Goal: Task Accomplishment & Management: Manage account settings

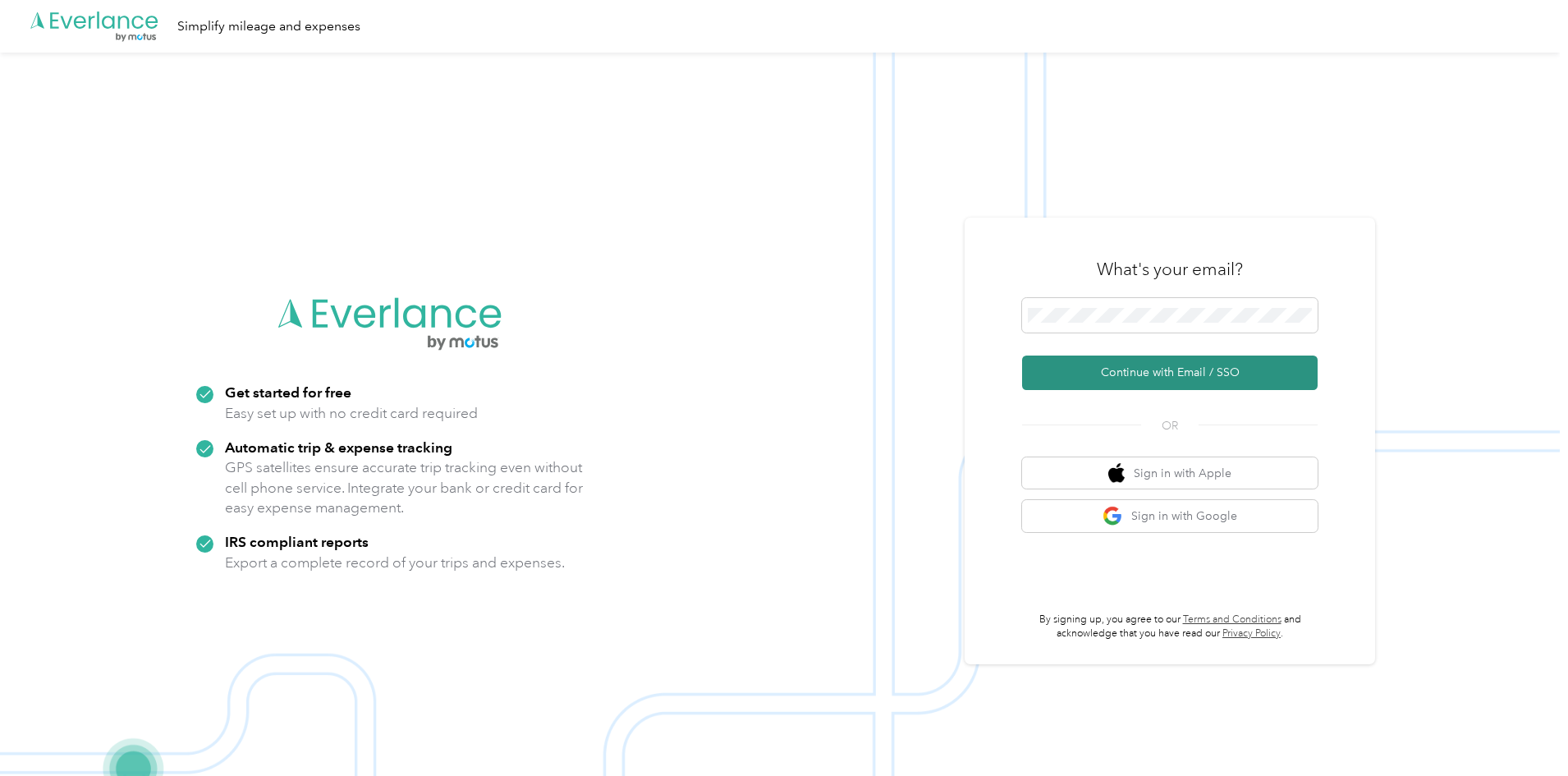
click at [1144, 368] on button "Continue with Email / SSO" at bounding box center [1169, 373] width 295 height 35
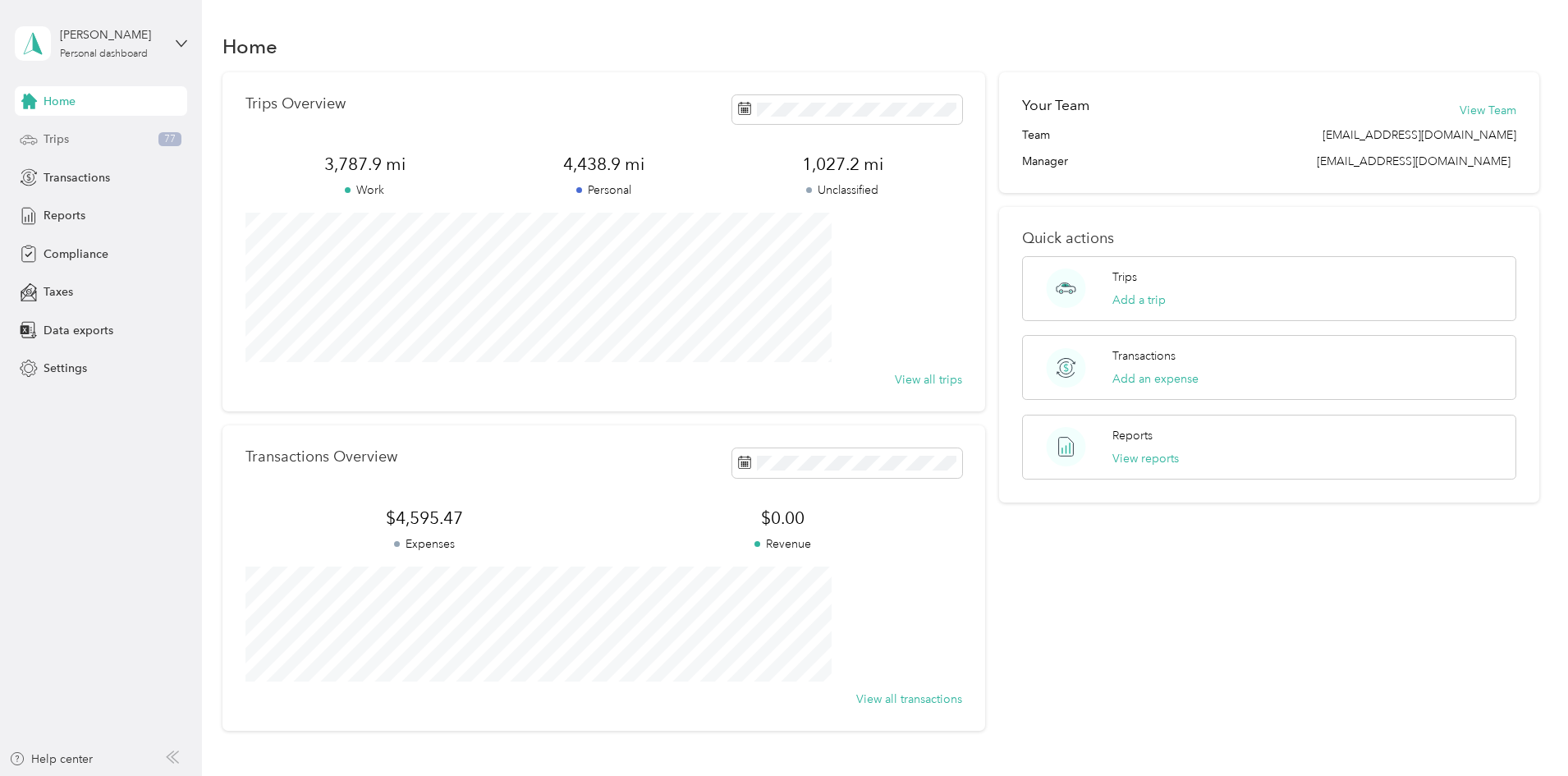
click at [91, 141] on div "Trips 77" at bounding box center [100, 139] width 173 height 30
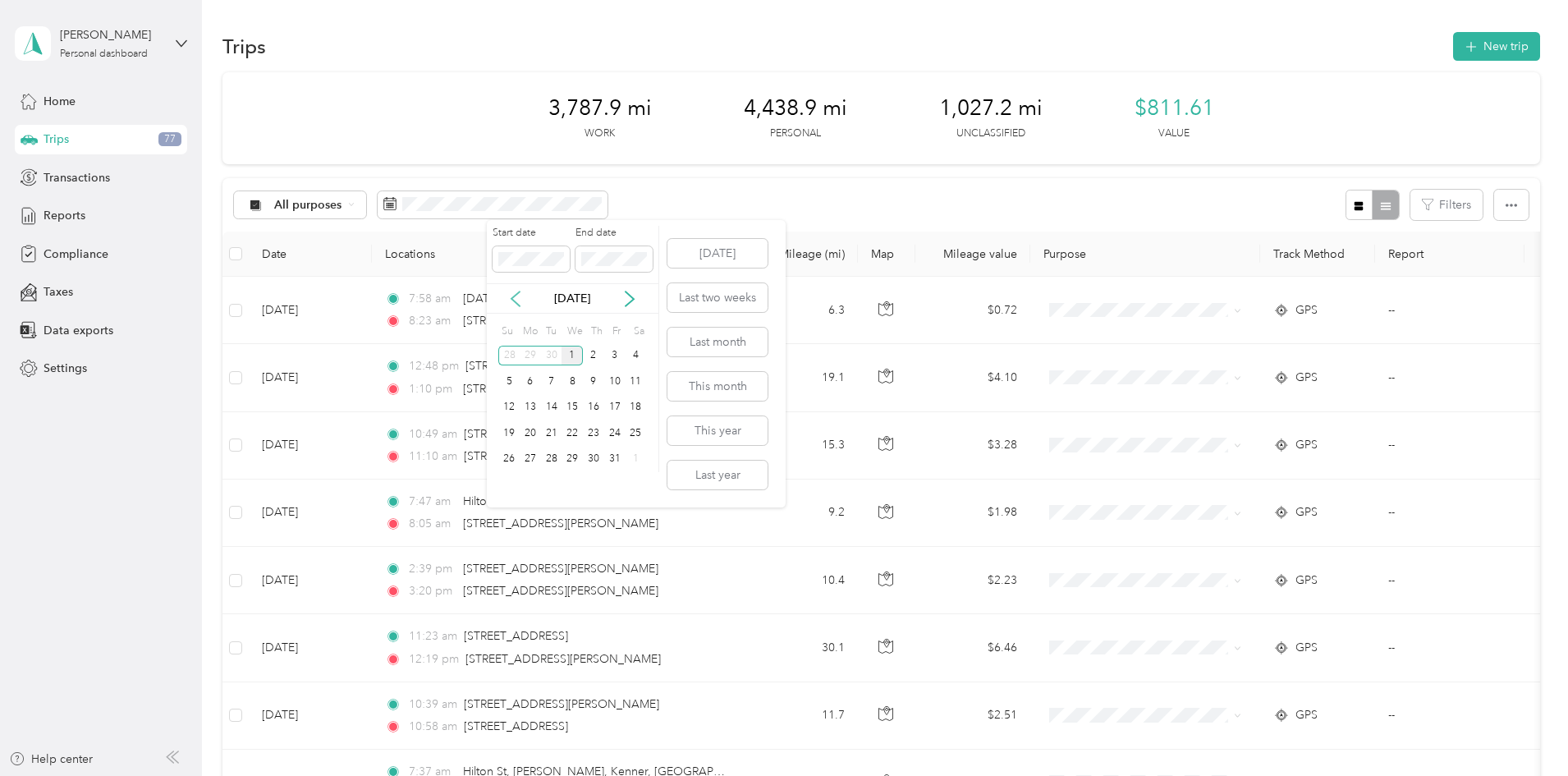
click at [520, 299] on icon at bounding box center [515, 298] width 16 height 16
click at [528, 352] on div "1" at bounding box center [531, 355] width 21 height 20
click at [648, 235] on label "End date" at bounding box center [614, 233] width 77 height 14
click at [699, 347] on button "Last month" at bounding box center [718, 343] width 100 height 29
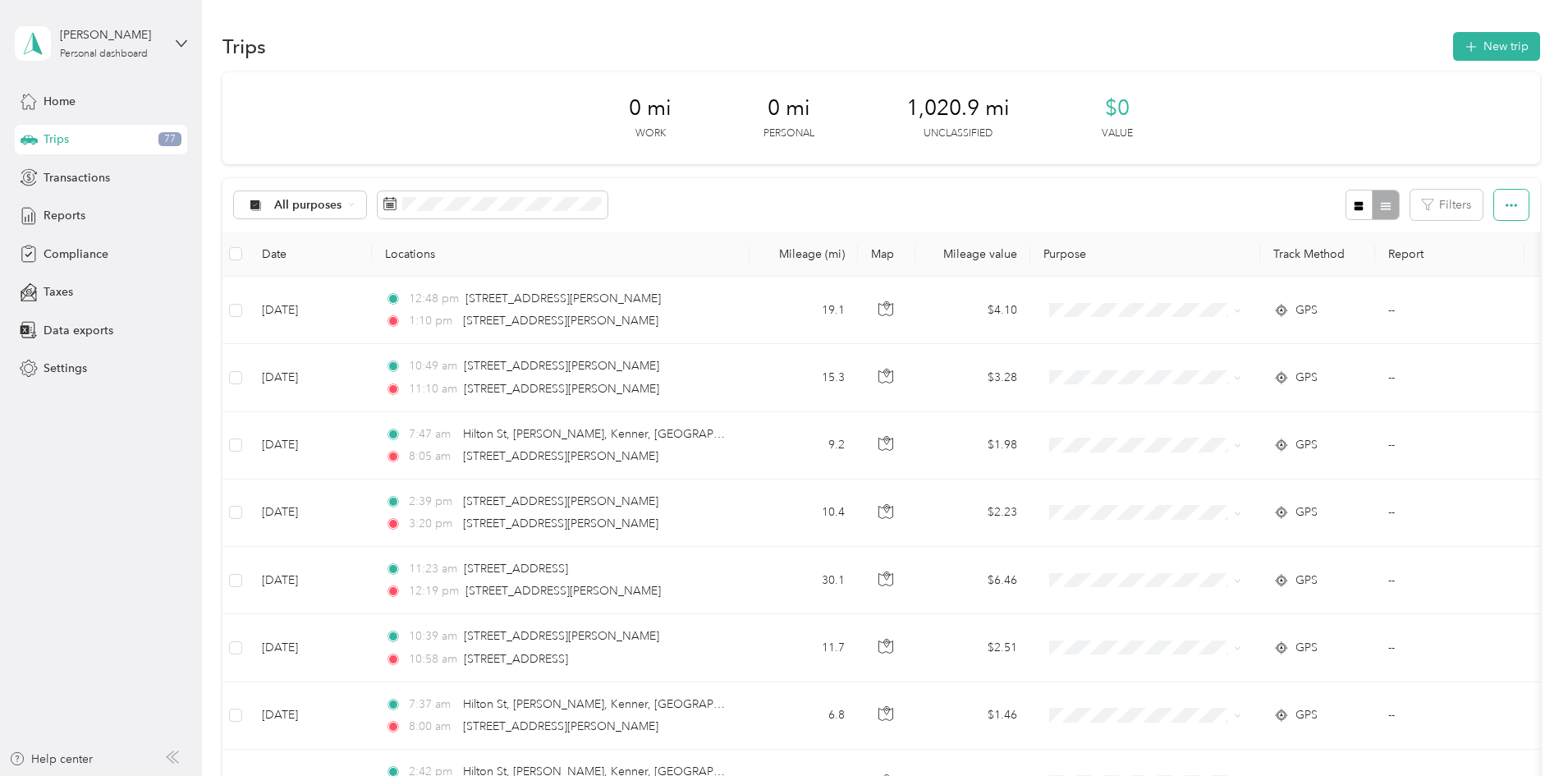
click at [1506, 206] on icon "button" at bounding box center [1512, 206] width 12 height 12
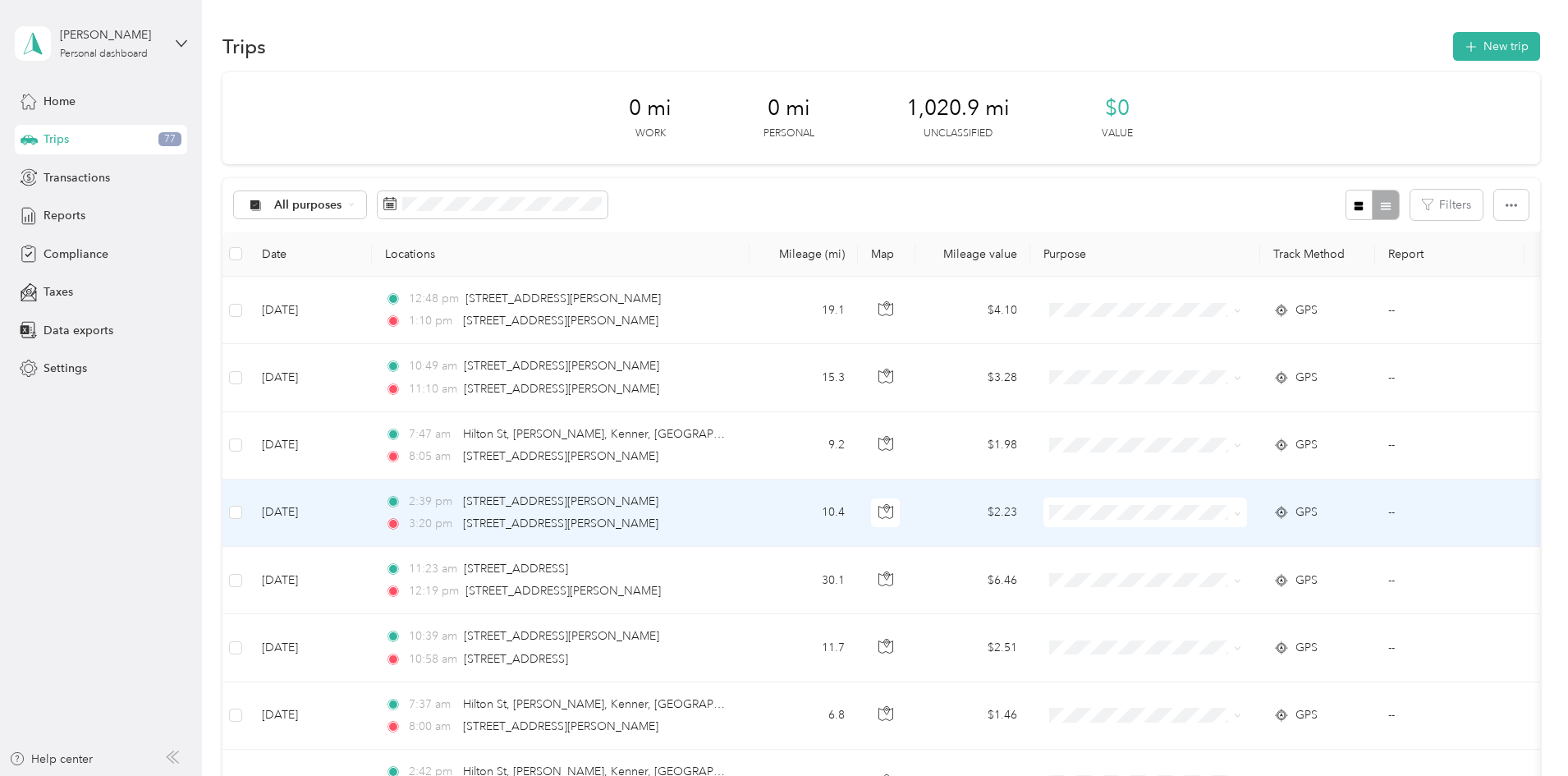
scroll to position [1486, 0]
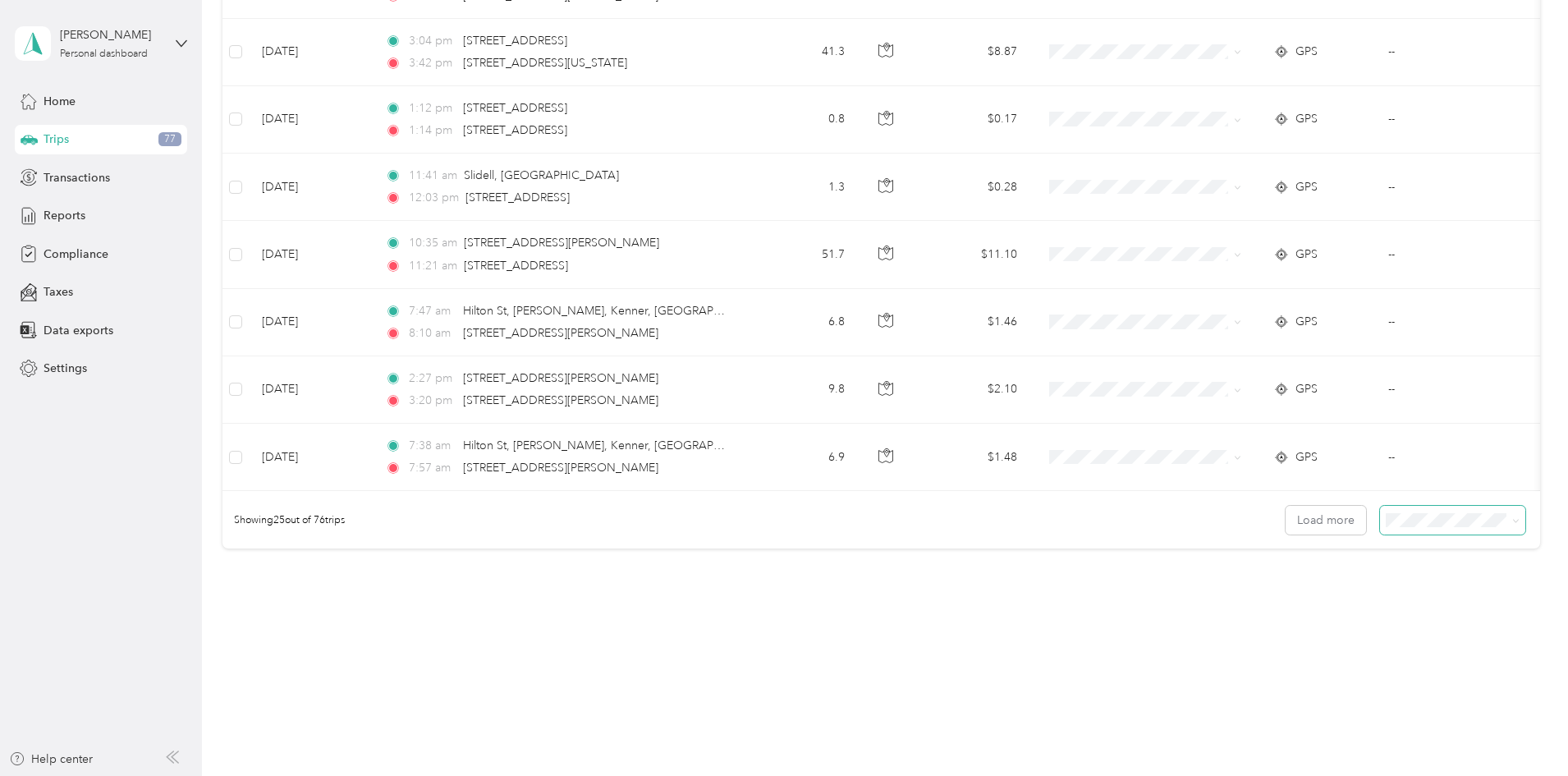
click at [1380, 530] on span at bounding box center [1452, 520] width 146 height 29
click at [1318, 616] on li "100 per load" at bounding box center [1339, 608] width 146 height 29
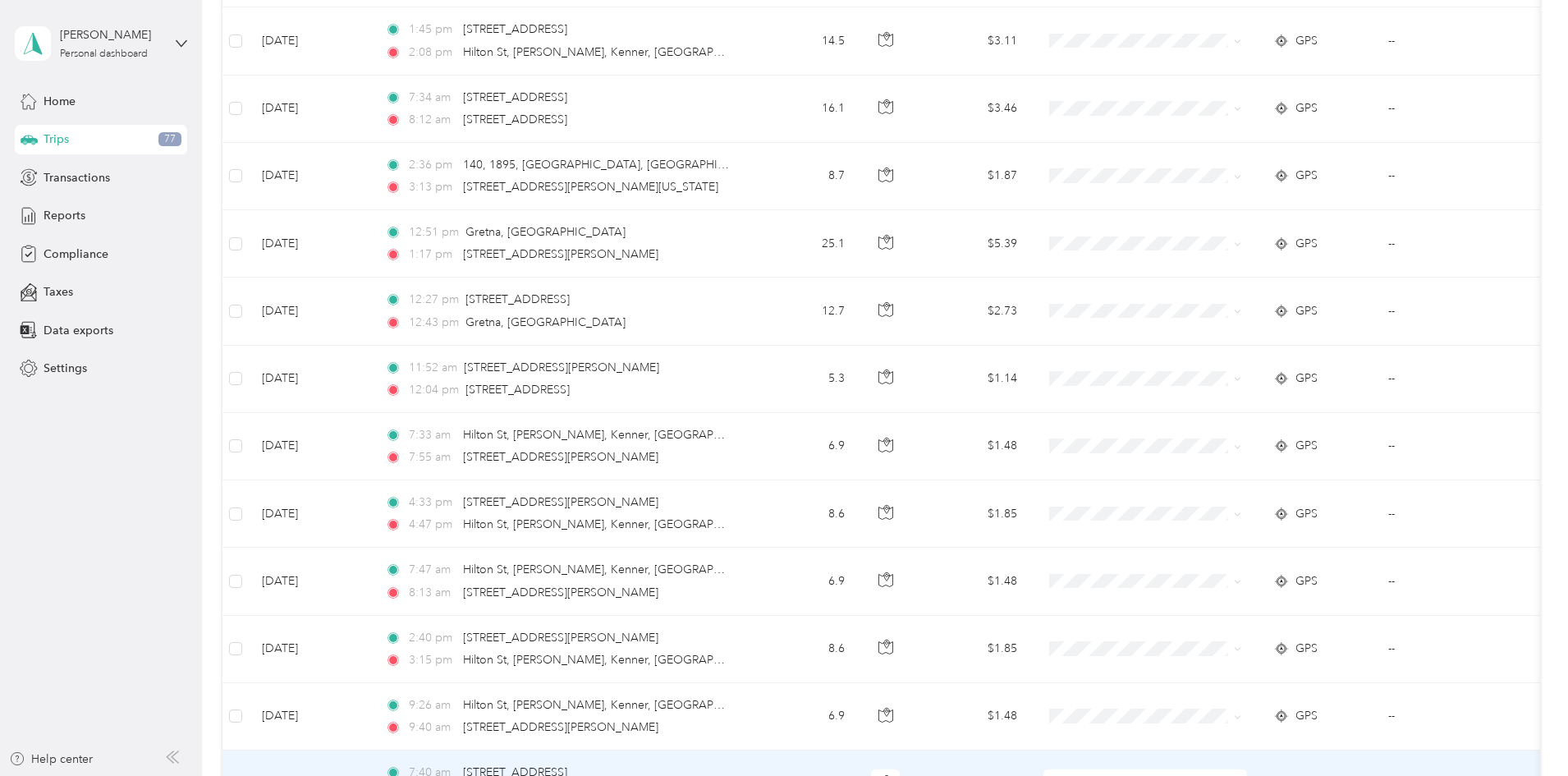
scroll to position [4932, 0]
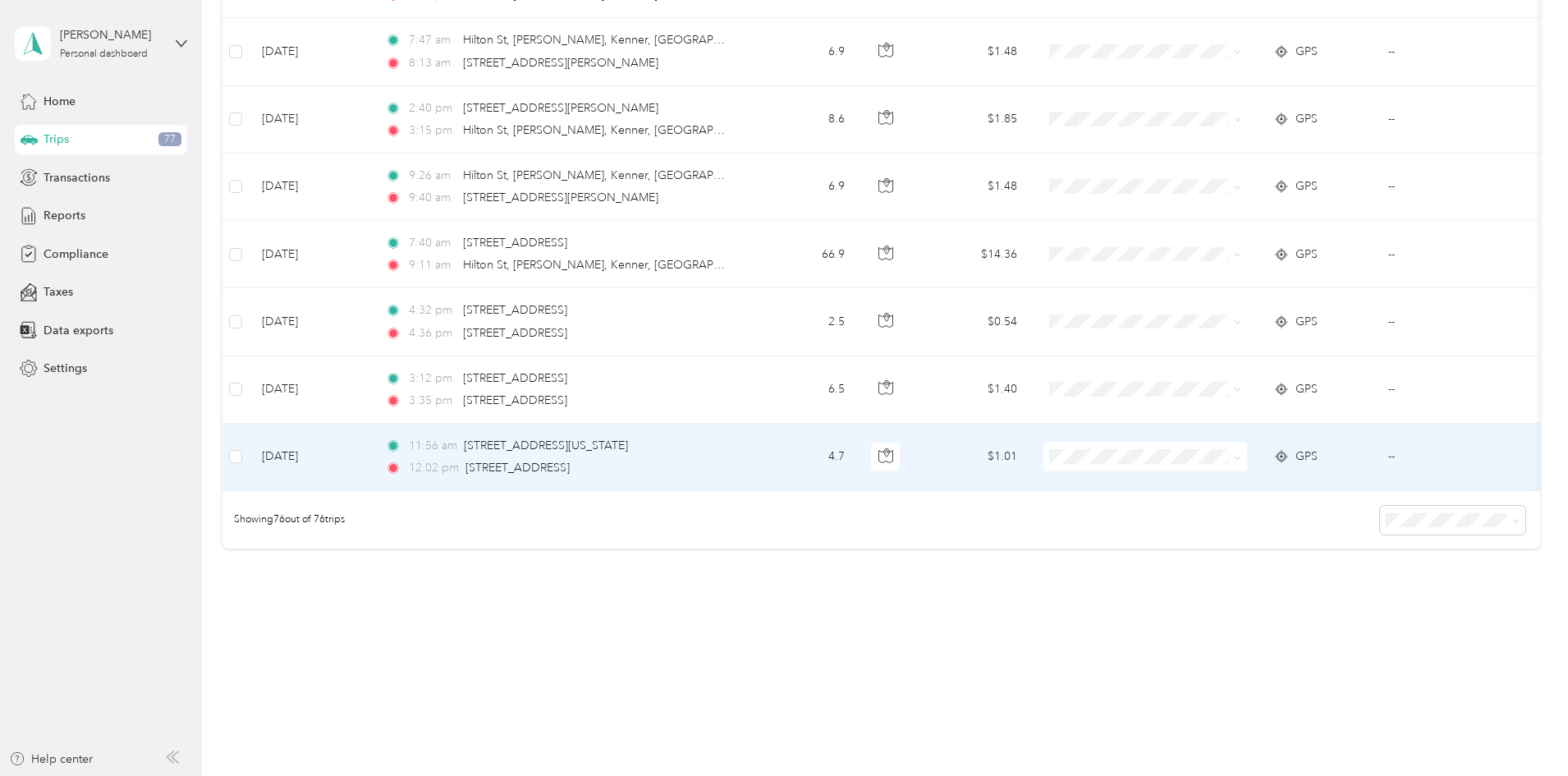
click at [1216, 502] on span "Personal" at bounding box center [1269, 502] width 151 height 17
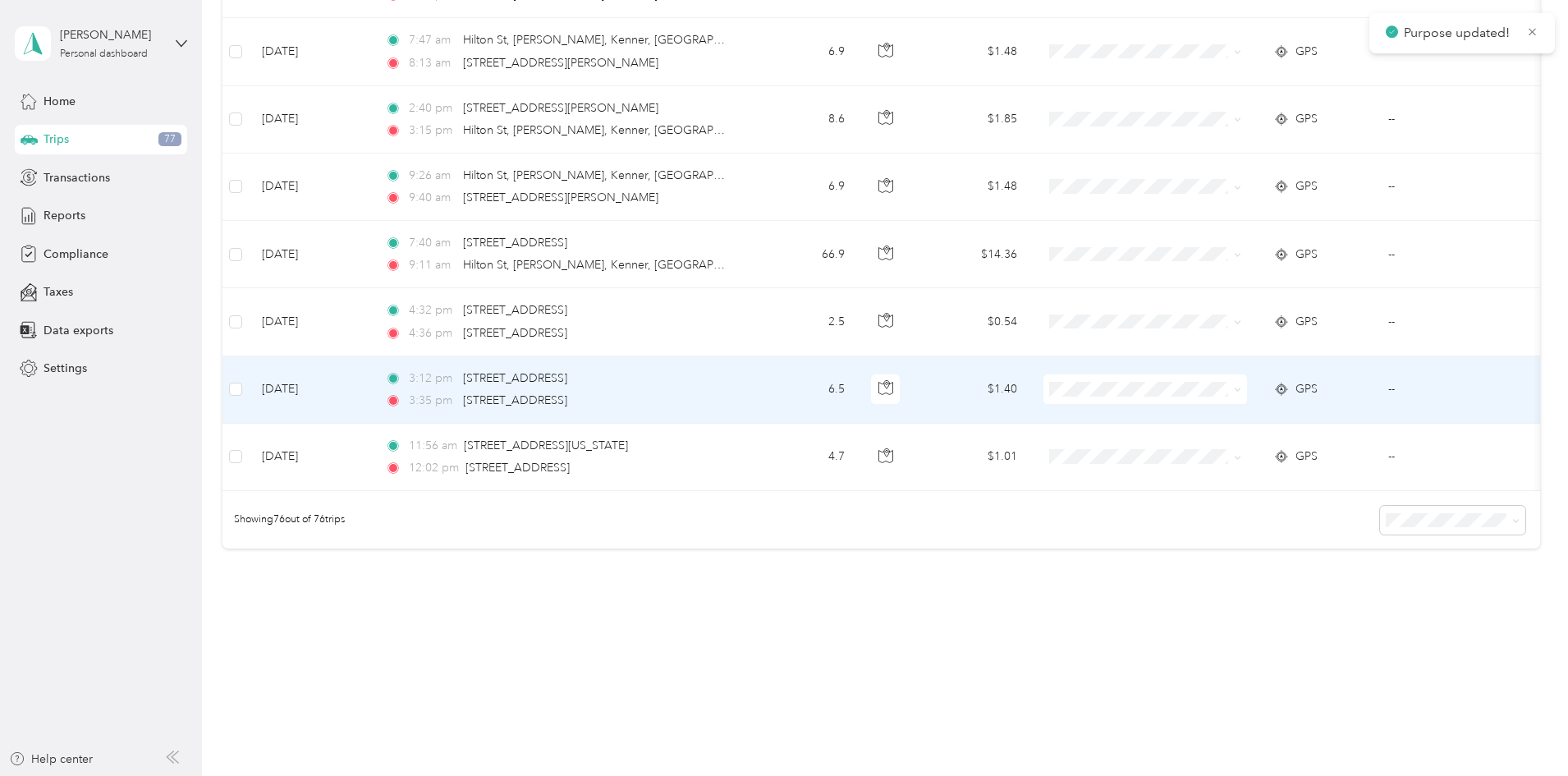
click at [1208, 374] on span at bounding box center [1145, 389] width 204 height 30
click at [1205, 439] on span "Personal" at bounding box center [1269, 436] width 151 height 17
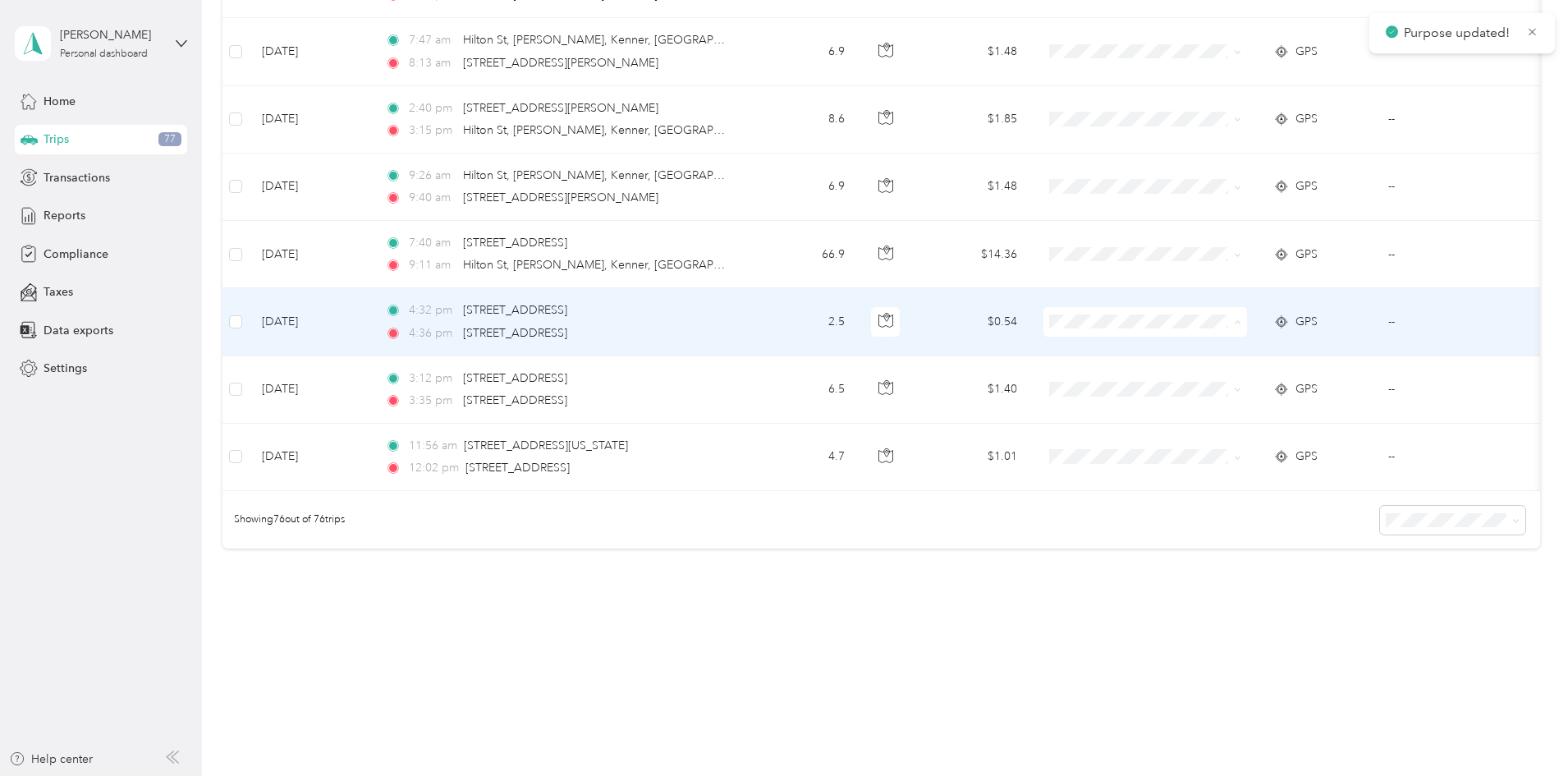
click at [1200, 374] on li "Personal" at bounding box center [1254, 370] width 204 height 29
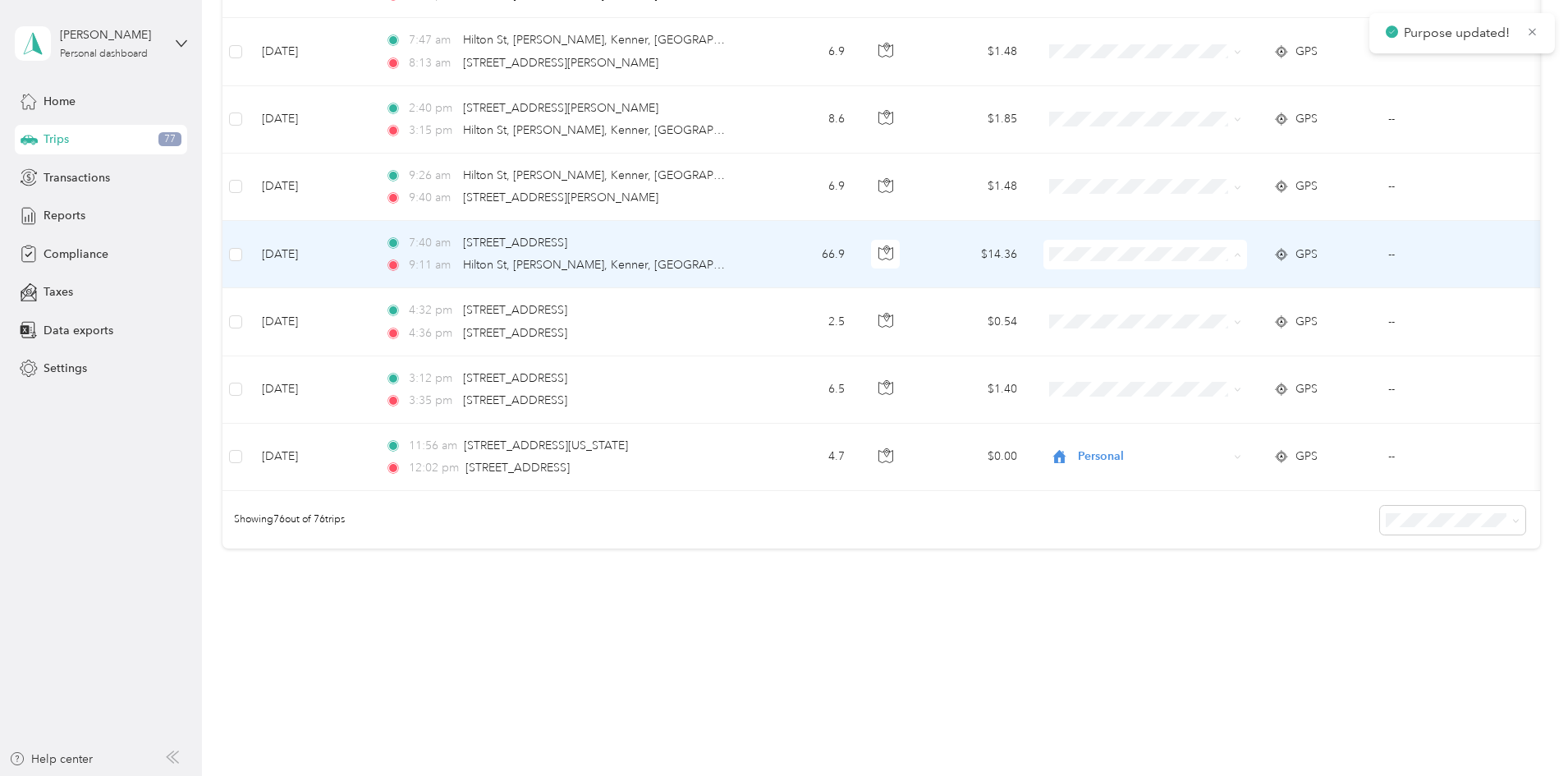
click at [1198, 294] on span "Personal" at bounding box center [1269, 302] width 151 height 17
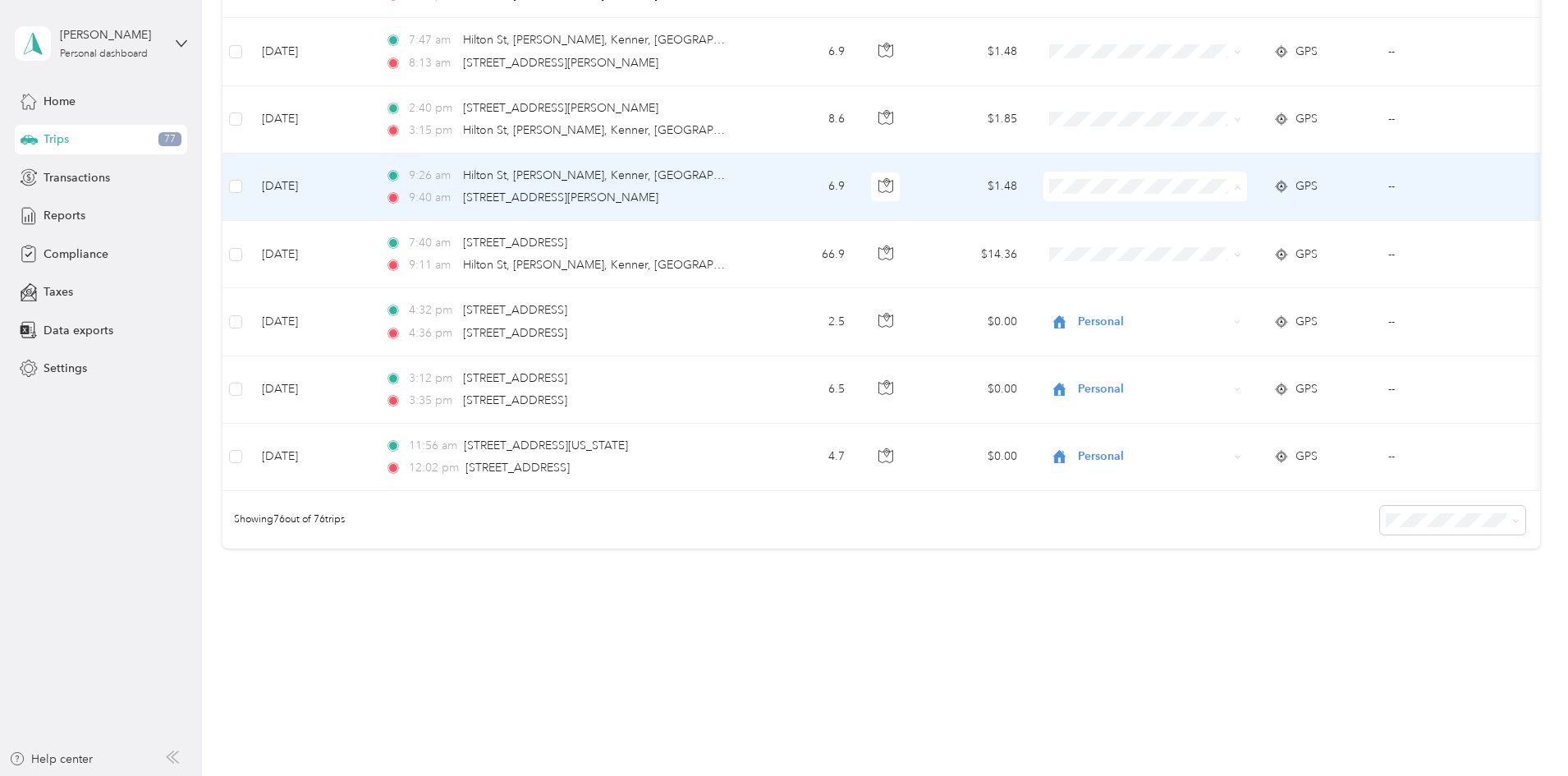
click at [1220, 226] on span "Personal" at bounding box center [1269, 234] width 151 height 17
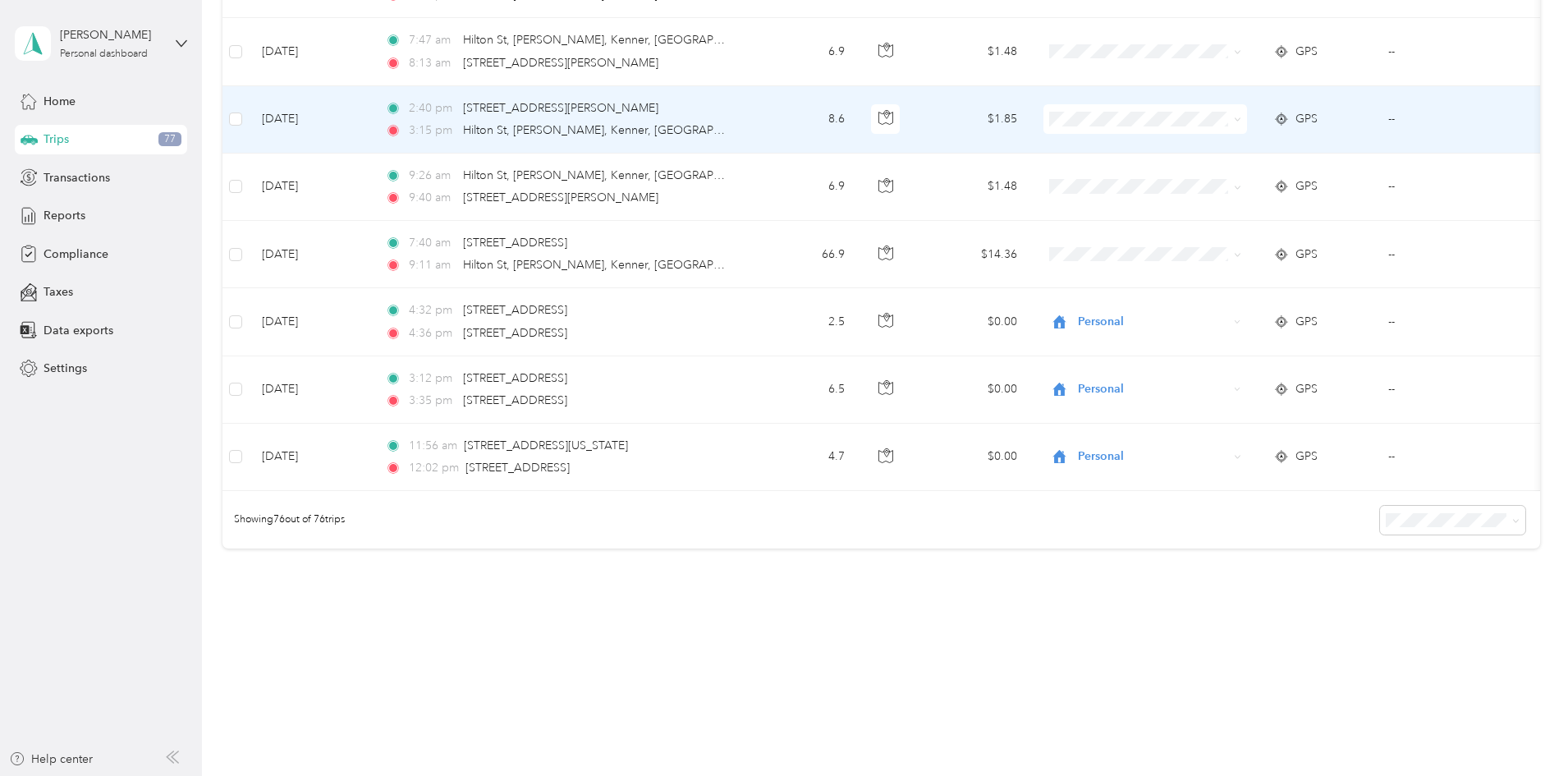
click at [1202, 168] on span "Personal" at bounding box center [1269, 166] width 151 height 17
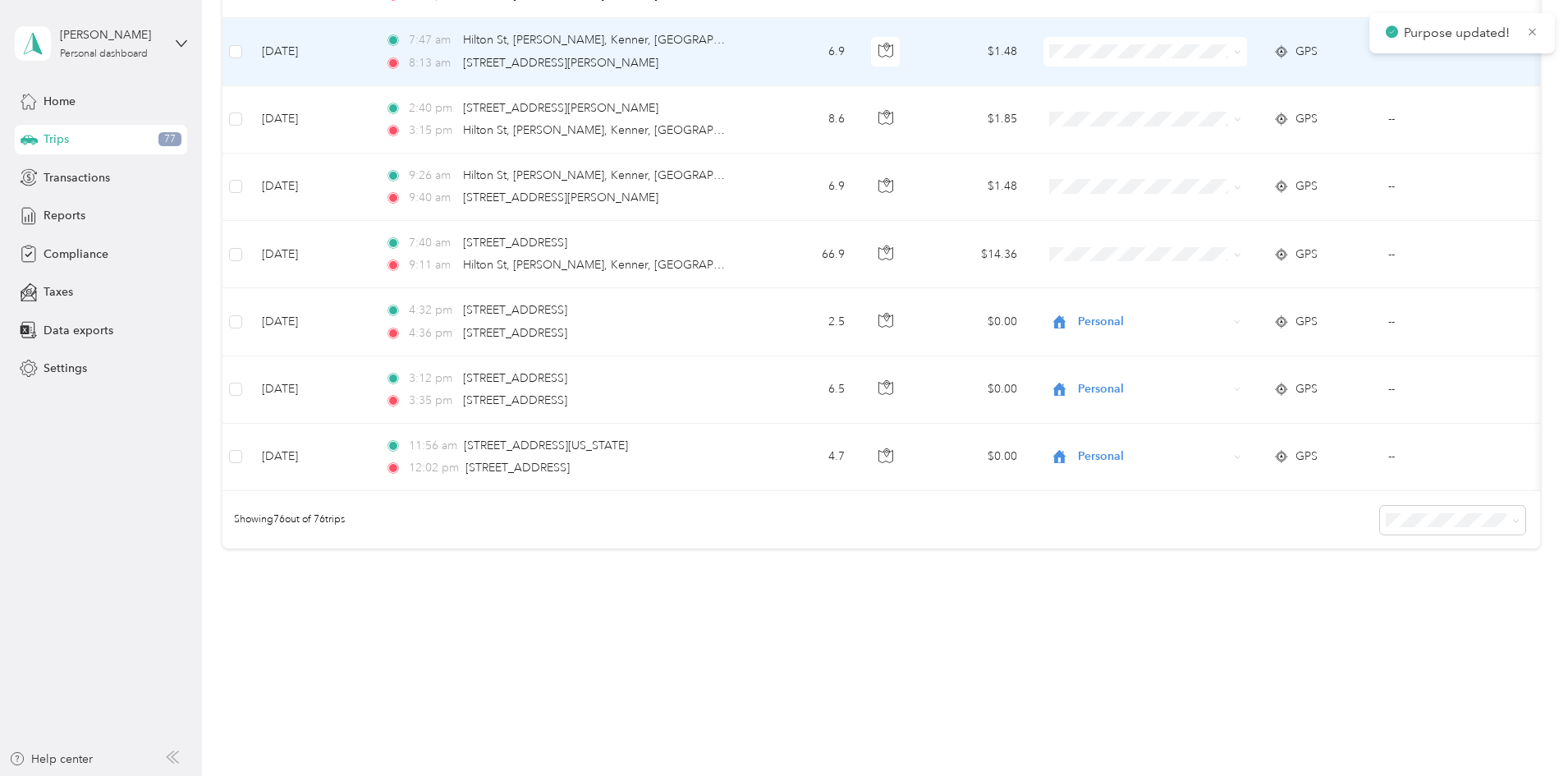
click at [1205, 53] on td at bounding box center [1145, 52] width 230 height 68
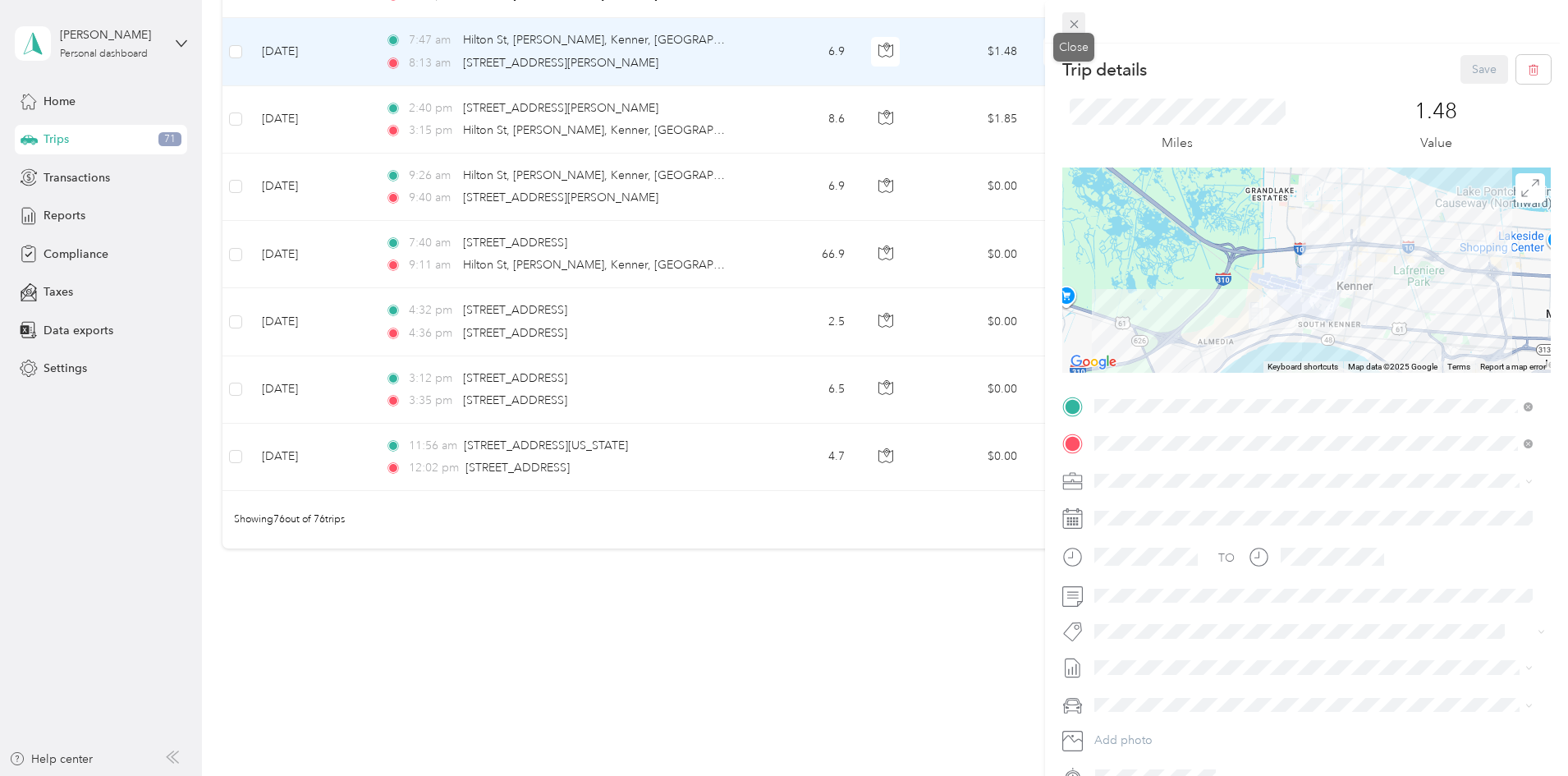
click at [1076, 31] on span at bounding box center [1074, 24] width 23 height 23
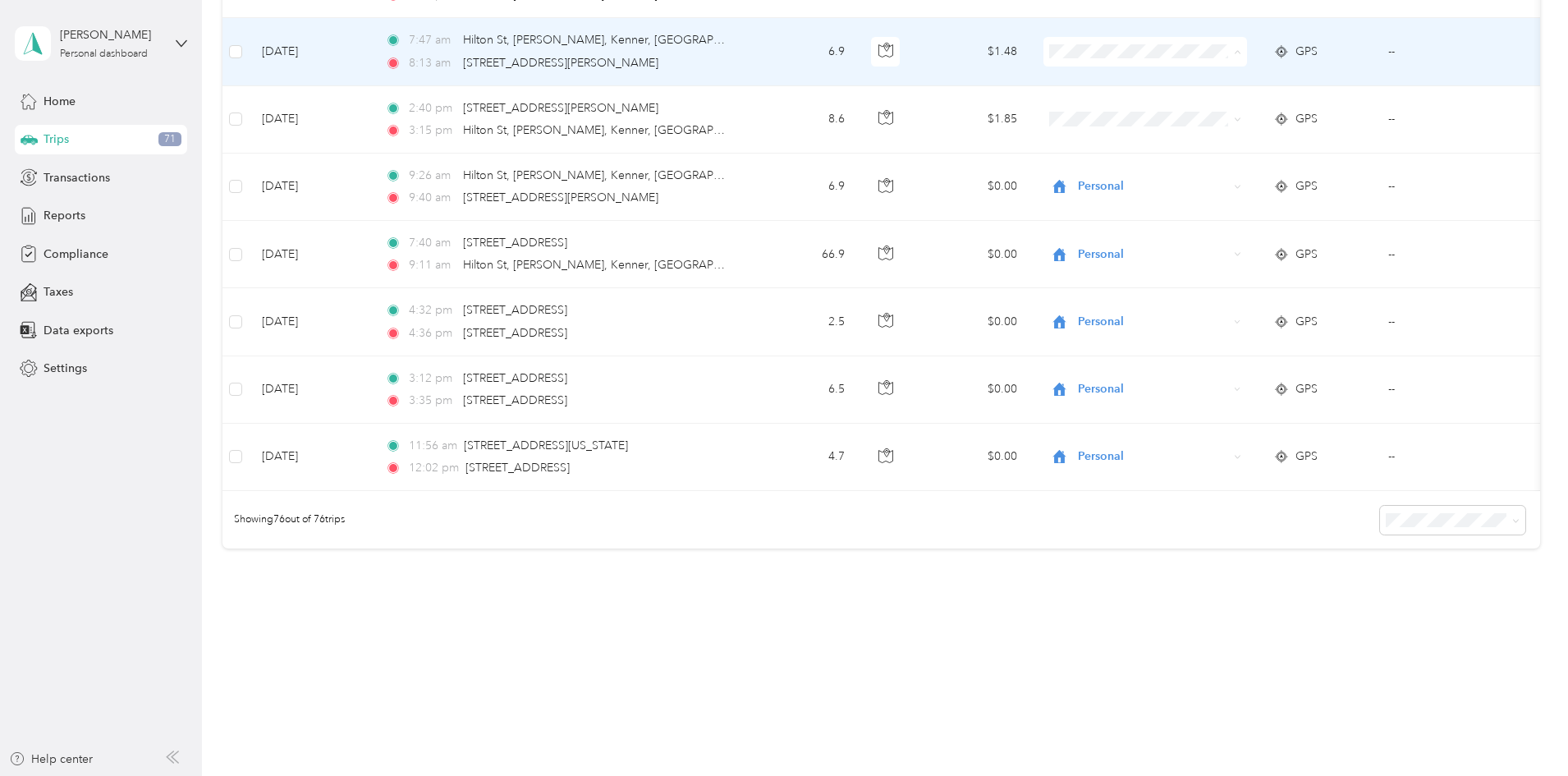
click at [1212, 106] on li "Personal" at bounding box center [1254, 99] width 204 height 29
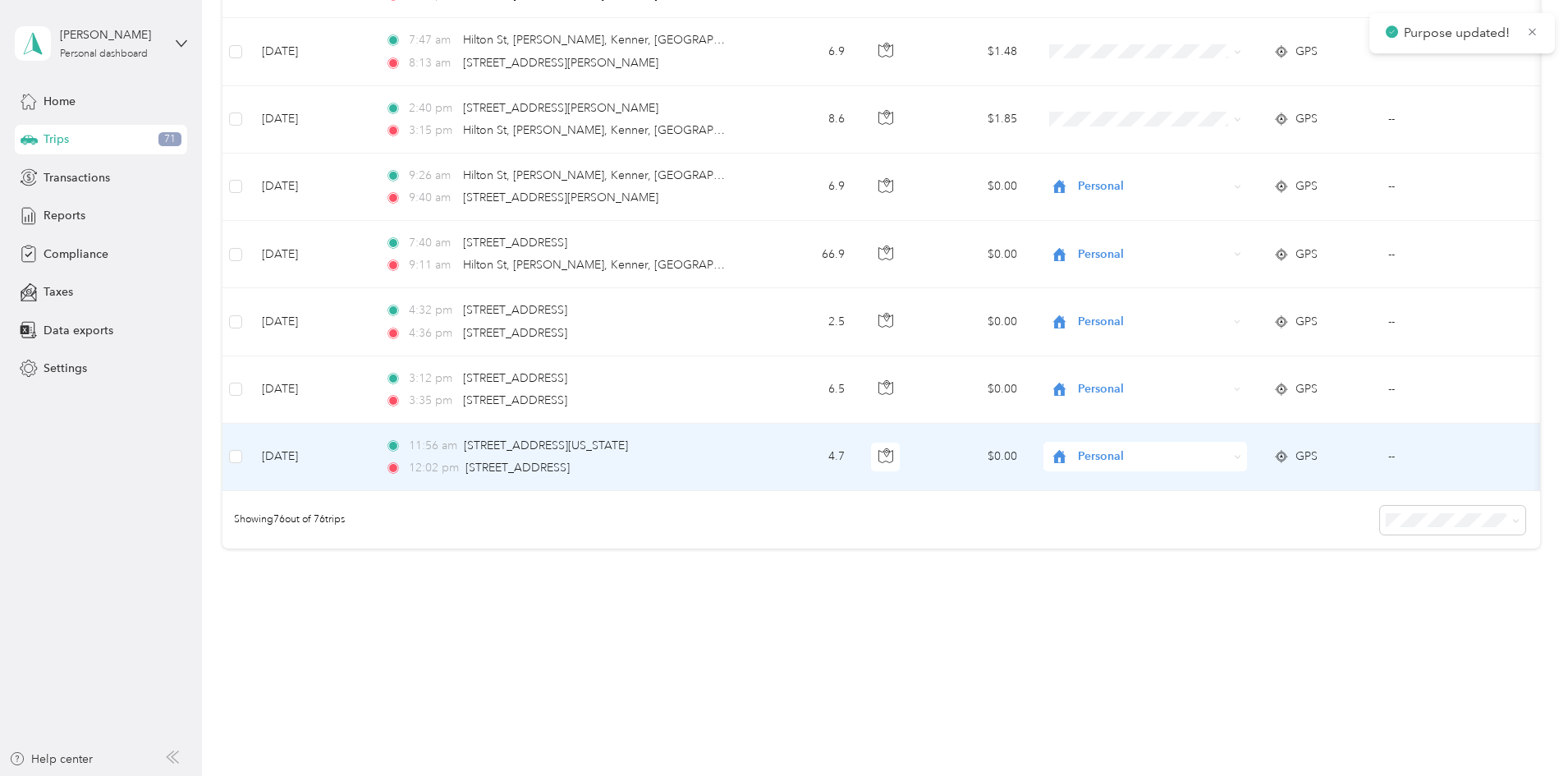
scroll to position [4412, 0]
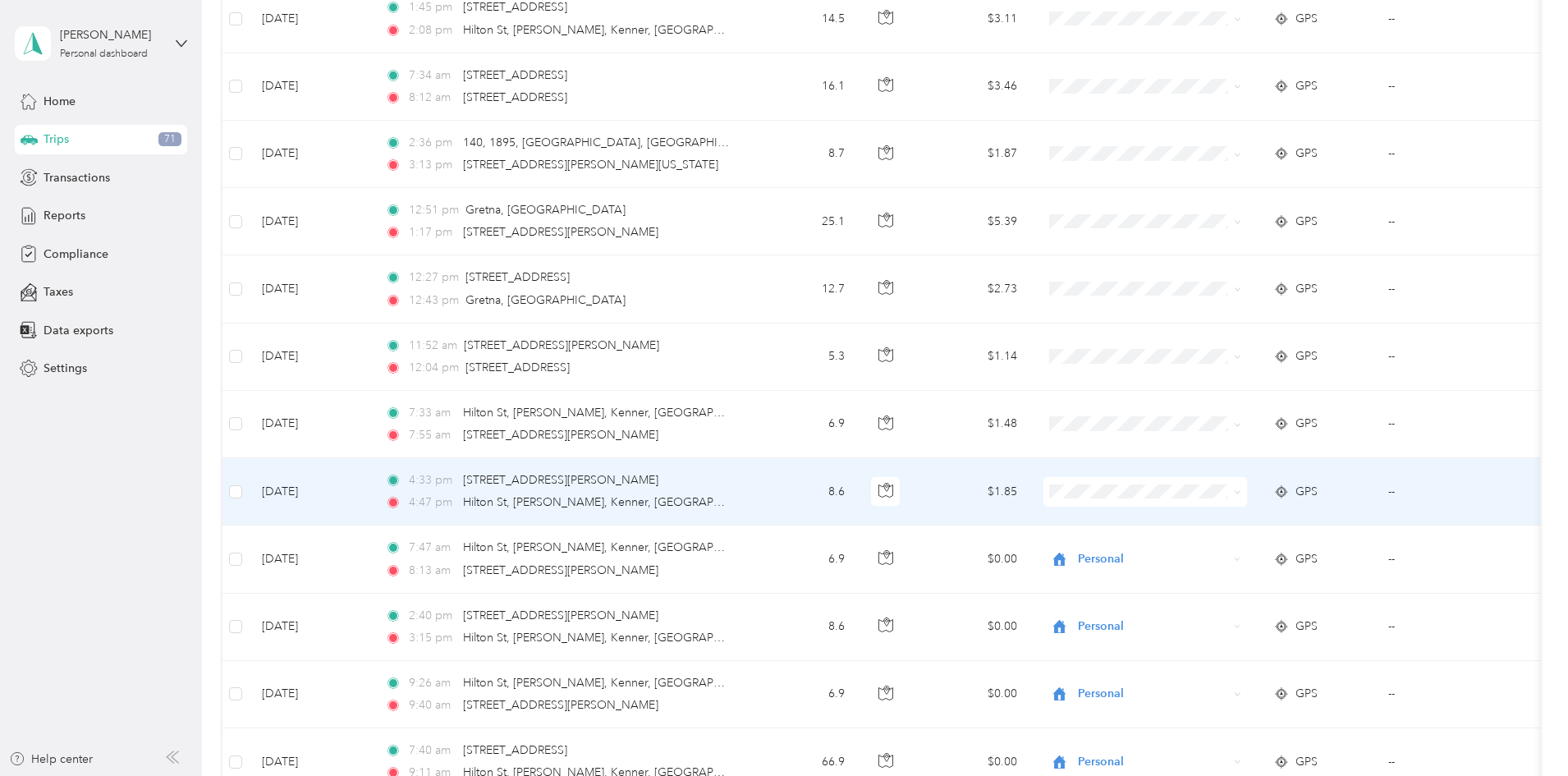
click at [1194, 550] on span "Personal" at bounding box center [1269, 551] width 151 height 17
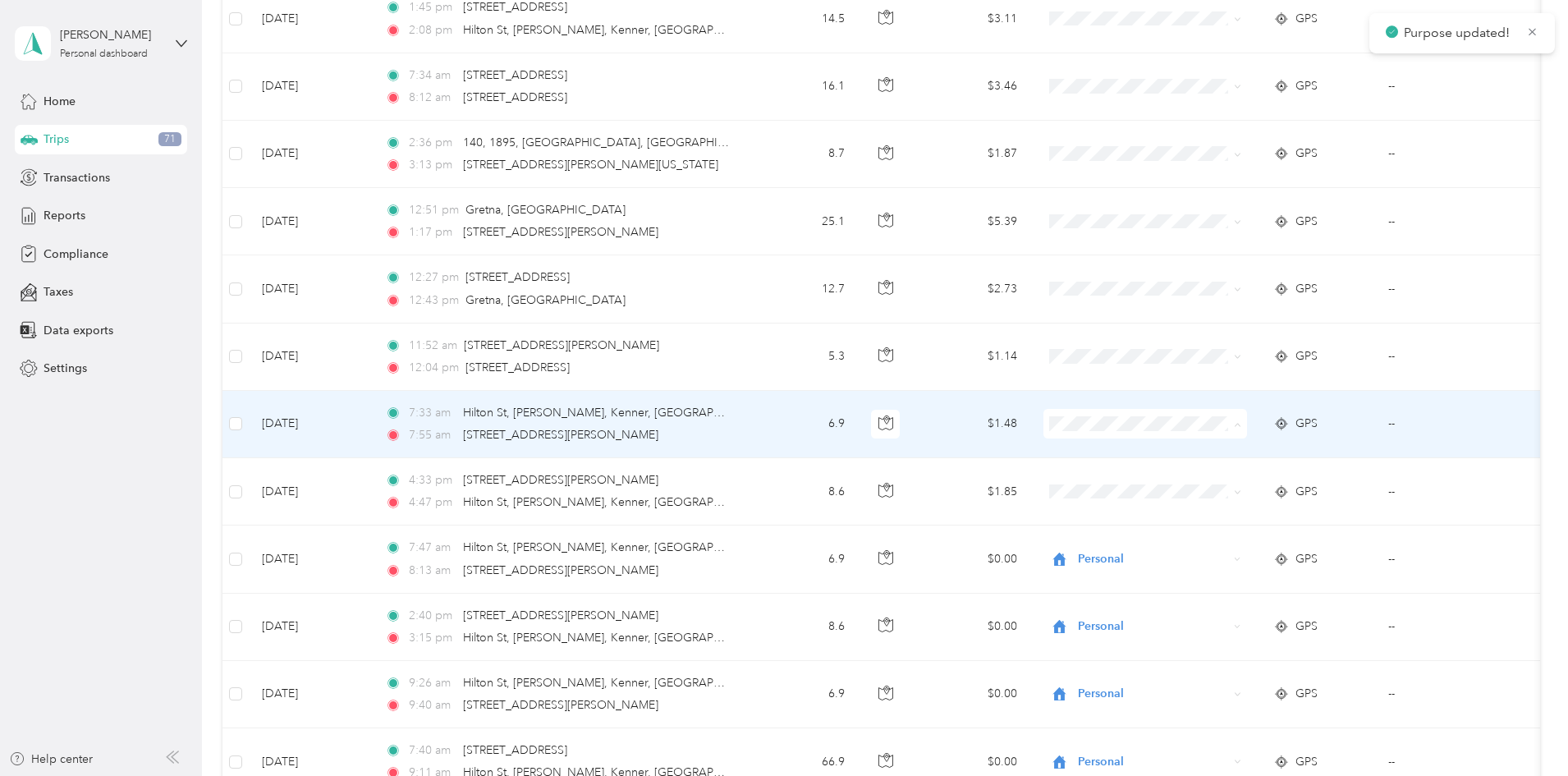
click at [1186, 485] on span "Personal" at bounding box center [1254, 484] width 180 height 17
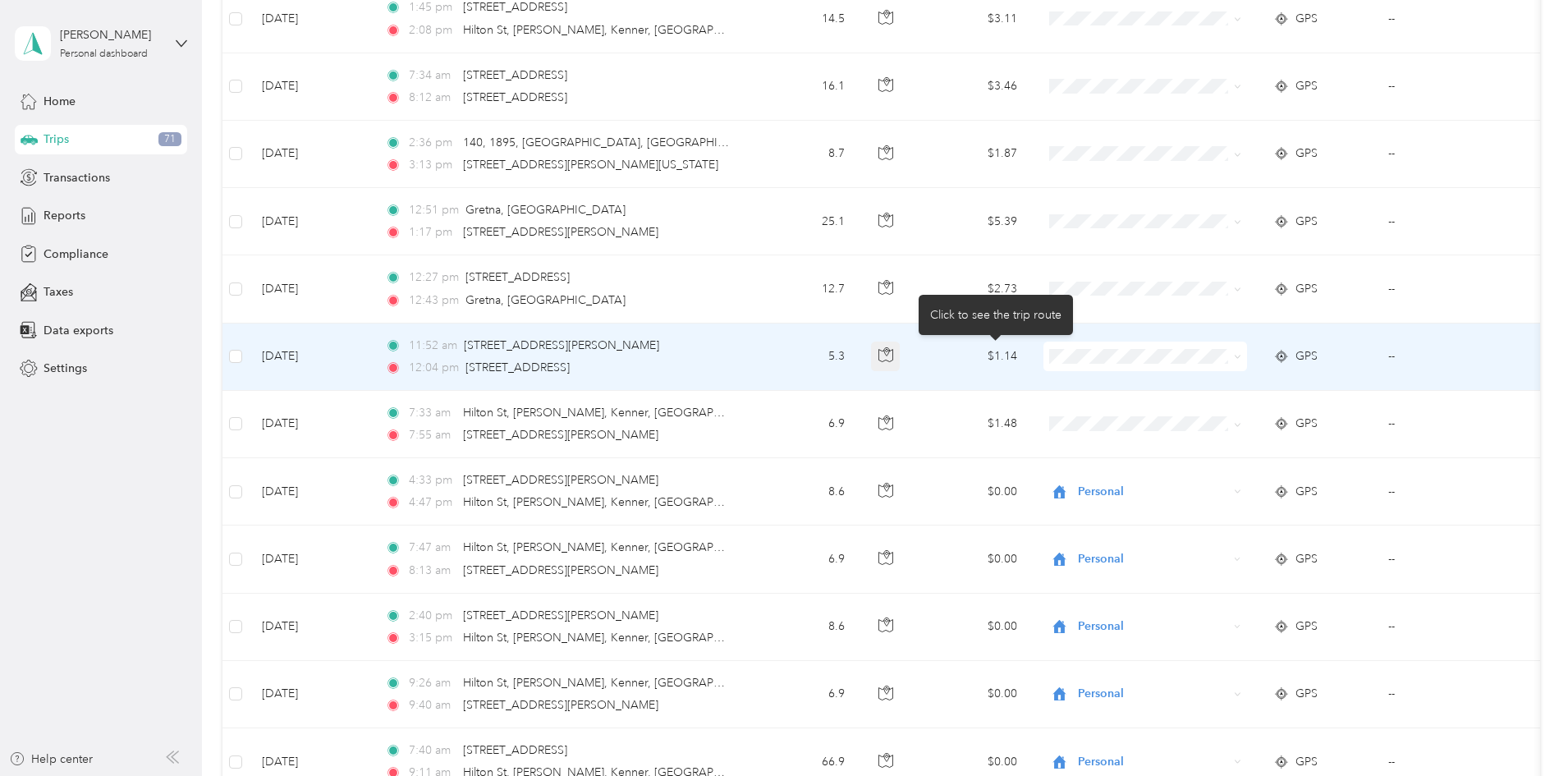
click at [900, 364] on button "button" at bounding box center [886, 356] width 30 height 30
click at [1220, 379] on span "Convergint Technologies" at bounding box center [1269, 387] width 151 height 17
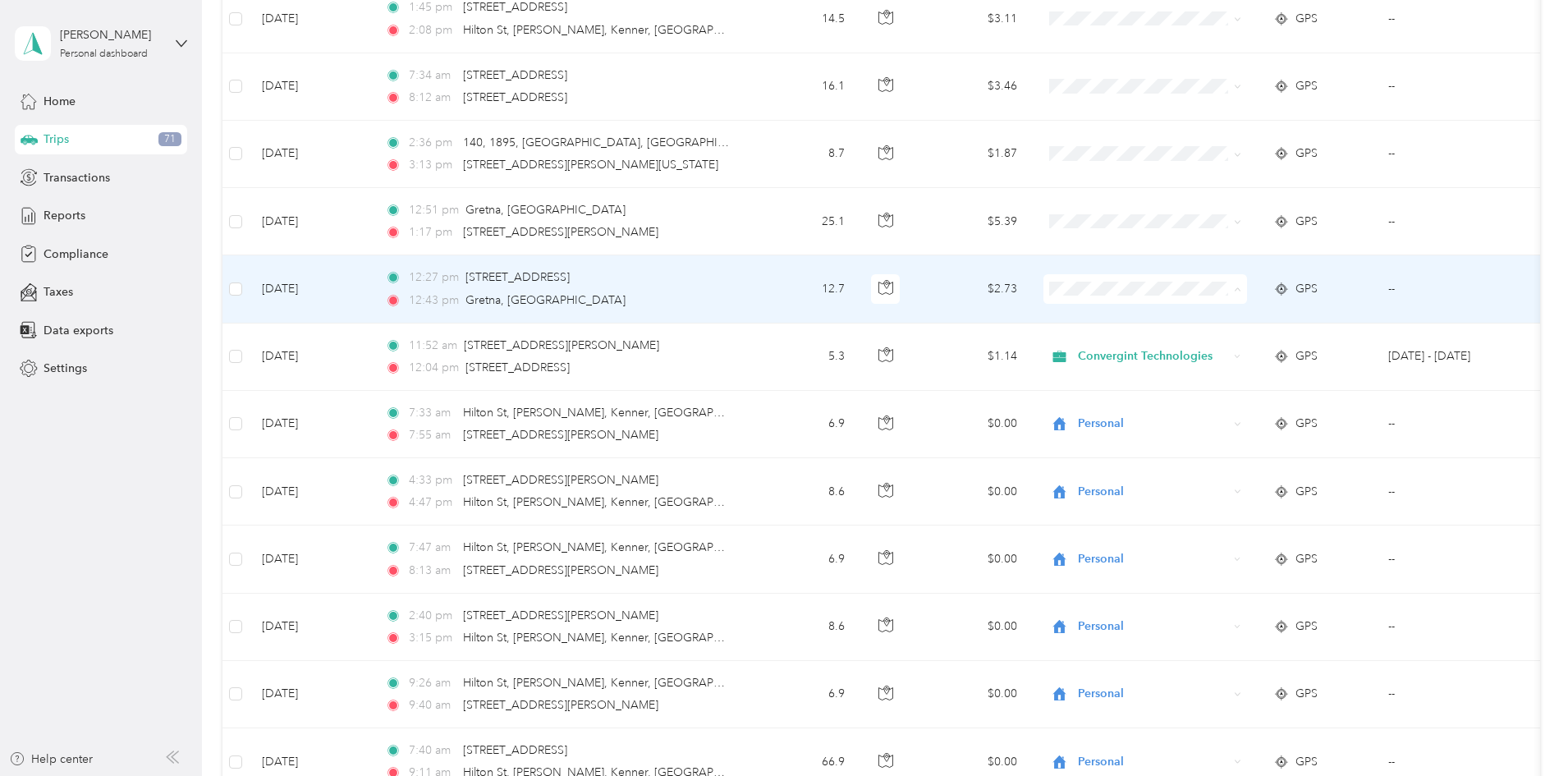
click at [1194, 321] on span "Convergint Technologies" at bounding box center [1269, 319] width 151 height 17
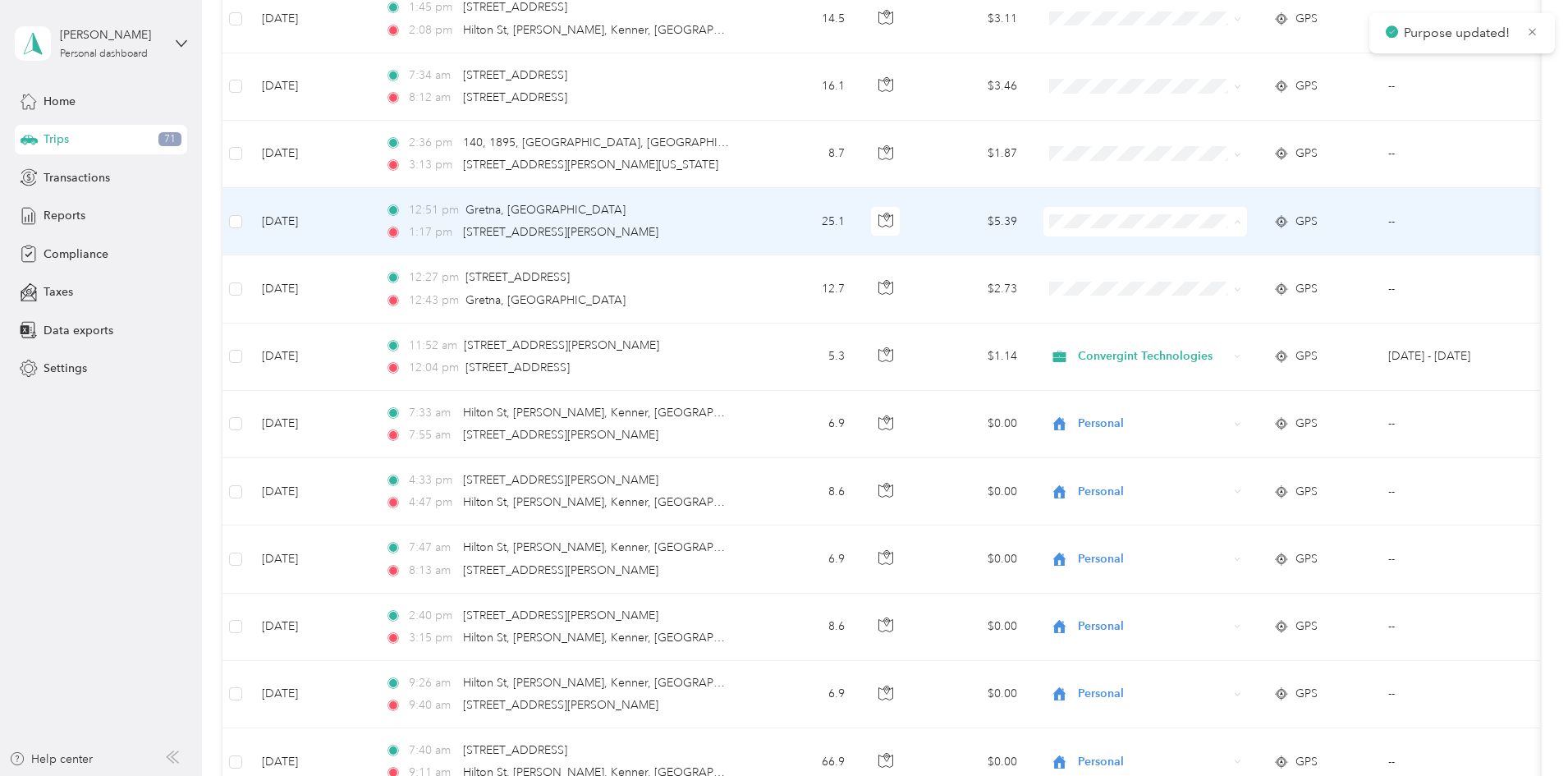
click at [1200, 252] on span "Convergint Technologies" at bounding box center [1269, 253] width 151 height 17
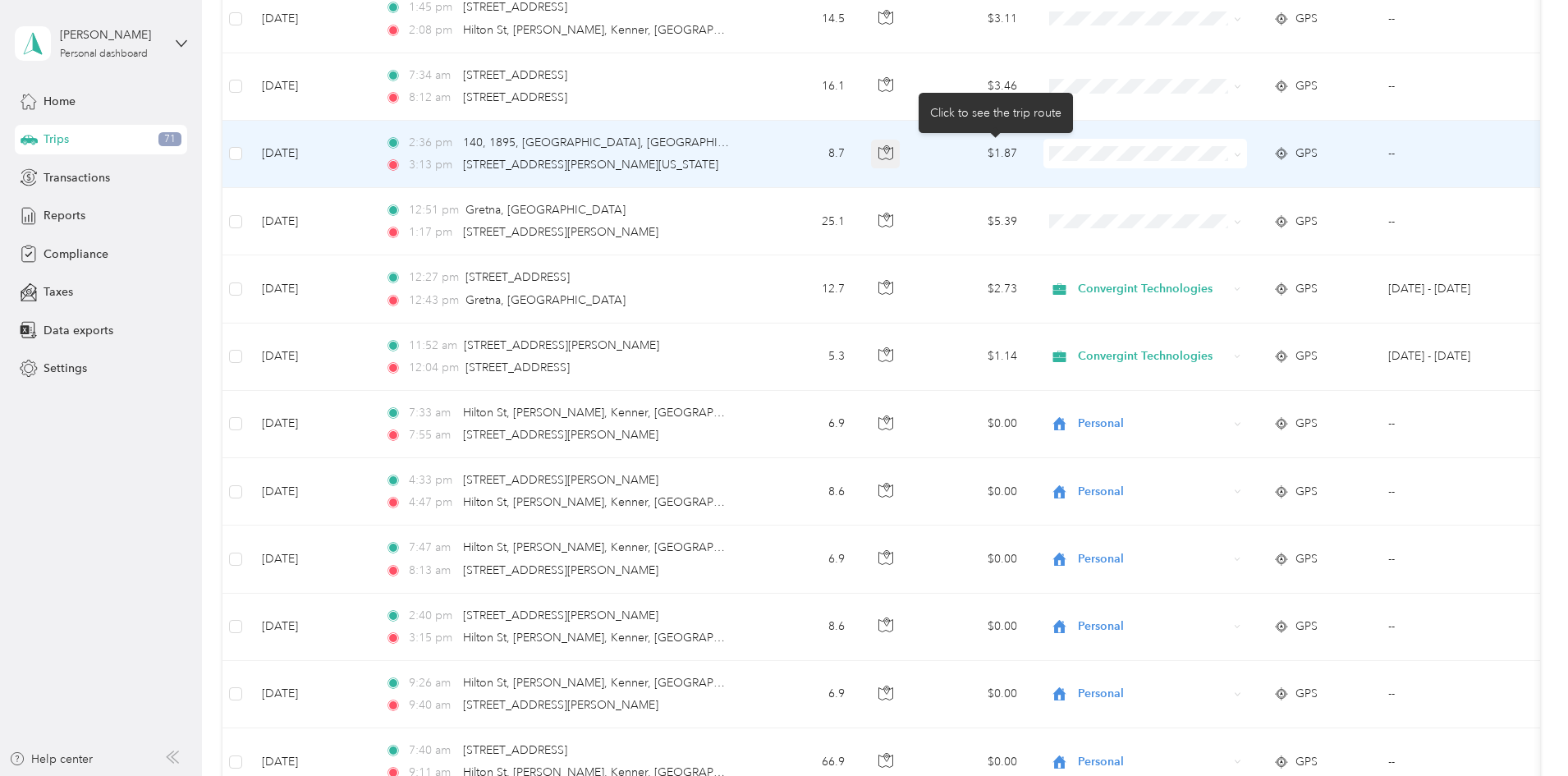
click at [900, 152] on button "button" at bounding box center [886, 154] width 30 height 30
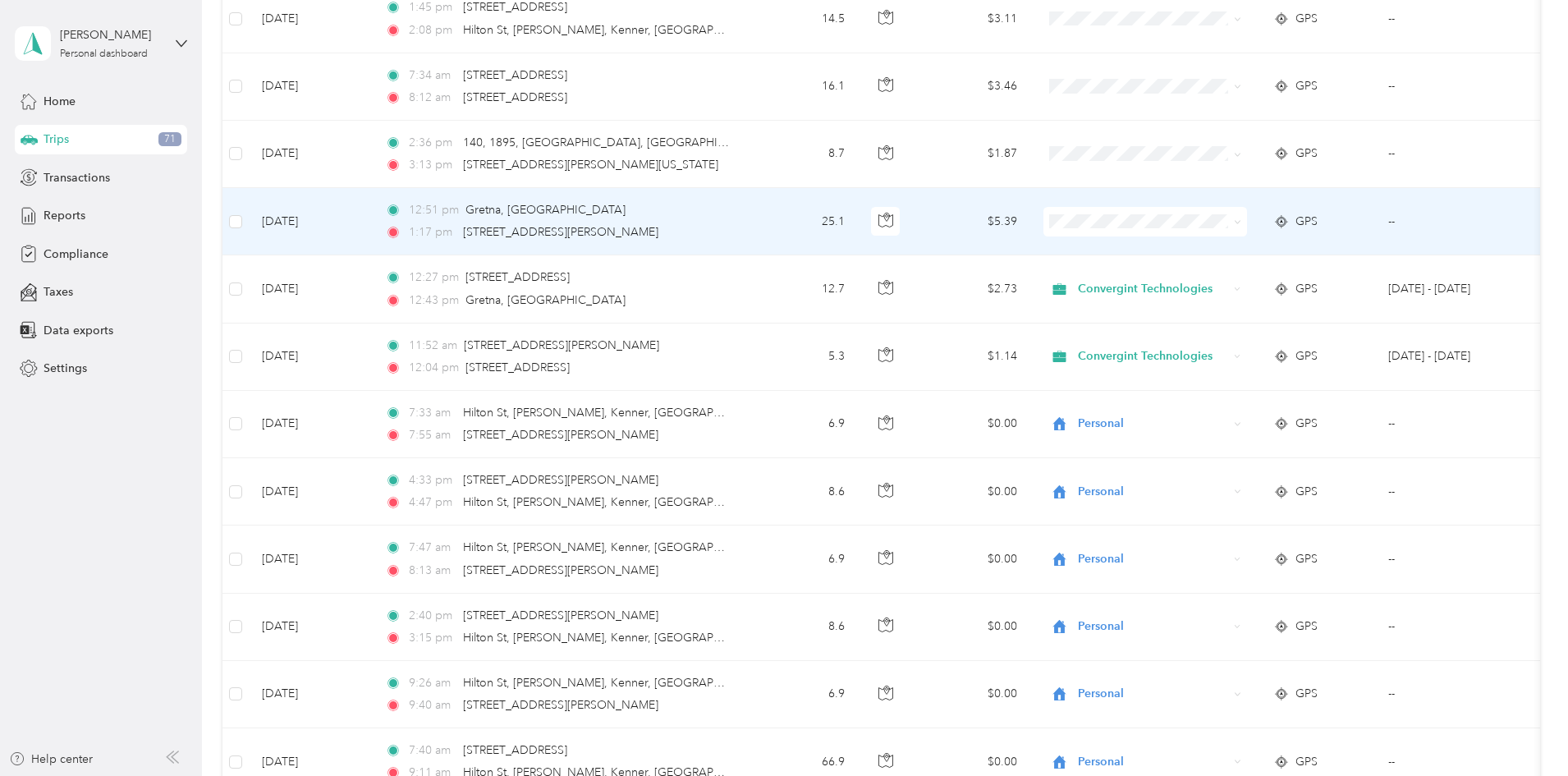
click at [1197, 245] on span "Convergint Technologies" at bounding box center [1269, 248] width 151 height 17
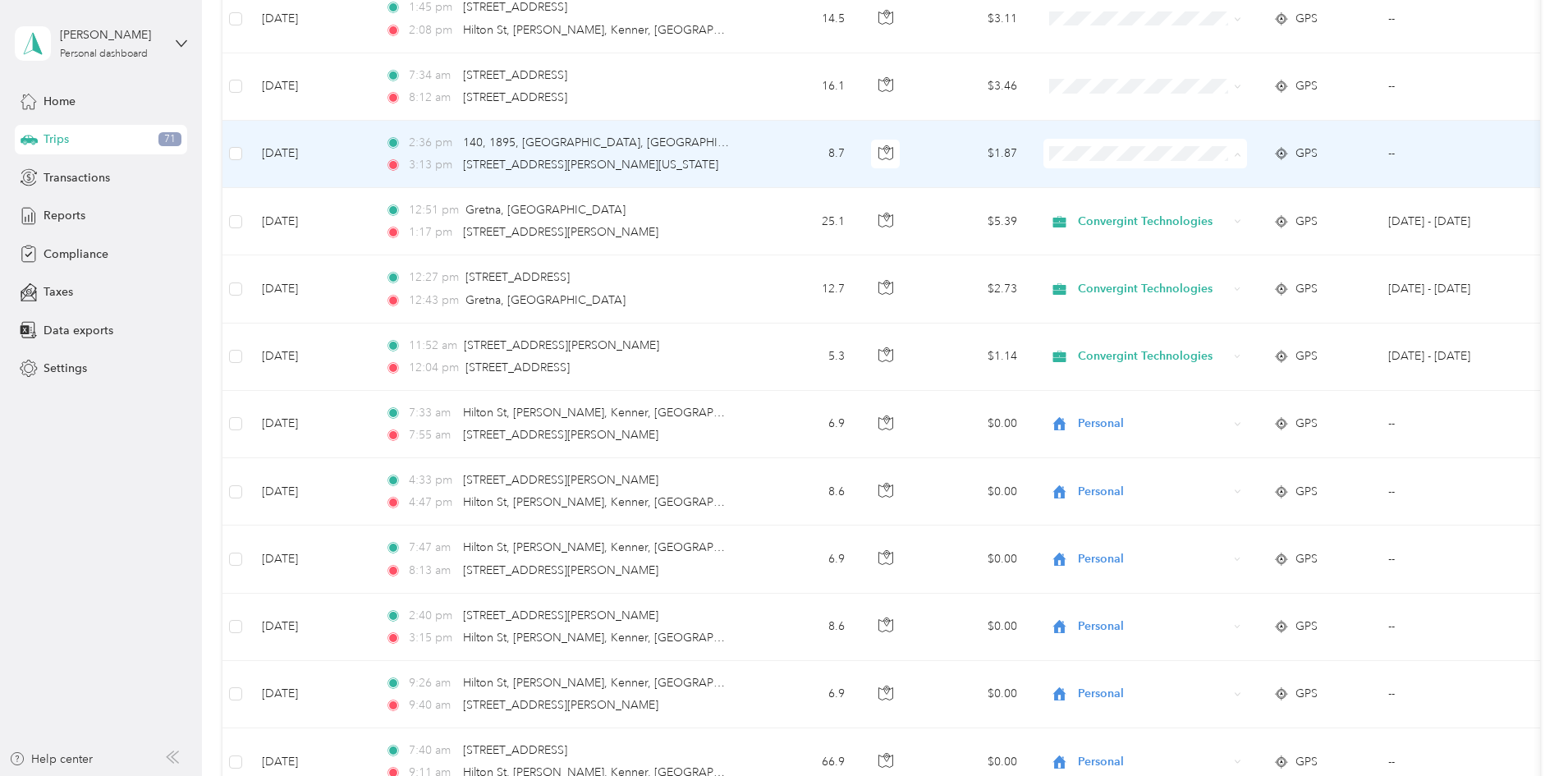
click at [1187, 184] on span "Convergint Technologies" at bounding box center [1254, 184] width 180 height 17
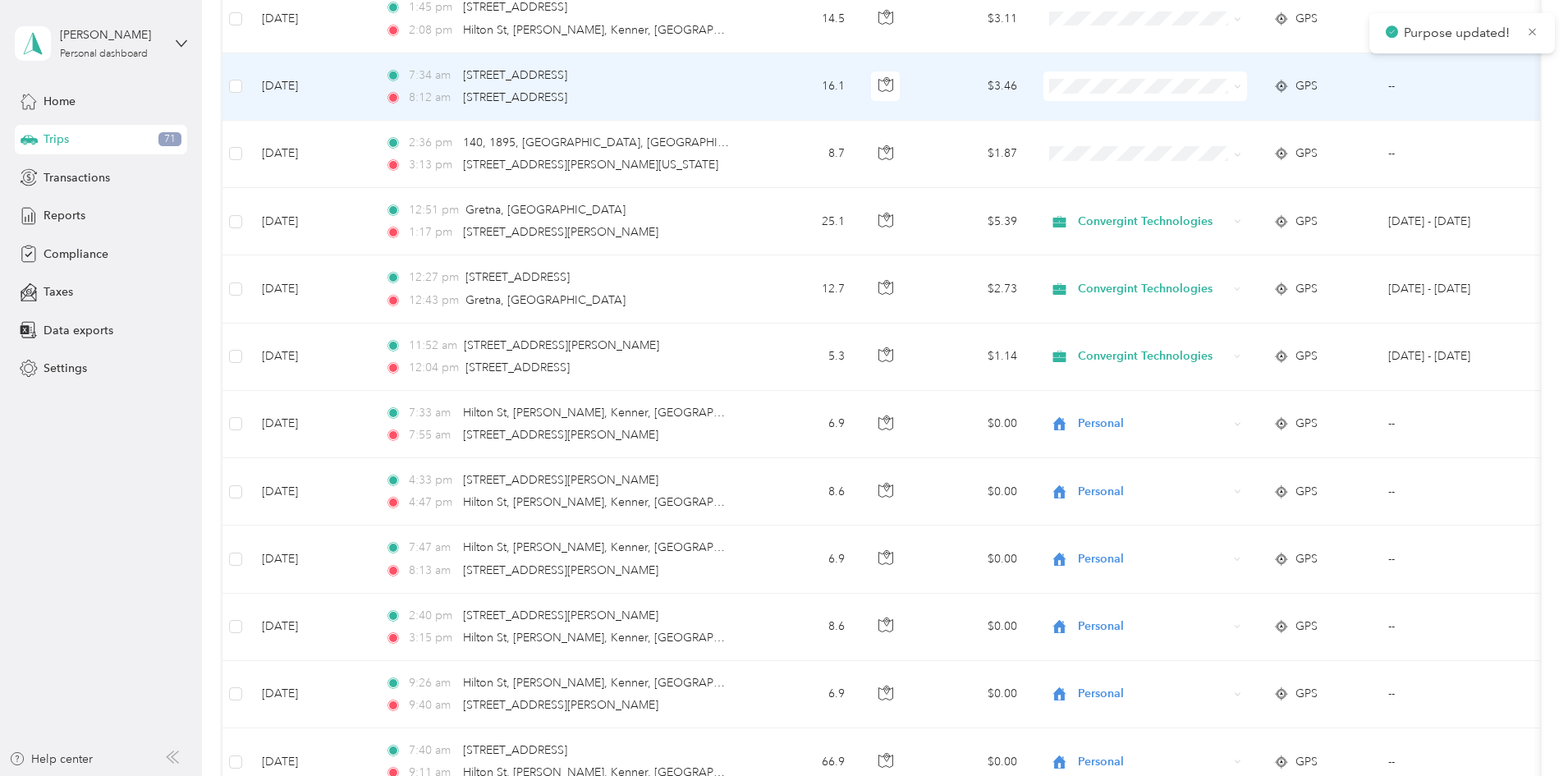
click at [1176, 97] on span at bounding box center [1145, 86] width 204 height 30
click at [1194, 111] on span "Convergint Technologies" at bounding box center [1269, 117] width 151 height 17
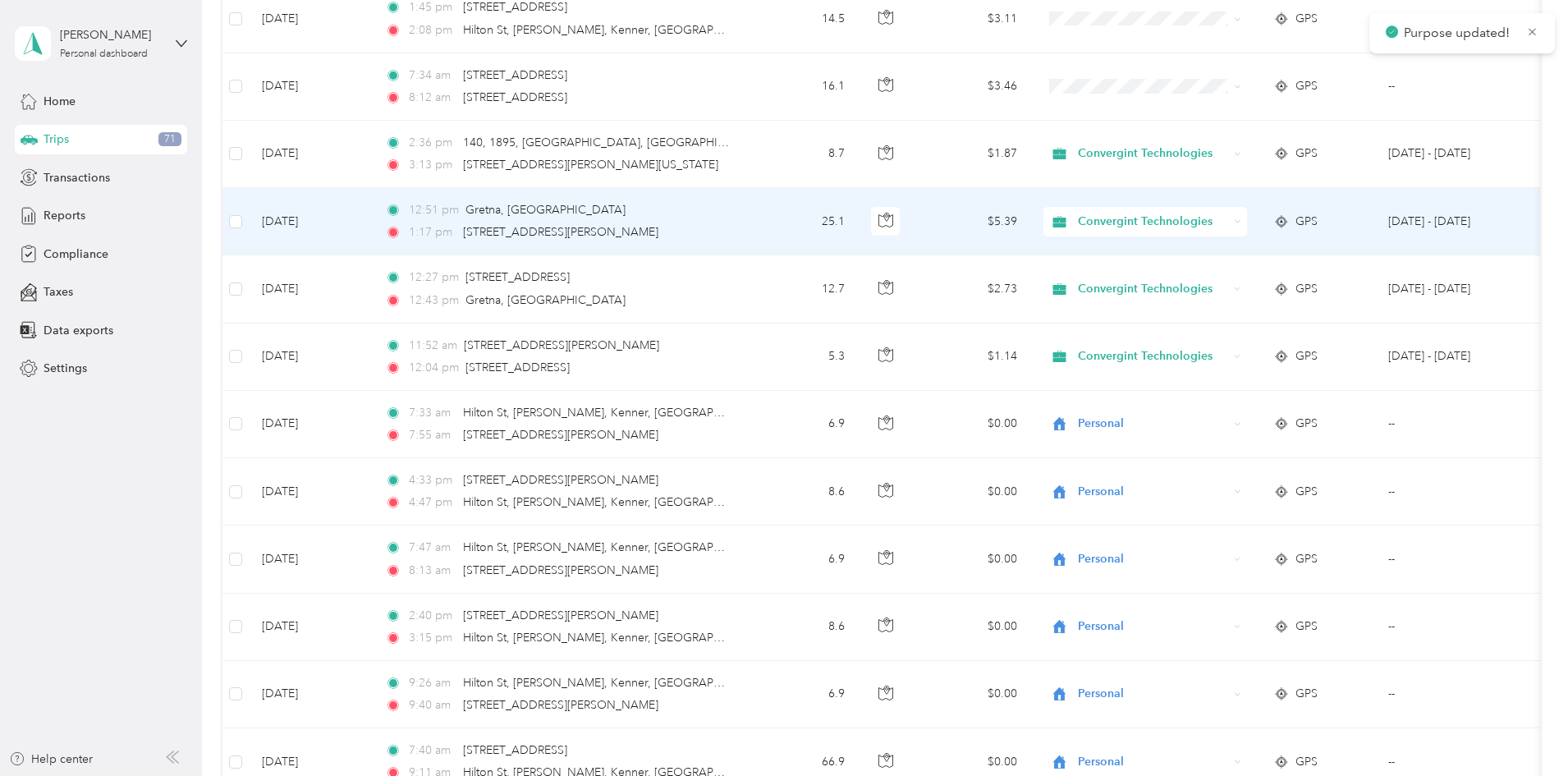
scroll to position [3892, 0]
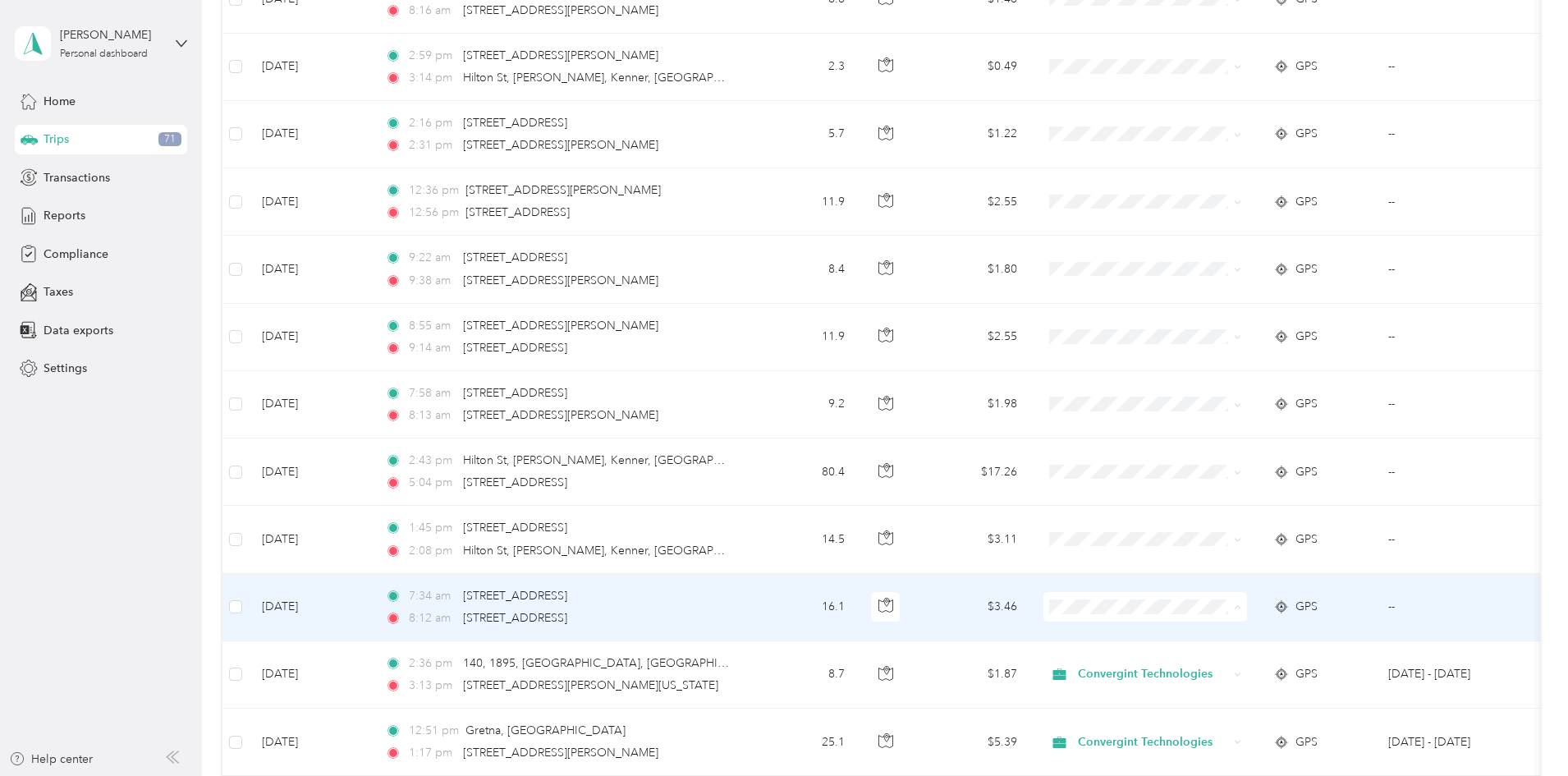
click at [1174, 637] on span "Convergint Technologies" at bounding box center [1254, 638] width 180 height 17
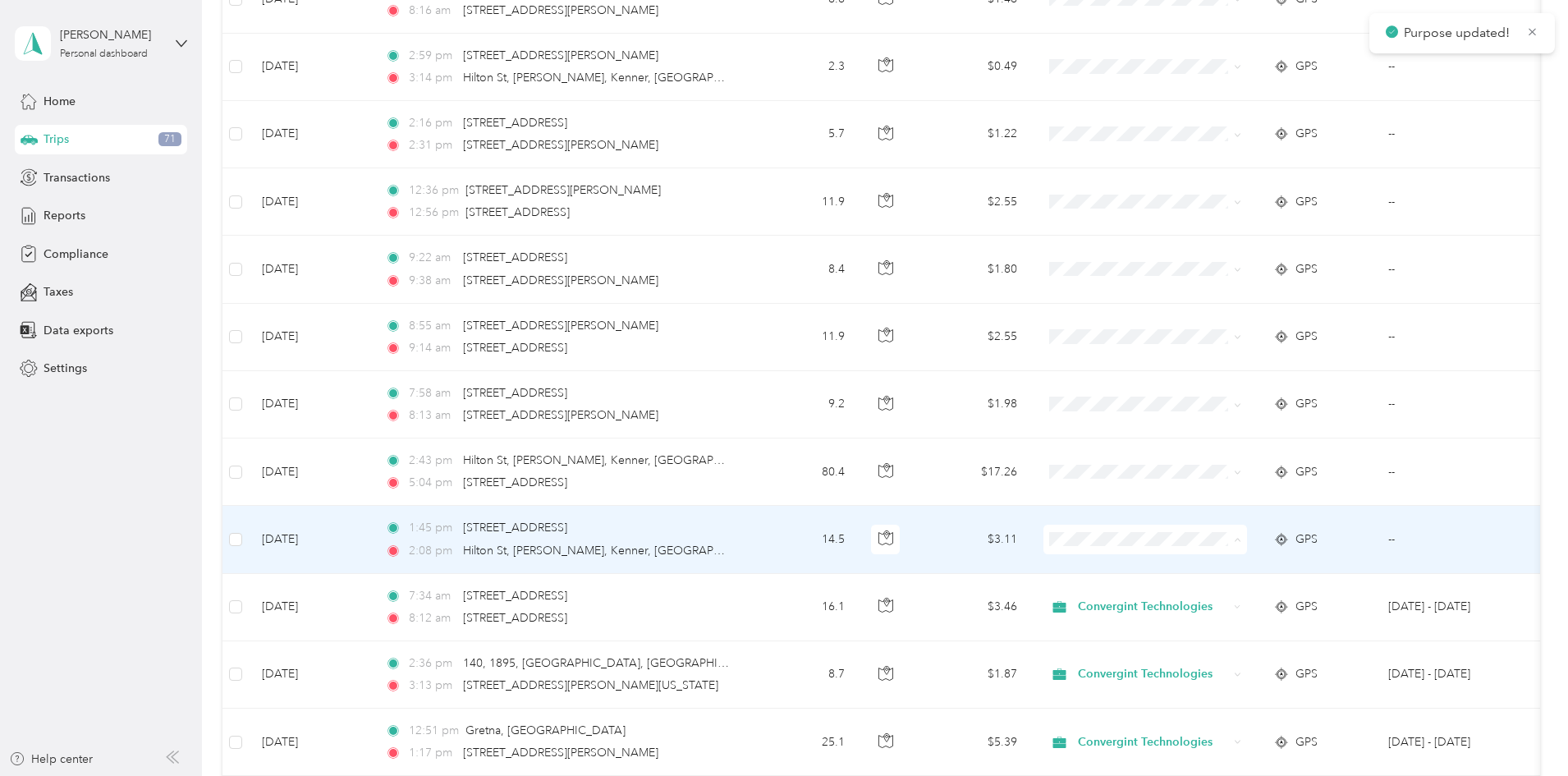
click at [1178, 564] on icon at bounding box center [1174, 570] width 20 height 14
click at [1194, 550] on span at bounding box center [1145, 540] width 204 height 30
click at [1187, 574] on li "Convergint Technologies" at bounding box center [1254, 568] width 204 height 29
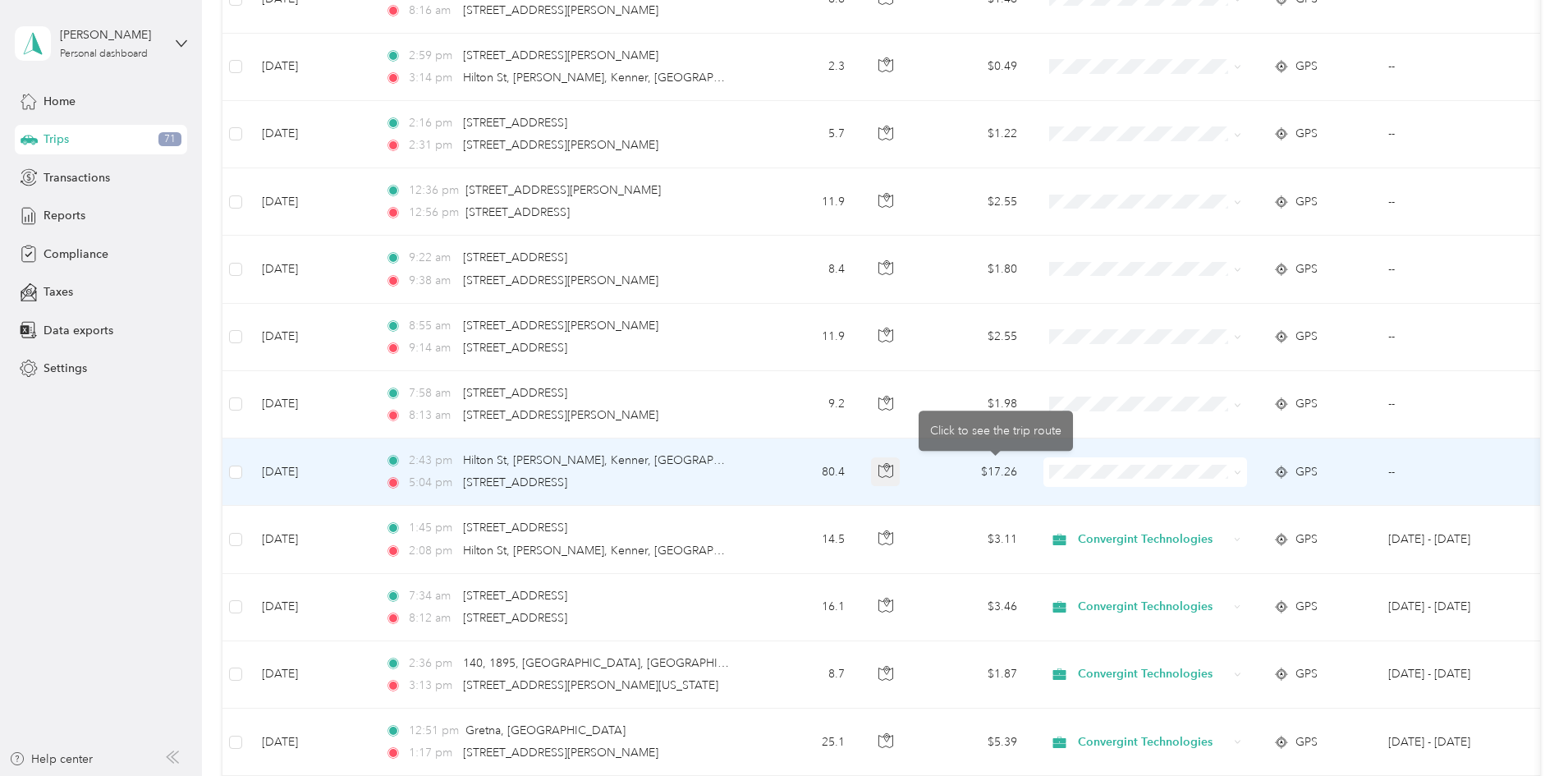
click at [900, 482] on button "button" at bounding box center [886, 472] width 30 height 30
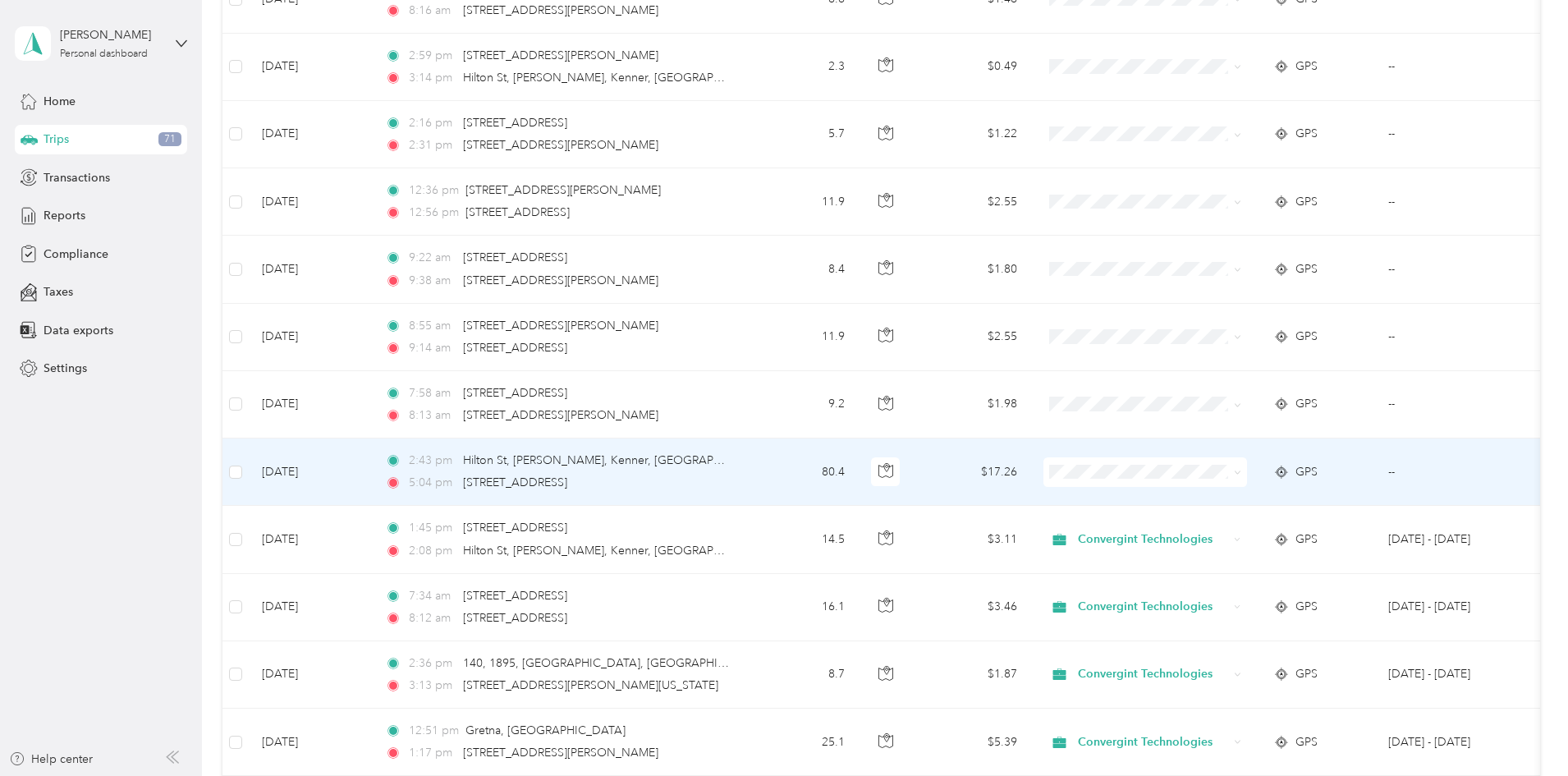
click at [1248, 463] on span at bounding box center [1145, 472] width 204 height 30
click at [1241, 534] on span "Personal" at bounding box center [1269, 532] width 151 height 17
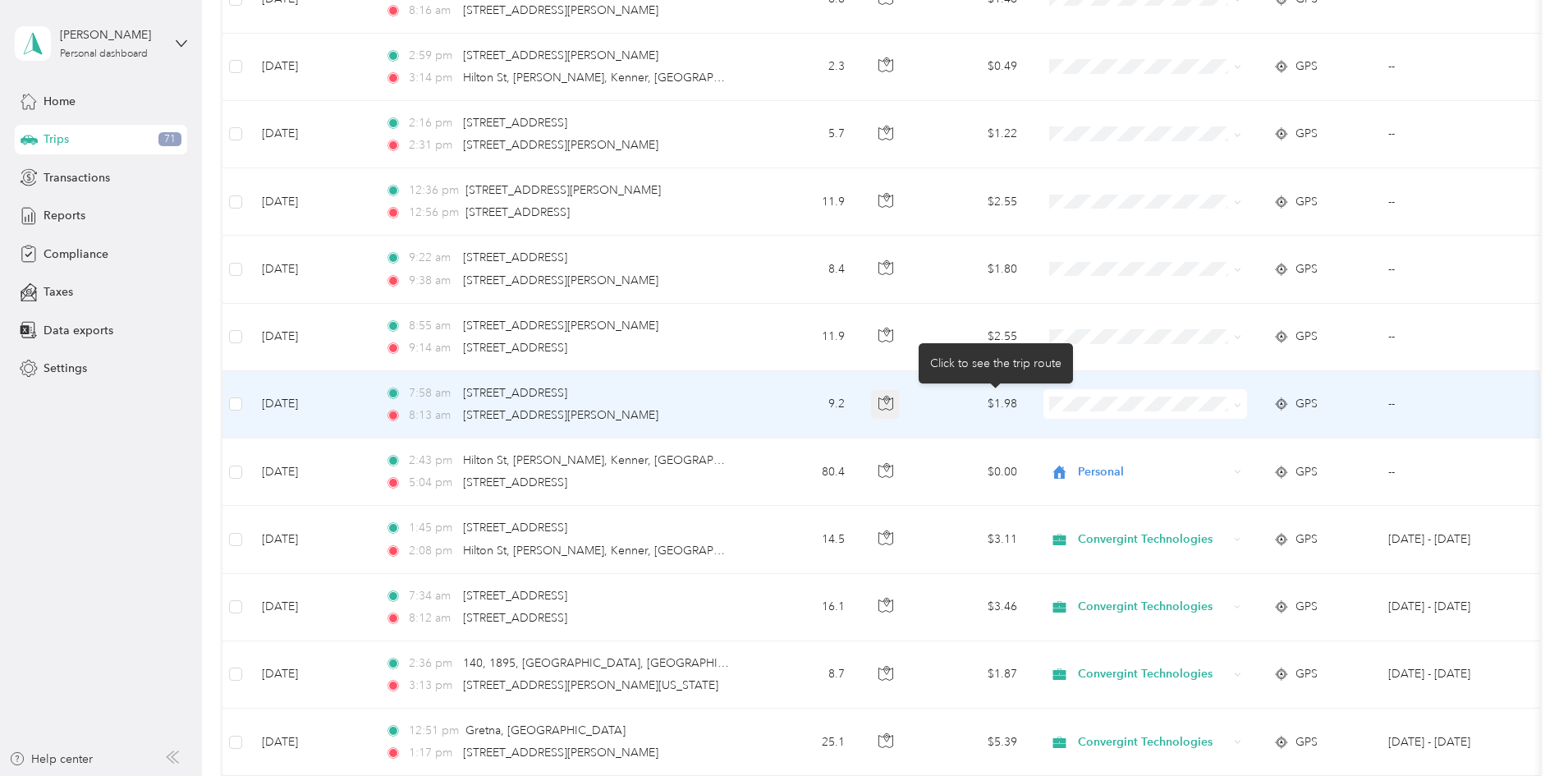
click at [893, 406] on icon "button" at bounding box center [885, 403] width 14 height 13
click at [1191, 458] on span "Personal" at bounding box center [1254, 463] width 180 height 17
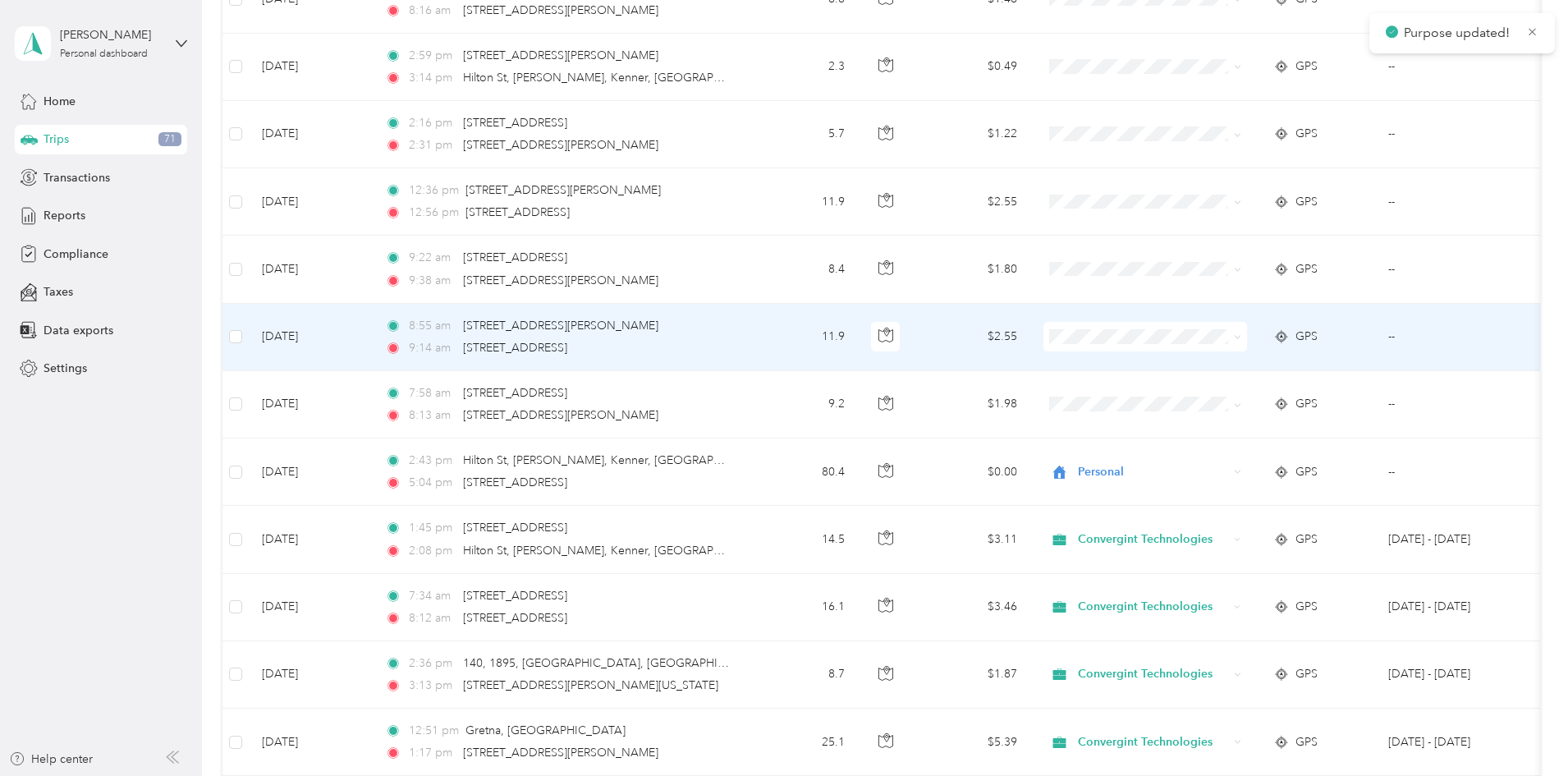
click at [1190, 345] on span at bounding box center [1145, 337] width 204 height 30
click at [1190, 346] on span at bounding box center [1145, 337] width 204 height 30
click at [1221, 362] on span "Convergint Technologies" at bounding box center [1269, 368] width 151 height 17
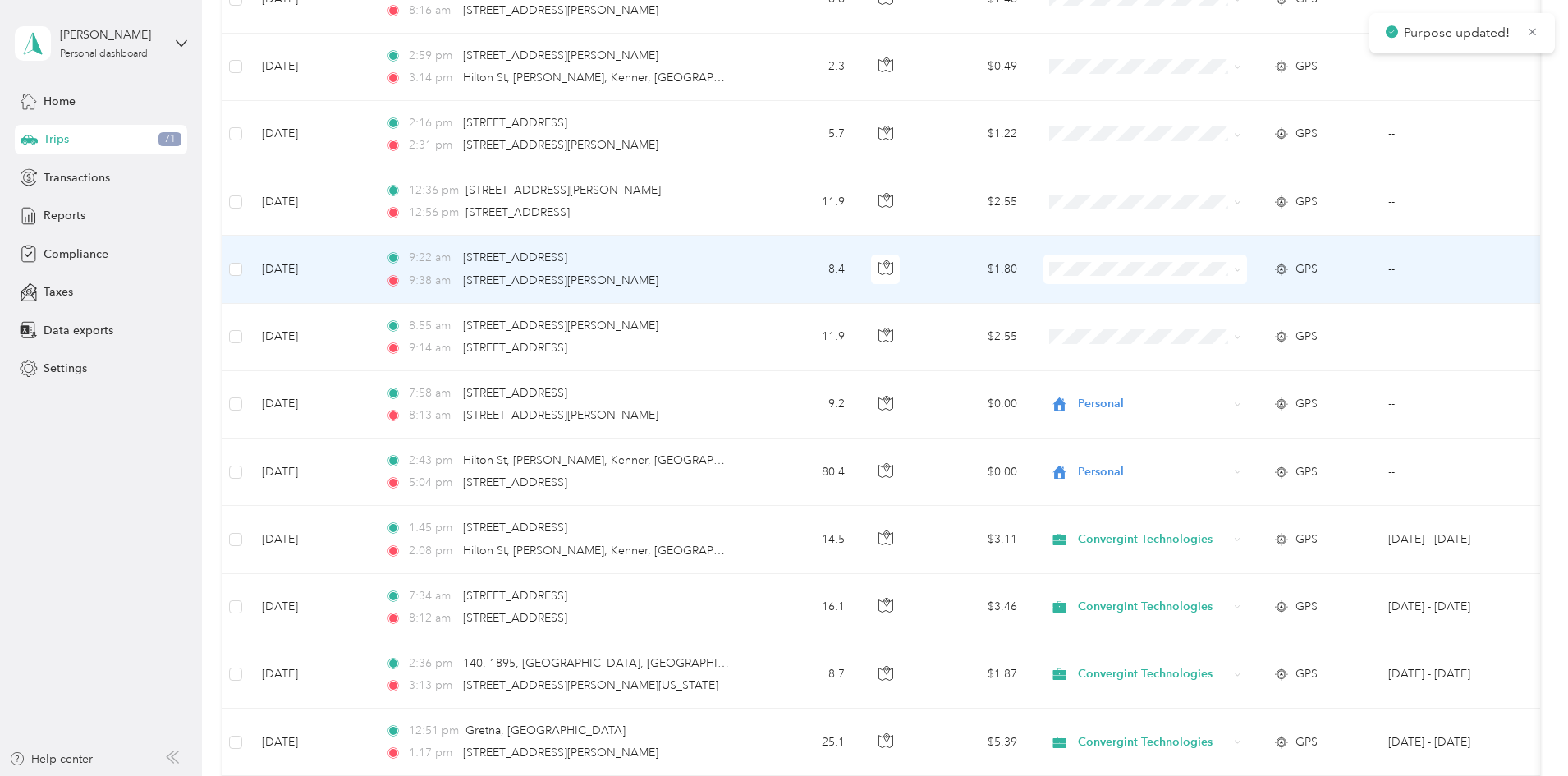
click at [1199, 294] on span "Convergint Technologies" at bounding box center [1269, 298] width 151 height 17
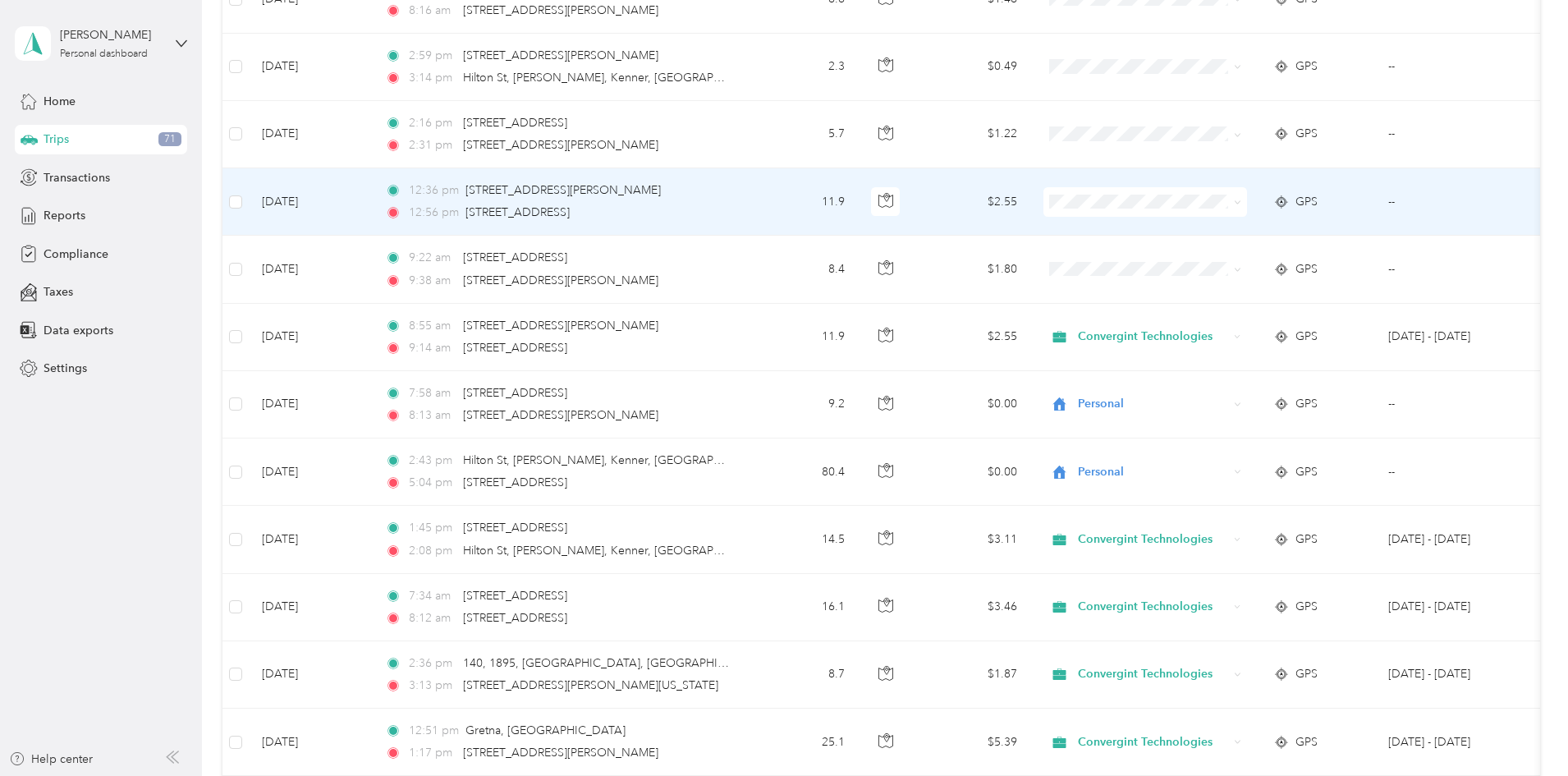
click at [1206, 226] on span "Convergint Technologies" at bounding box center [1269, 232] width 151 height 17
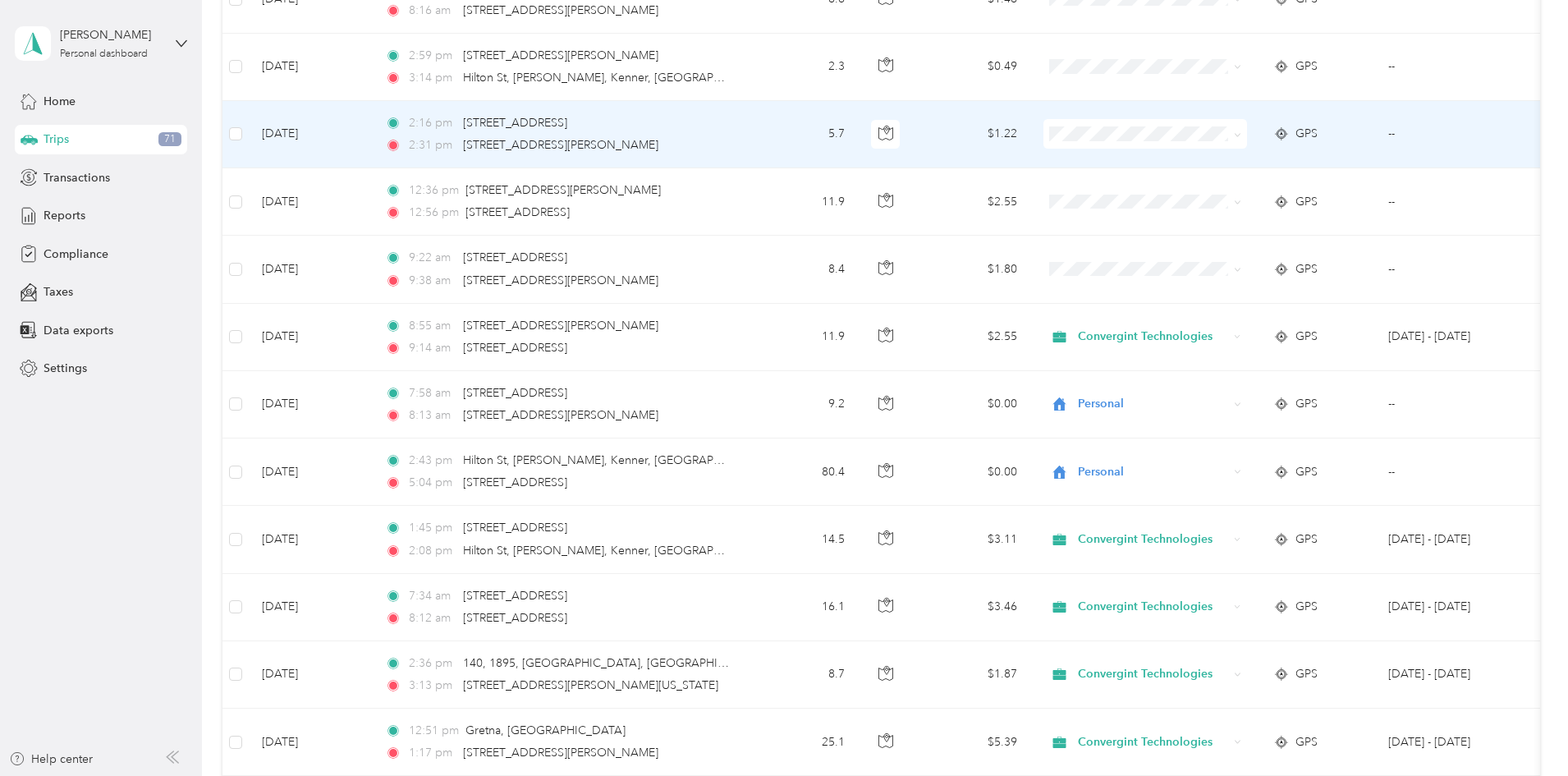
click at [1193, 142] on span at bounding box center [1145, 133] width 204 height 30
click at [1191, 168] on span "Convergint Technologies" at bounding box center [1254, 165] width 180 height 17
click at [1181, 155] on li "Convergint Technologies" at bounding box center [1256, 165] width 206 height 29
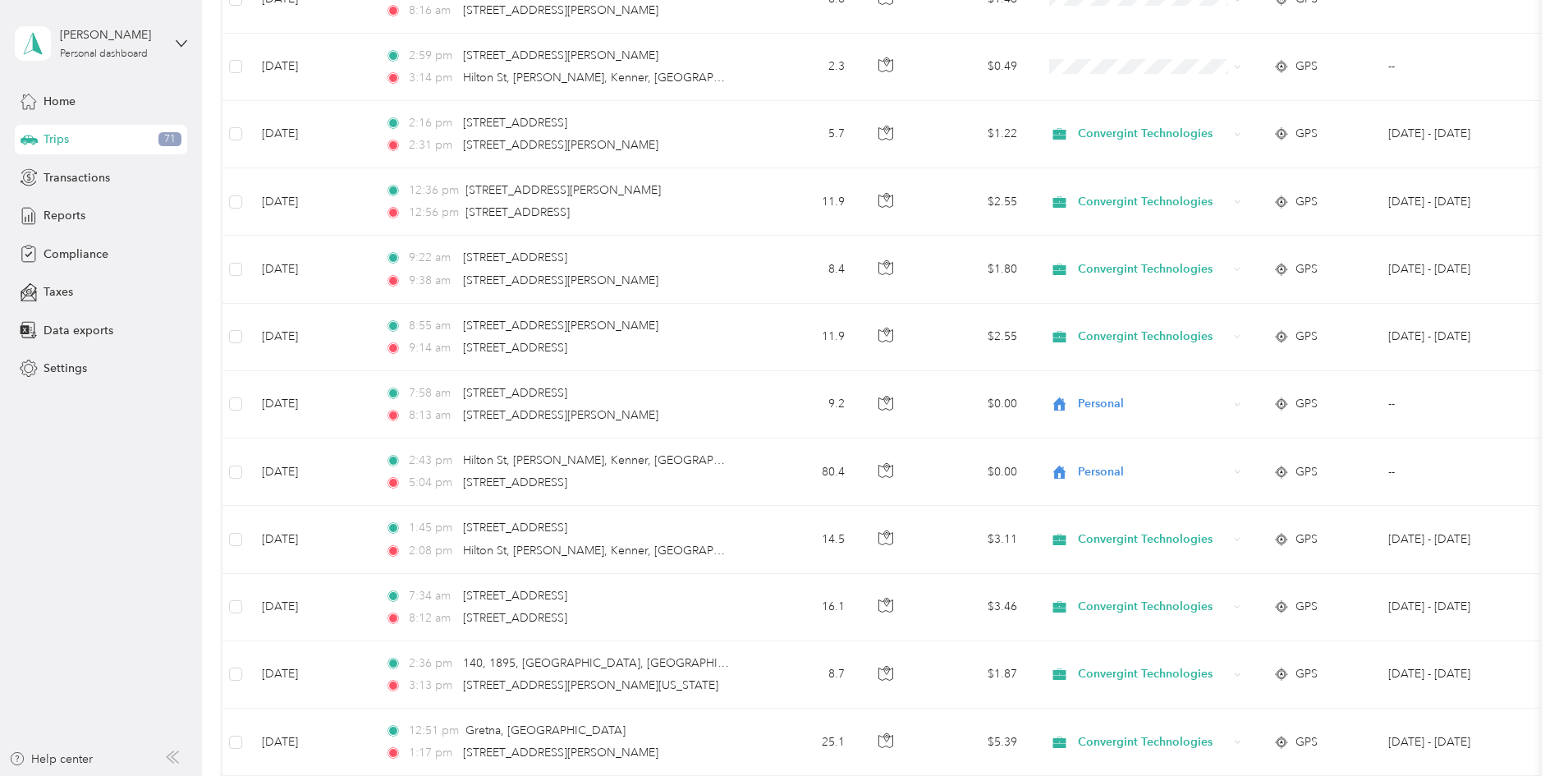
scroll to position [3371, 0]
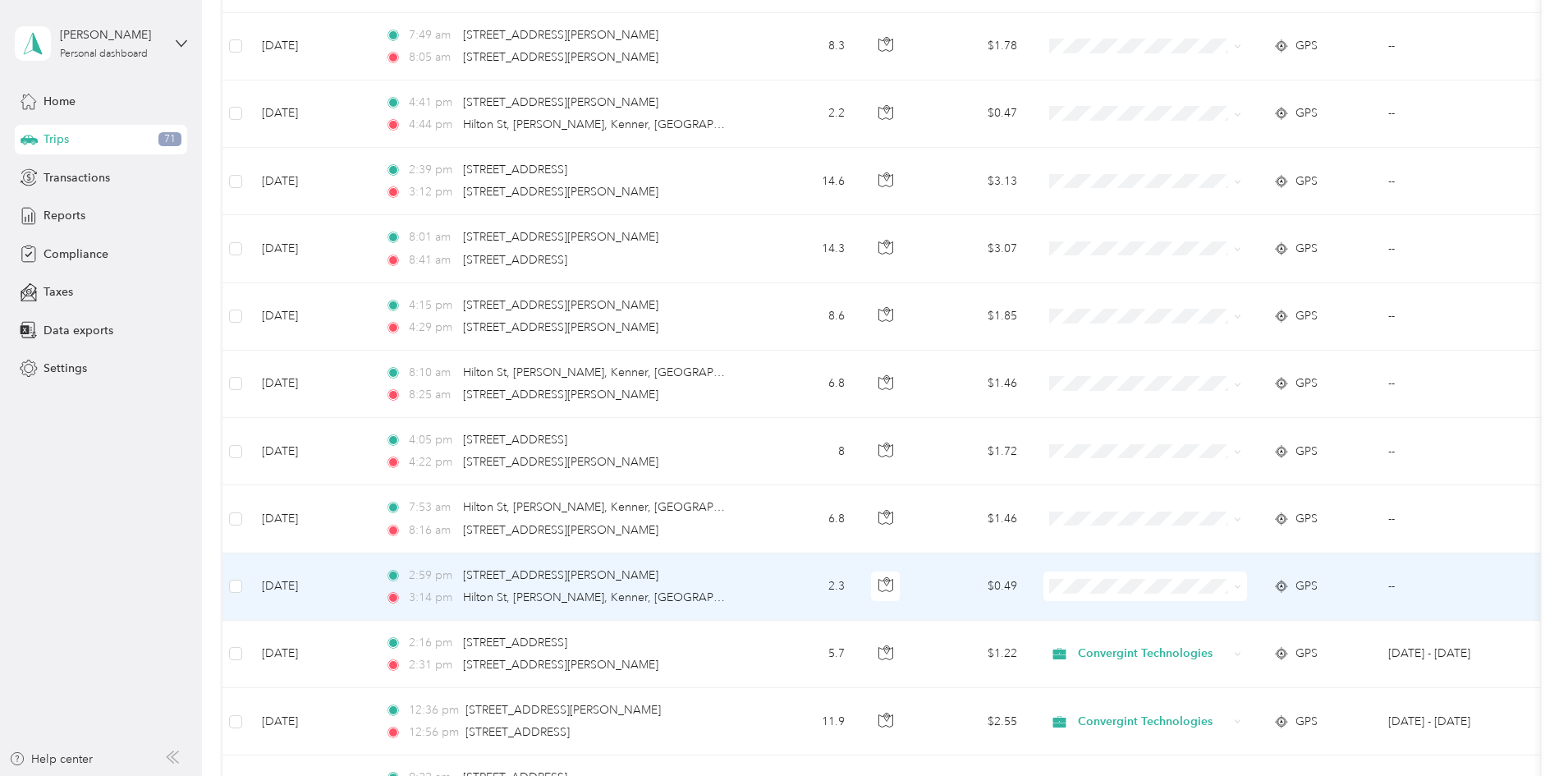
click at [1194, 640] on span "Personal" at bounding box center [1269, 645] width 151 height 17
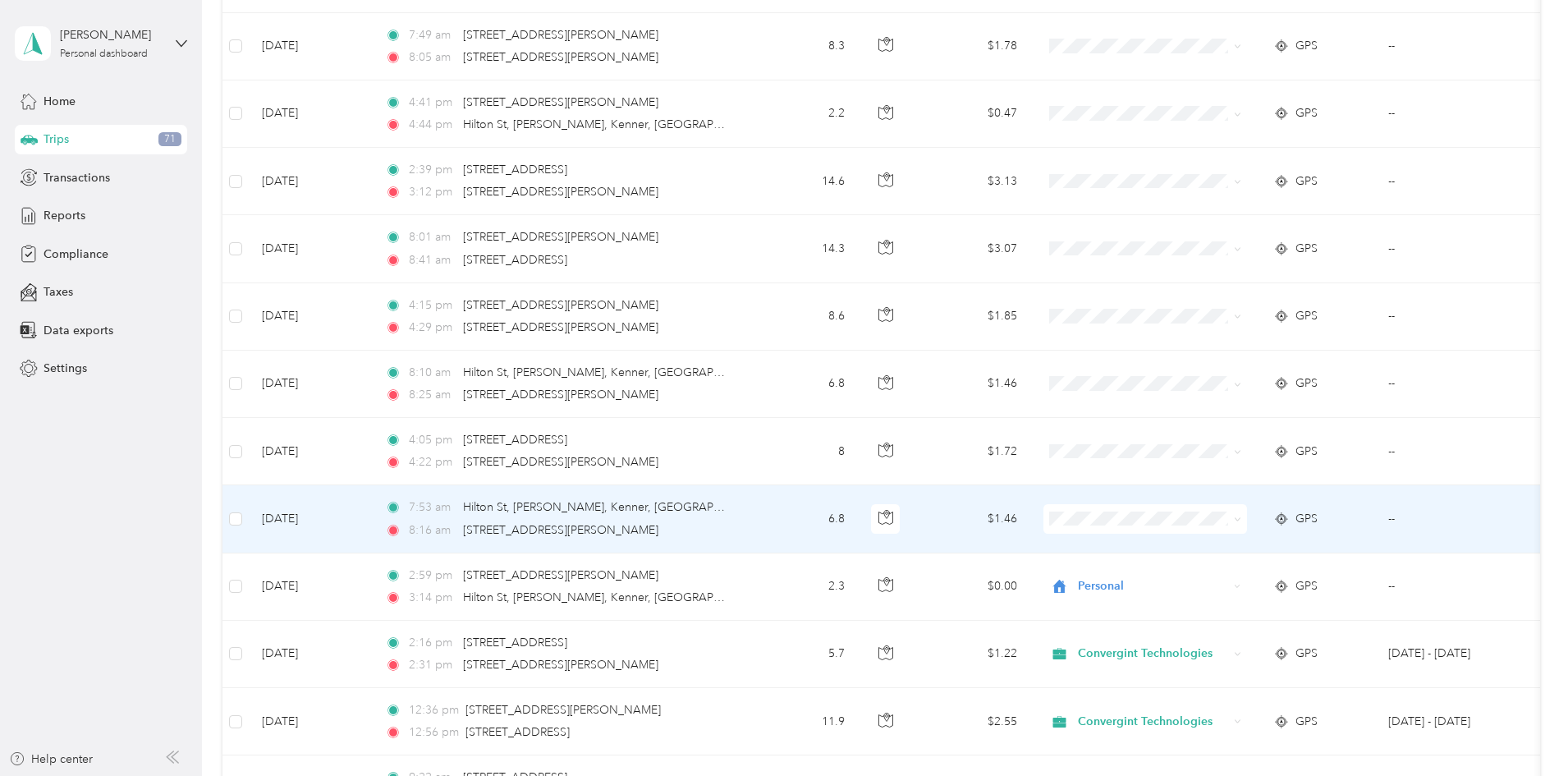
click at [1193, 582] on li "Personal" at bounding box center [1254, 575] width 204 height 29
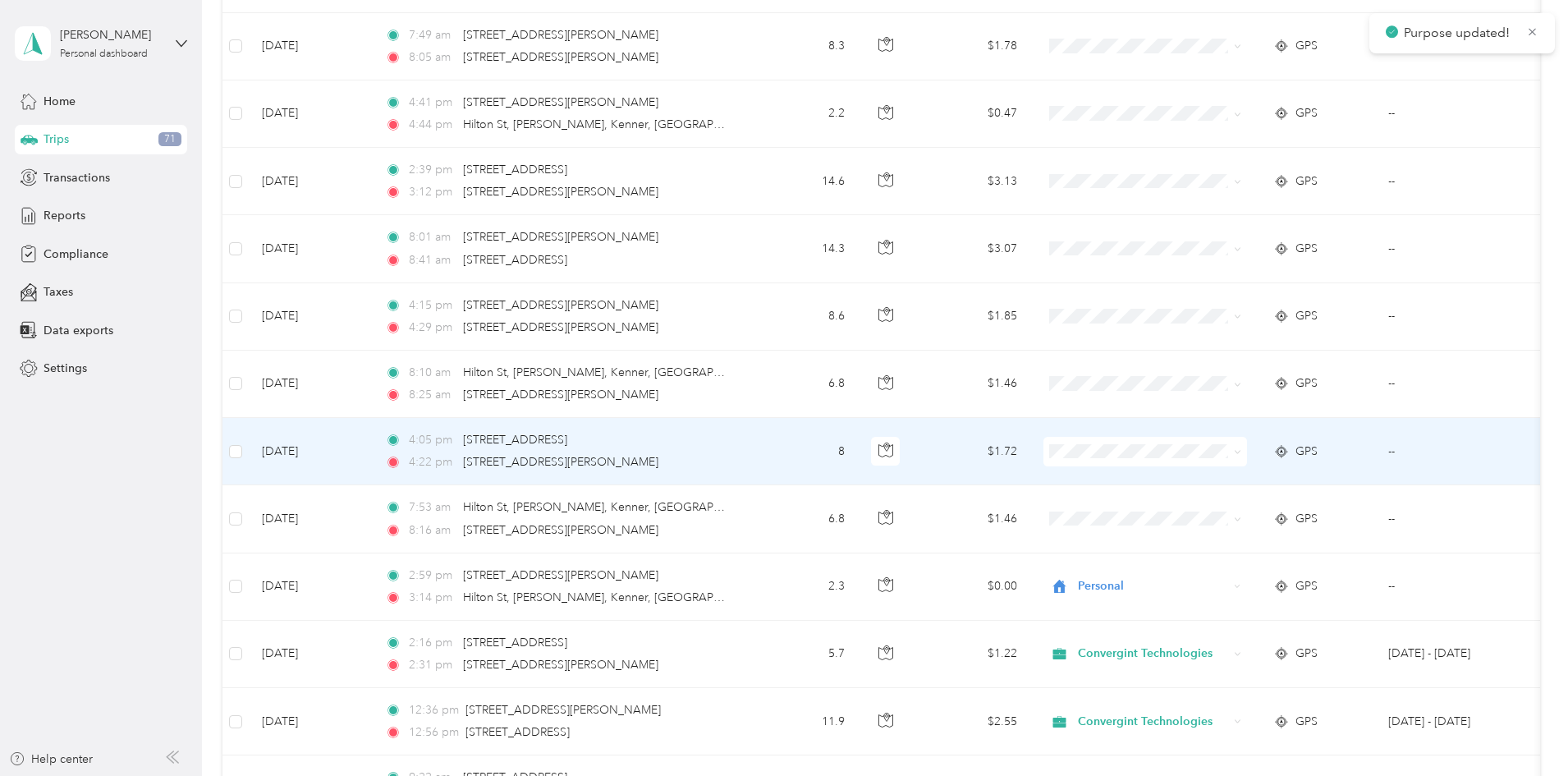
click at [1187, 504] on span "Personal" at bounding box center [1254, 512] width 180 height 17
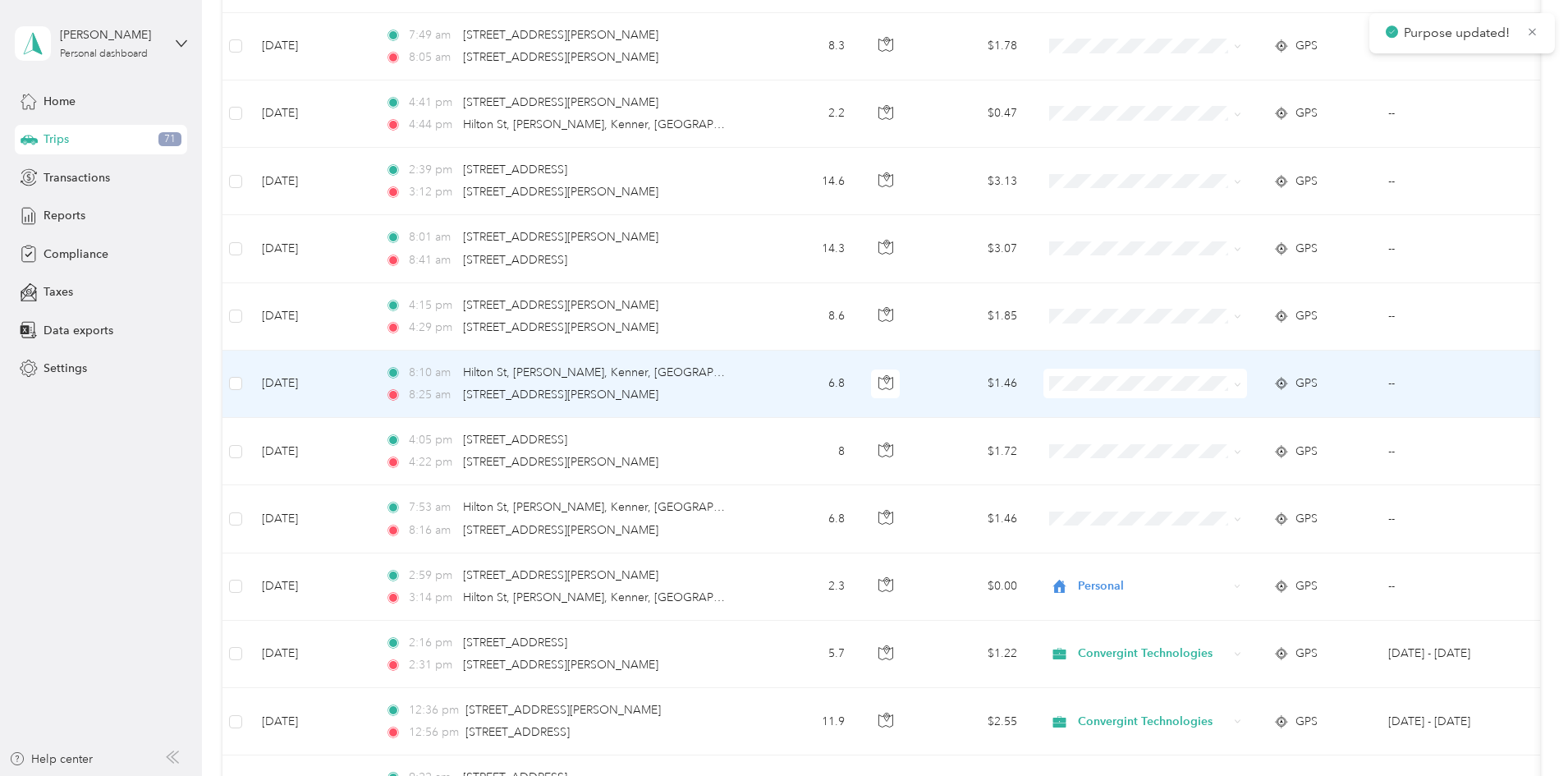
click at [1187, 438] on span "Personal" at bounding box center [1254, 443] width 180 height 17
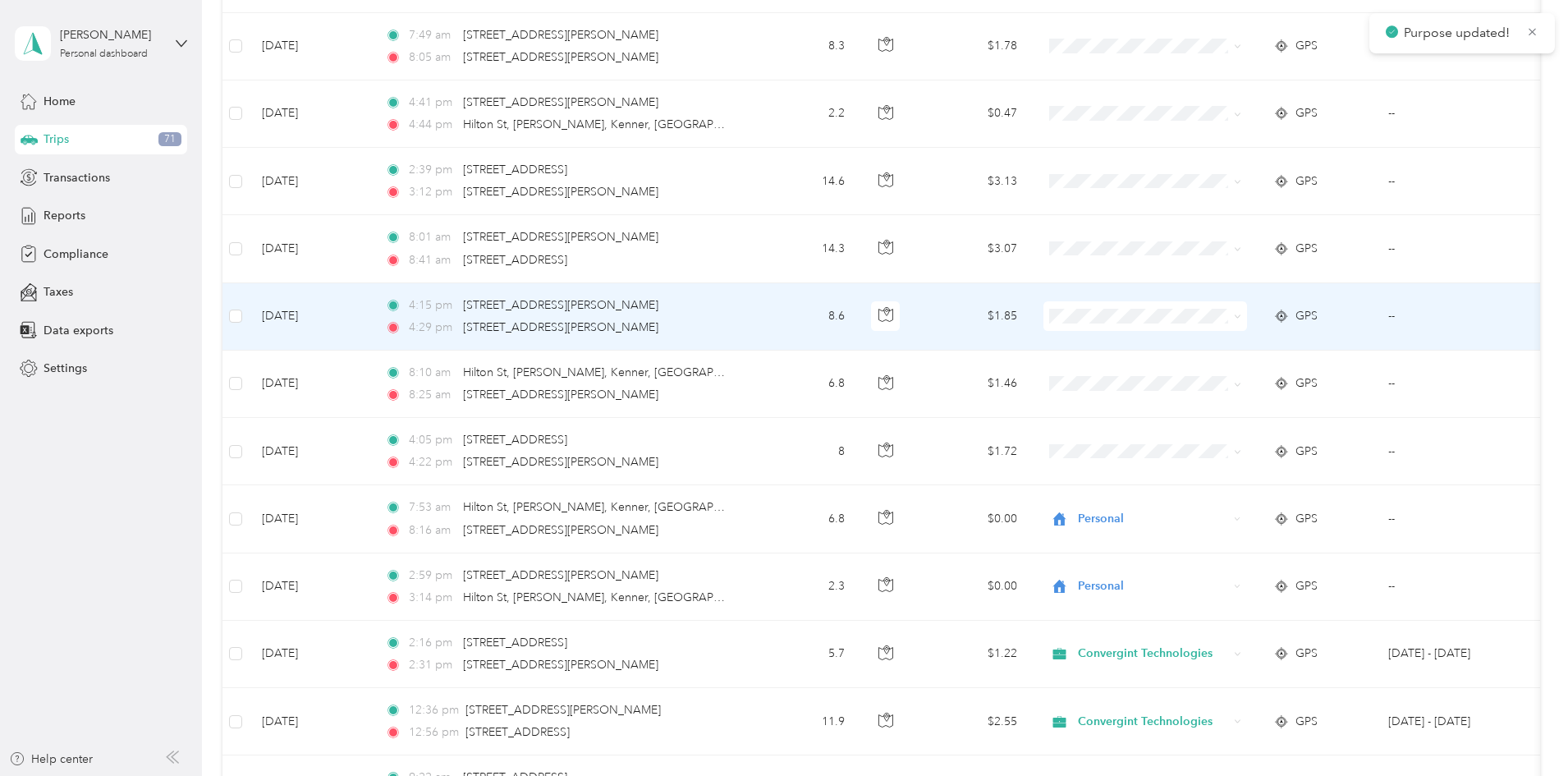
click at [1176, 368] on span "Personal" at bounding box center [1254, 374] width 180 height 17
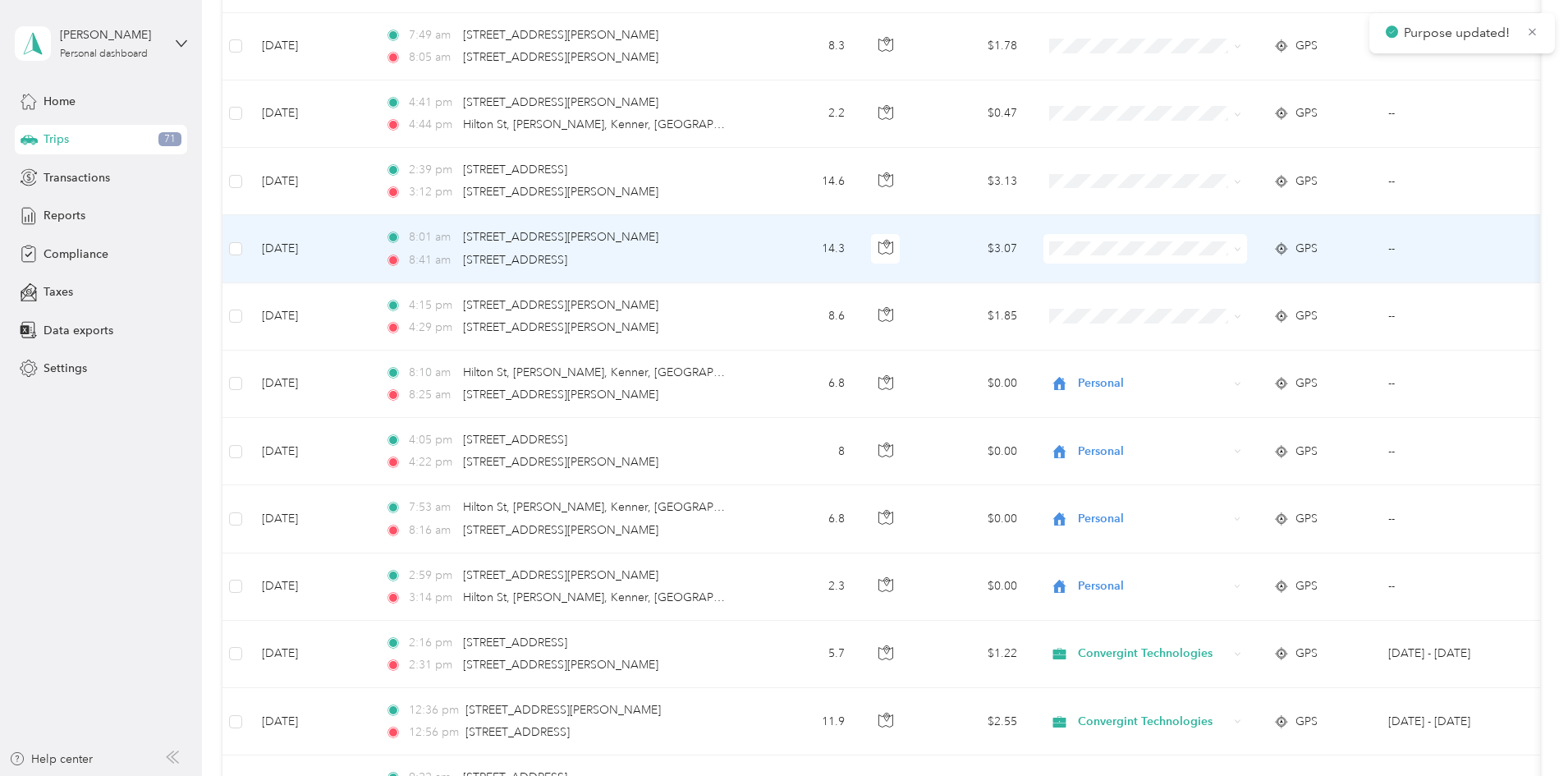
click at [1175, 271] on span "Convergint Technologies" at bounding box center [1254, 280] width 180 height 17
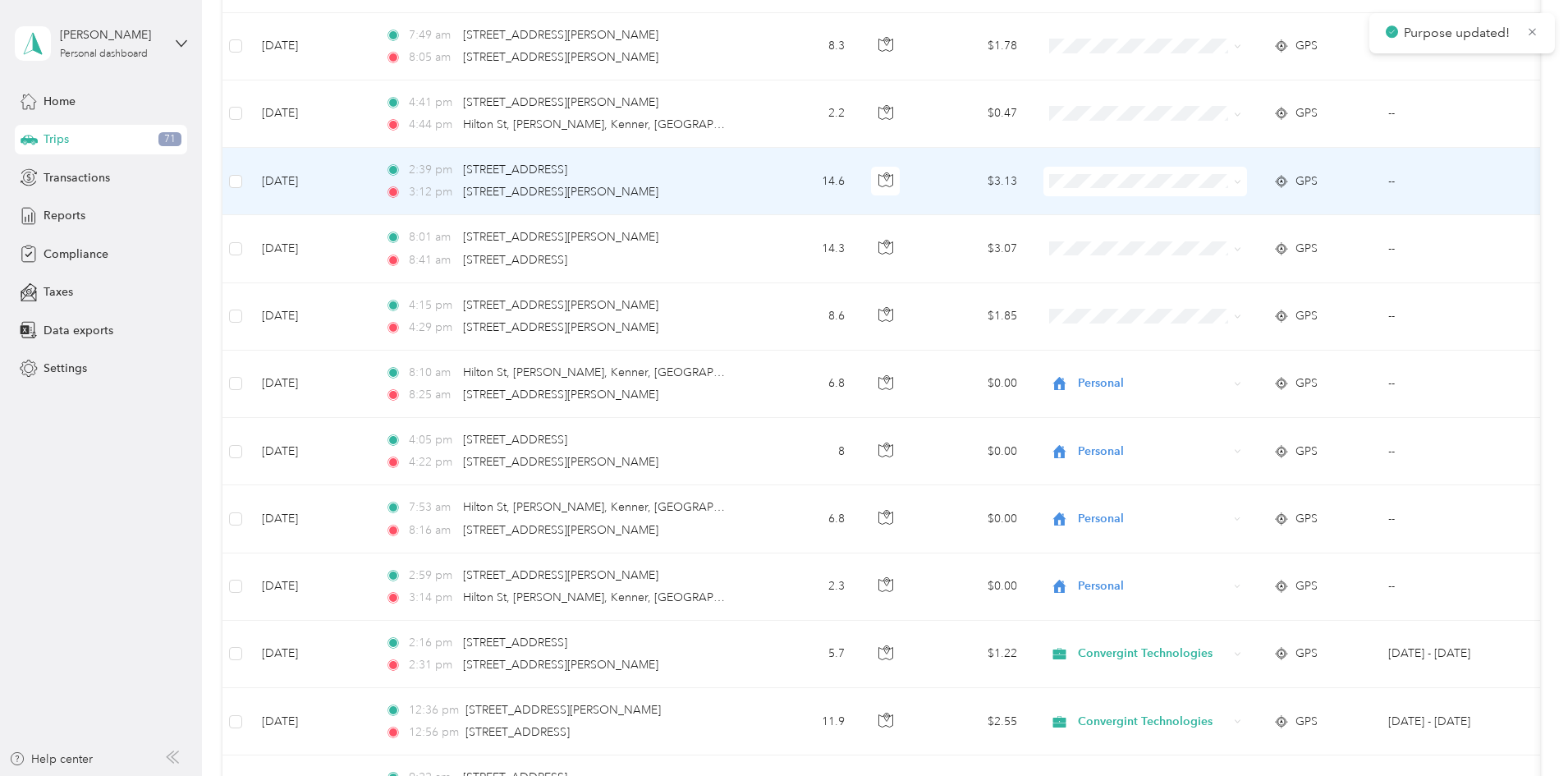
click at [1179, 189] on span at bounding box center [1145, 181] width 204 height 30
click at [1177, 208] on icon at bounding box center [1174, 212] width 20 height 14
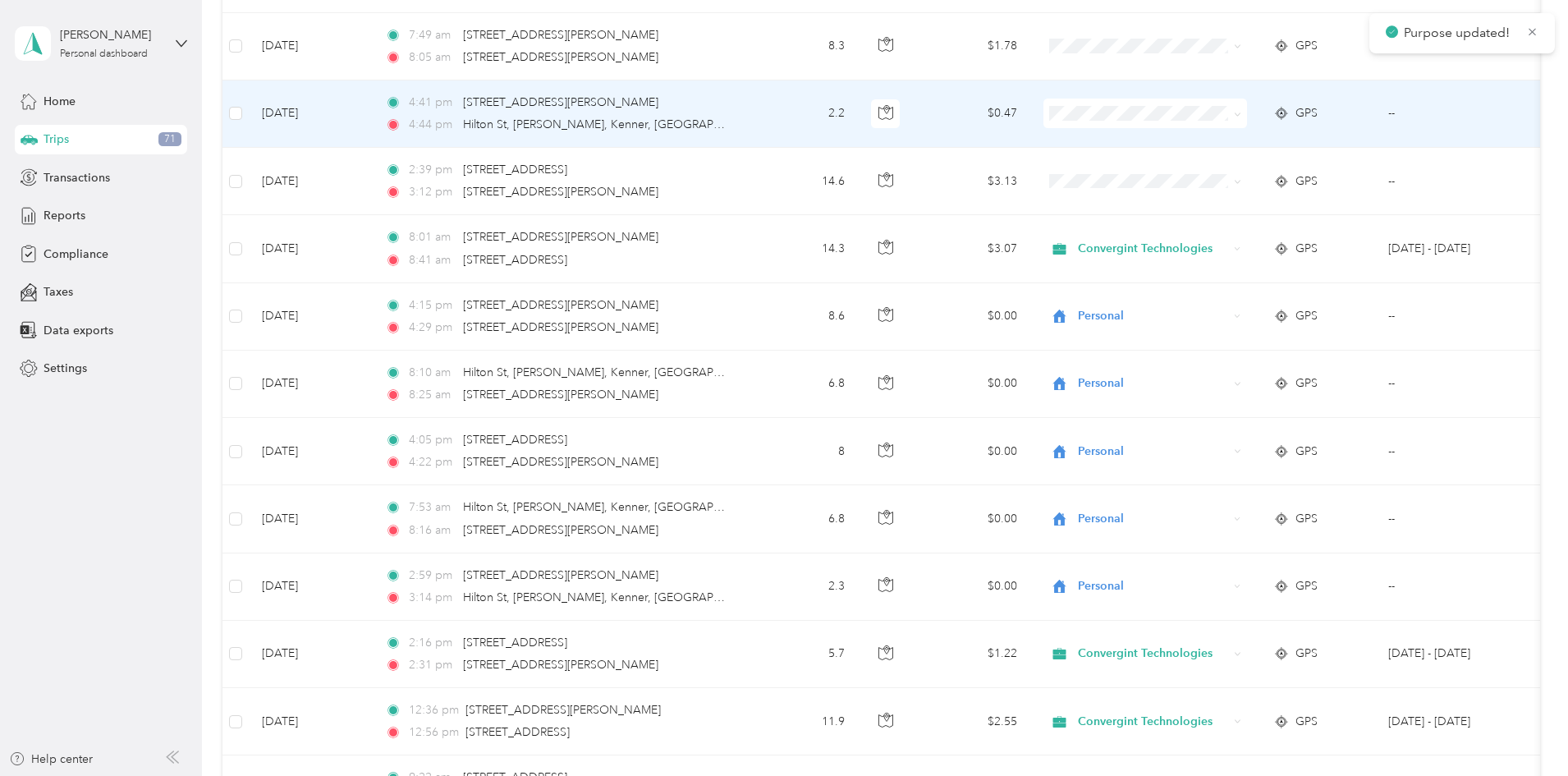
click at [1173, 124] on span at bounding box center [1145, 113] width 204 height 30
click at [1172, 138] on icon at bounding box center [1174, 145] width 20 height 14
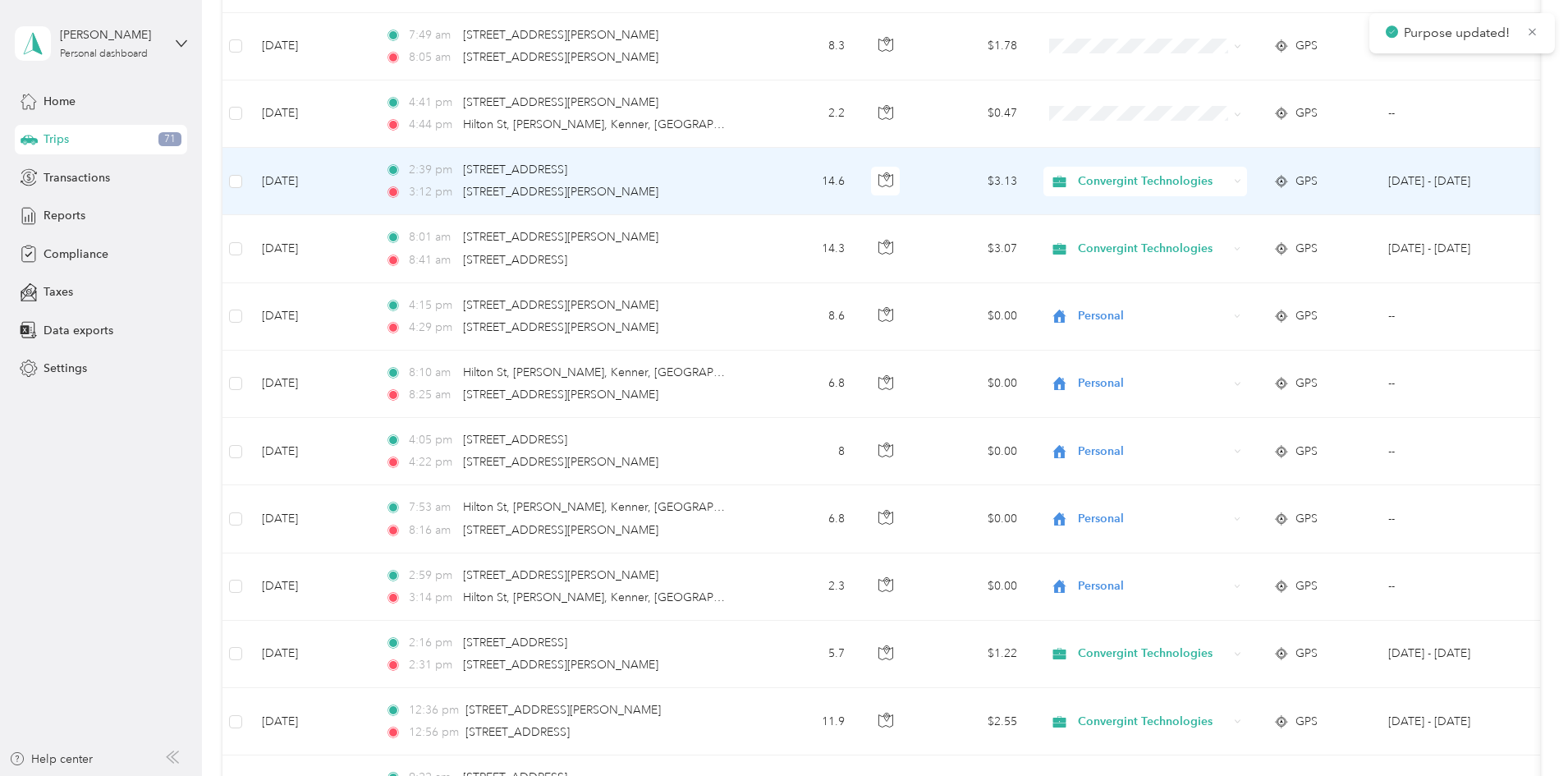
scroll to position [2851, 0]
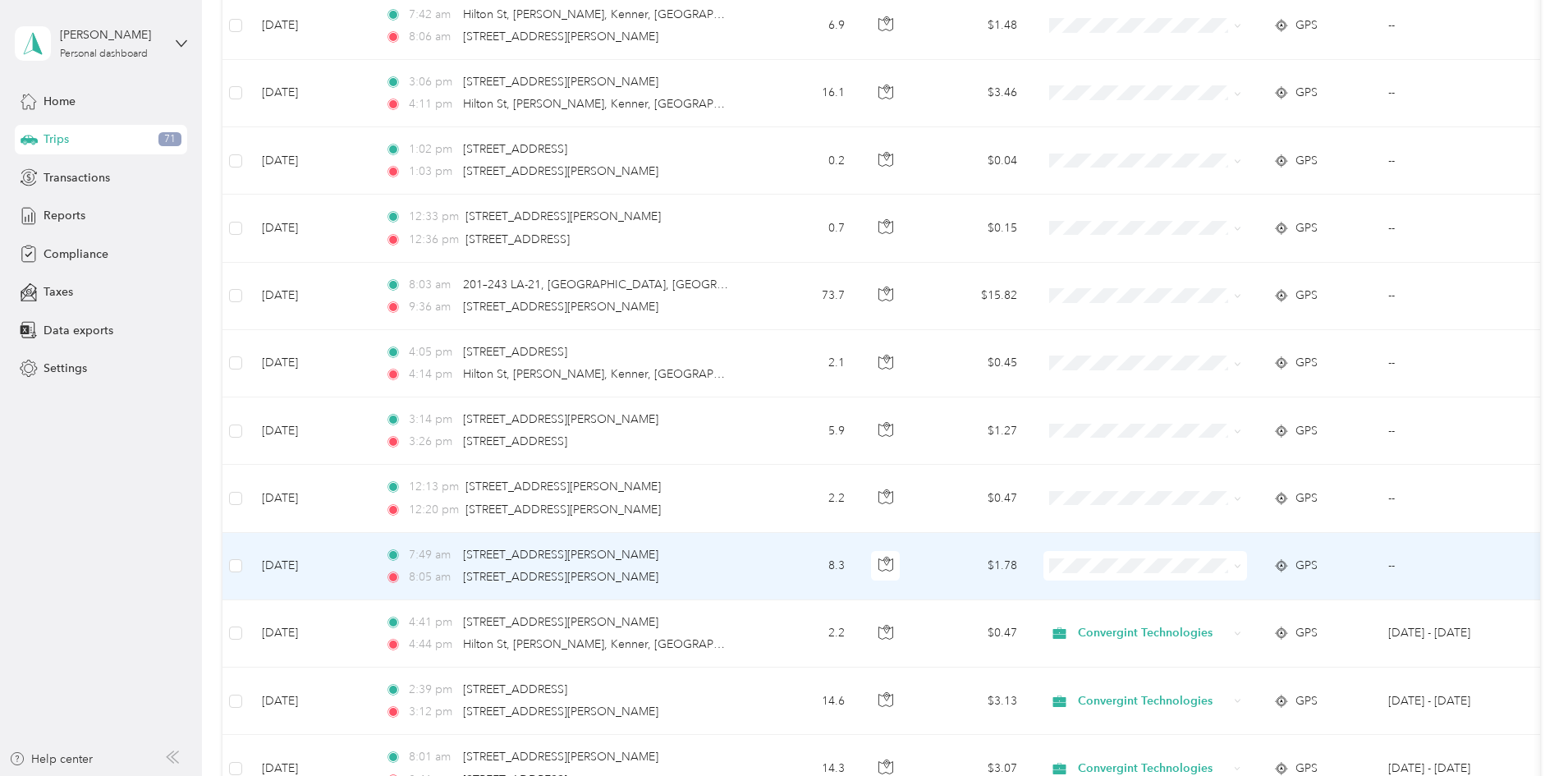
click at [1198, 624] on span "Personal" at bounding box center [1269, 619] width 151 height 17
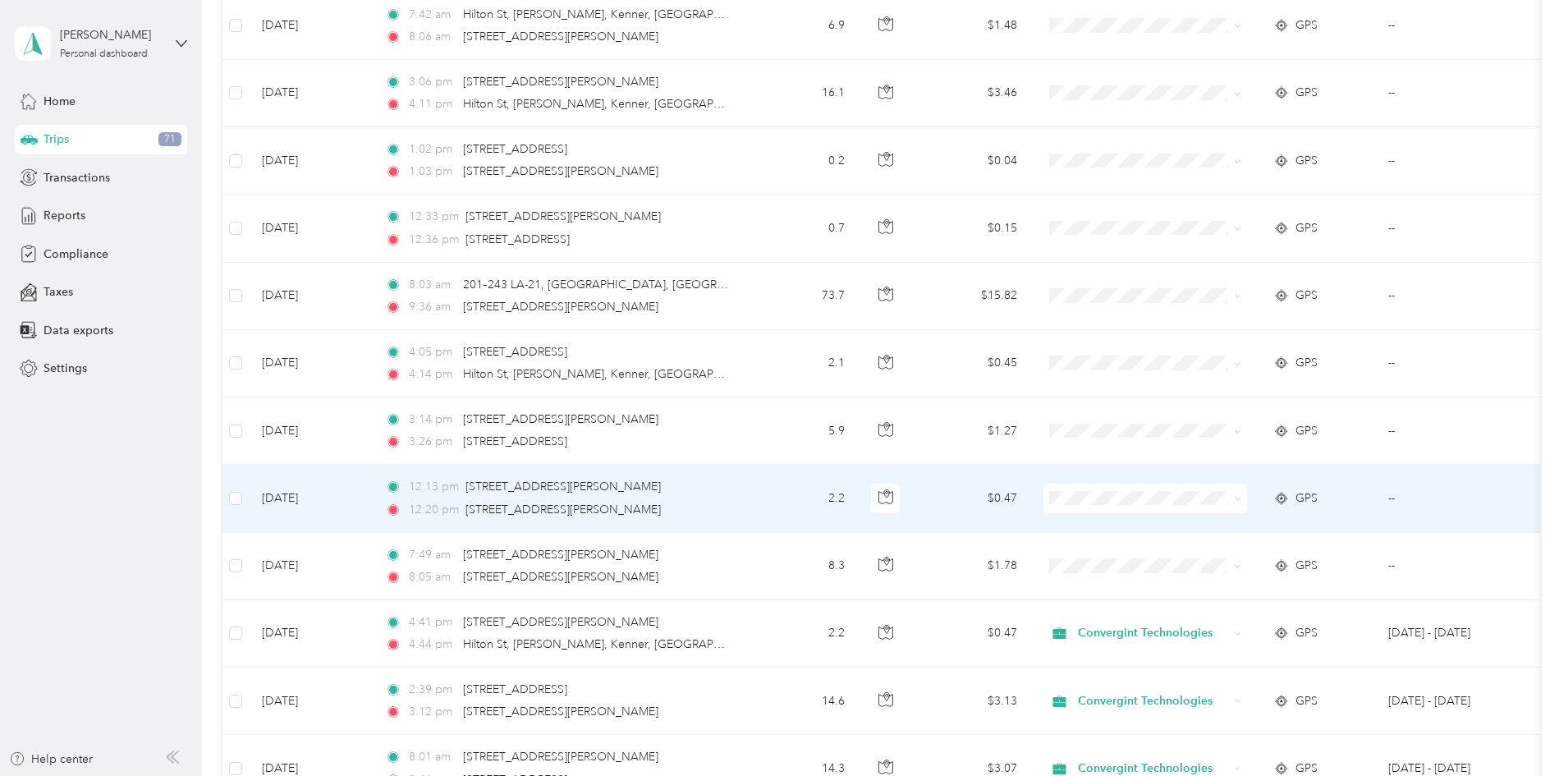
click at [1199, 530] on span "Convergint Technologies" at bounding box center [1269, 529] width 151 height 17
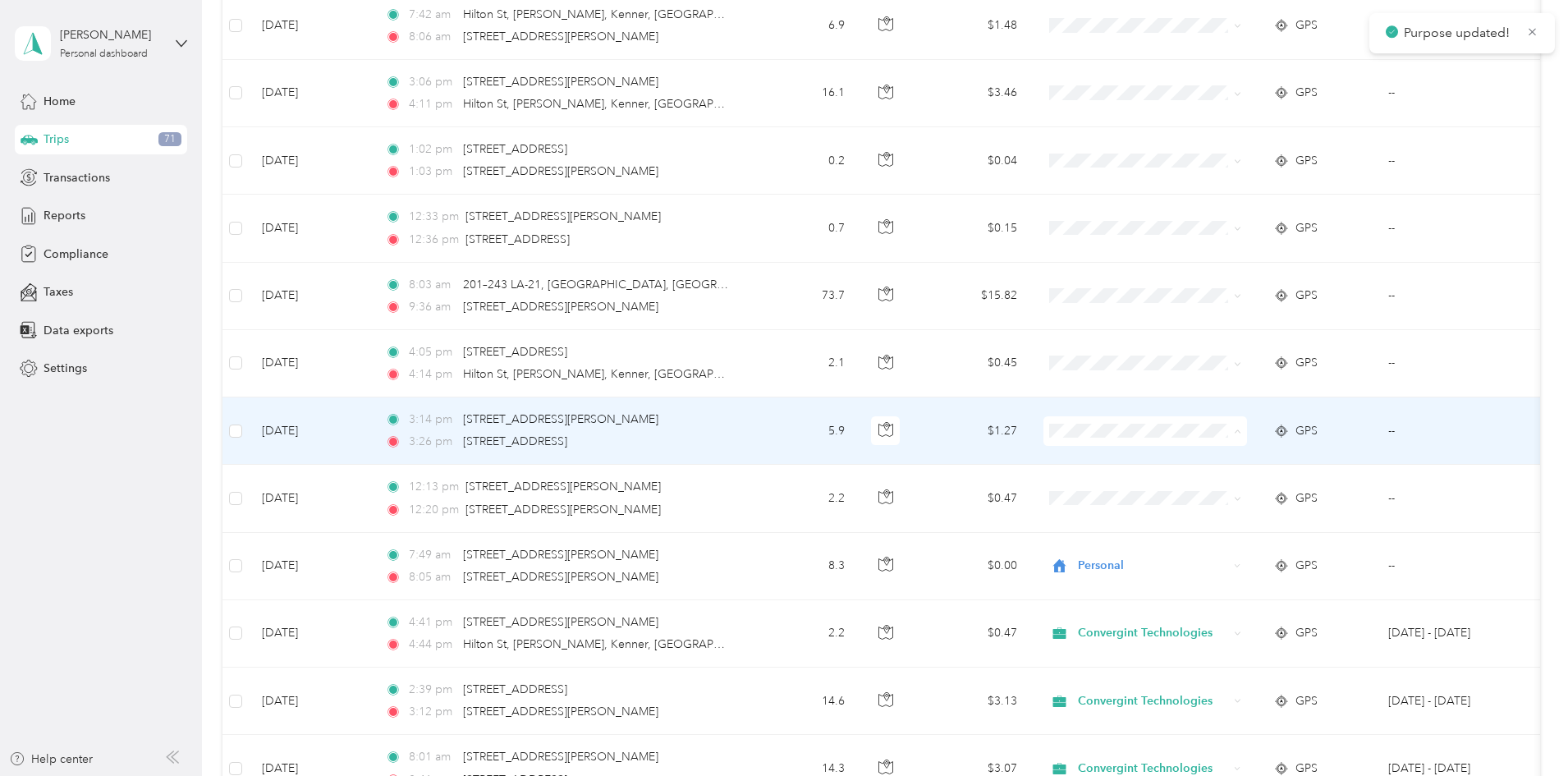
click at [1183, 490] on icon at bounding box center [1174, 490] width 20 height 14
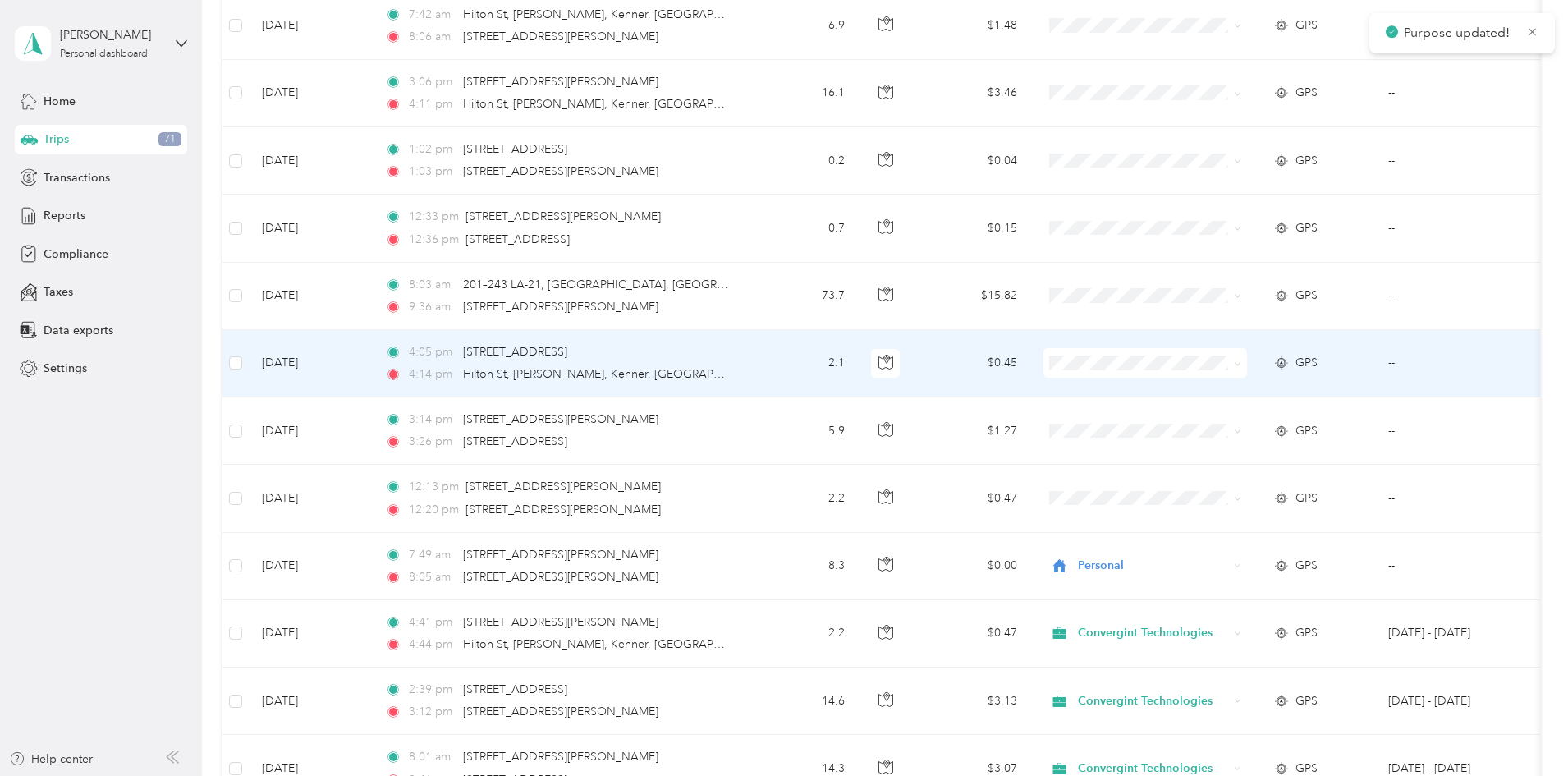
click at [1171, 415] on span "Personal" at bounding box center [1254, 423] width 180 height 17
click at [1192, 422] on span "Personal" at bounding box center [1254, 423] width 180 height 17
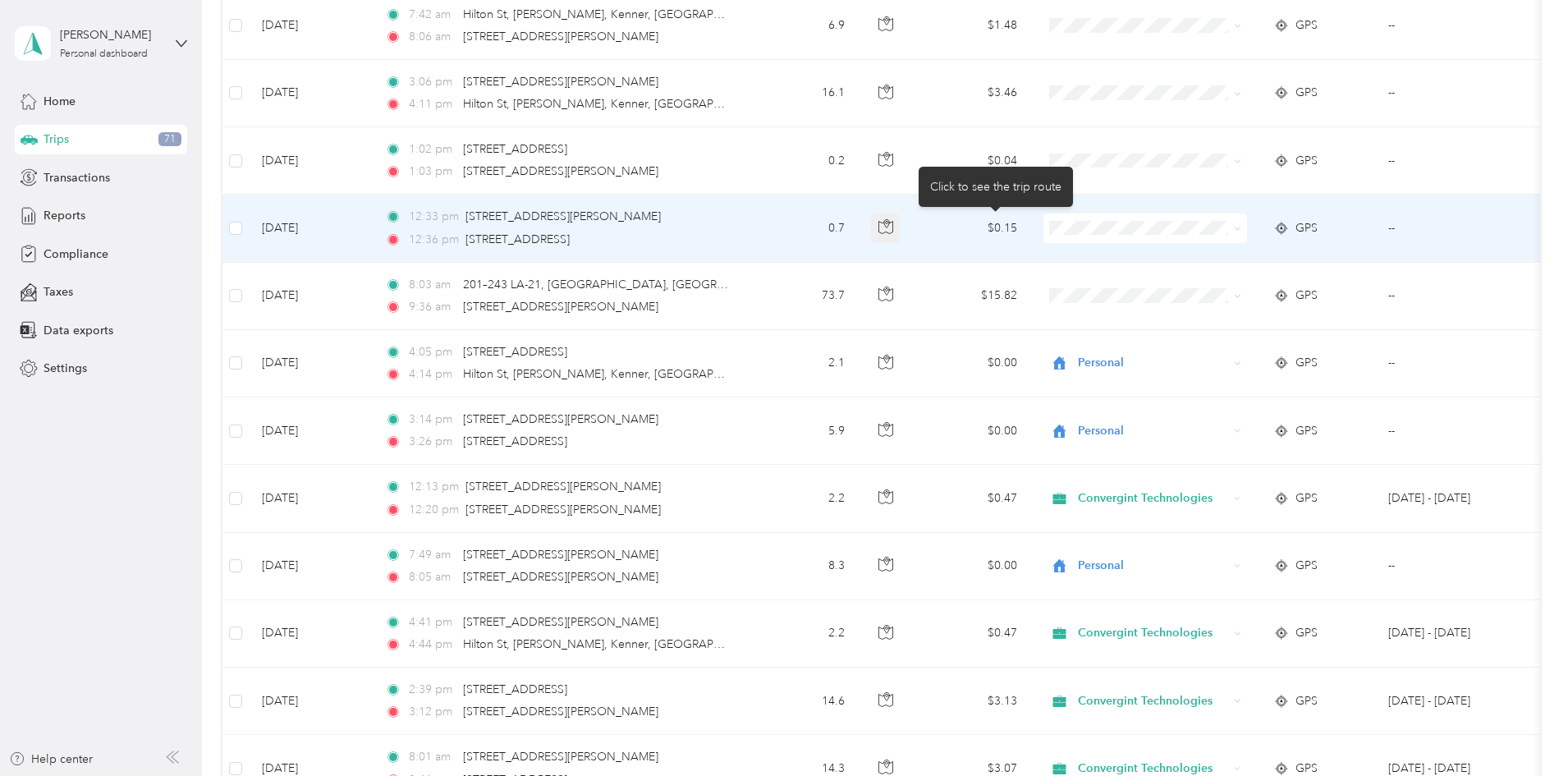
click at [894, 235] on icon "button" at bounding box center [885, 226] width 14 height 14
click at [1266, 263] on li "Convergint Technologies" at bounding box center [1254, 259] width 204 height 29
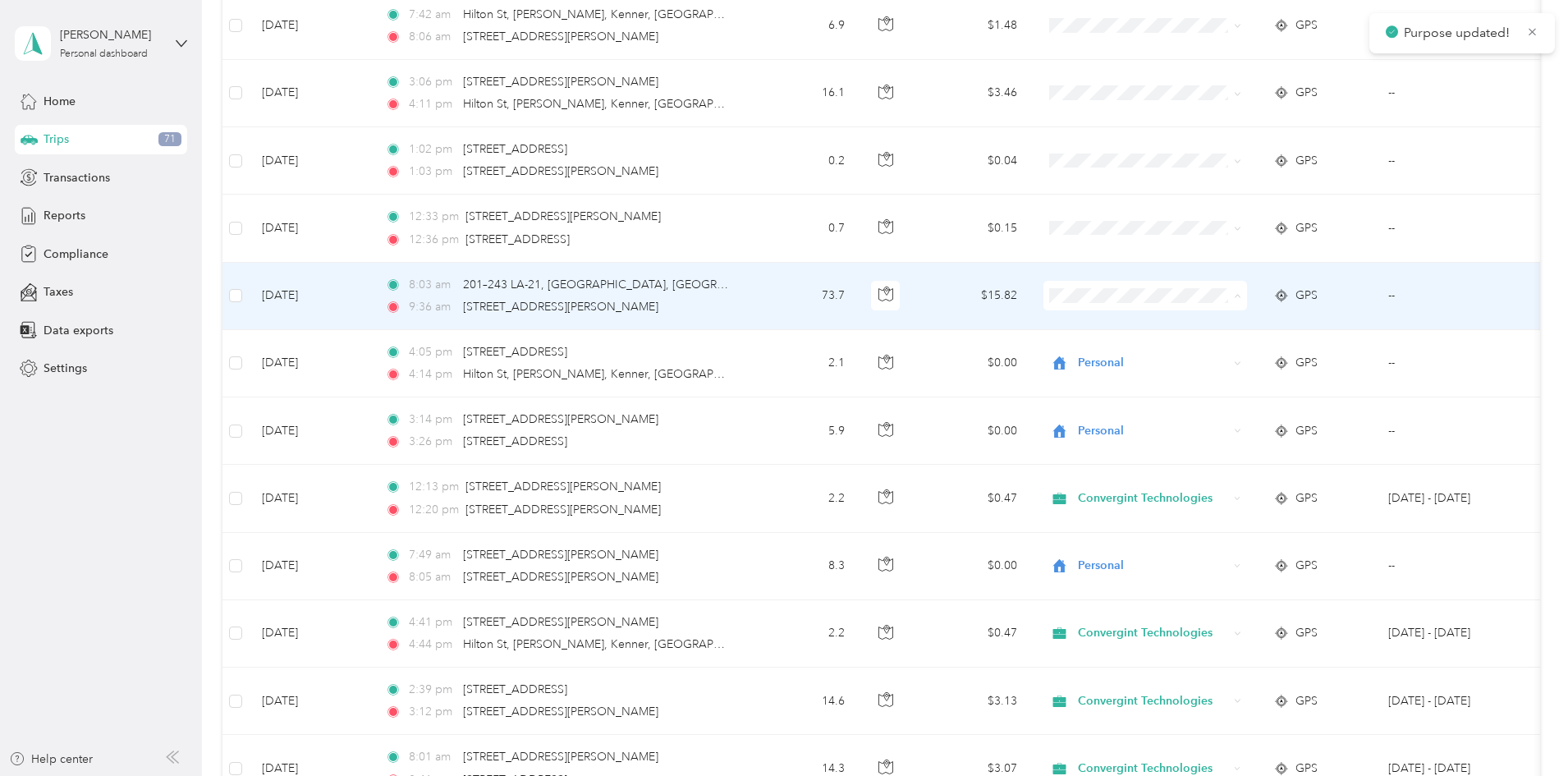
click at [1226, 320] on span "Convergint Technologies" at bounding box center [1269, 326] width 151 height 17
click at [1204, 350] on span "Personal" at bounding box center [1269, 355] width 151 height 17
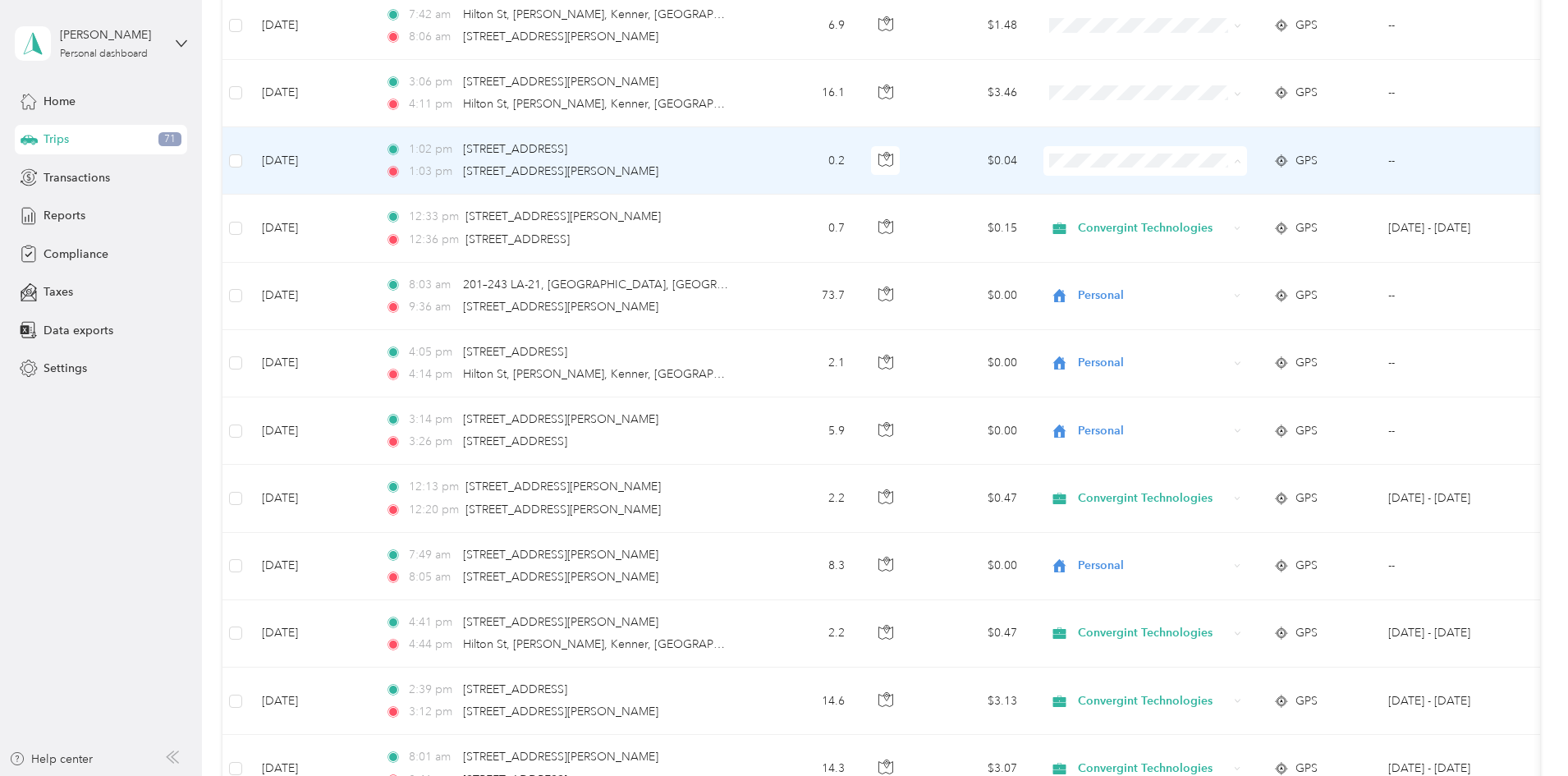
click at [1202, 210] on li "Personal" at bounding box center [1254, 221] width 204 height 29
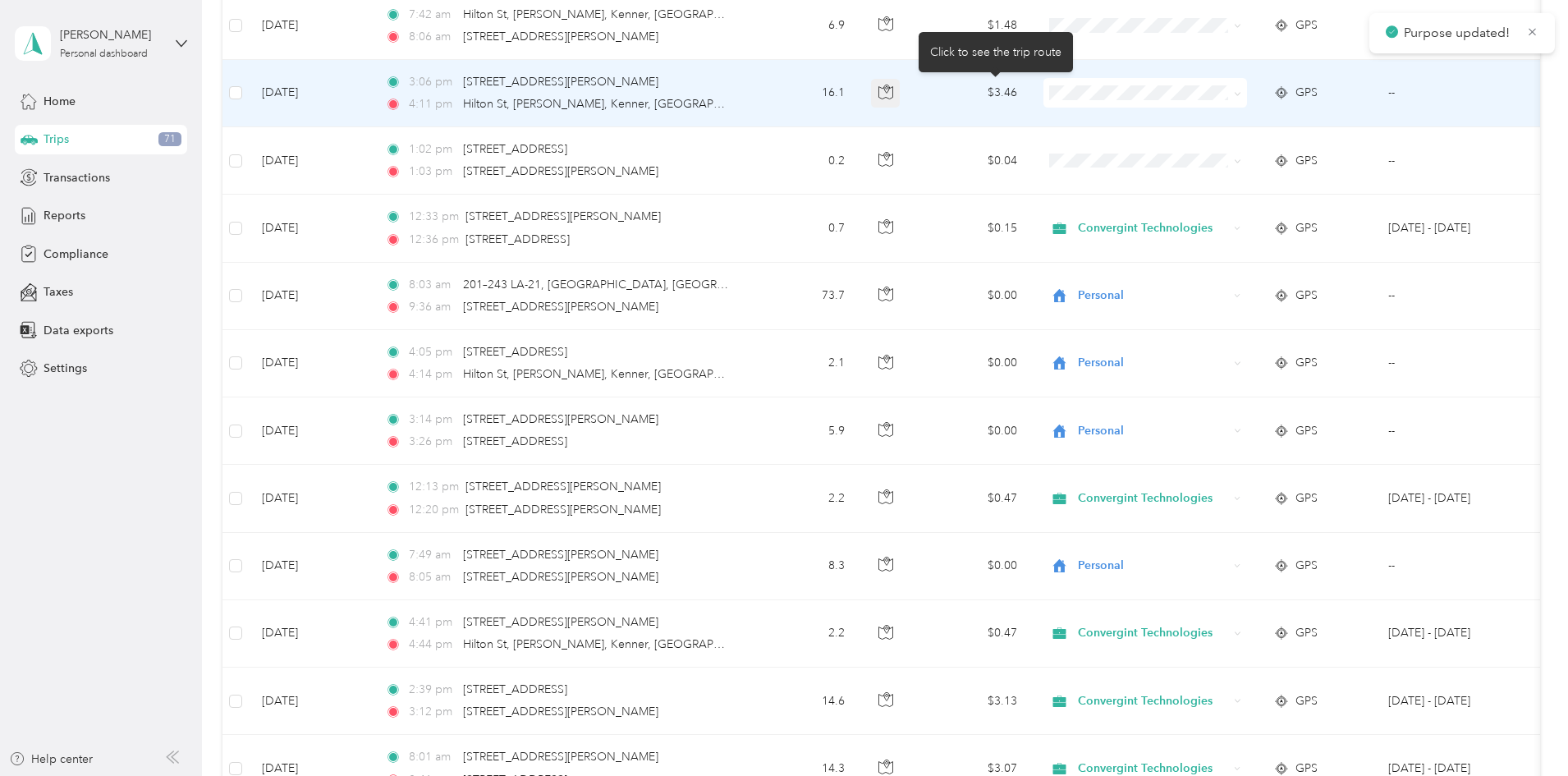
click at [894, 94] on icon "button" at bounding box center [885, 92] width 14 height 14
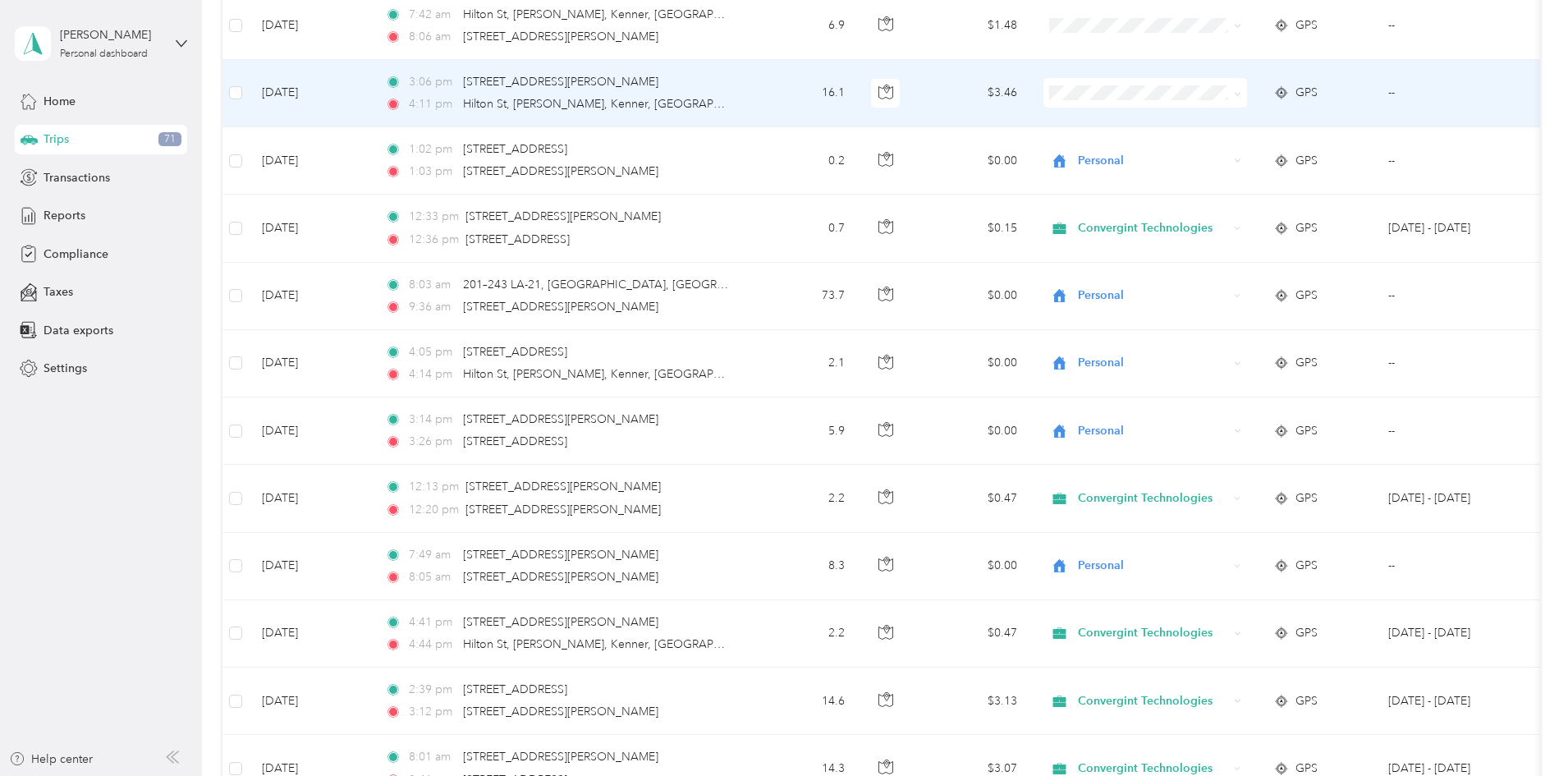
click at [1232, 113] on li "Convergint Technologies" at bounding box center [1254, 116] width 204 height 29
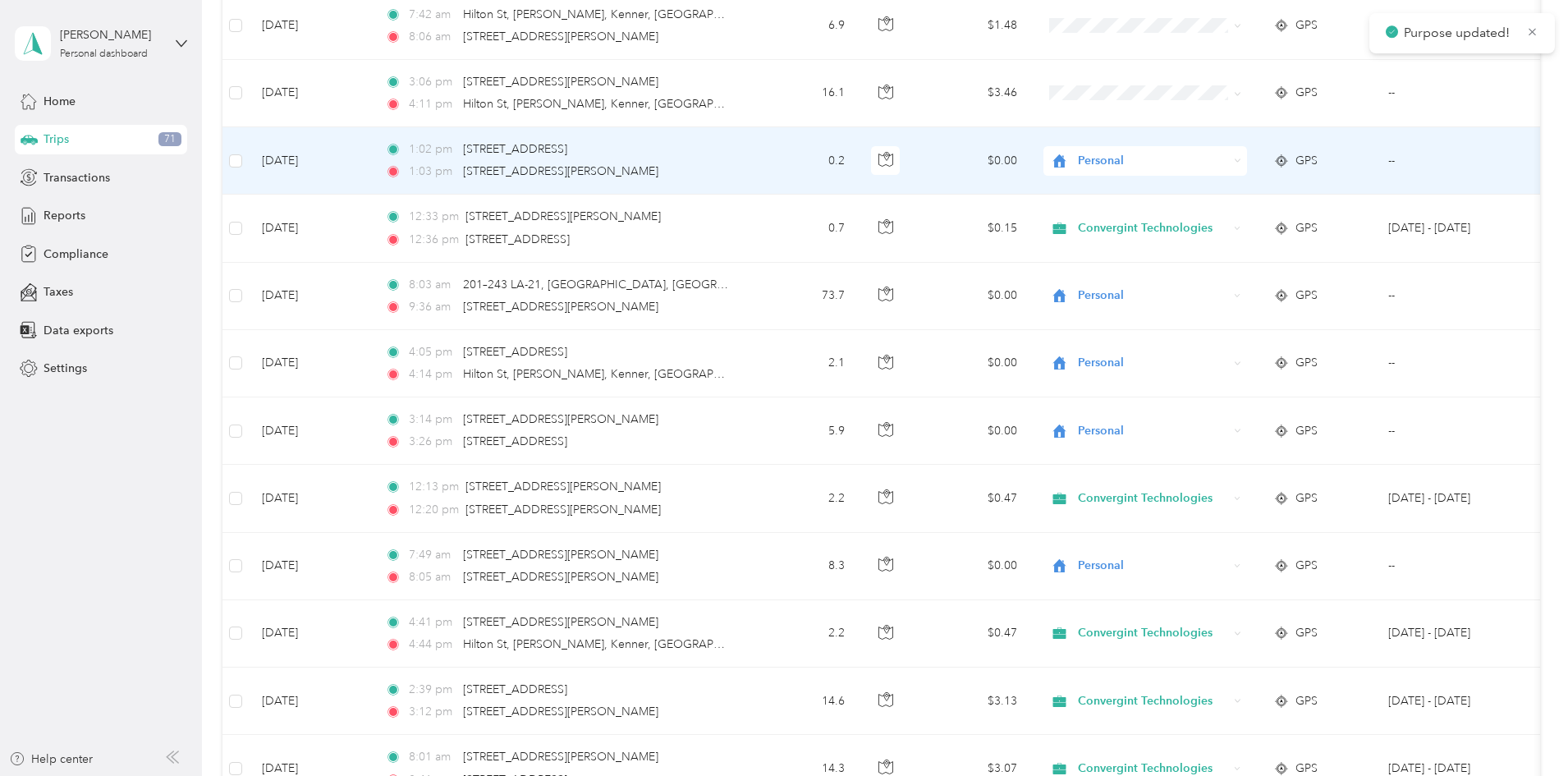
scroll to position [2331, 0]
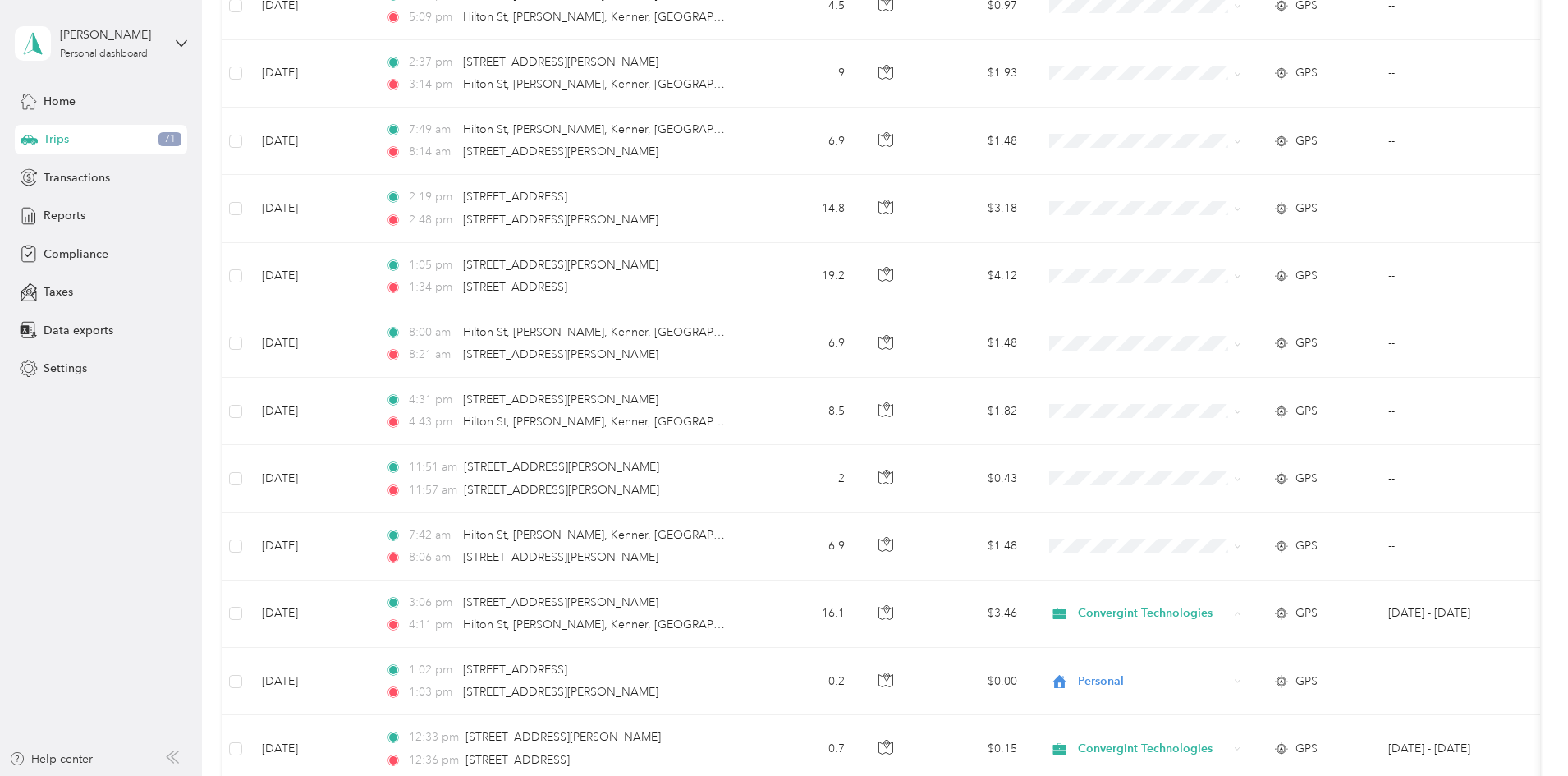
click at [1473, 515] on div "170.4 mi Work 330.8 mi Personal 519.7 mi Unclassified $36.58 Value All purposes…" at bounding box center [882, 468] width 1318 height 5454
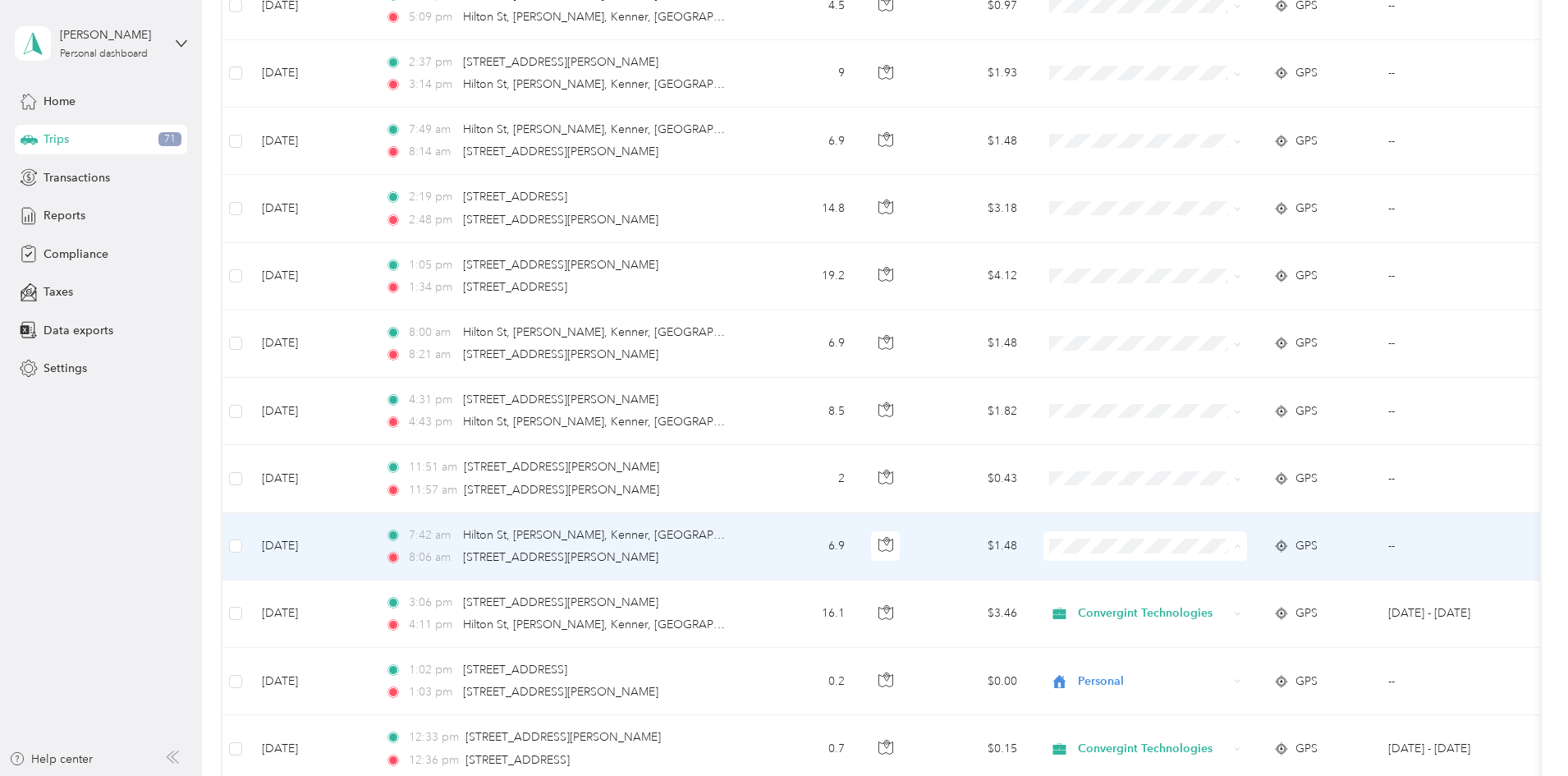
click at [1230, 607] on span "Personal" at bounding box center [1269, 606] width 151 height 17
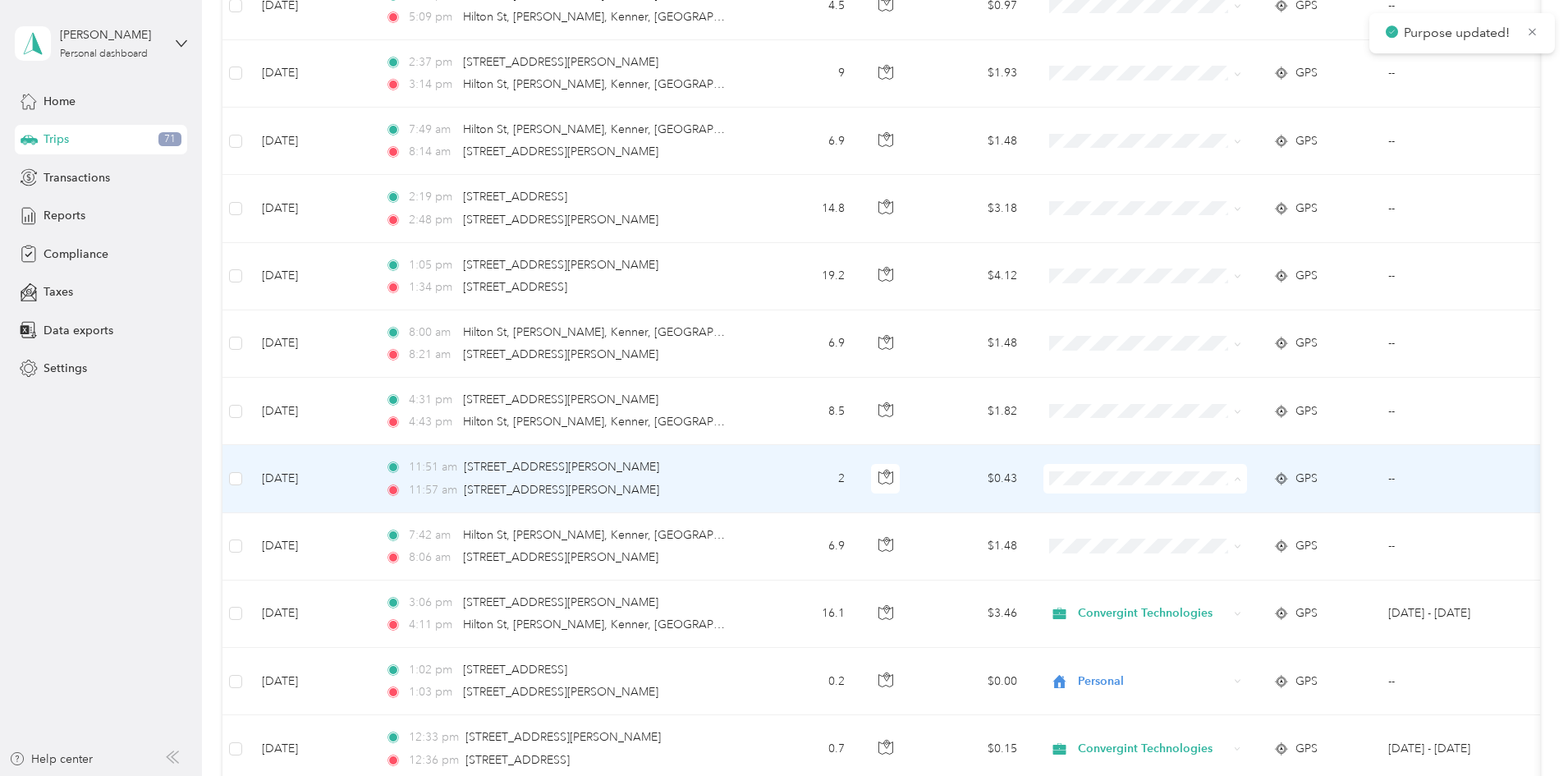
click at [1207, 533] on span "Personal" at bounding box center [1269, 539] width 151 height 17
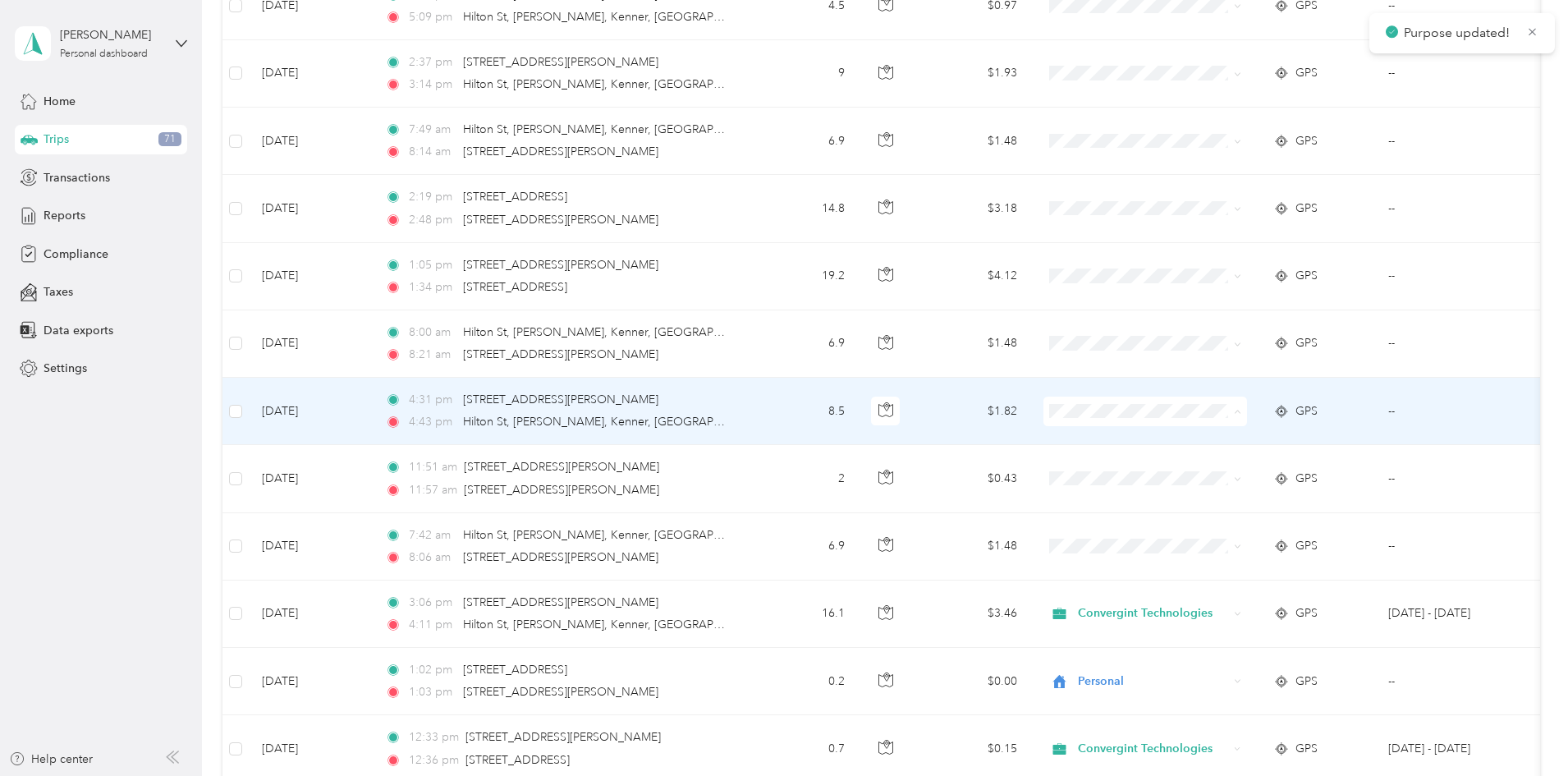
click at [1198, 473] on li "Personal" at bounding box center [1254, 471] width 204 height 29
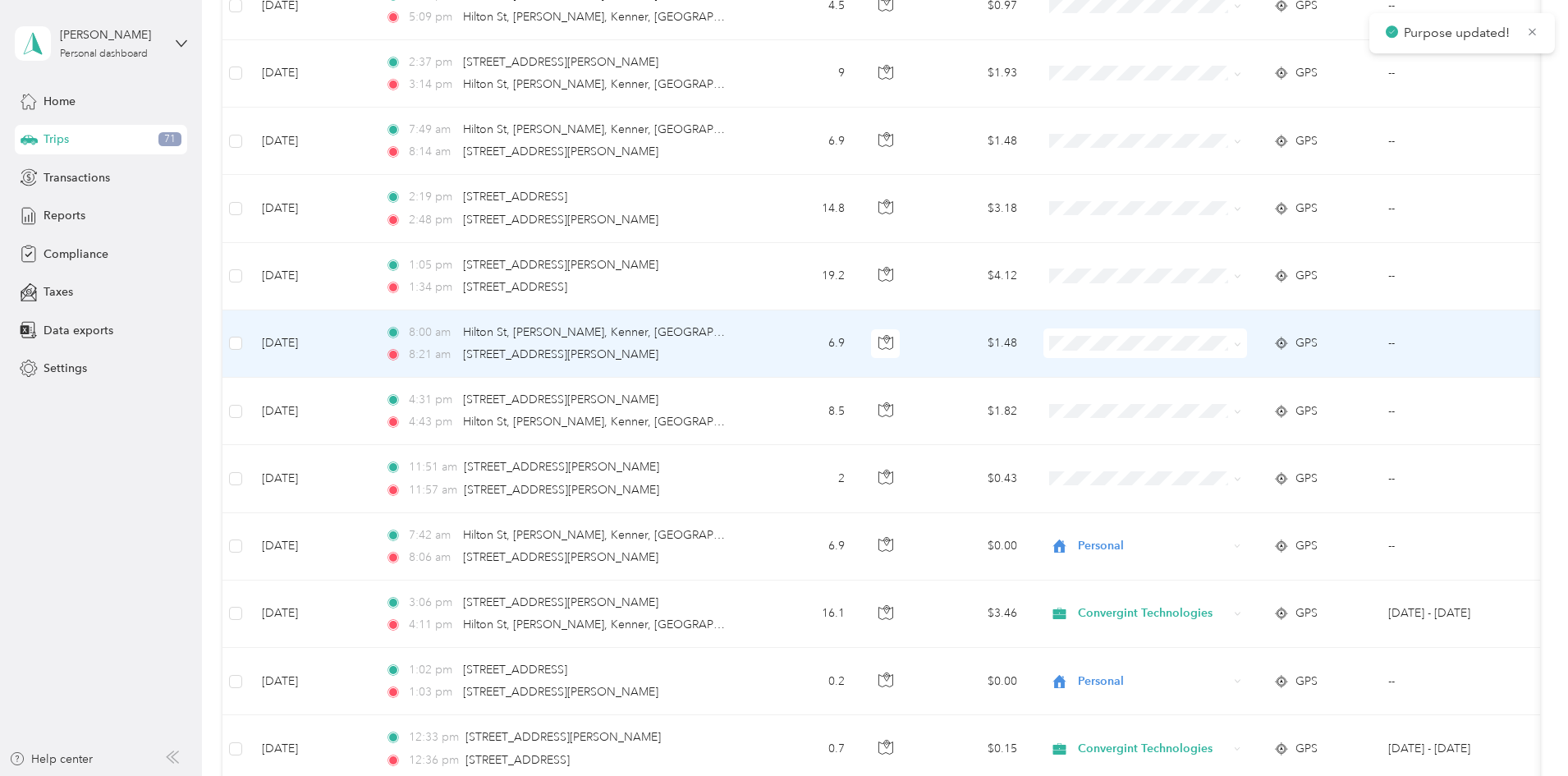
click at [1197, 357] on span at bounding box center [1145, 343] width 204 height 30
click at [1198, 405] on li "Personal" at bounding box center [1254, 402] width 204 height 29
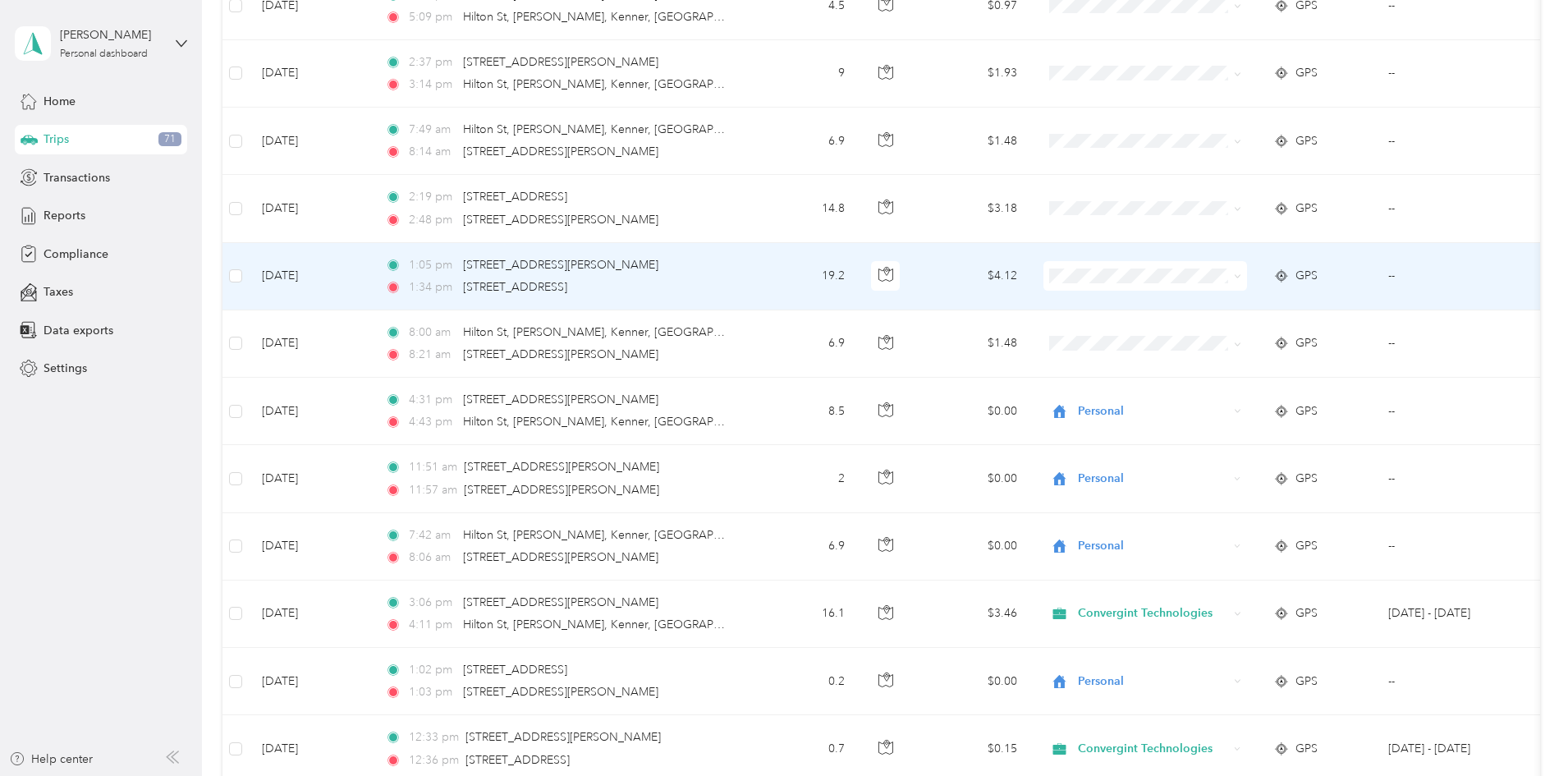
click at [1187, 299] on span "Convergint Technologies" at bounding box center [1254, 301] width 180 height 17
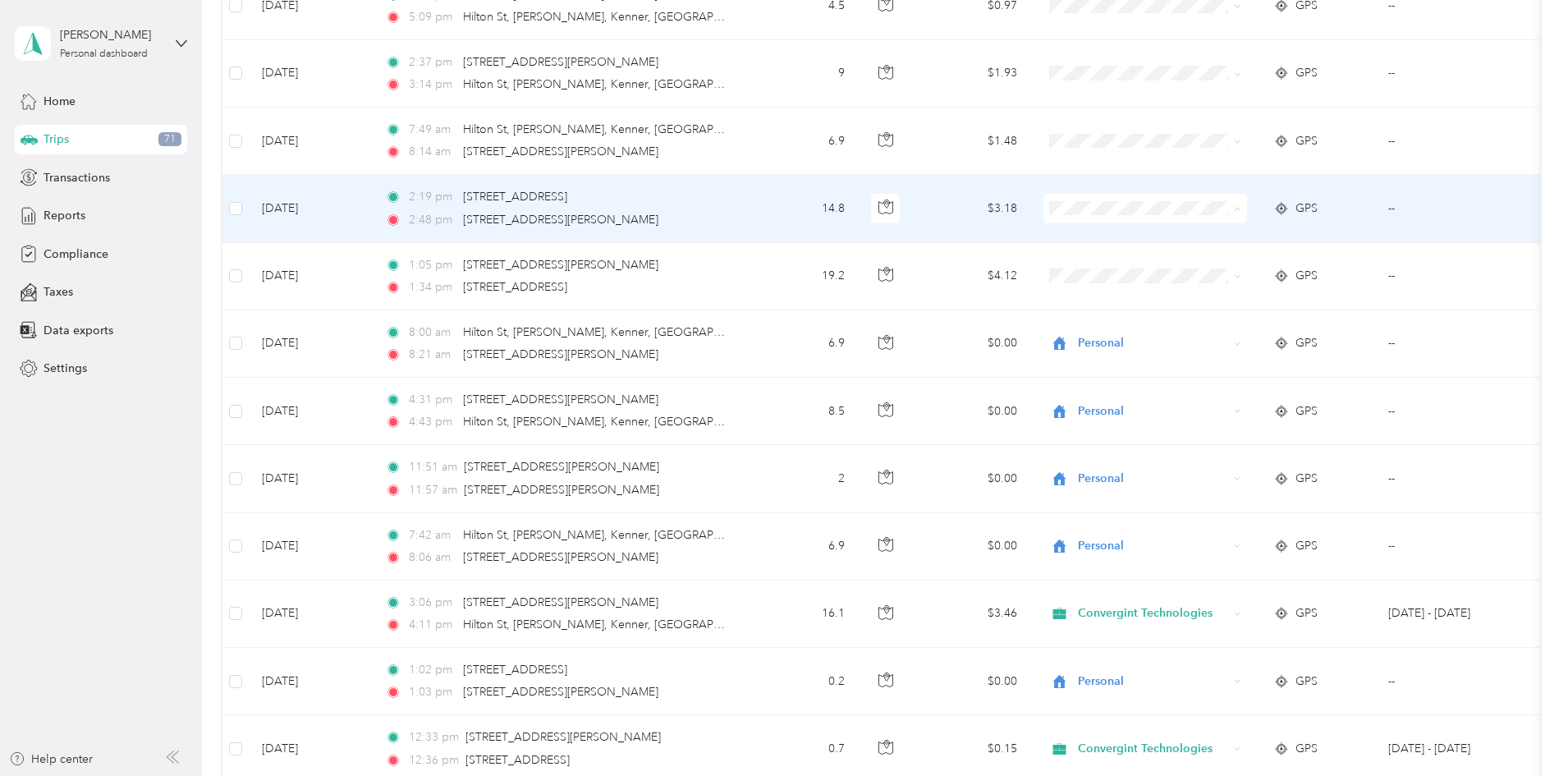
click at [1188, 235] on span "Convergint Technologies" at bounding box center [1254, 239] width 180 height 17
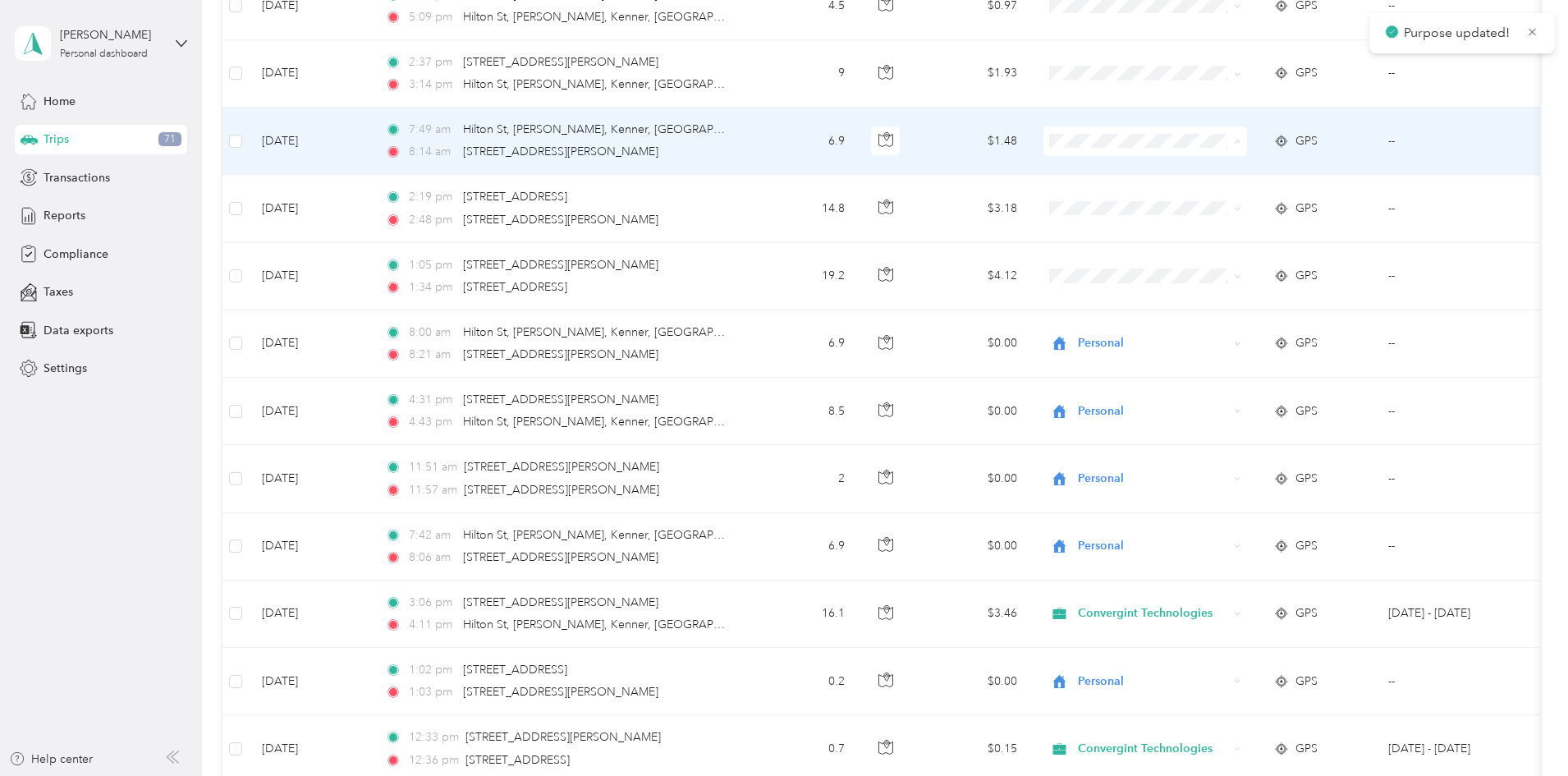
click at [1183, 187] on li "Personal" at bounding box center [1254, 201] width 204 height 29
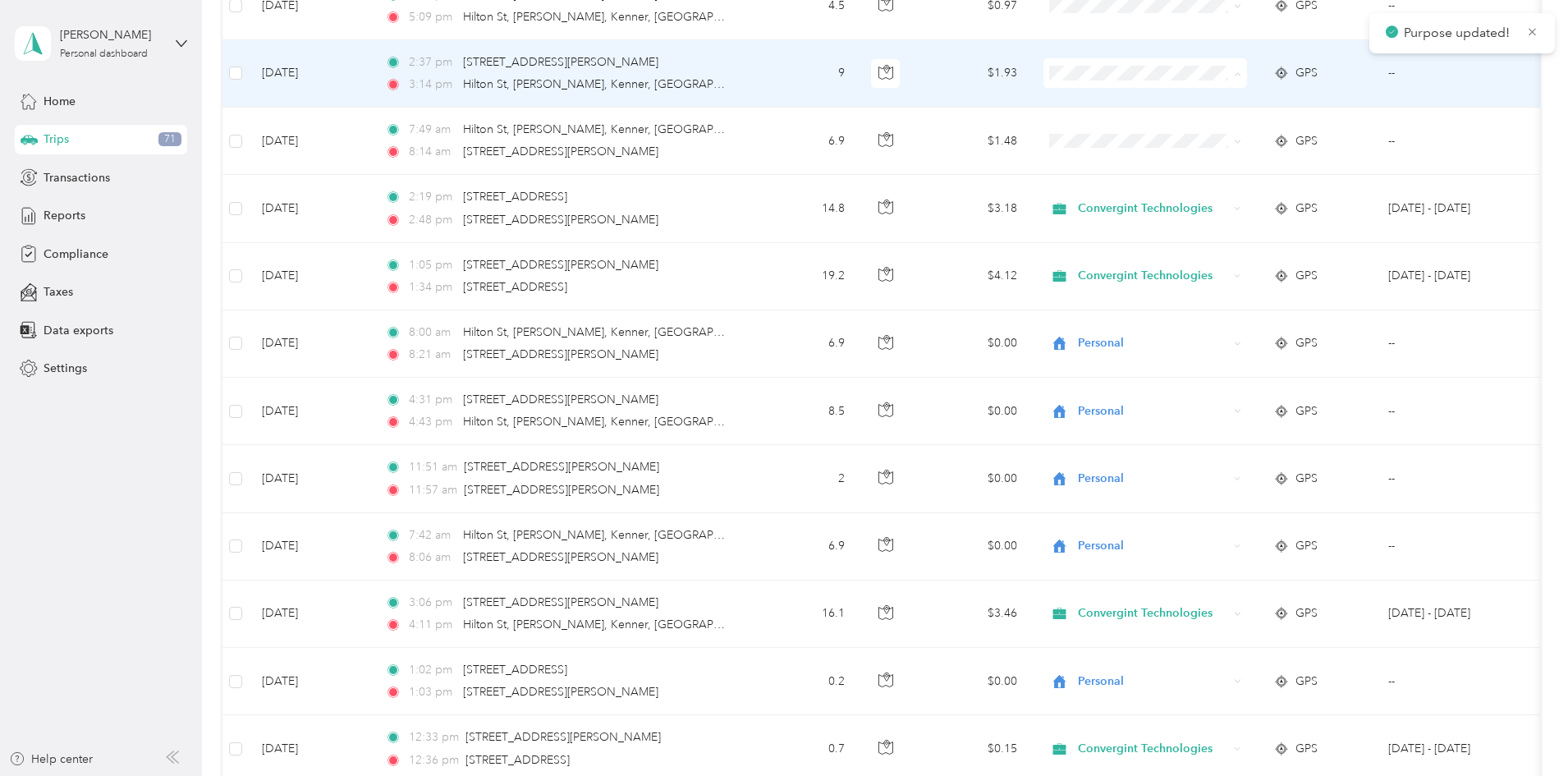
click at [1189, 131] on span "Personal" at bounding box center [1254, 132] width 180 height 17
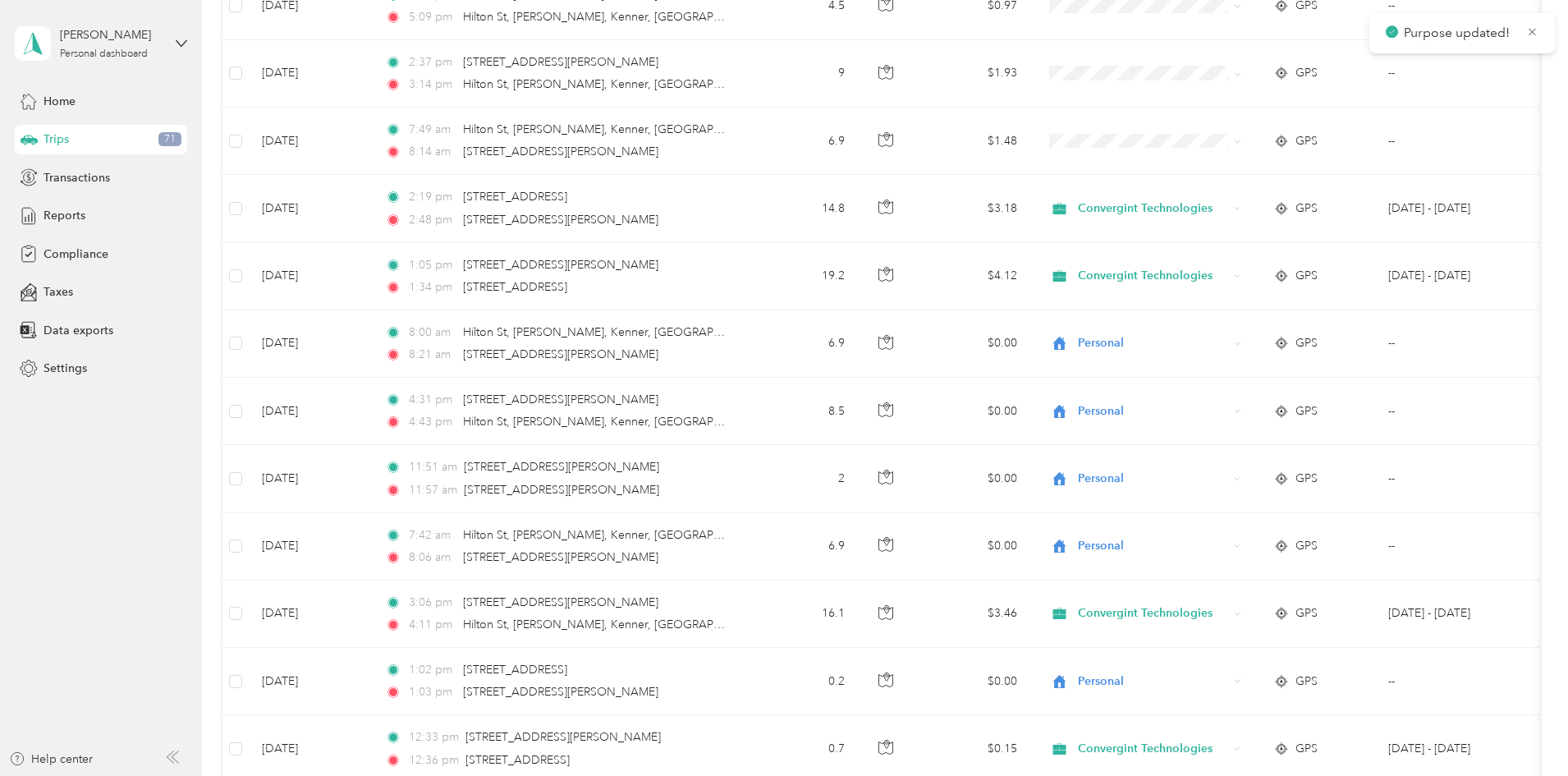
scroll to position [1811, 0]
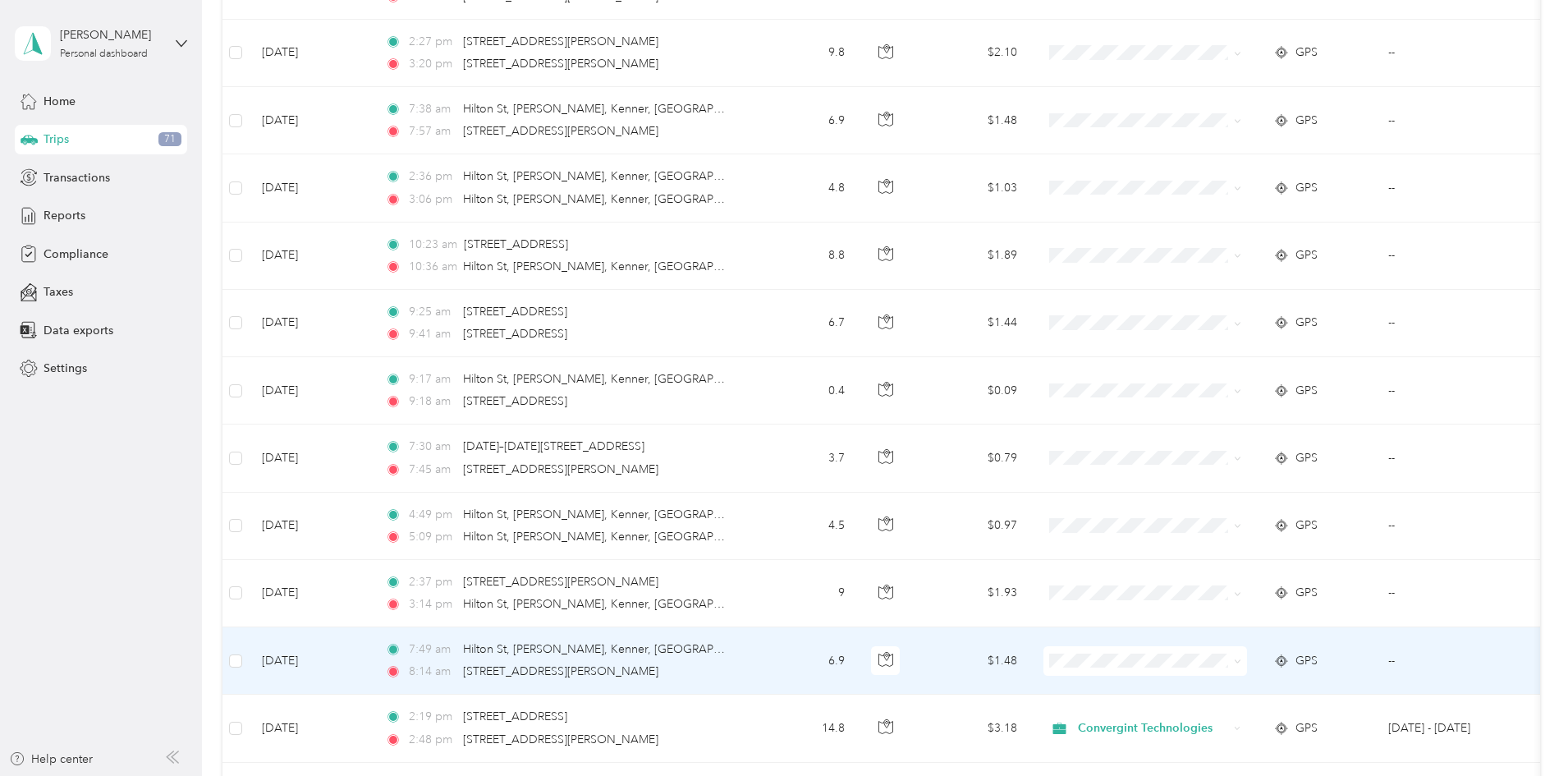
click at [1196, 651] on span at bounding box center [1145, 661] width 204 height 30
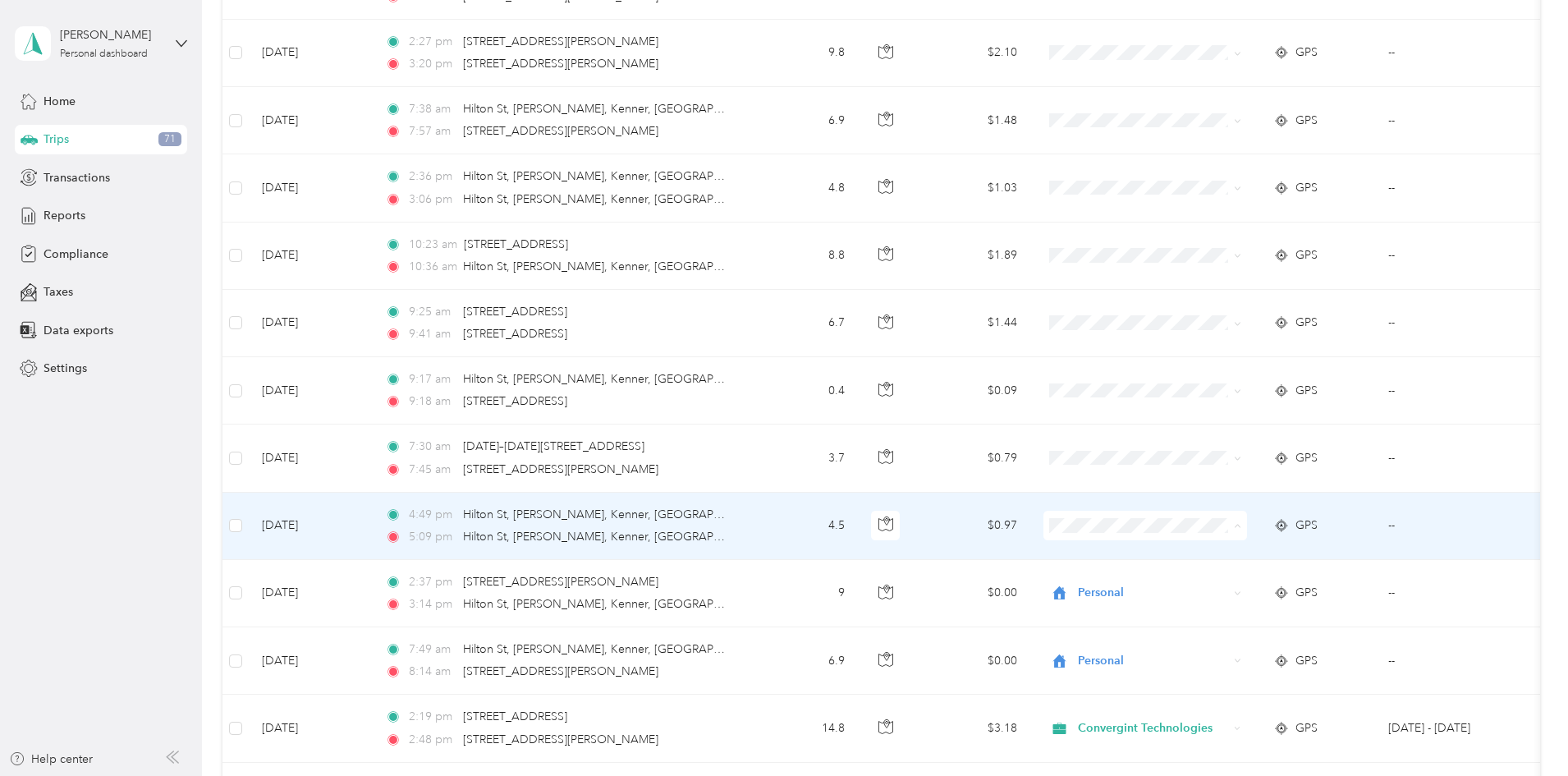
click at [1187, 578] on span "Personal" at bounding box center [1254, 585] width 180 height 17
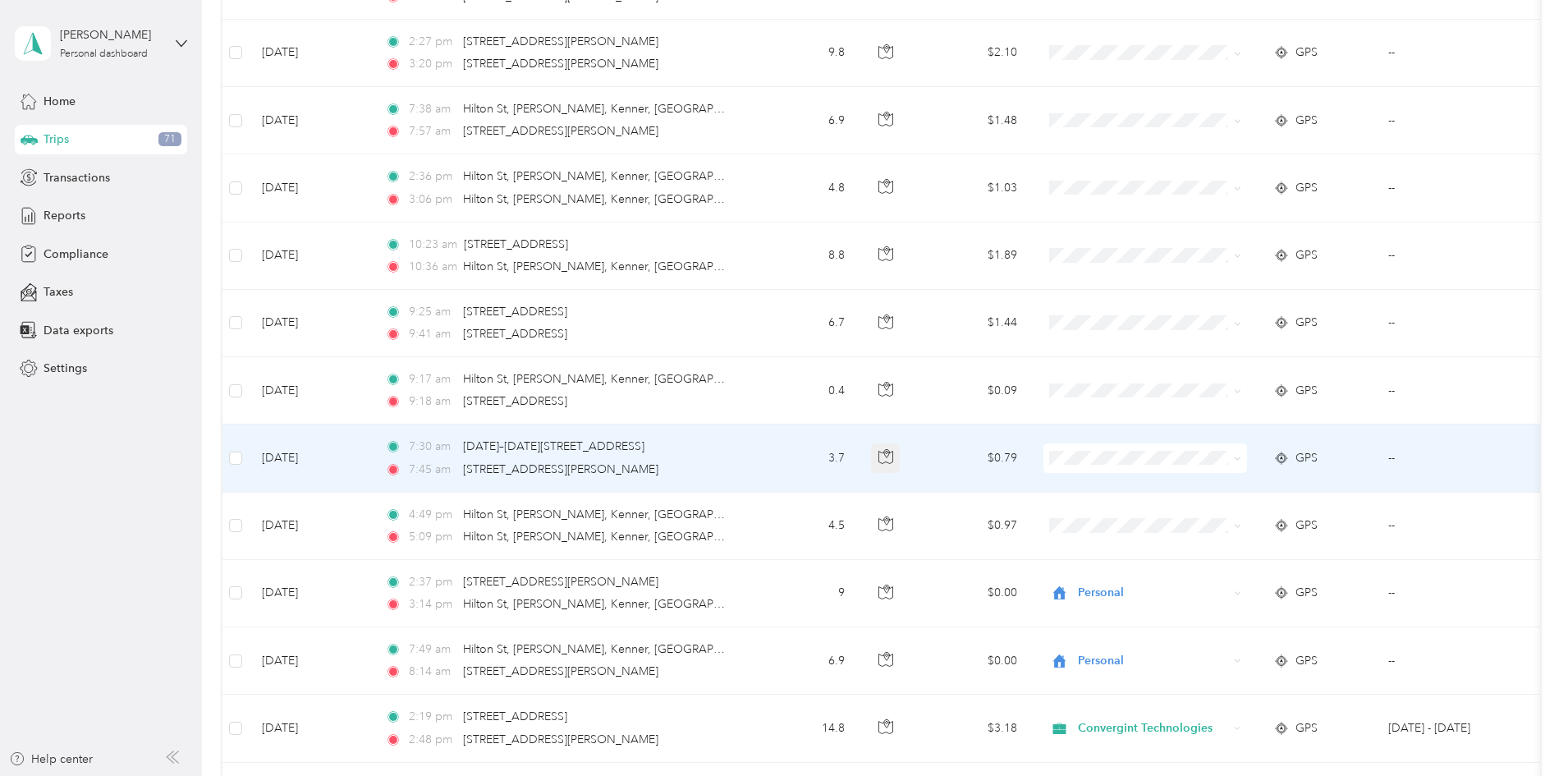
click at [894, 460] on icon "button" at bounding box center [885, 456] width 14 height 14
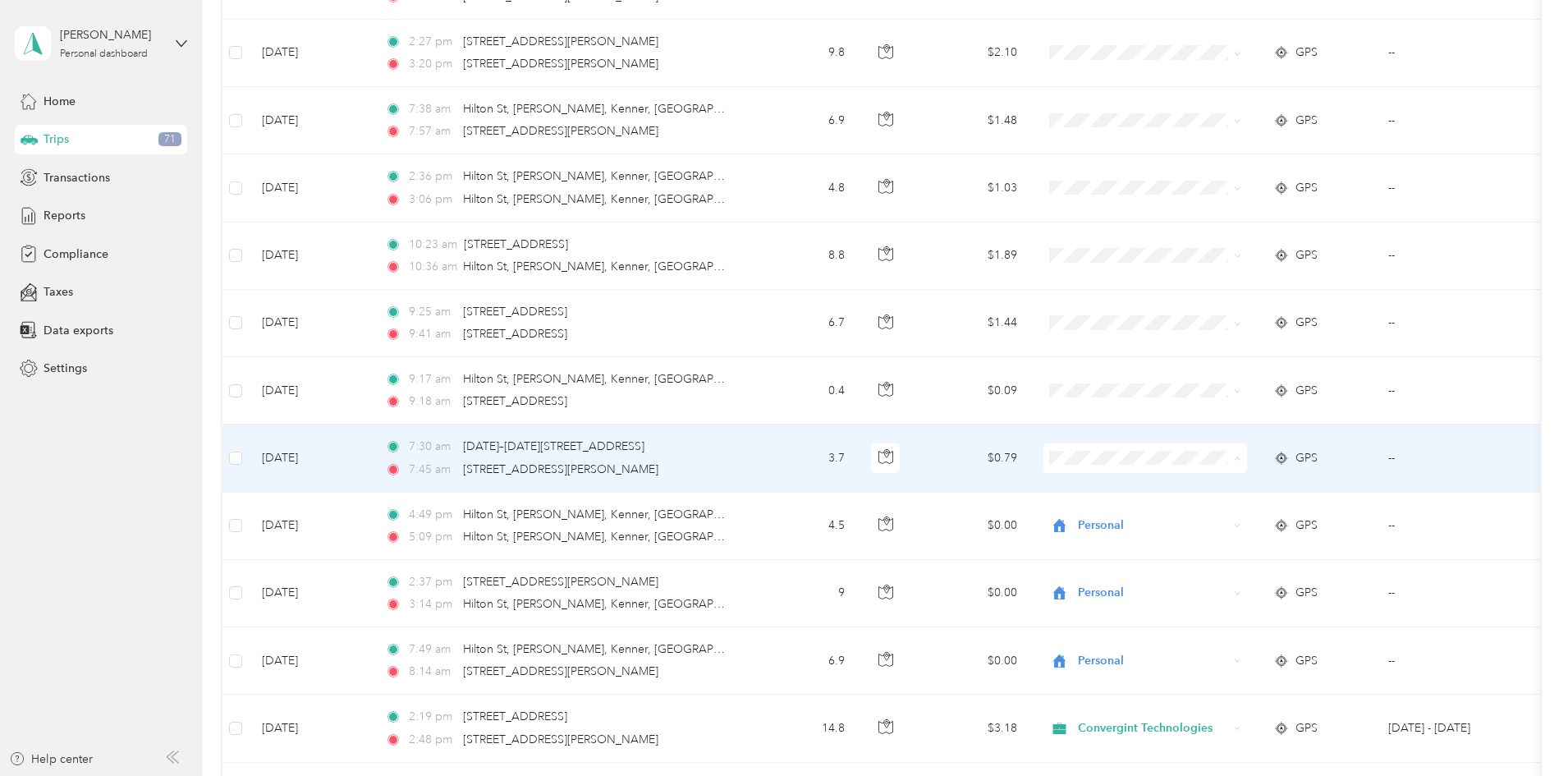
click at [1192, 510] on span "Personal" at bounding box center [1254, 518] width 180 height 17
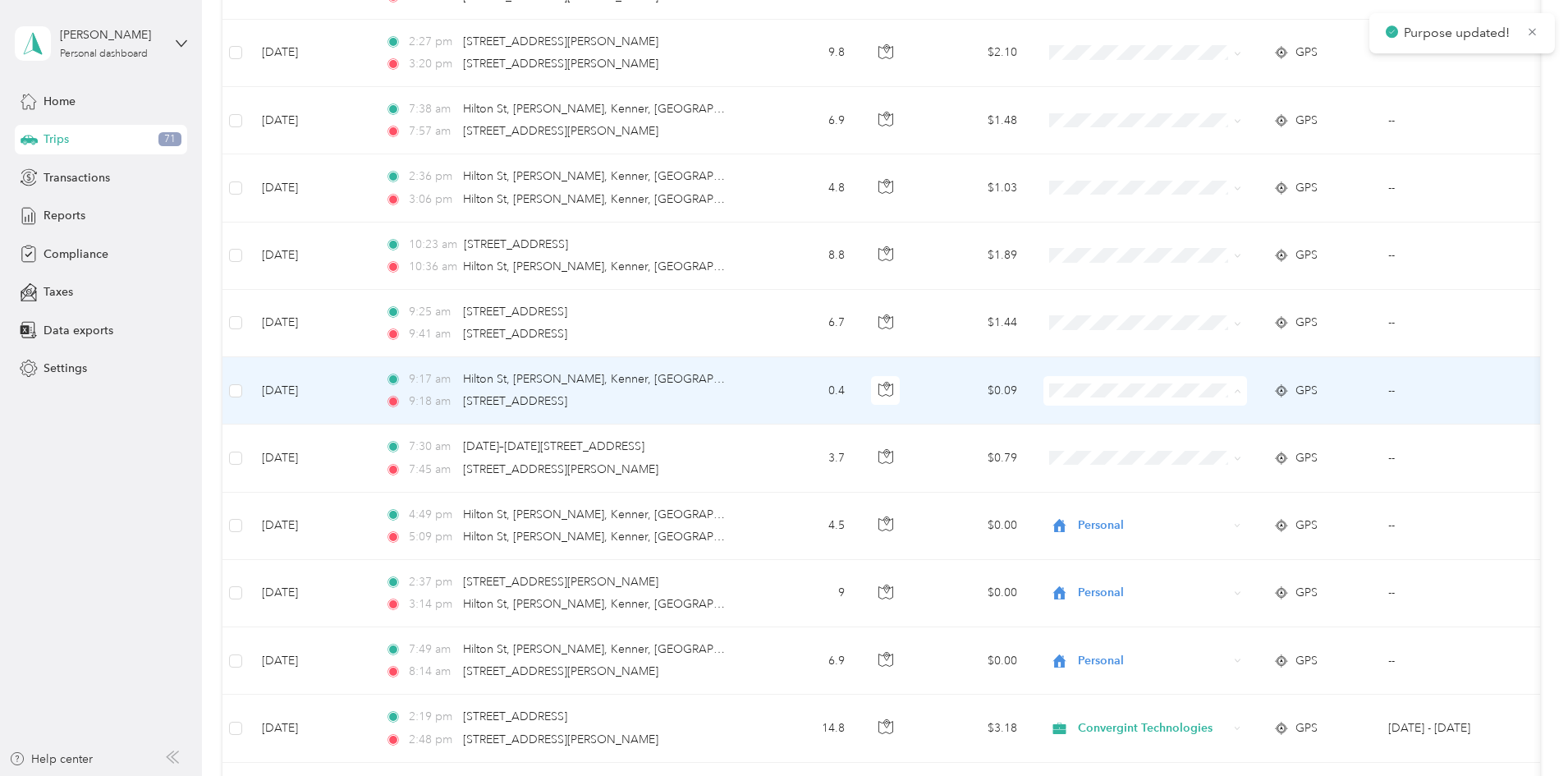
click at [1194, 447] on span "Personal" at bounding box center [1269, 451] width 151 height 17
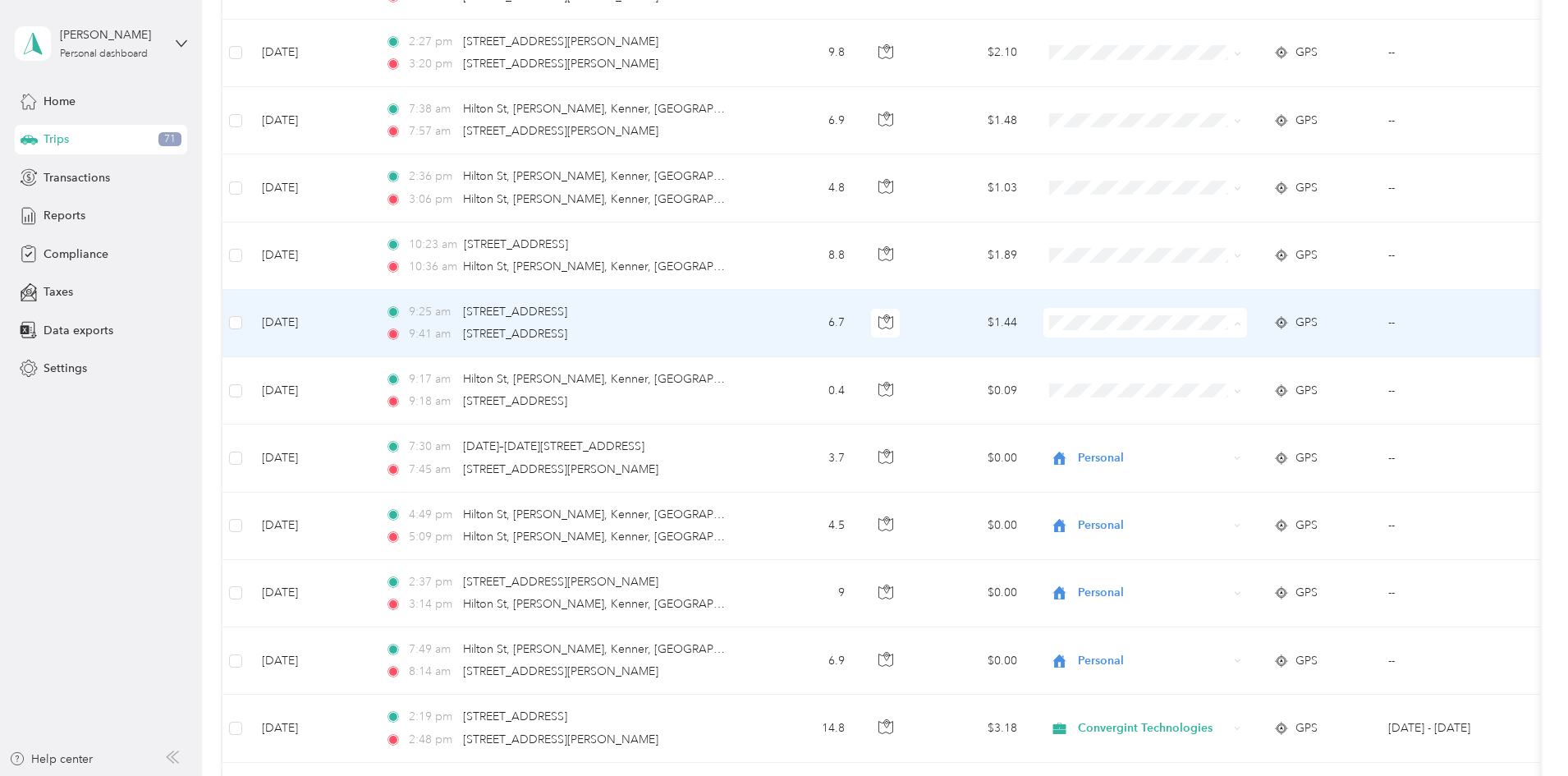
click at [1213, 352] on span "Convergint Technologies" at bounding box center [1269, 353] width 151 height 17
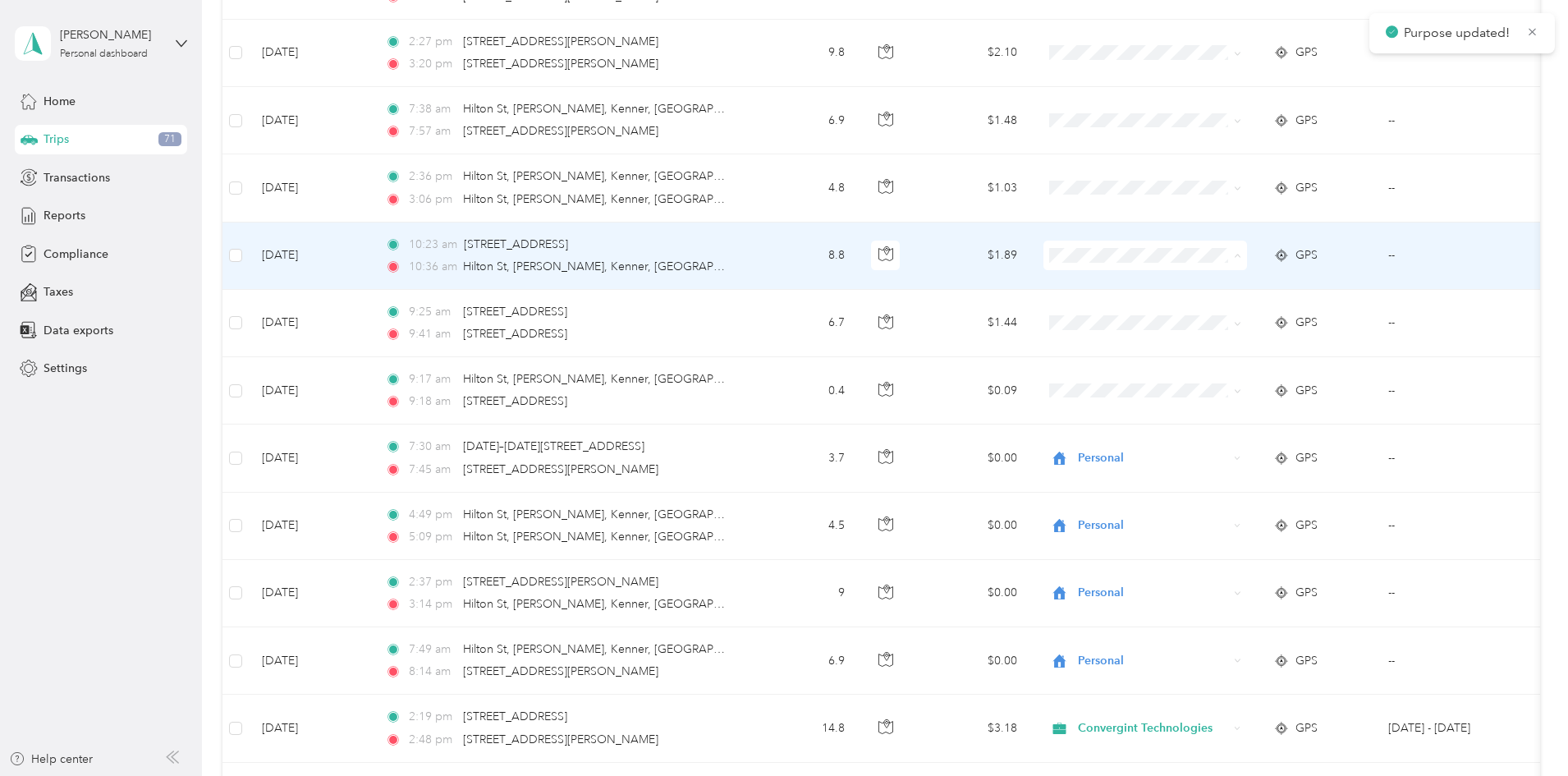
click at [1186, 274] on li "Convergint Technologies" at bounding box center [1254, 287] width 204 height 29
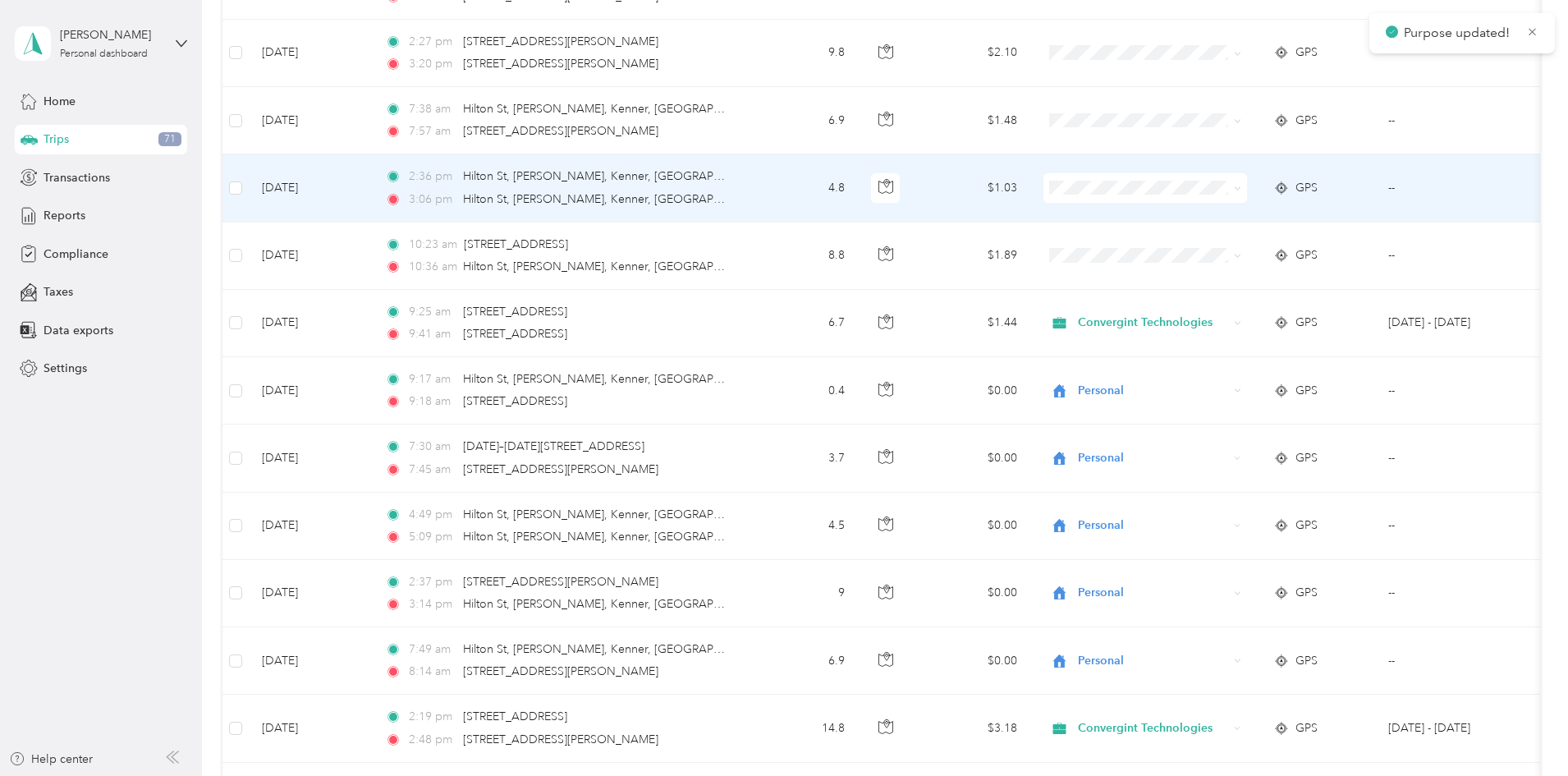
click at [1182, 239] on span "Personal" at bounding box center [1254, 246] width 180 height 17
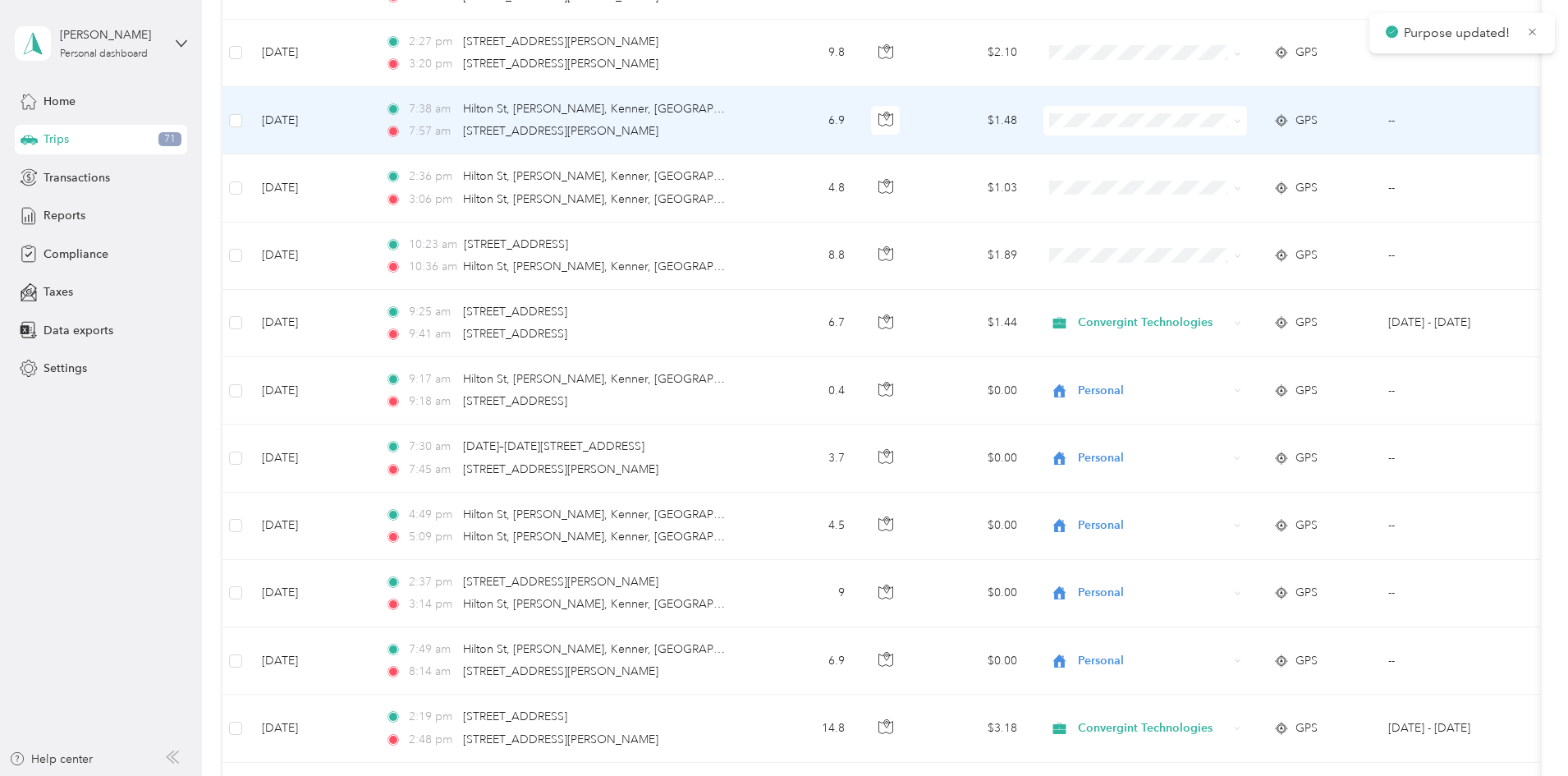
click at [1182, 129] on span at bounding box center [1145, 121] width 204 height 30
click at [1176, 181] on span "Personal" at bounding box center [1254, 180] width 180 height 17
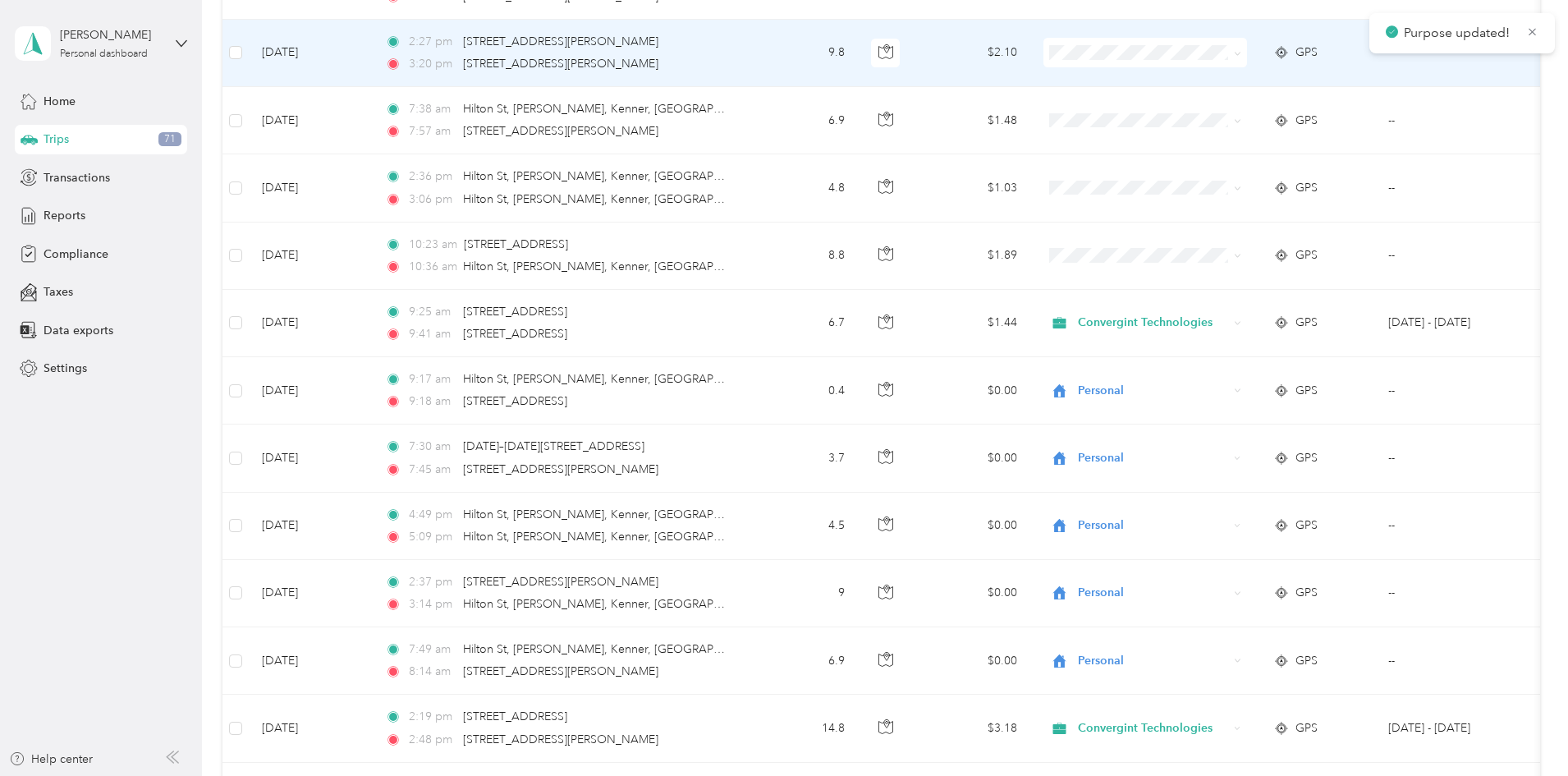
click at [1189, 107] on span "Personal" at bounding box center [1254, 106] width 180 height 17
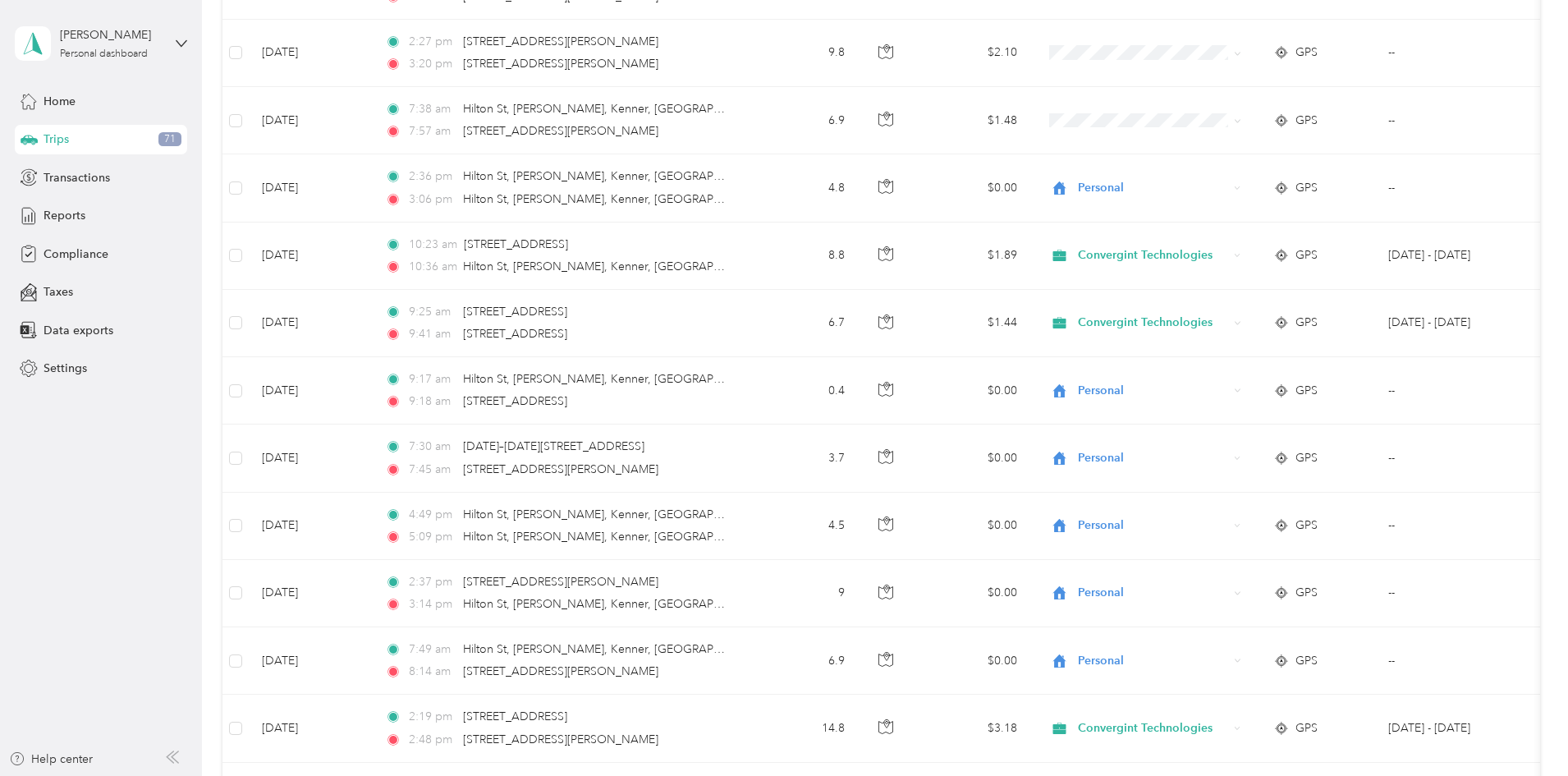
scroll to position [1291, 0]
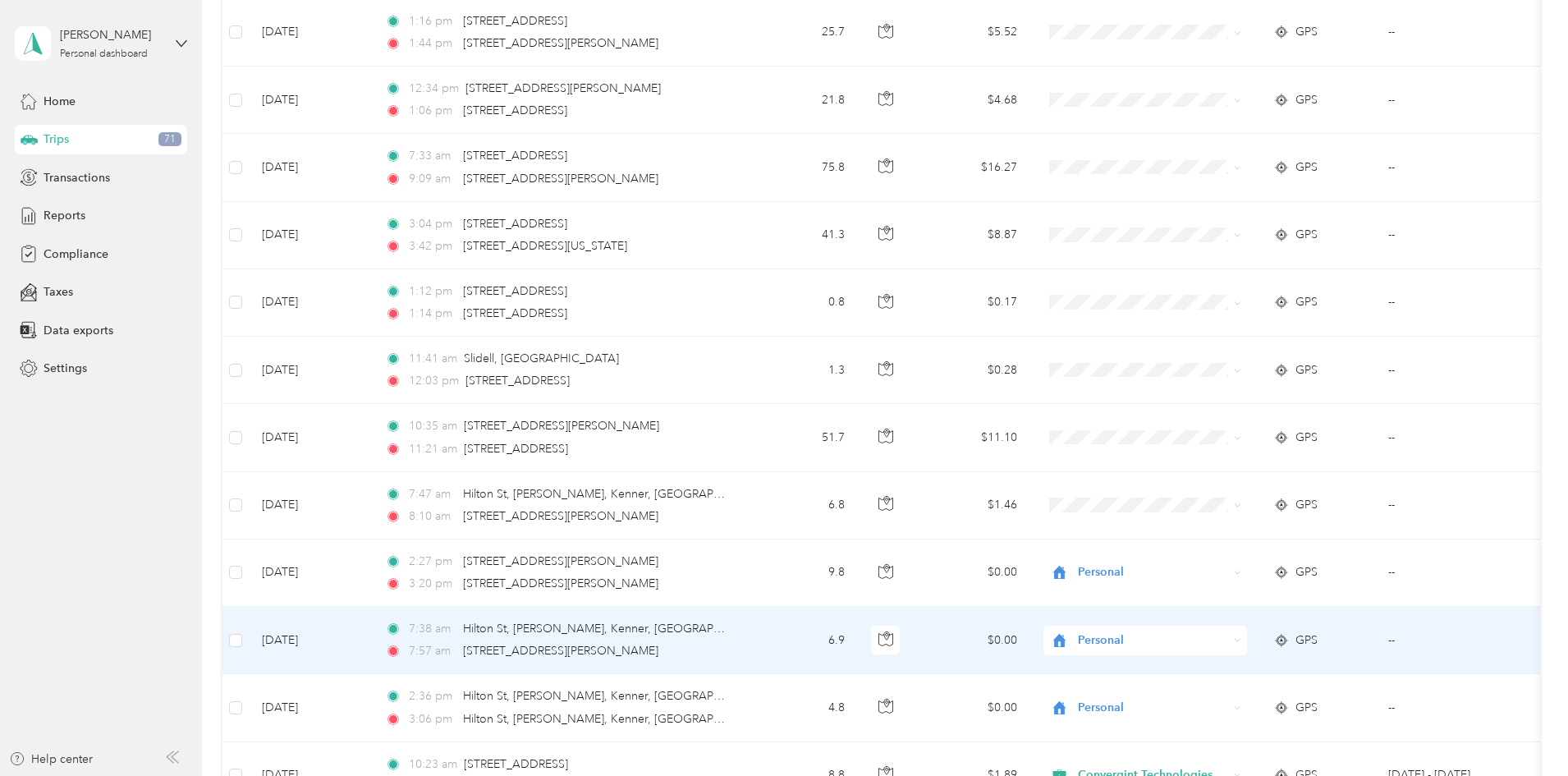
click at [1224, 639] on span "Personal" at bounding box center [1153, 640] width 151 height 18
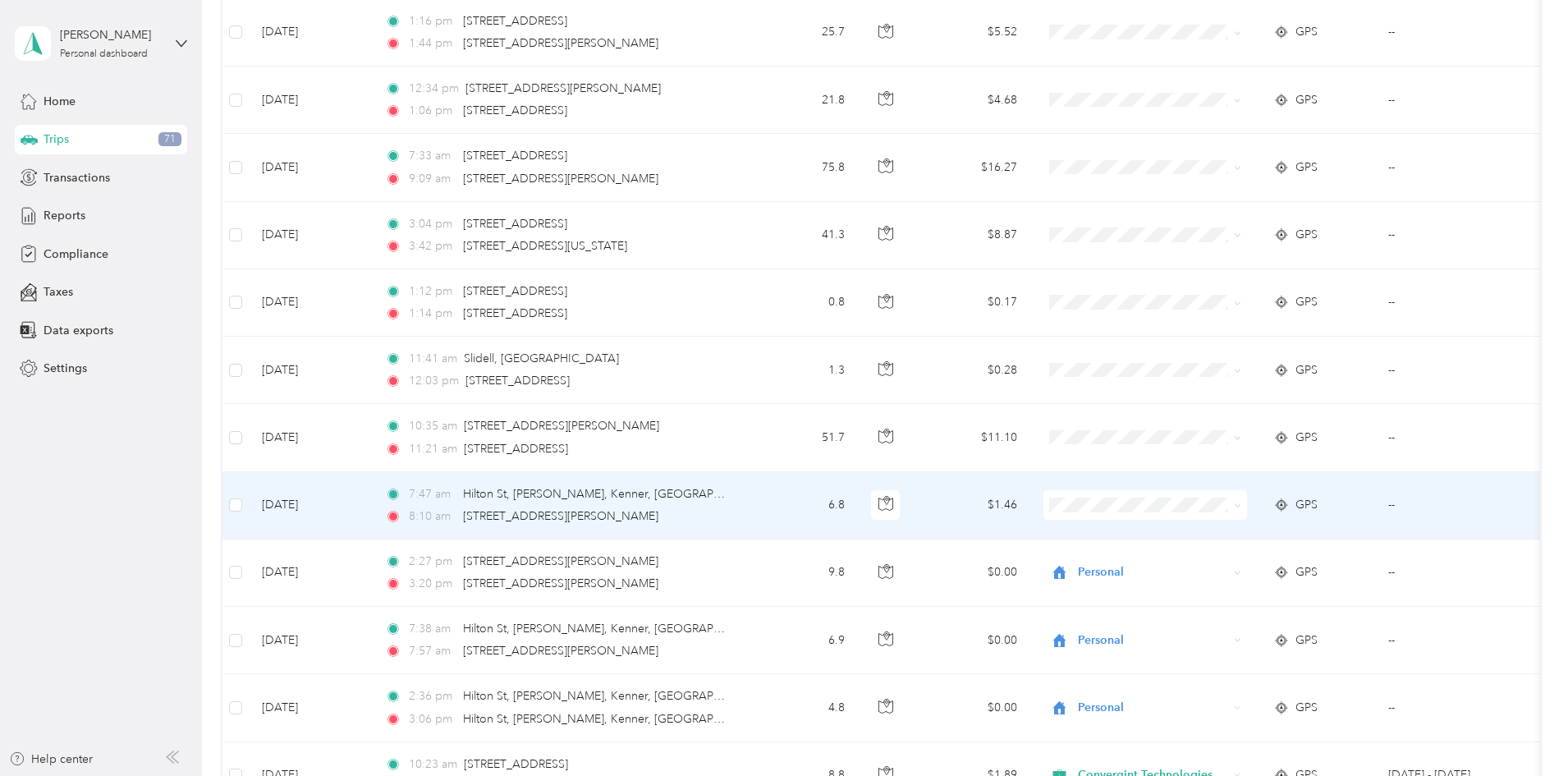
click at [1201, 491] on span at bounding box center [1145, 505] width 204 height 30
click at [1191, 563] on span "Personal" at bounding box center [1254, 565] width 180 height 17
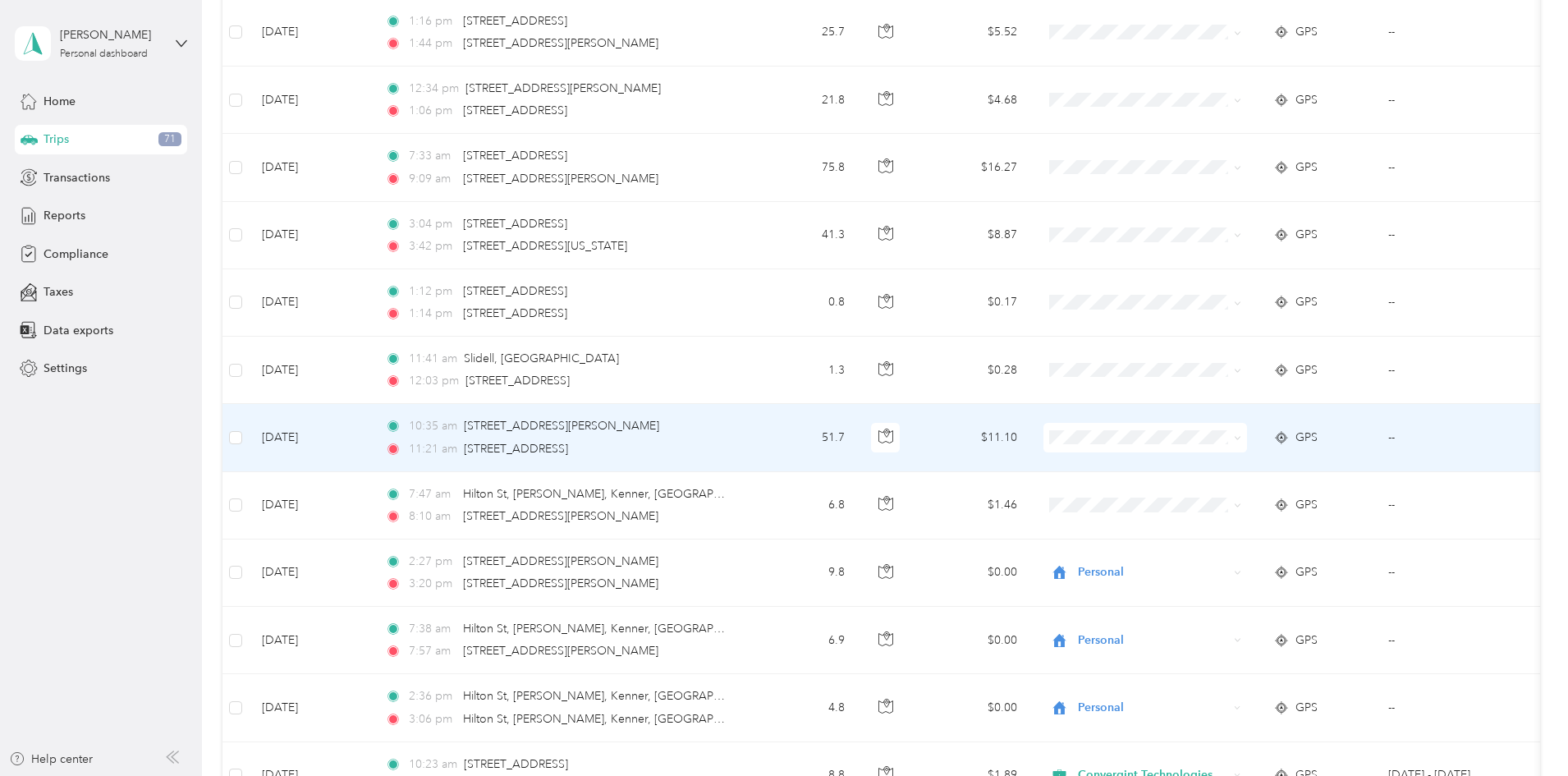
click at [1191, 467] on span "Convergint Technologies" at bounding box center [1254, 463] width 180 height 17
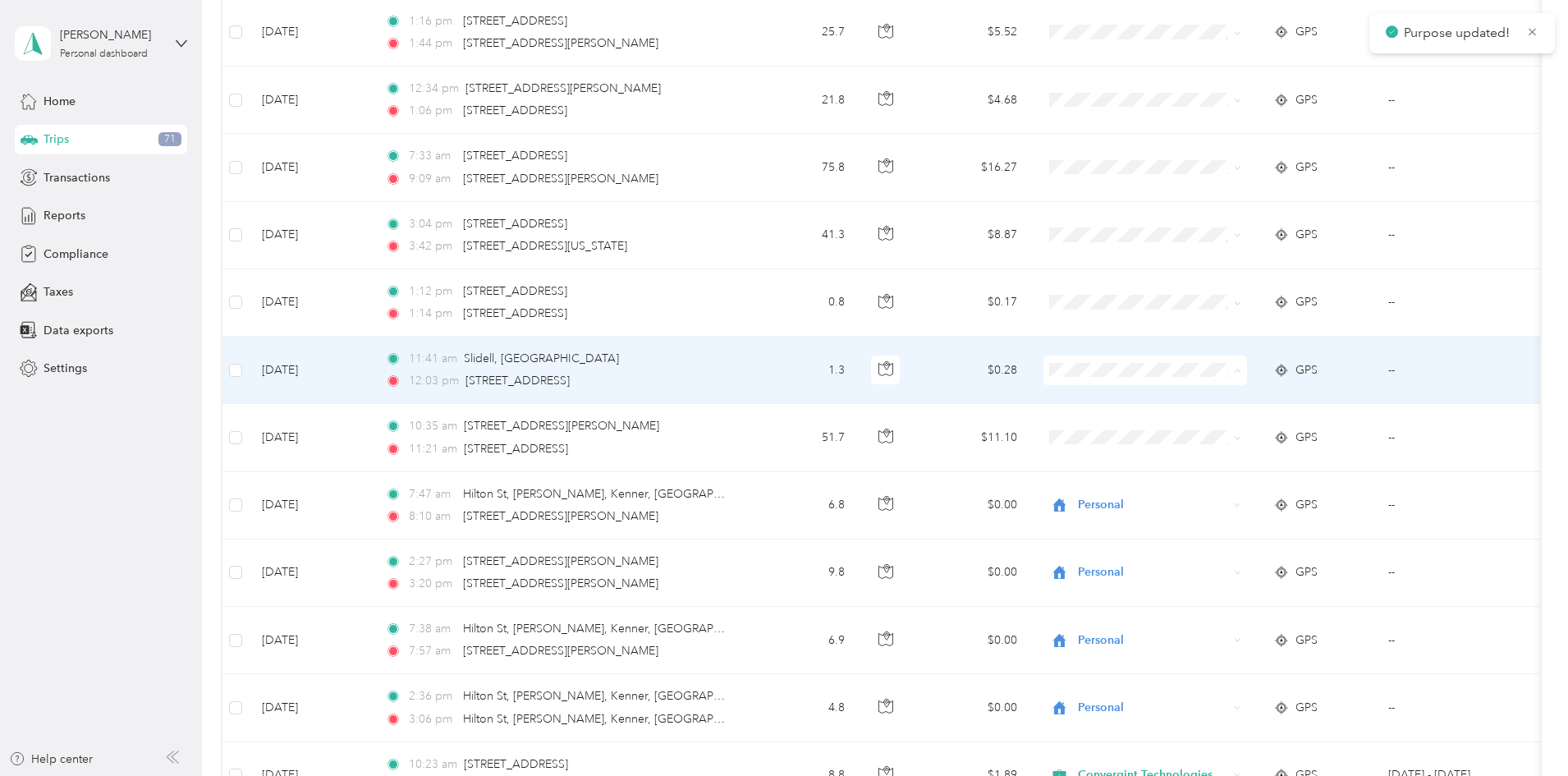
click at [1181, 401] on span "Convergint Technologies" at bounding box center [1254, 402] width 180 height 17
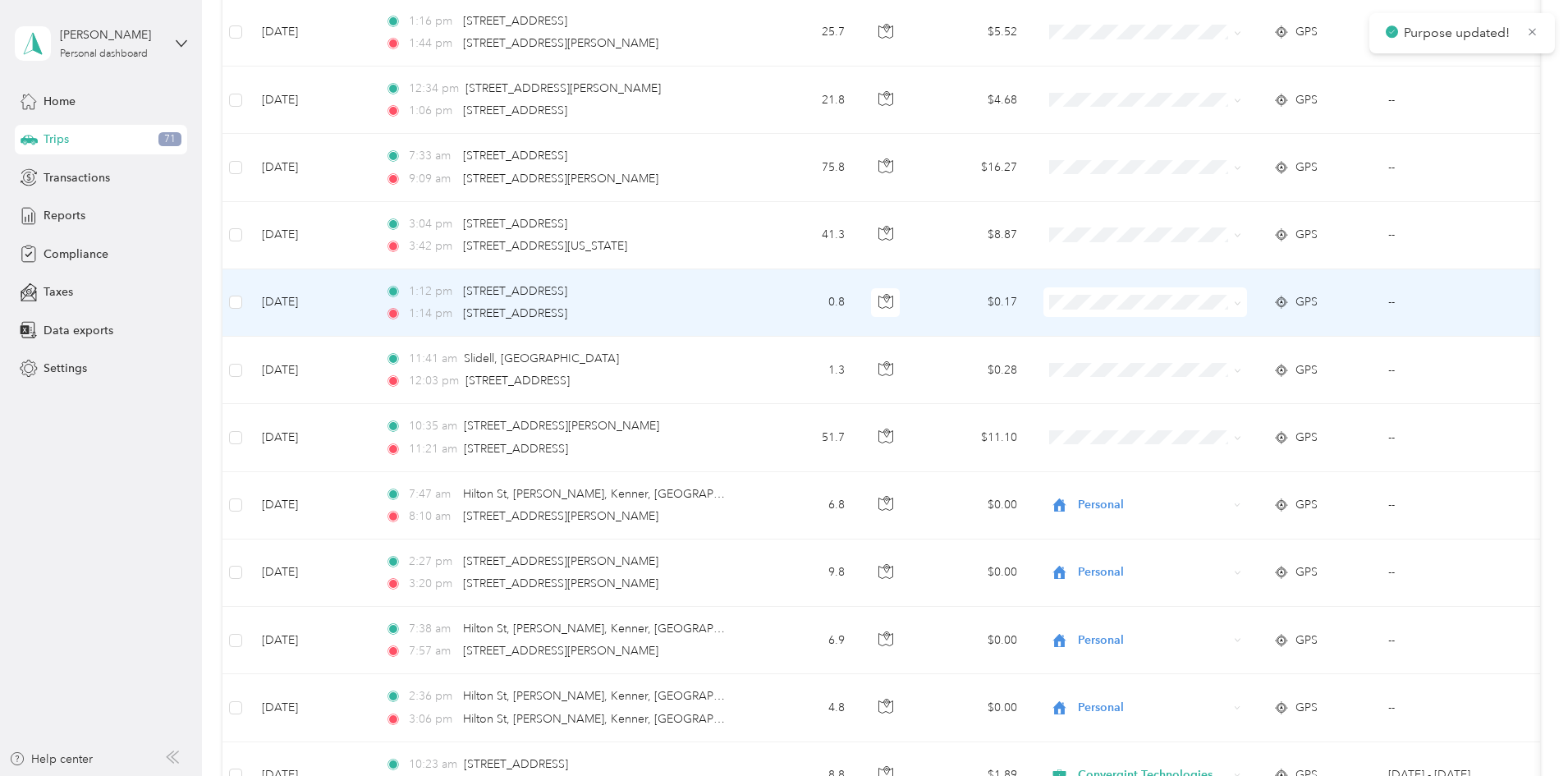
click at [1183, 332] on icon at bounding box center [1174, 333] width 20 height 14
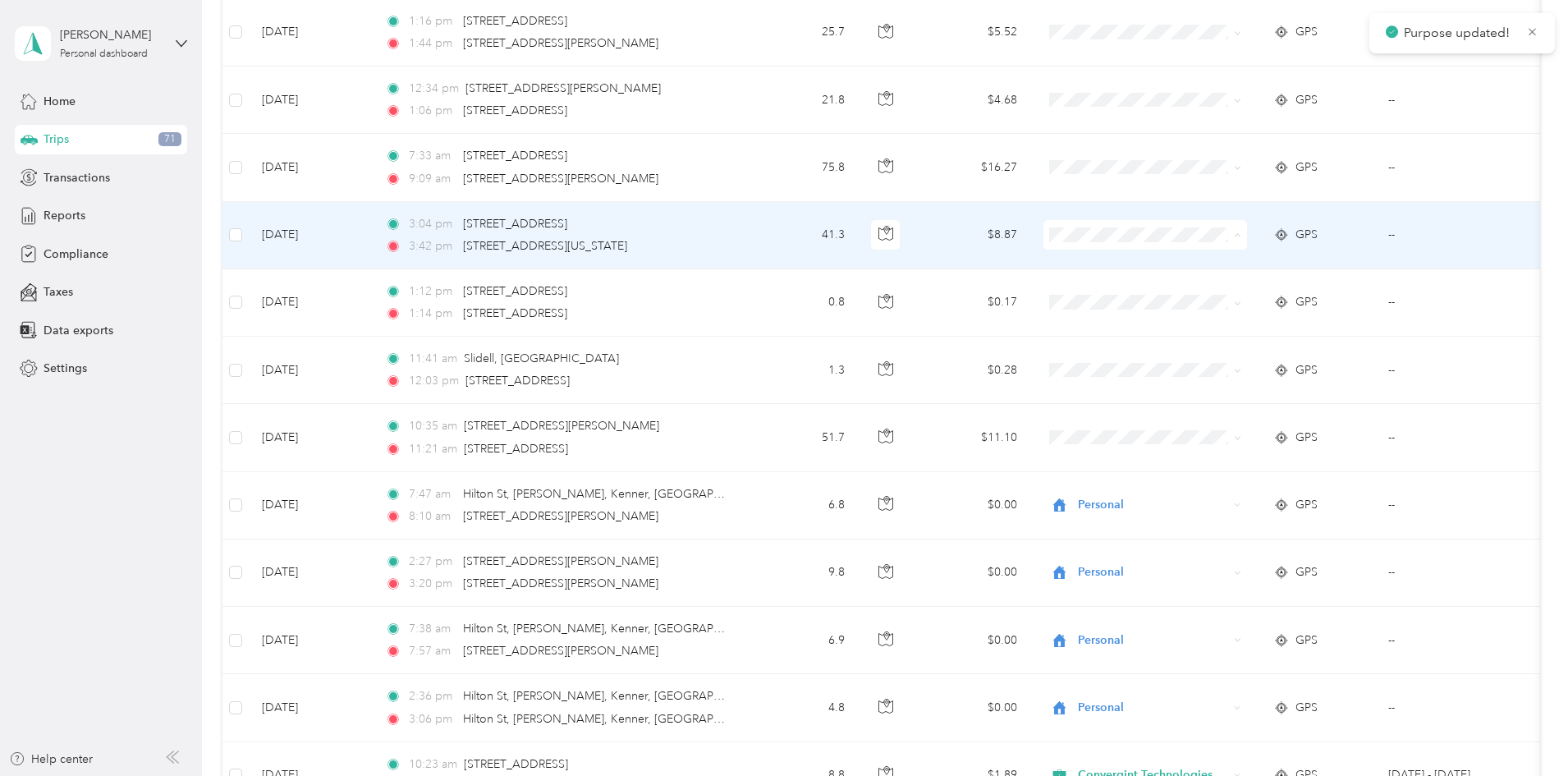
click at [1181, 262] on icon at bounding box center [1175, 266] width 14 height 12
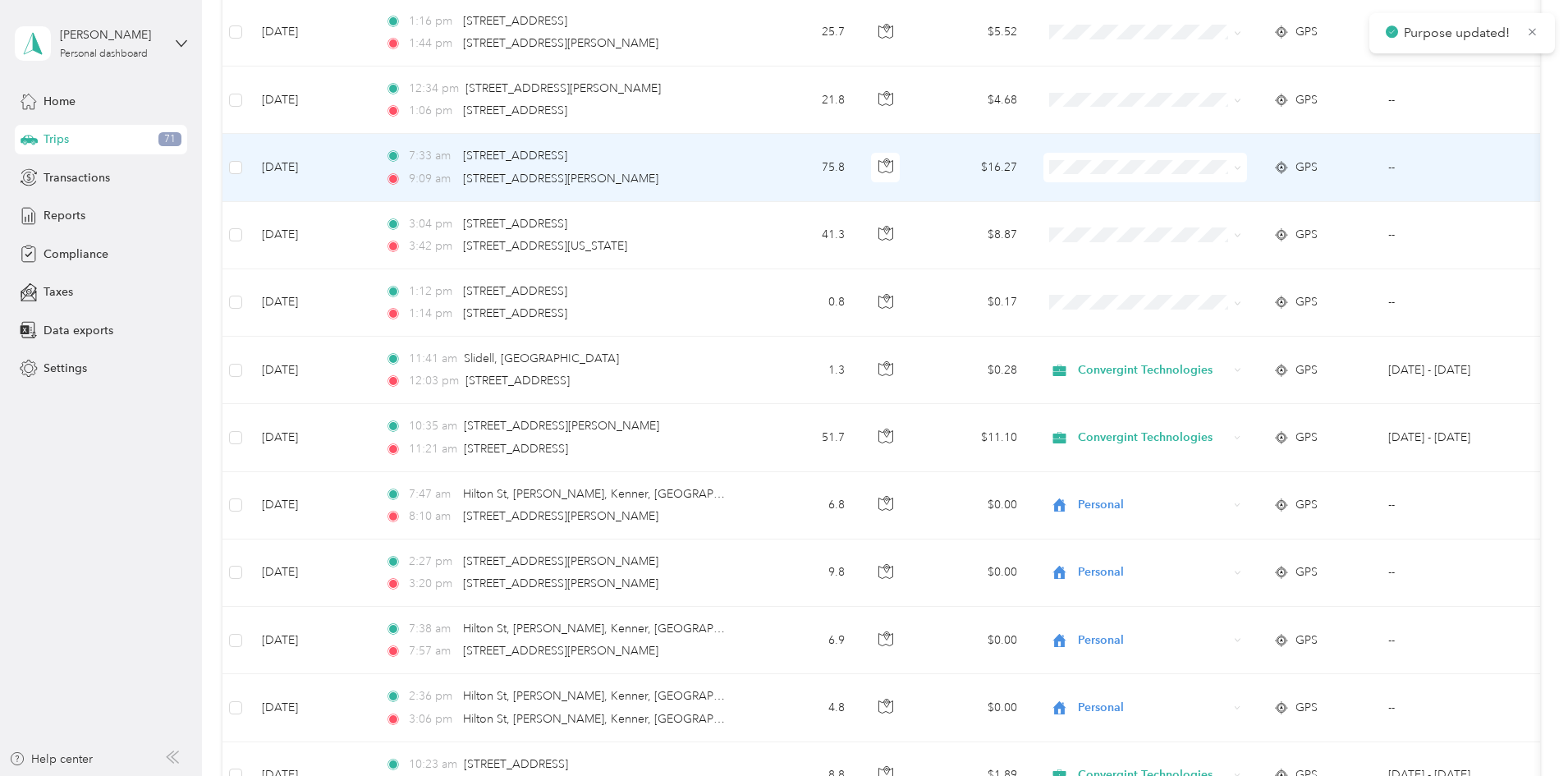
click at [1169, 201] on li "Convergint Technologies" at bounding box center [1254, 195] width 204 height 29
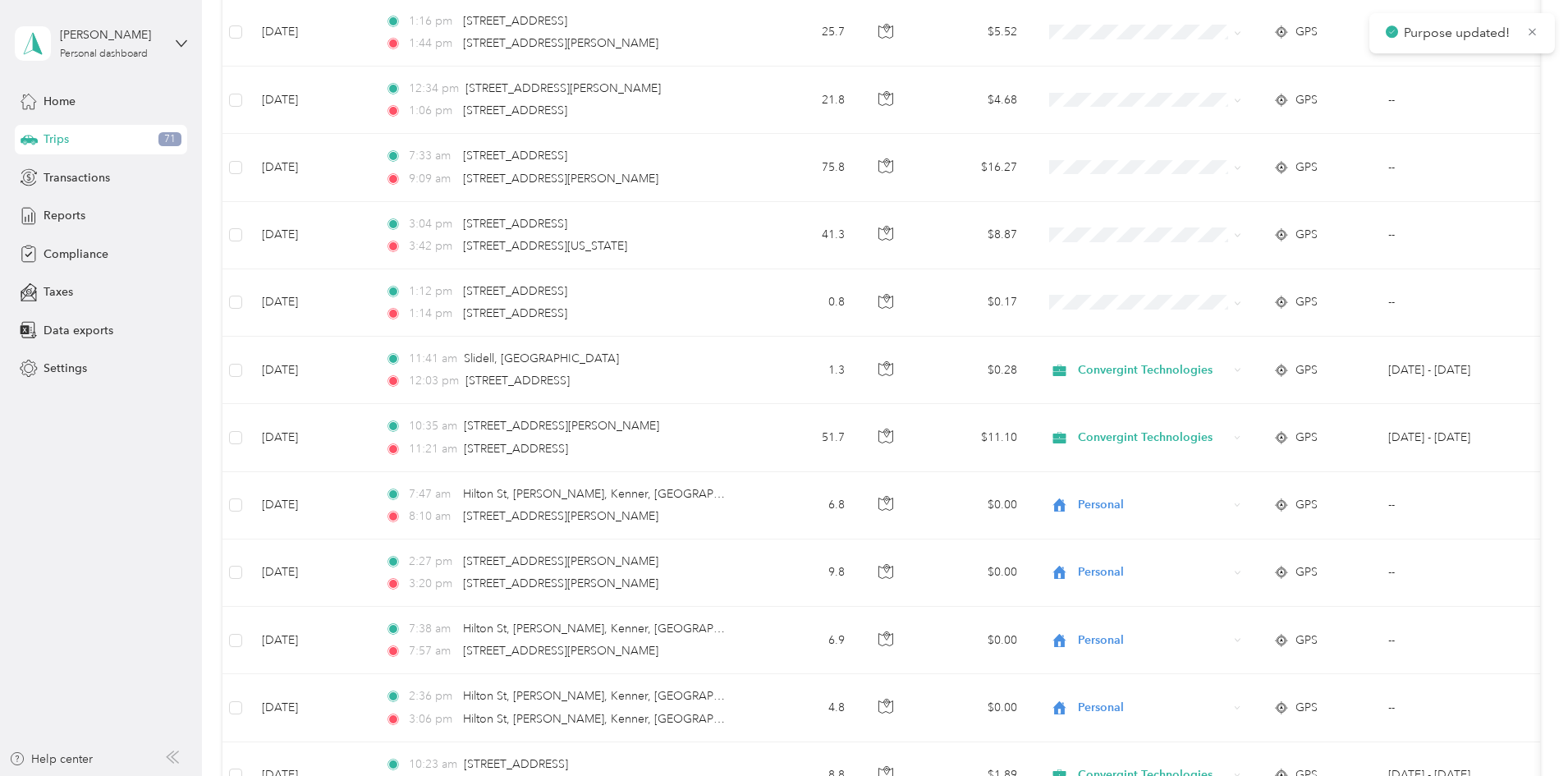
scroll to position [770, 0]
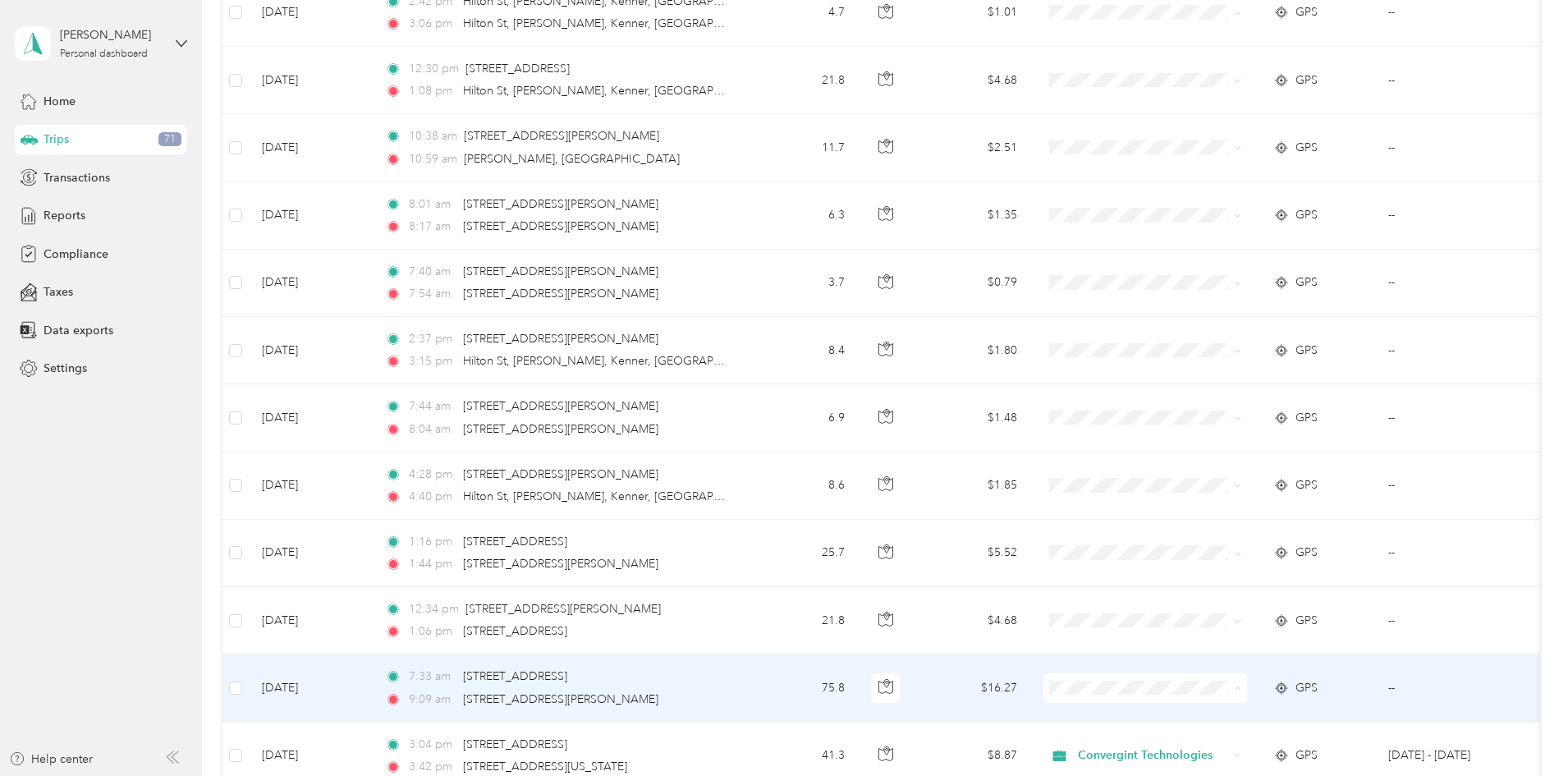
click at [1185, 713] on span "Convergint Technologies" at bounding box center [1254, 719] width 180 height 17
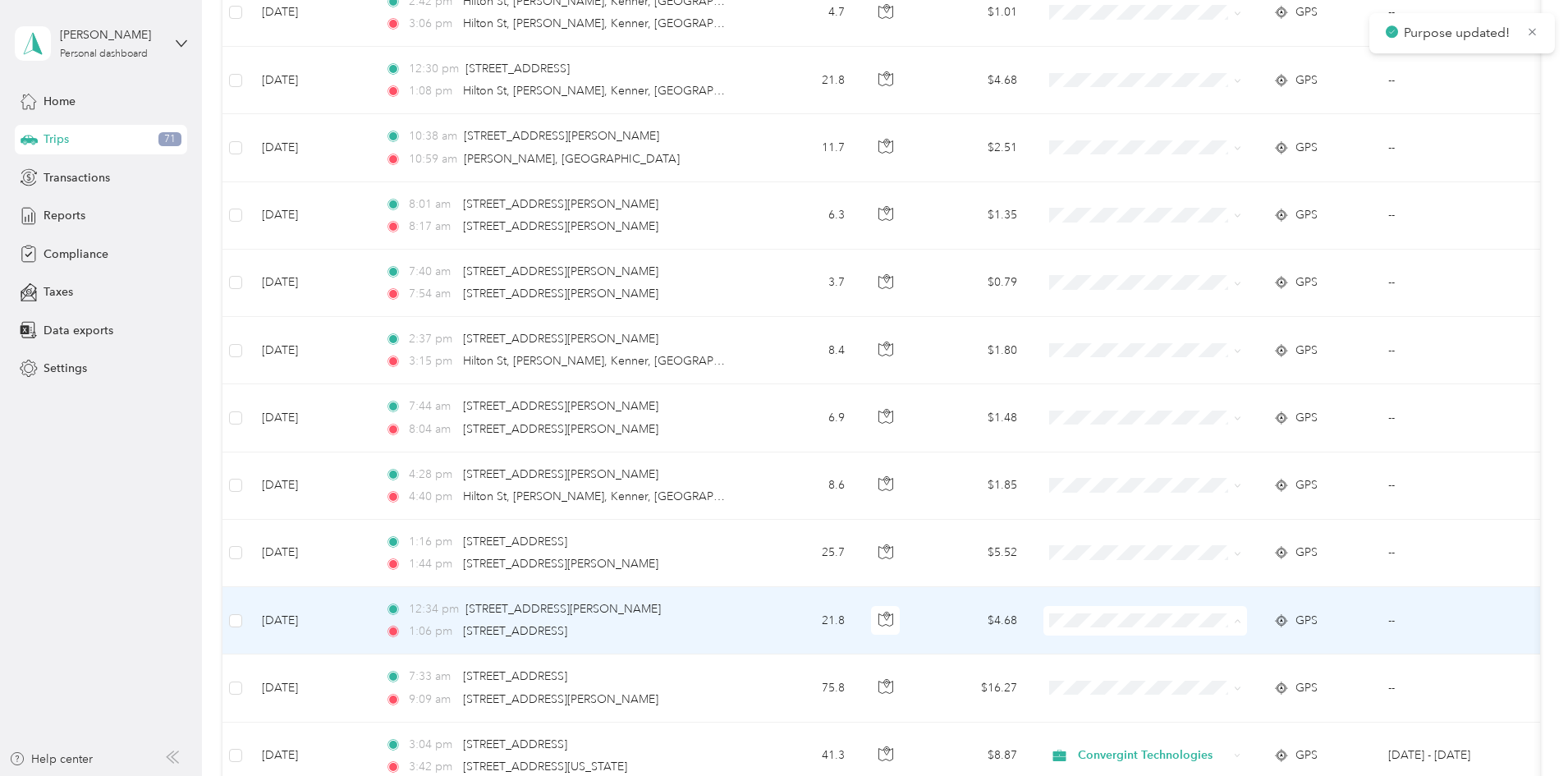
click at [1173, 648] on icon at bounding box center [1174, 651] width 20 height 14
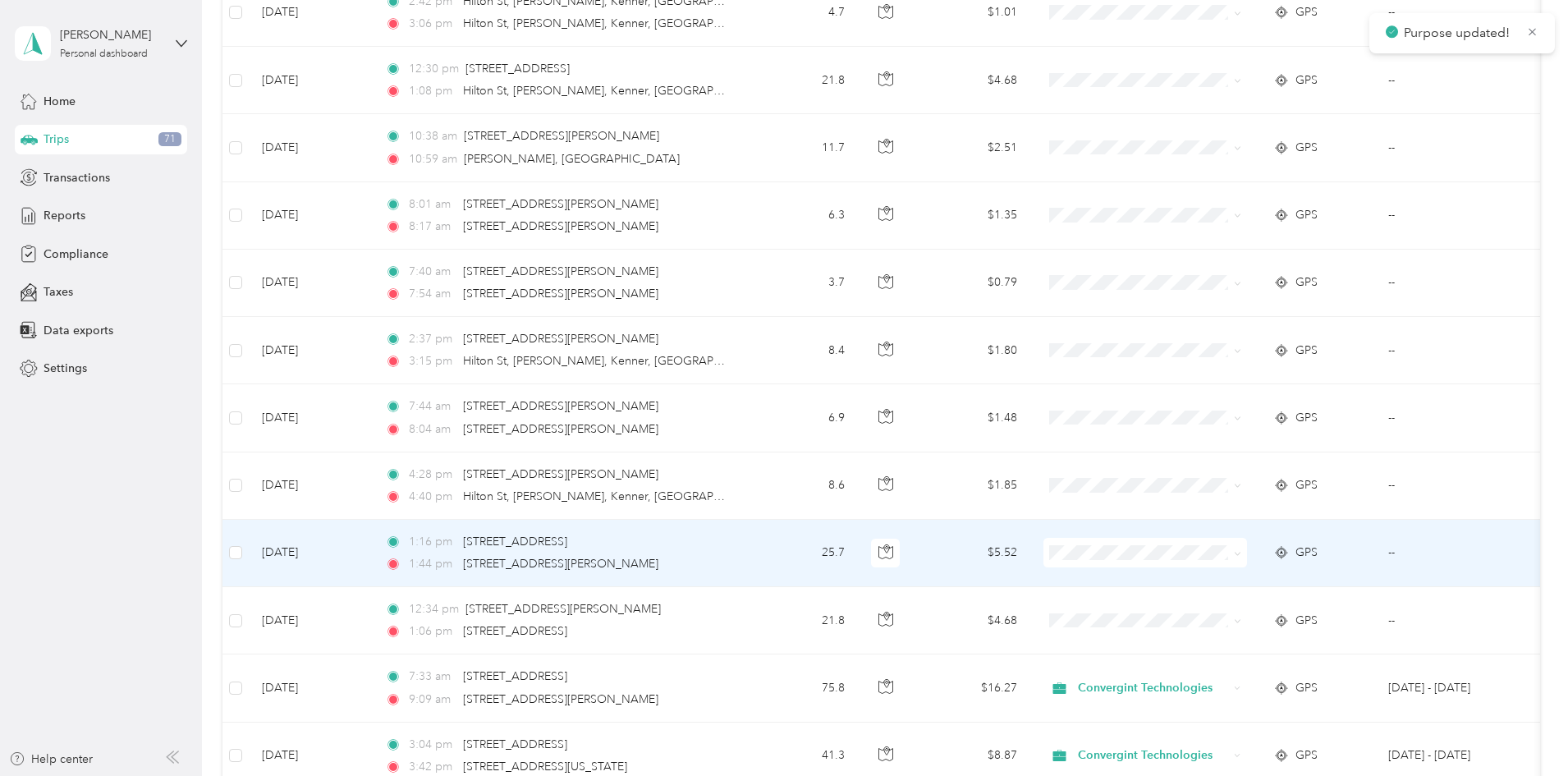
click at [1170, 543] on span at bounding box center [1145, 552] width 204 height 30
click at [1166, 585] on span "Convergint Technologies" at bounding box center [1254, 584] width 180 height 17
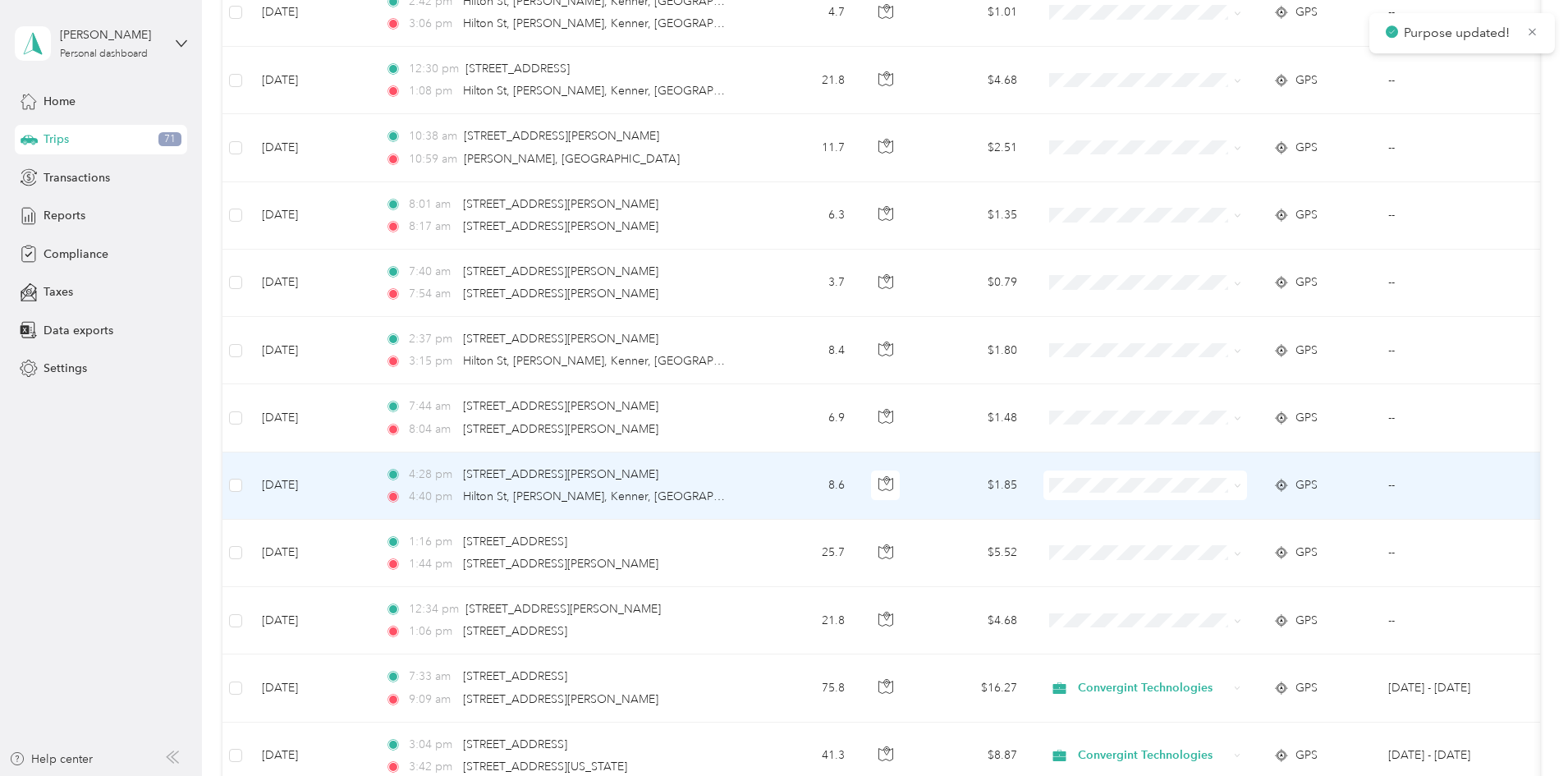
click at [1166, 494] on span at bounding box center [1145, 485] width 204 height 30
click at [1187, 548] on li "Personal" at bounding box center [1254, 545] width 204 height 29
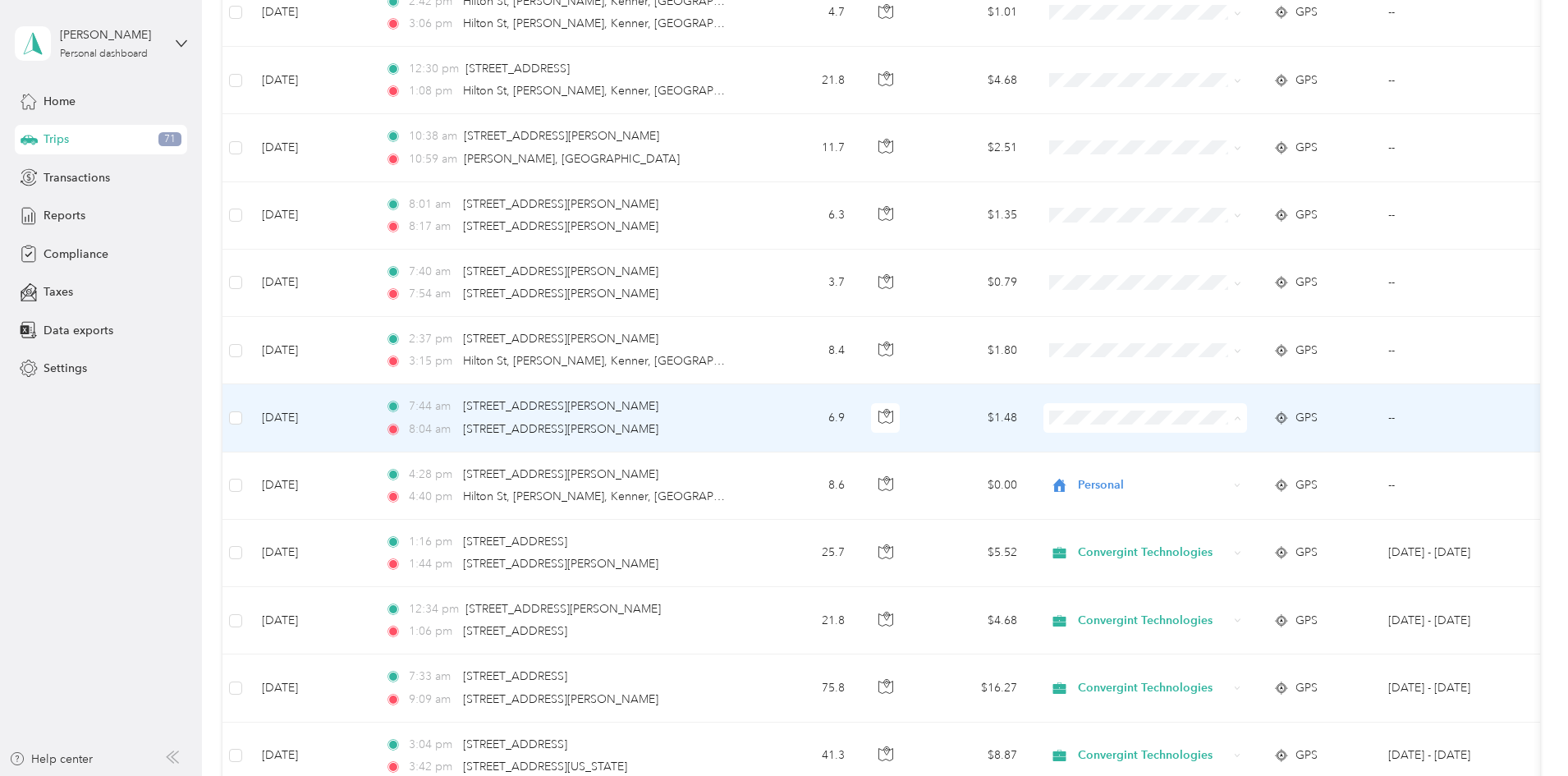
click at [1190, 478] on span "Personal" at bounding box center [1254, 478] width 180 height 17
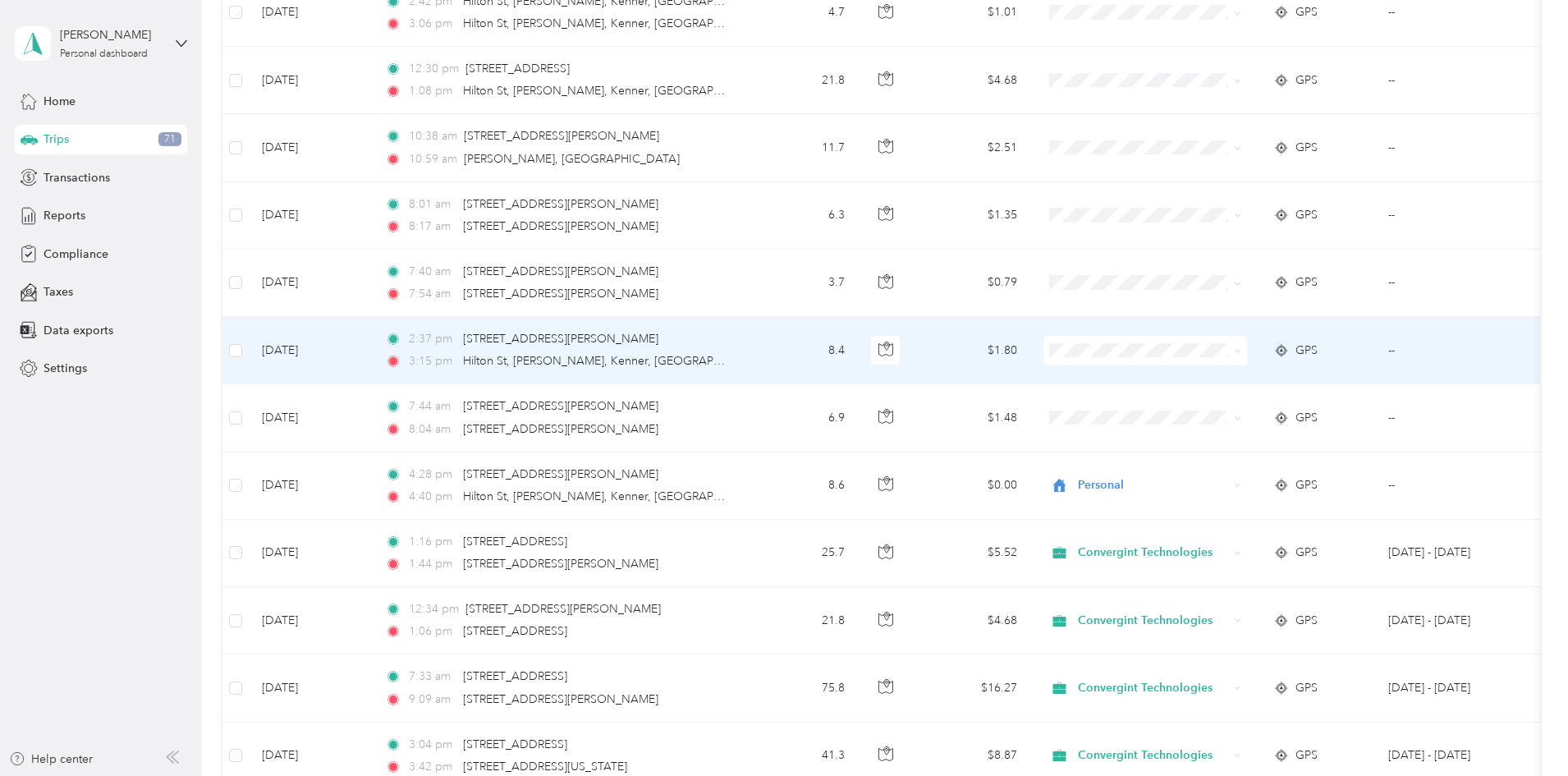
click at [1204, 406] on span "Personal" at bounding box center [1269, 410] width 151 height 17
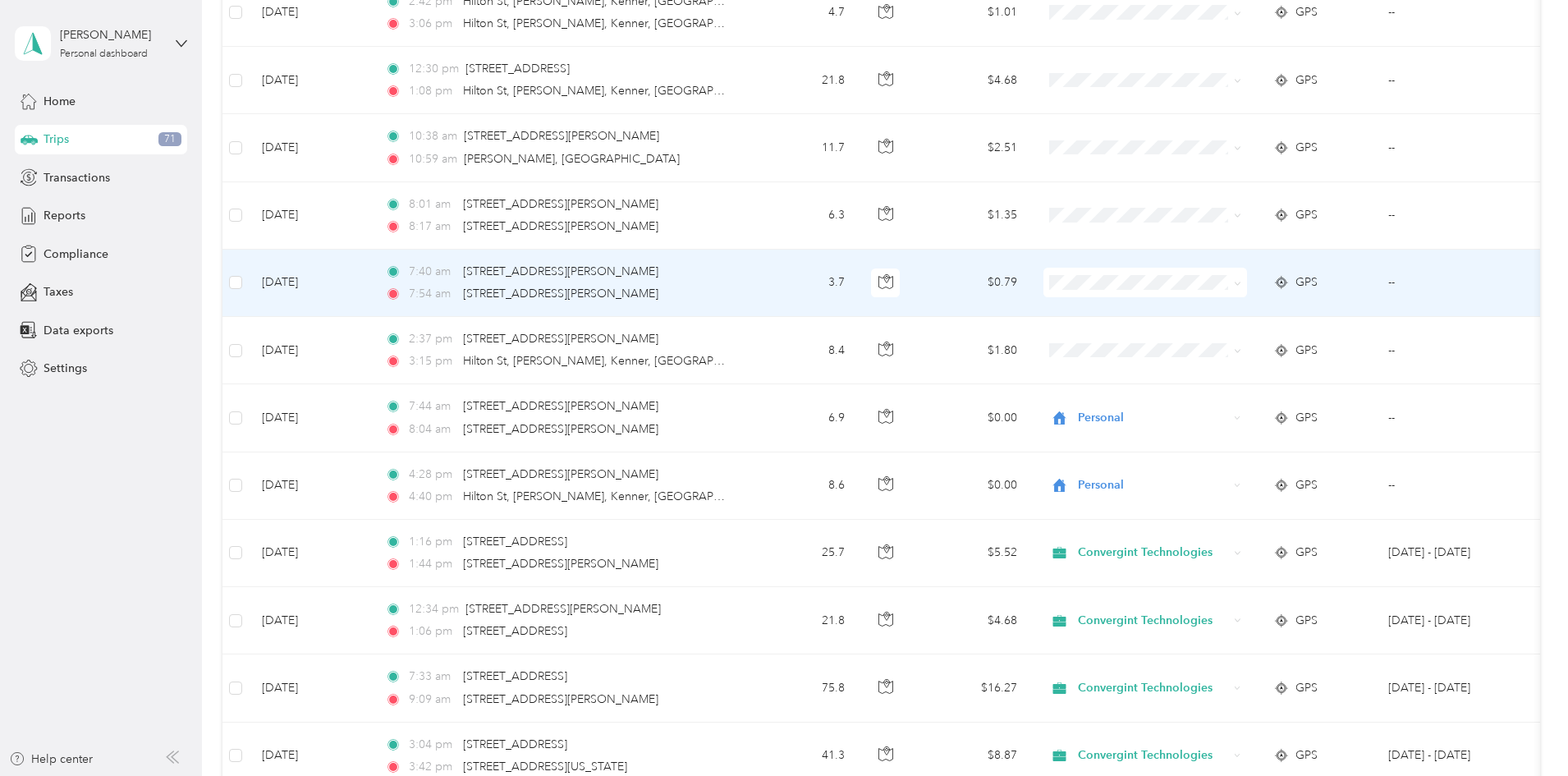
click at [1209, 309] on span "Convergint Technologies" at bounding box center [1269, 314] width 151 height 17
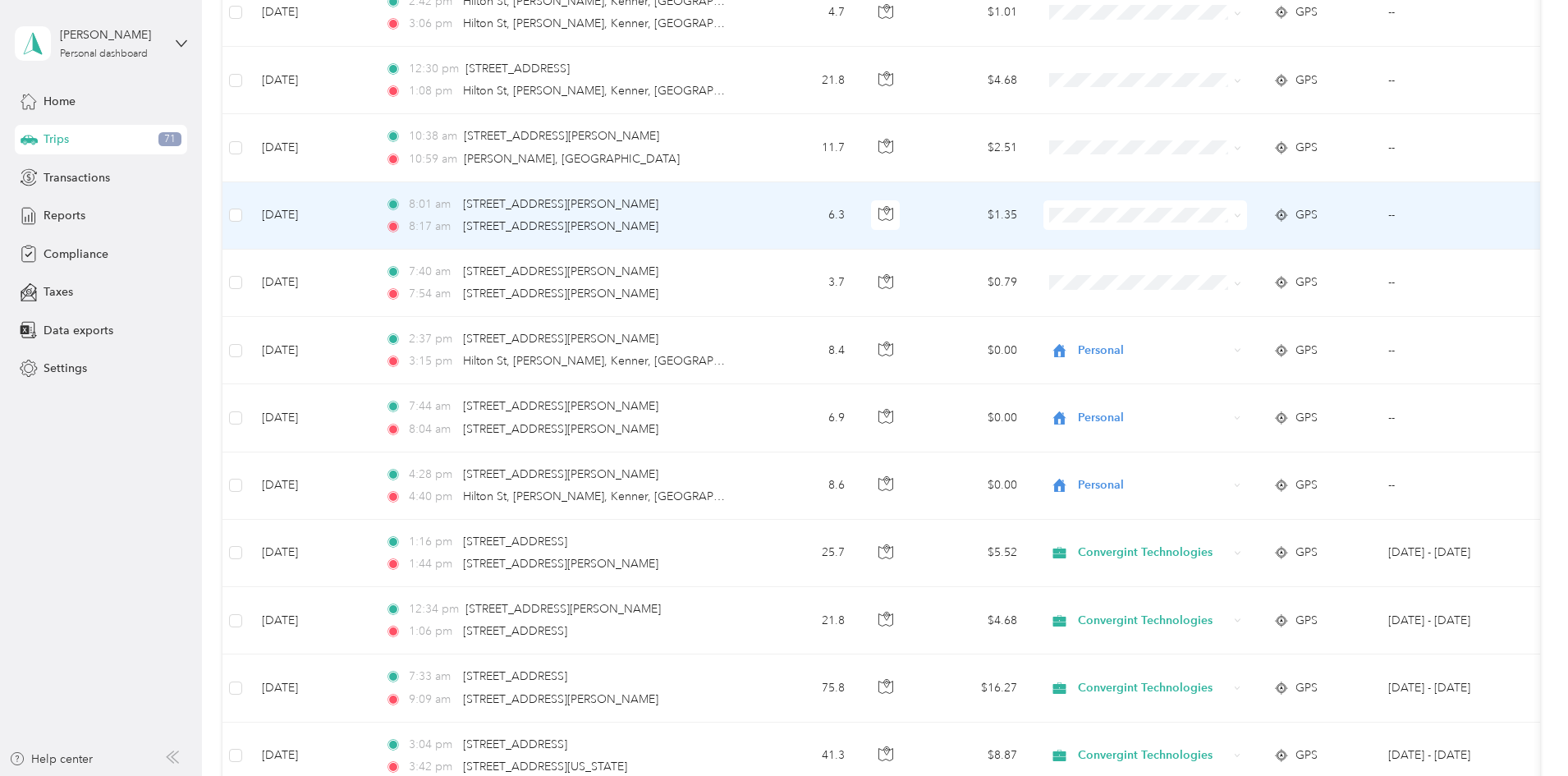
click at [1216, 233] on td at bounding box center [1145, 216] width 230 height 68
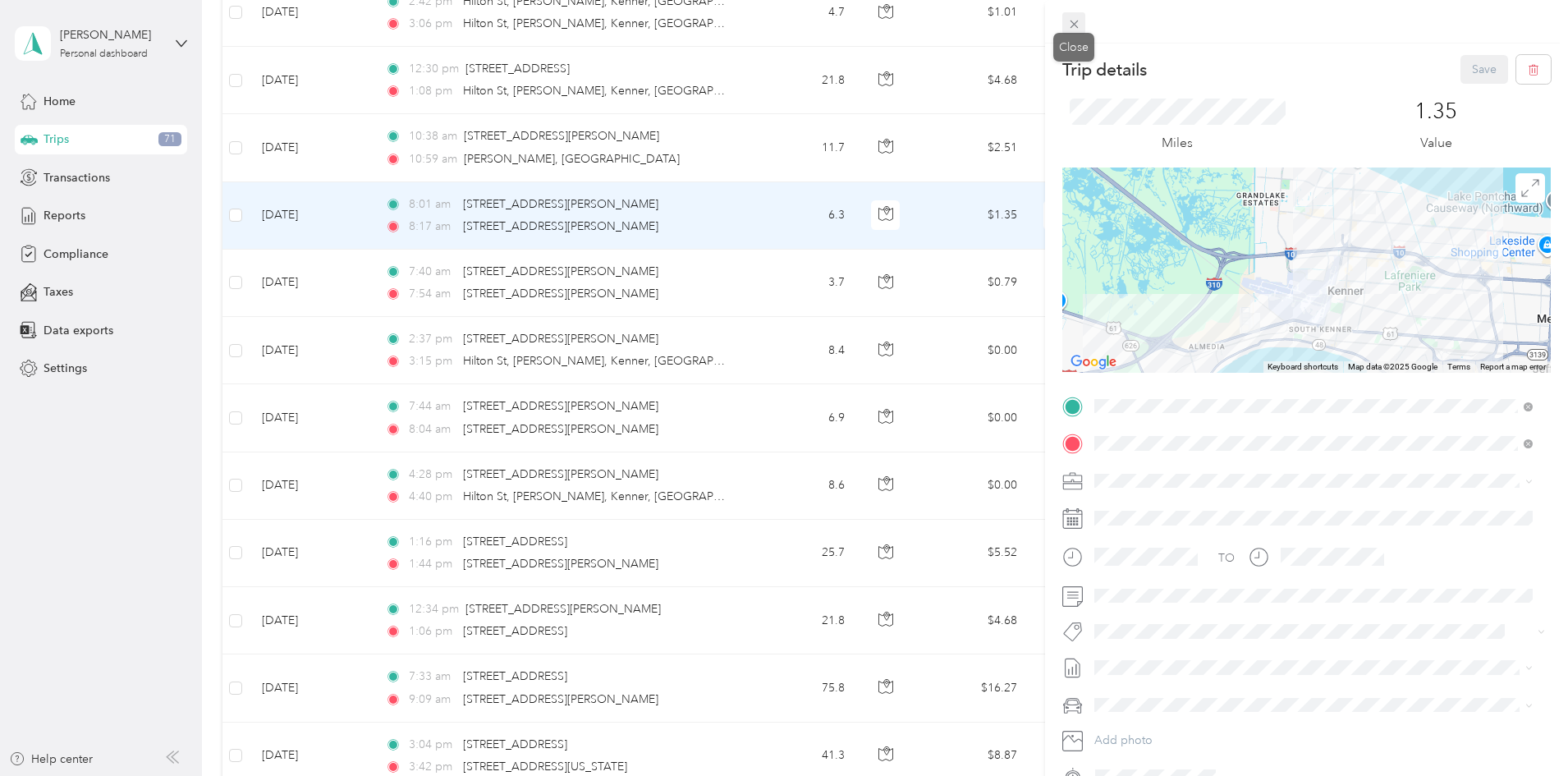
click at [1072, 21] on icon at bounding box center [1074, 24] width 14 height 14
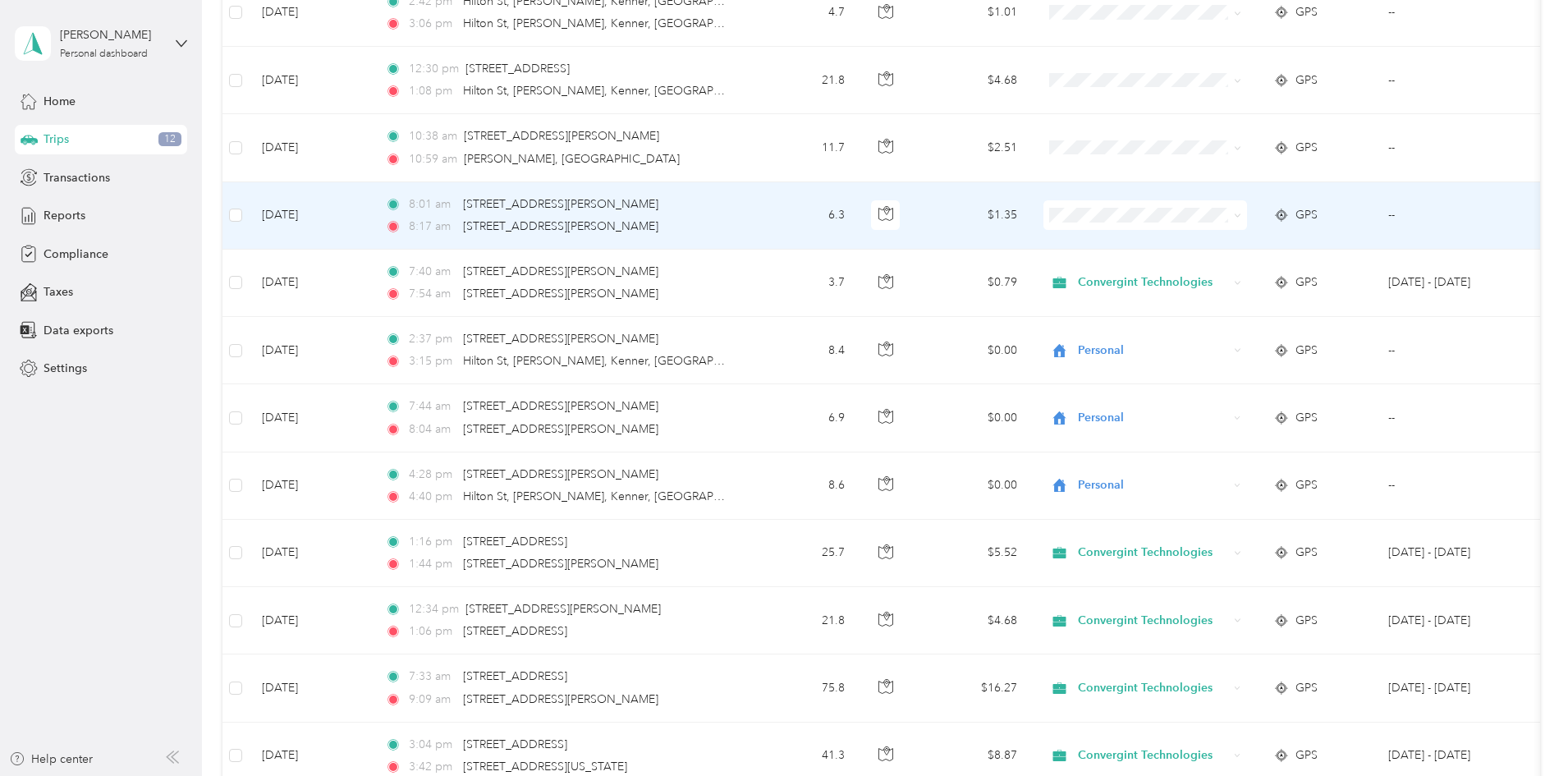
click at [1206, 228] on span at bounding box center [1145, 215] width 204 height 30
click at [1203, 241] on span "Convergint Technologies" at bounding box center [1269, 246] width 151 height 17
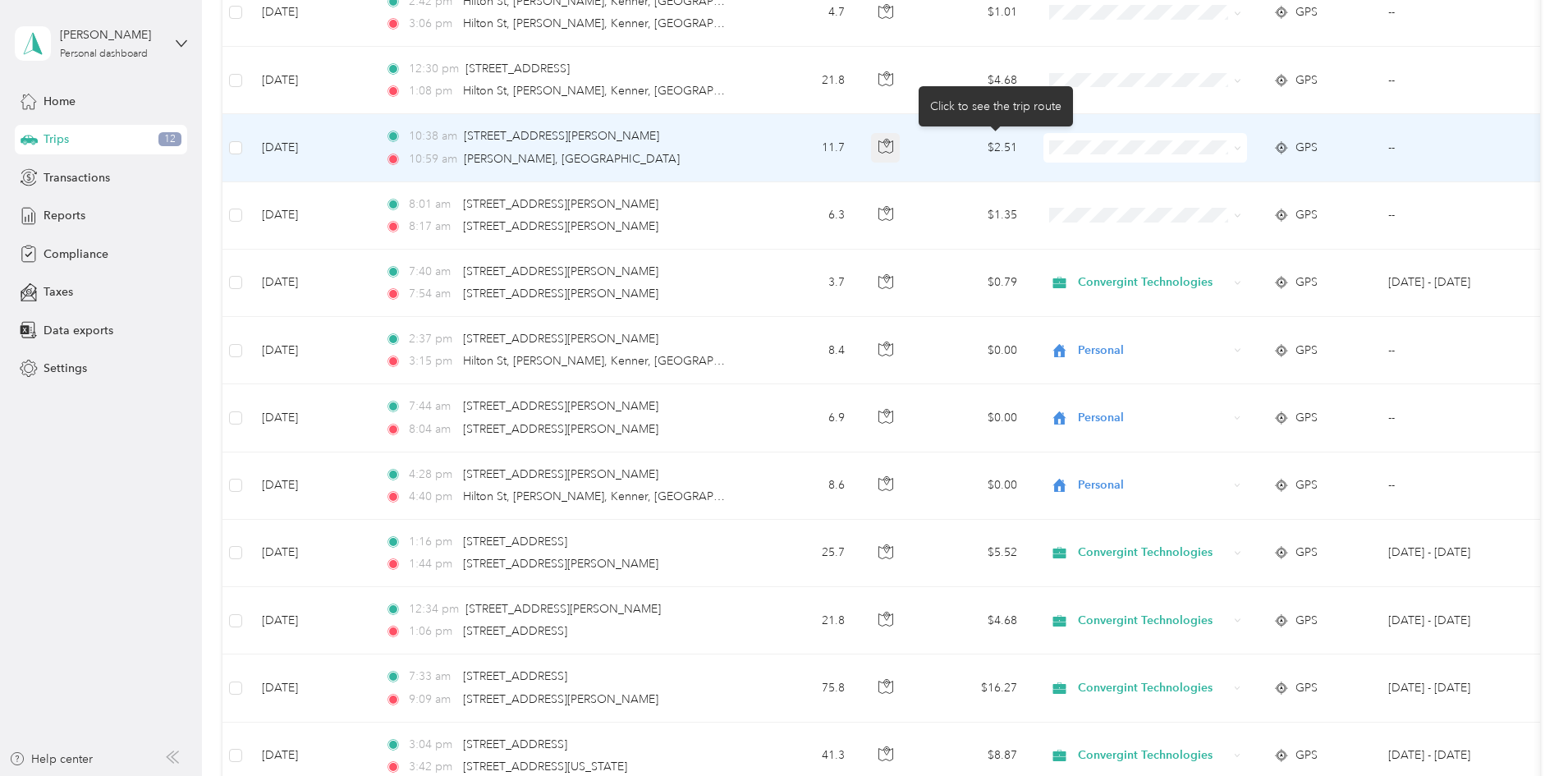
click at [894, 144] on icon "button" at bounding box center [885, 146] width 14 height 14
click at [1233, 173] on span "Convergint Technologies" at bounding box center [1269, 178] width 151 height 17
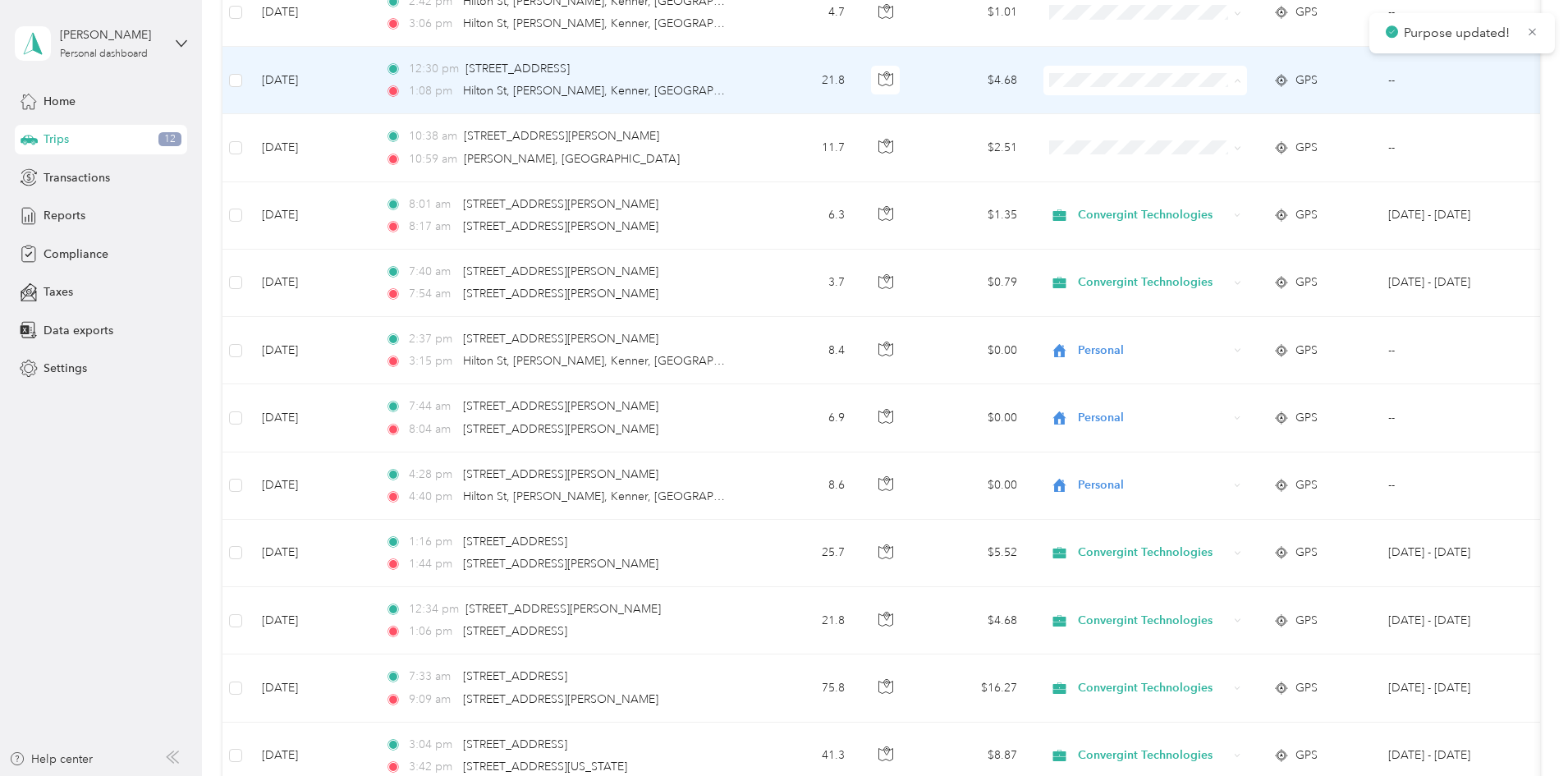
click at [1211, 99] on li "Convergint Technologies" at bounding box center [1254, 111] width 204 height 29
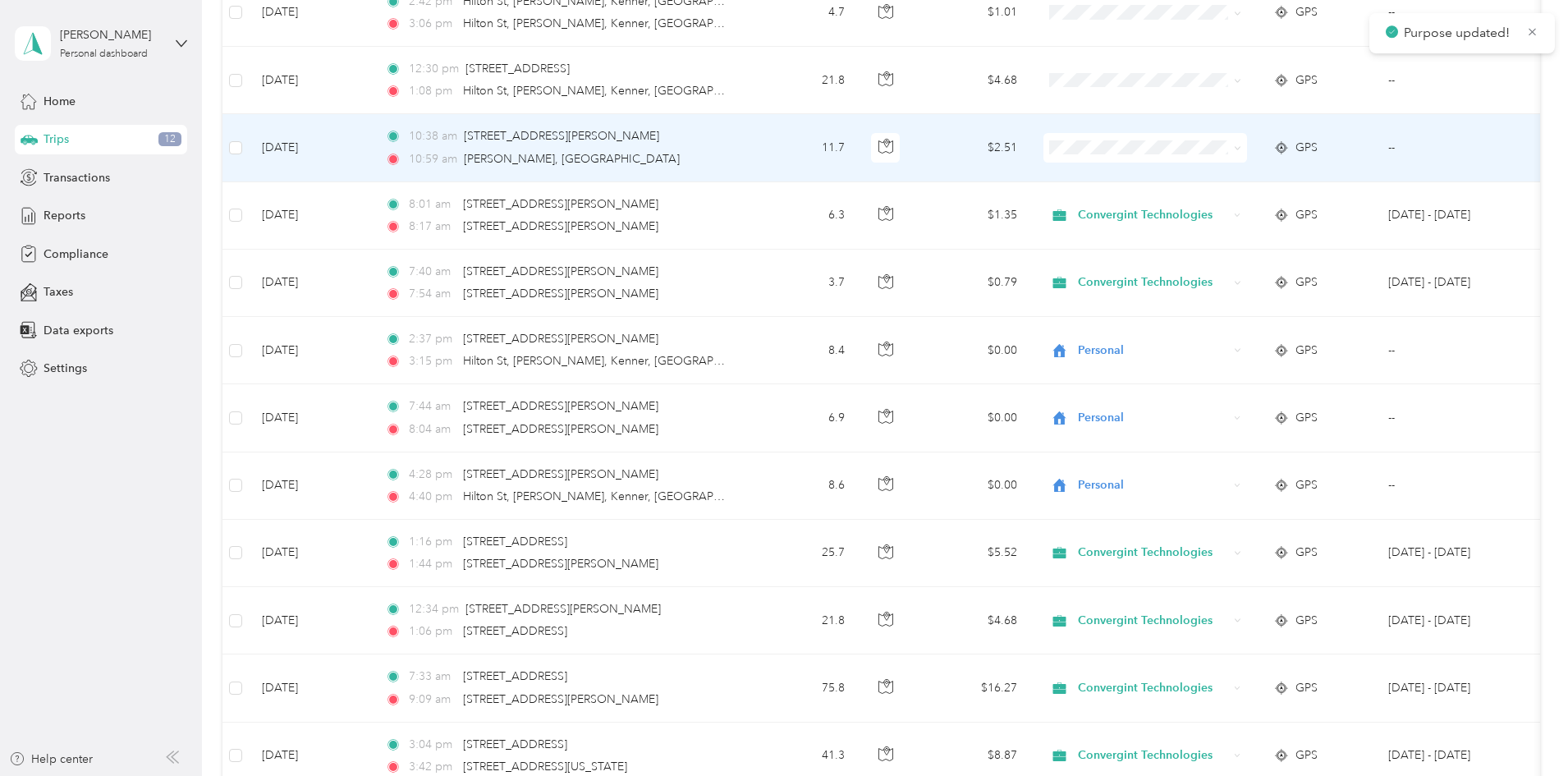
scroll to position [251, 0]
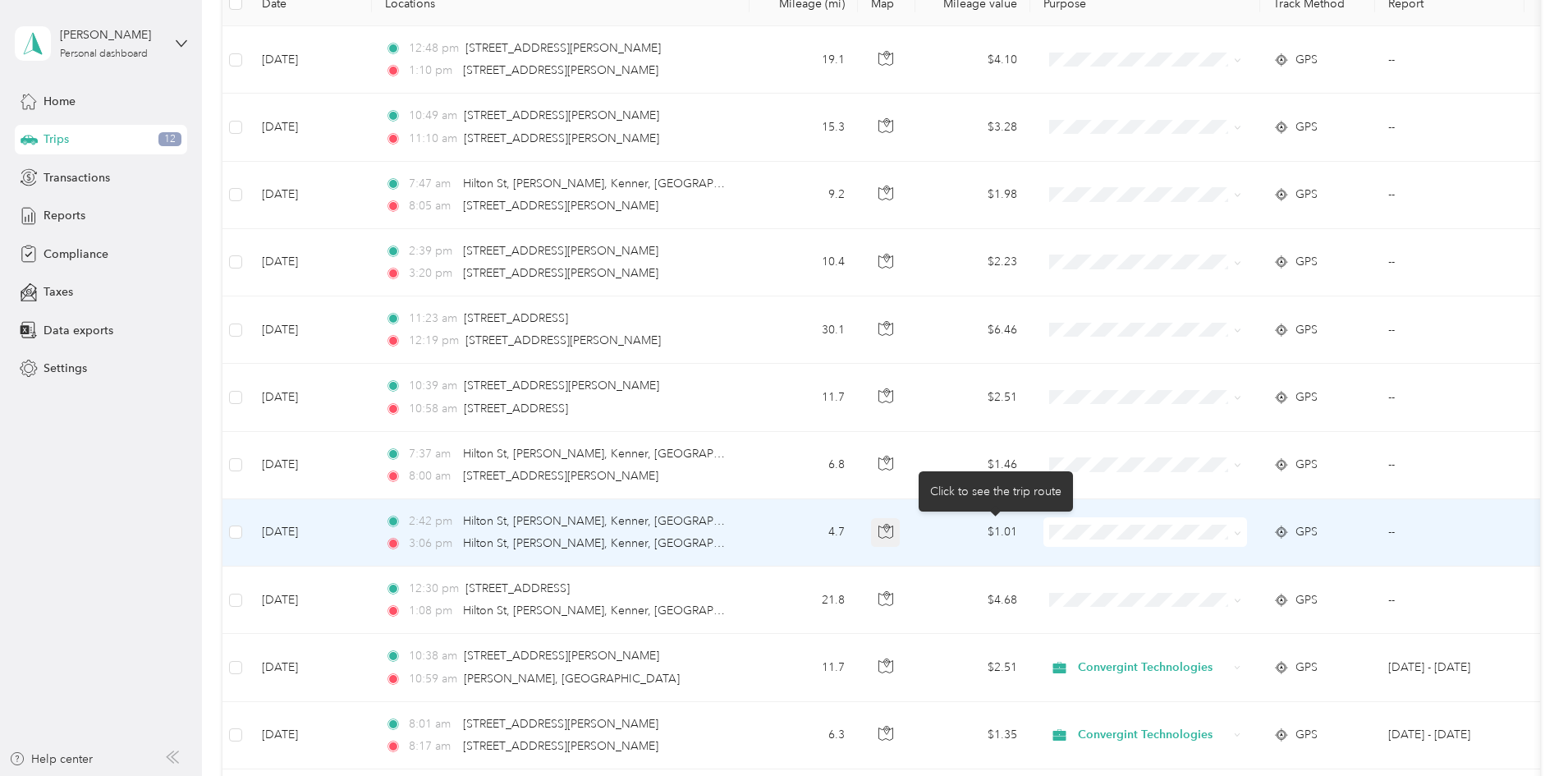
click at [894, 533] on icon "button" at bounding box center [885, 531] width 14 height 14
click at [1248, 519] on span at bounding box center [1145, 532] width 204 height 30
click at [1245, 570] on ol "Convergint Technologies Personal" at bounding box center [1254, 569] width 204 height 58
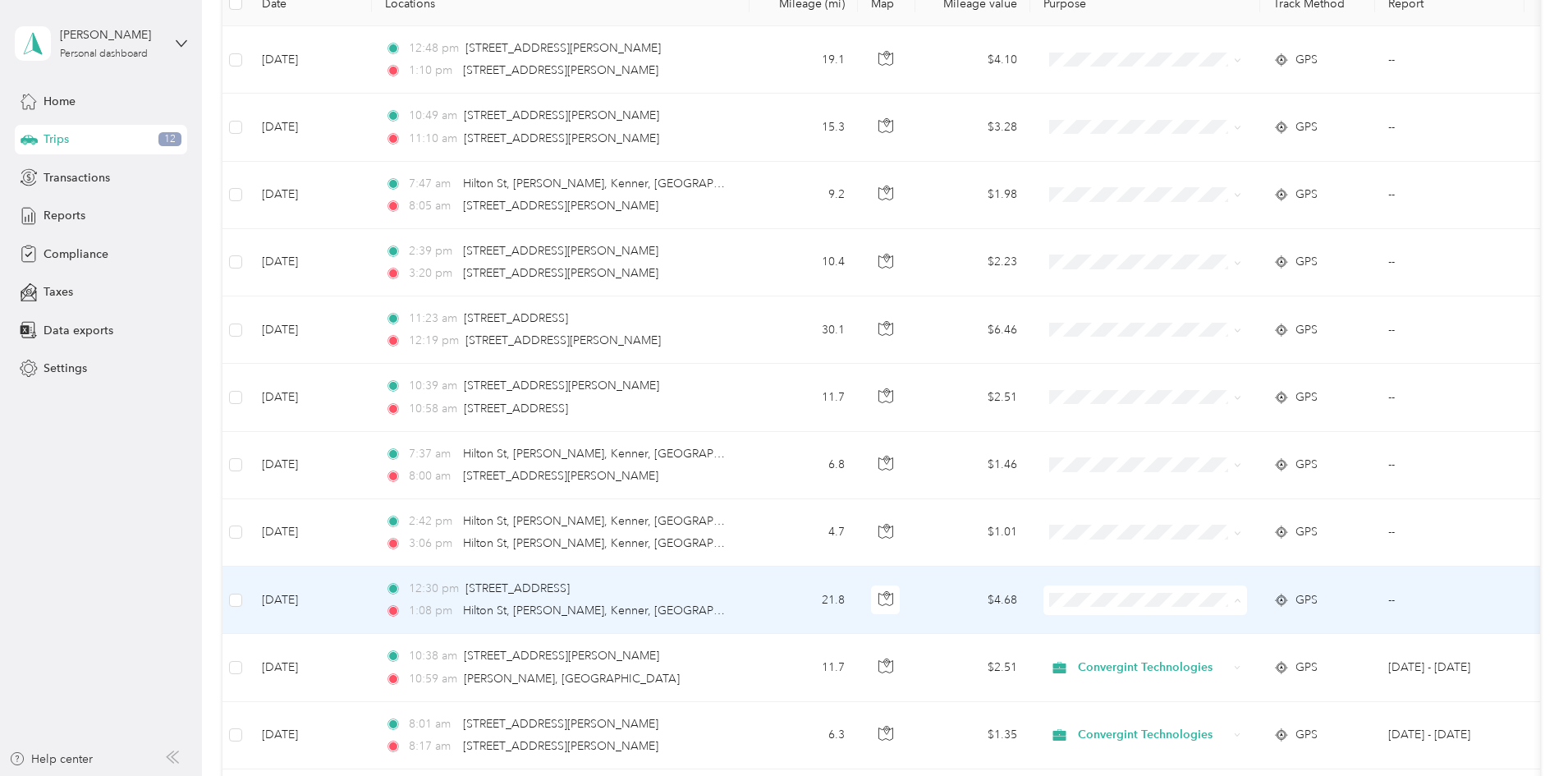
click at [1219, 625] on span "Convergint Technologies" at bounding box center [1269, 631] width 151 height 17
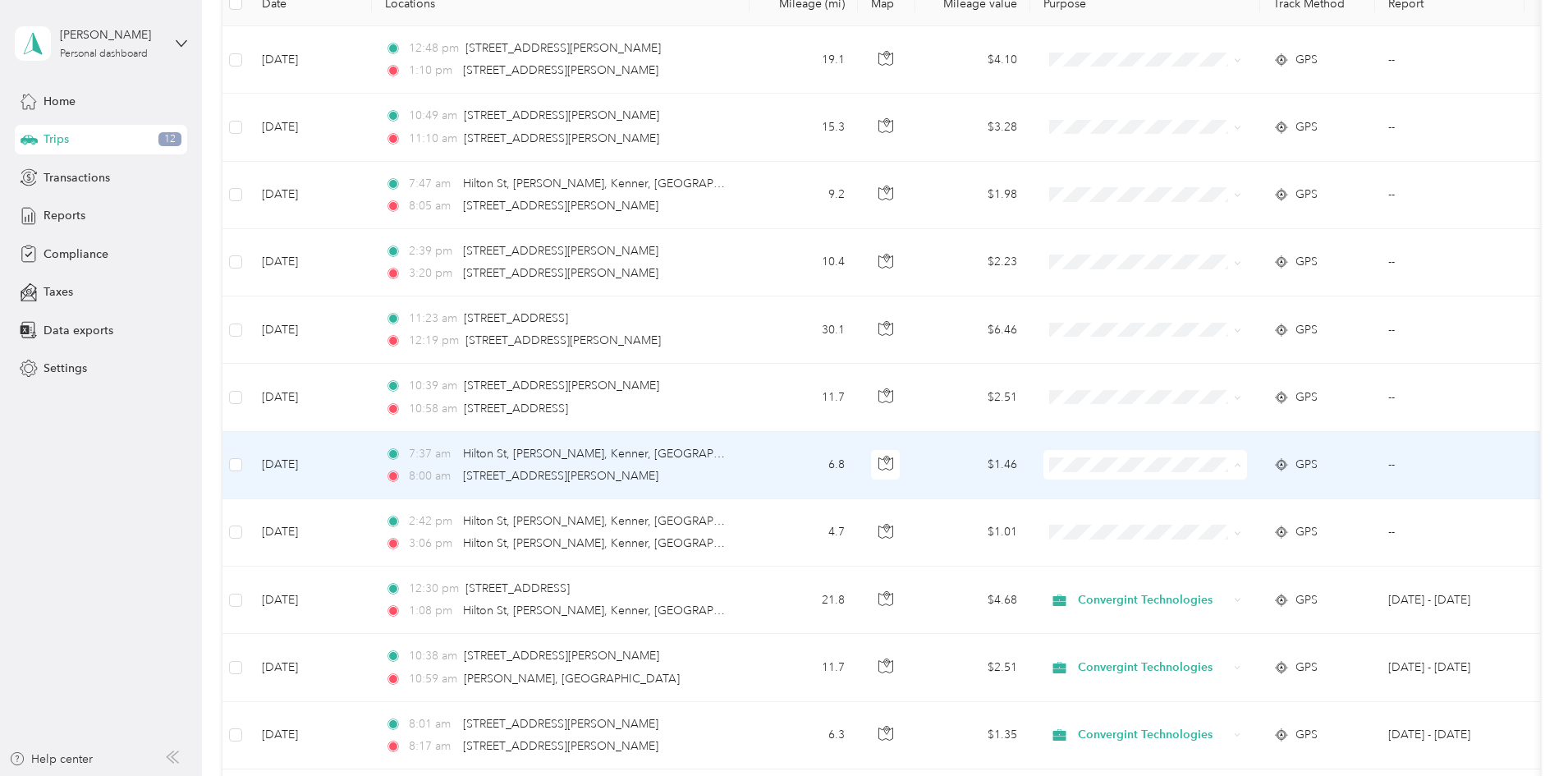
click at [1226, 520] on span "Personal" at bounding box center [1269, 524] width 151 height 17
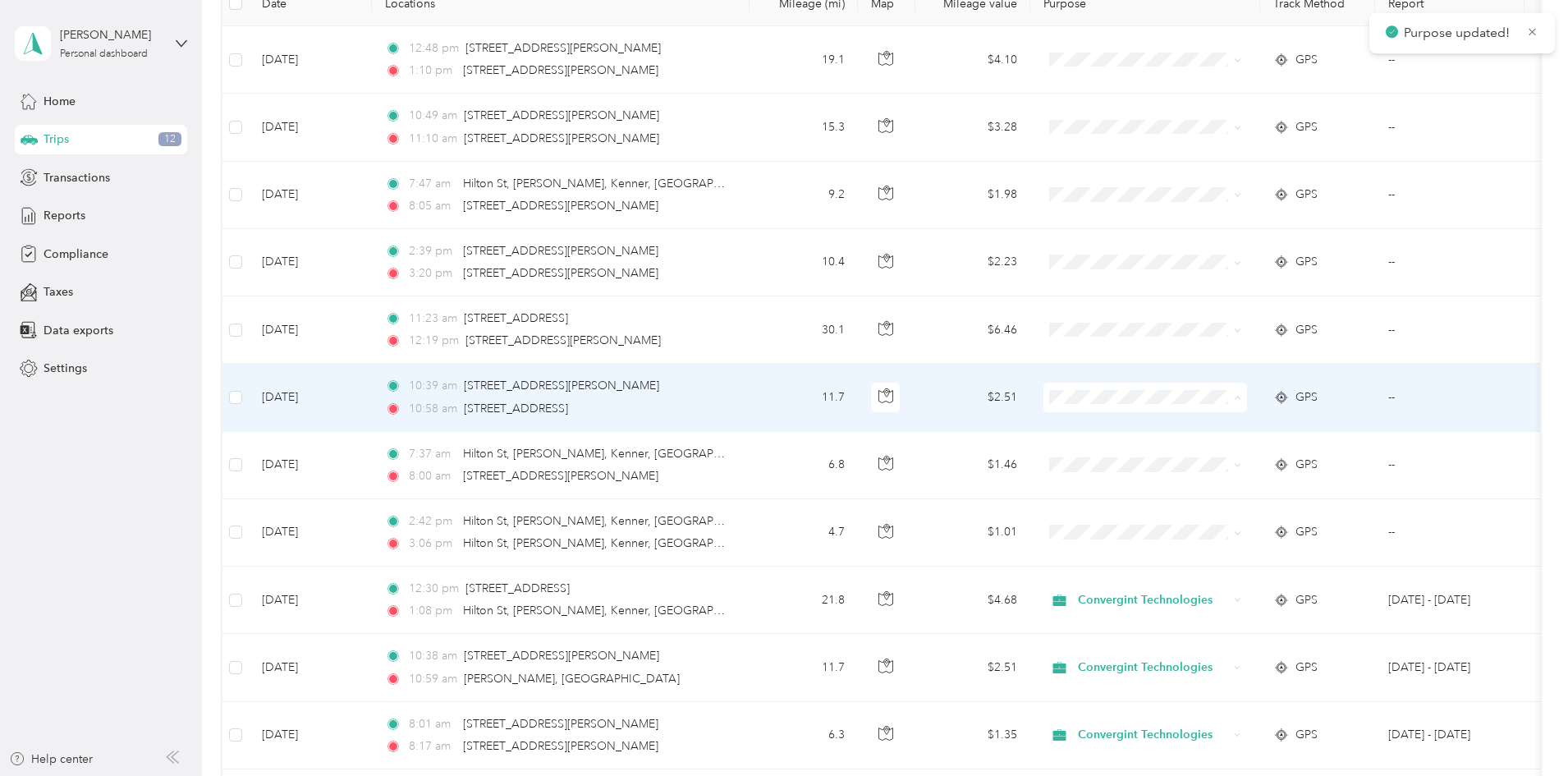
click at [1201, 421] on span "Convergint Technologies" at bounding box center [1269, 429] width 151 height 17
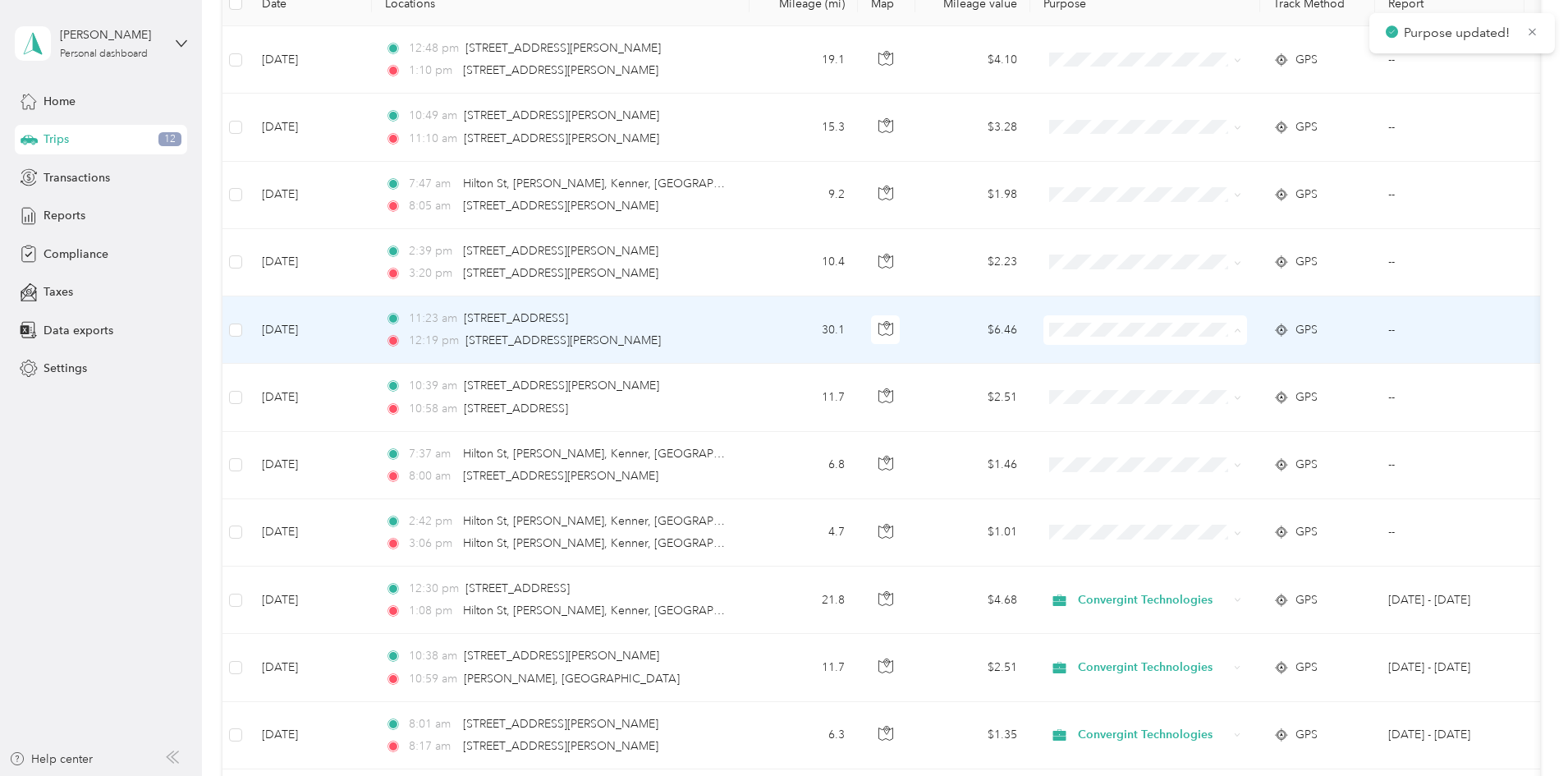
click at [1187, 349] on li "Convergint Technologies" at bounding box center [1254, 361] width 204 height 29
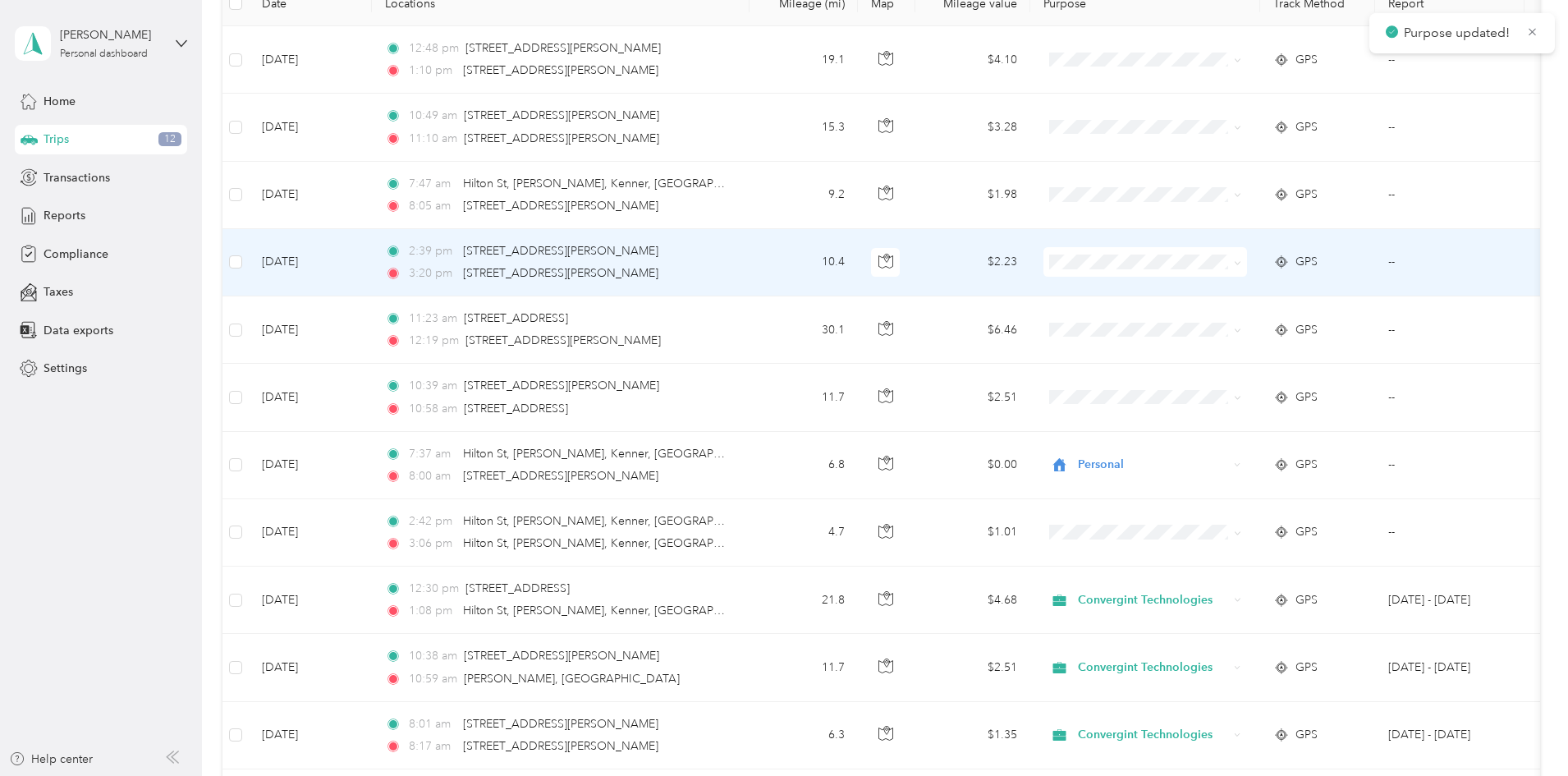
click at [1194, 272] on span at bounding box center [1145, 262] width 204 height 30
click at [1192, 316] on span "Personal" at bounding box center [1254, 321] width 180 height 17
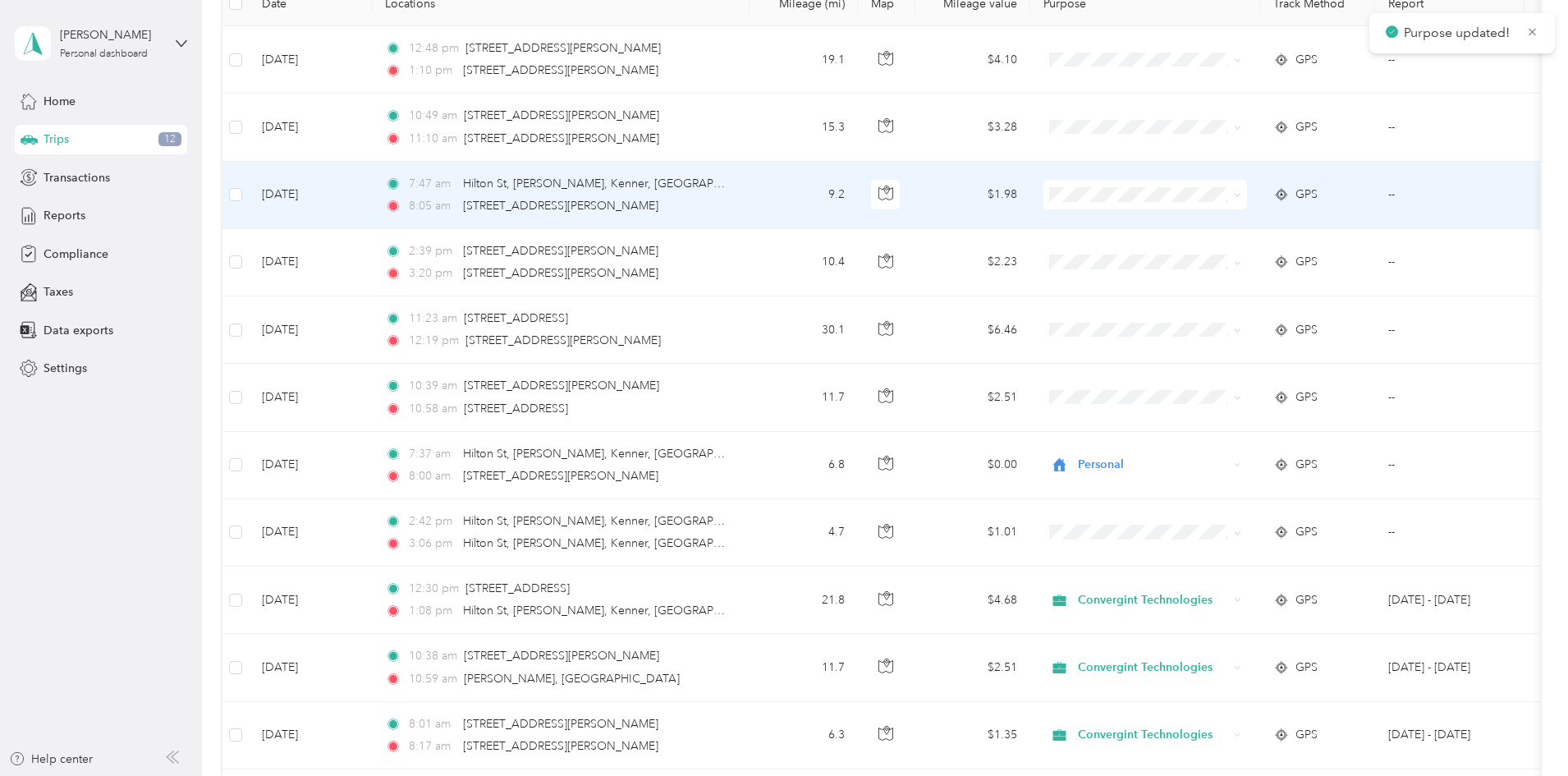
click at [1193, 251] on span "Personal" at bounding box center [1254, 253] width 180 height 17
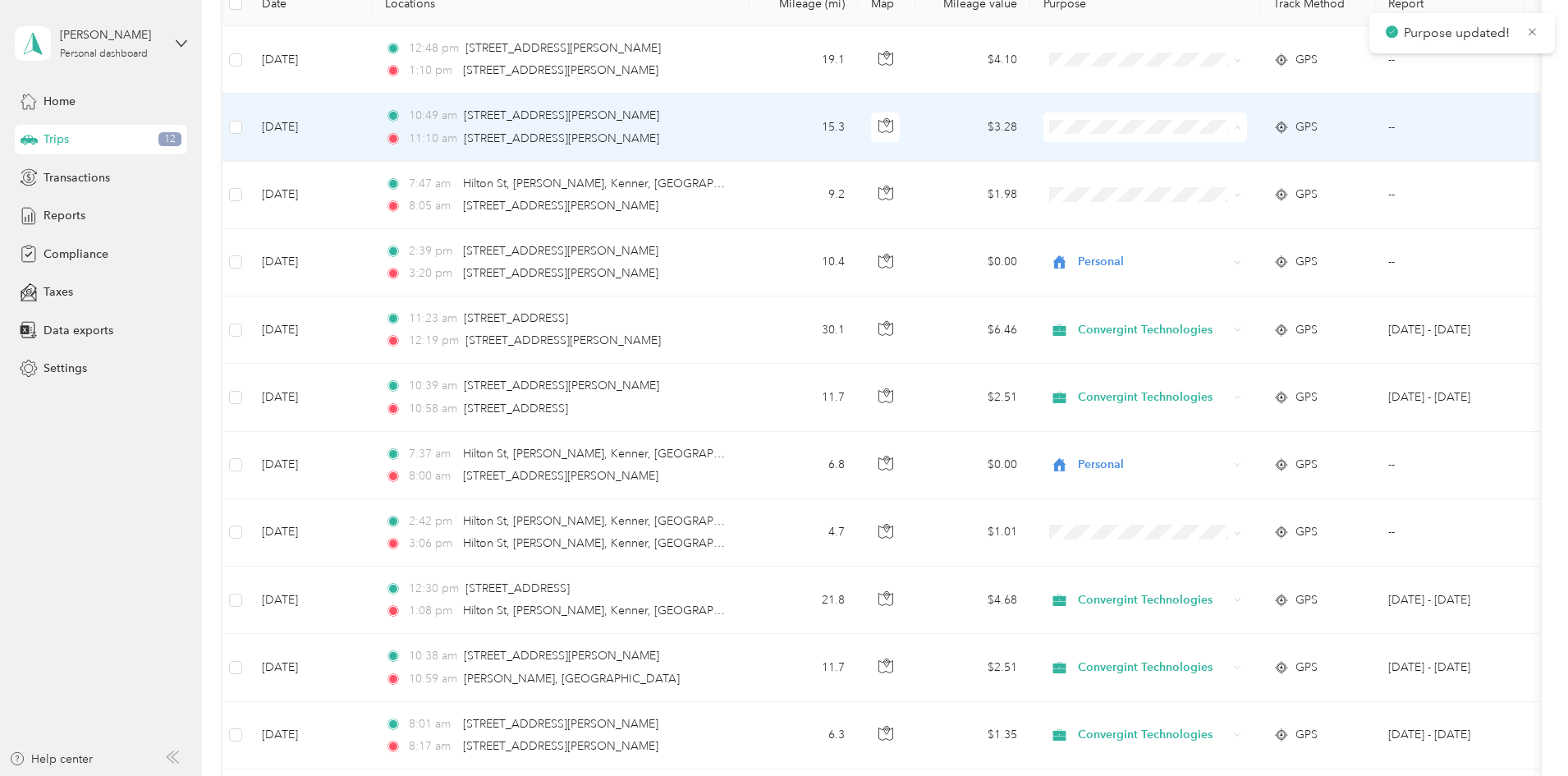
click at [1205, 158] on span "Convergint Technologies" at bounding box center [1269, 158] width 151 height 17
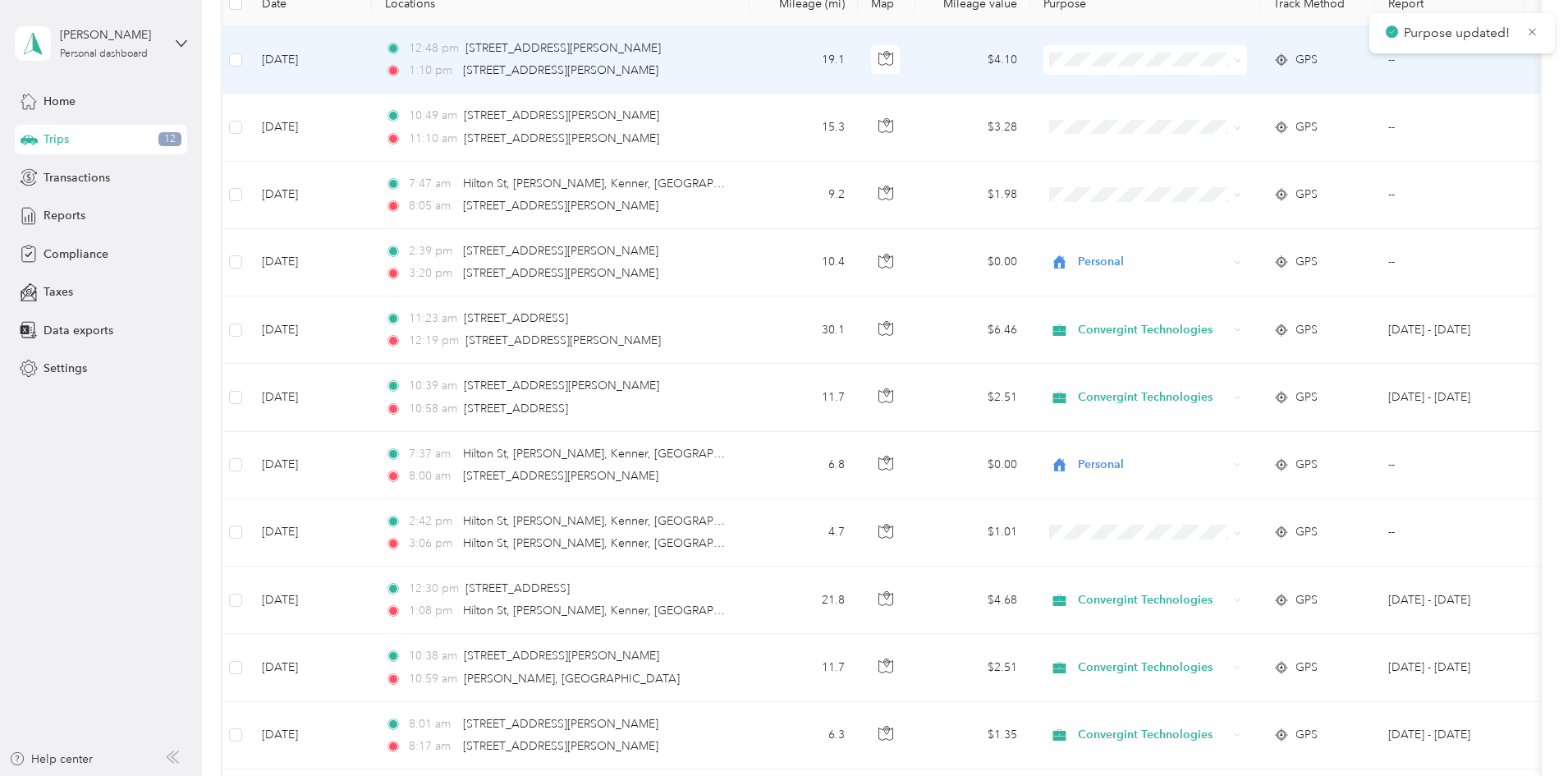
click at [1205, 70] on span at bounding box center [1145, 60] width 204 height 30
click at [1199, 68] on span at bounding box center [1145, 60] width 204 height 30
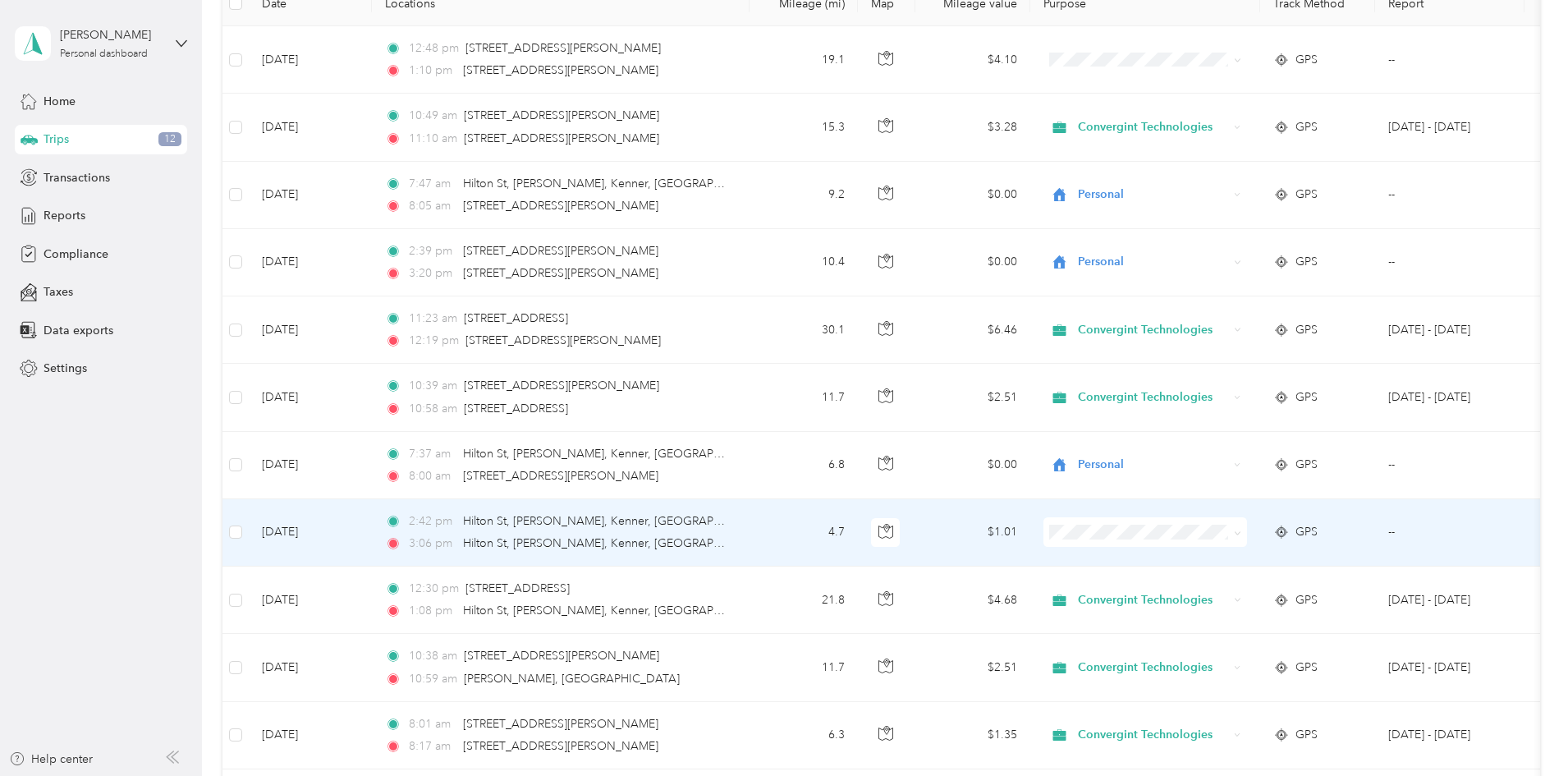
click at [1185, 591] on span "Personal" at bounding box center [1254, 590] width 180 height 17
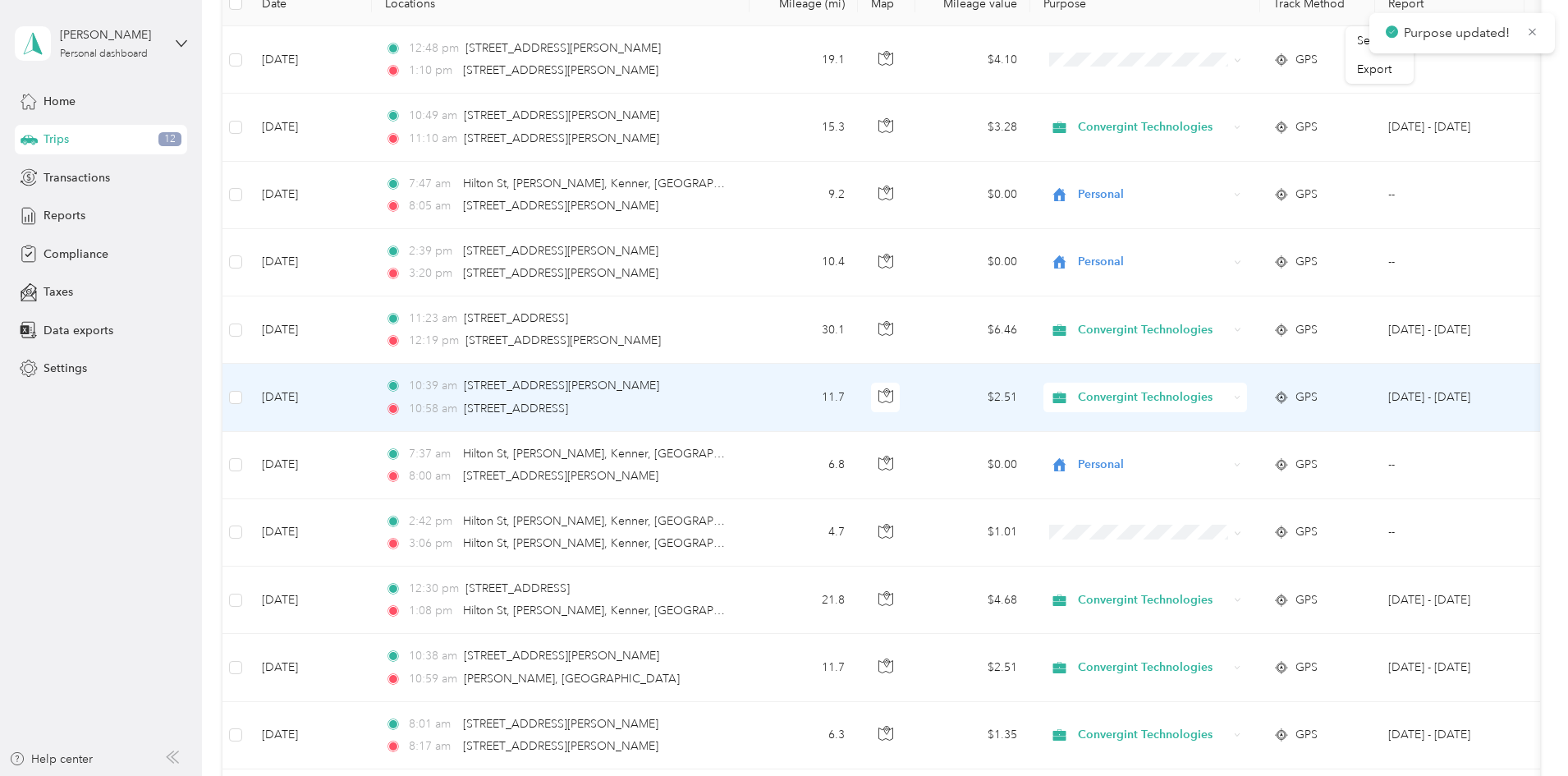
scroll to position [0, 0]
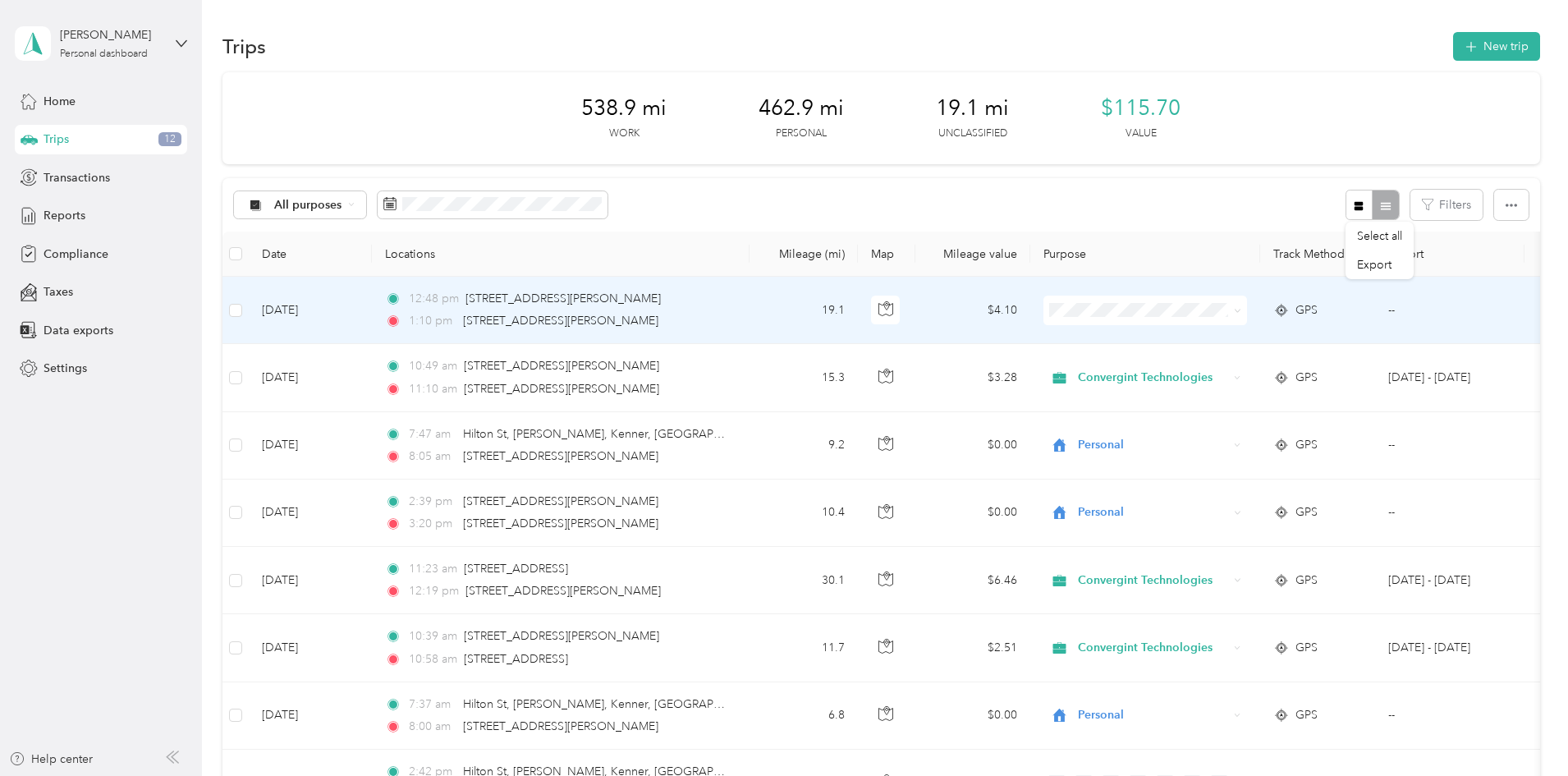
click at [1184, 300] on span at bounding box center [1145, 310] width 204 height 30
click at [1194, 339] on span "Convergint Technologies" at bounding box center [1269, 342] width 151 height 17
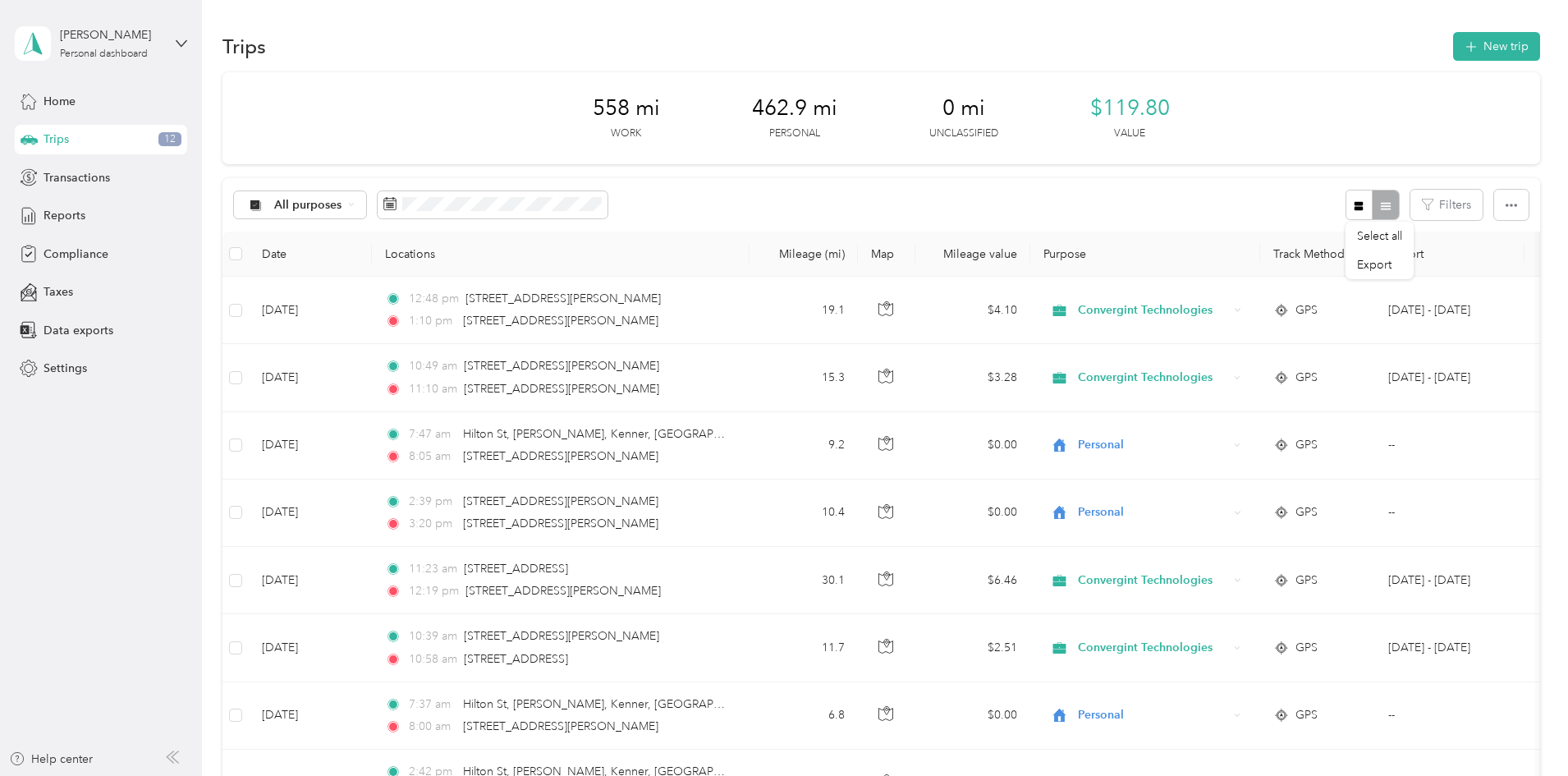
click at [72, 213] on span "Reports" at bounding box center [64, 215] width 41 height 17
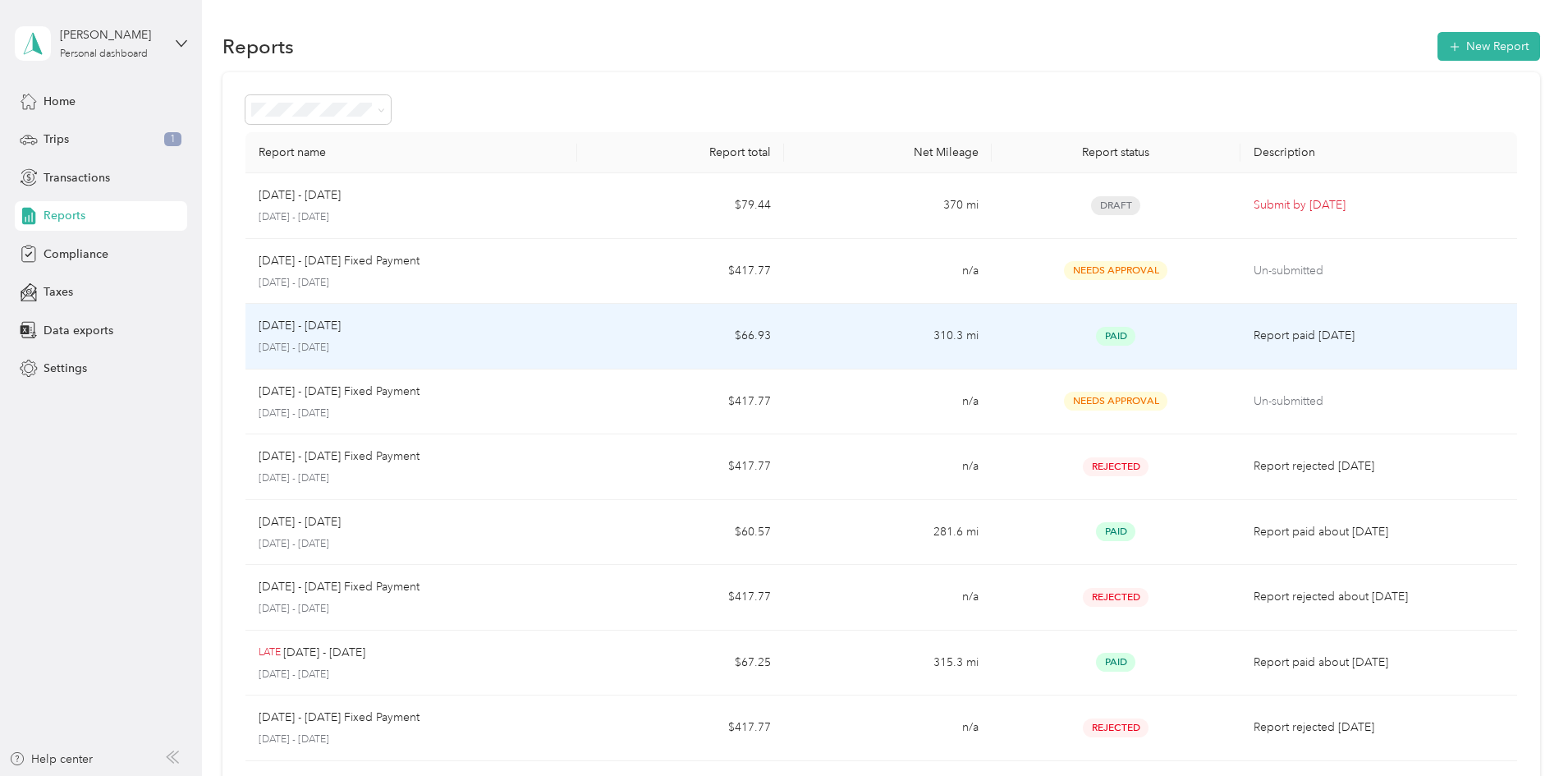
click at [1096, 333] on span "Paid" at bounding box center [1115, 337] width 40 height 19
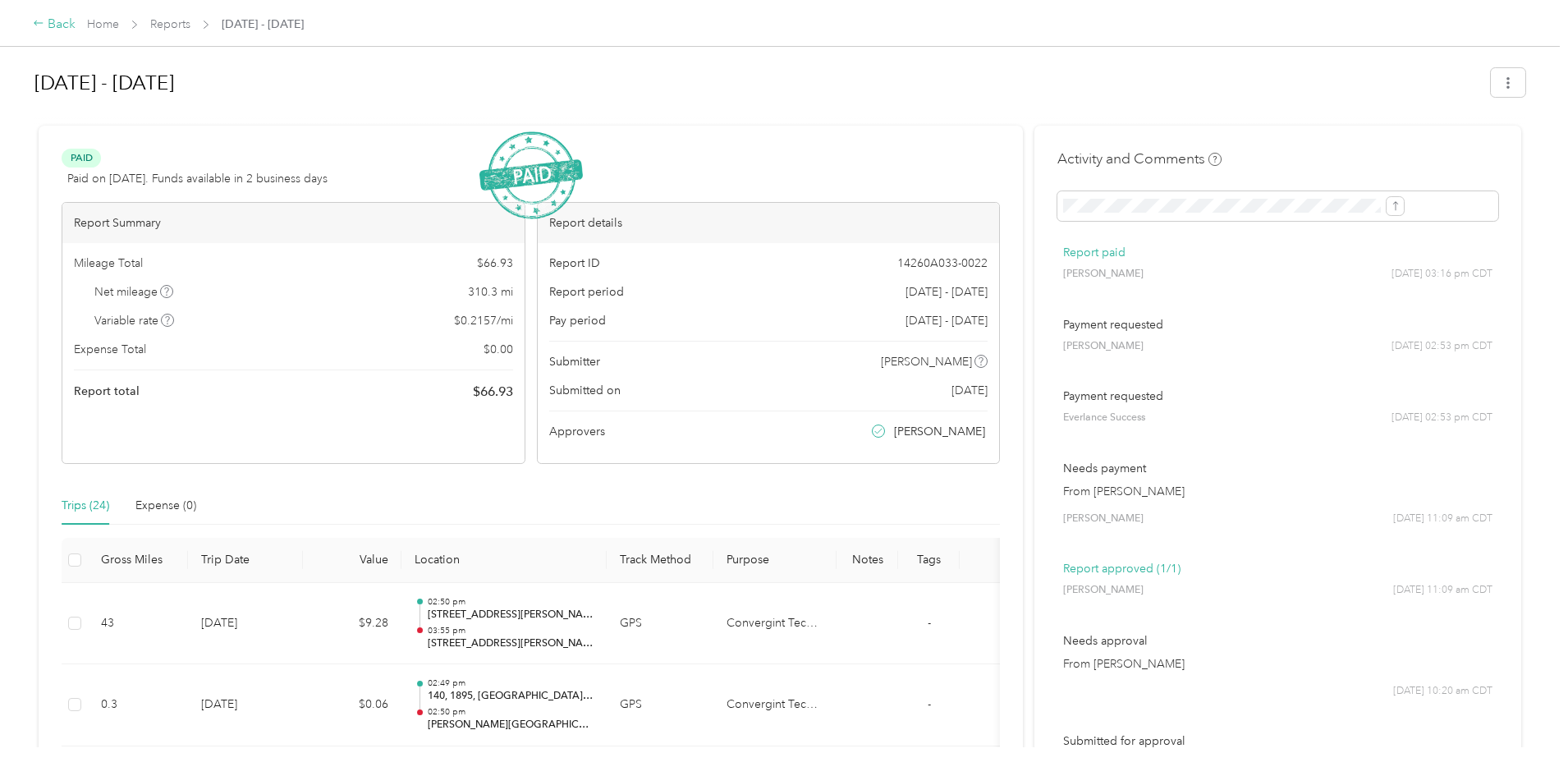
click at [44, 21] on icon at bounding box center [39, 23] width 12 height 12
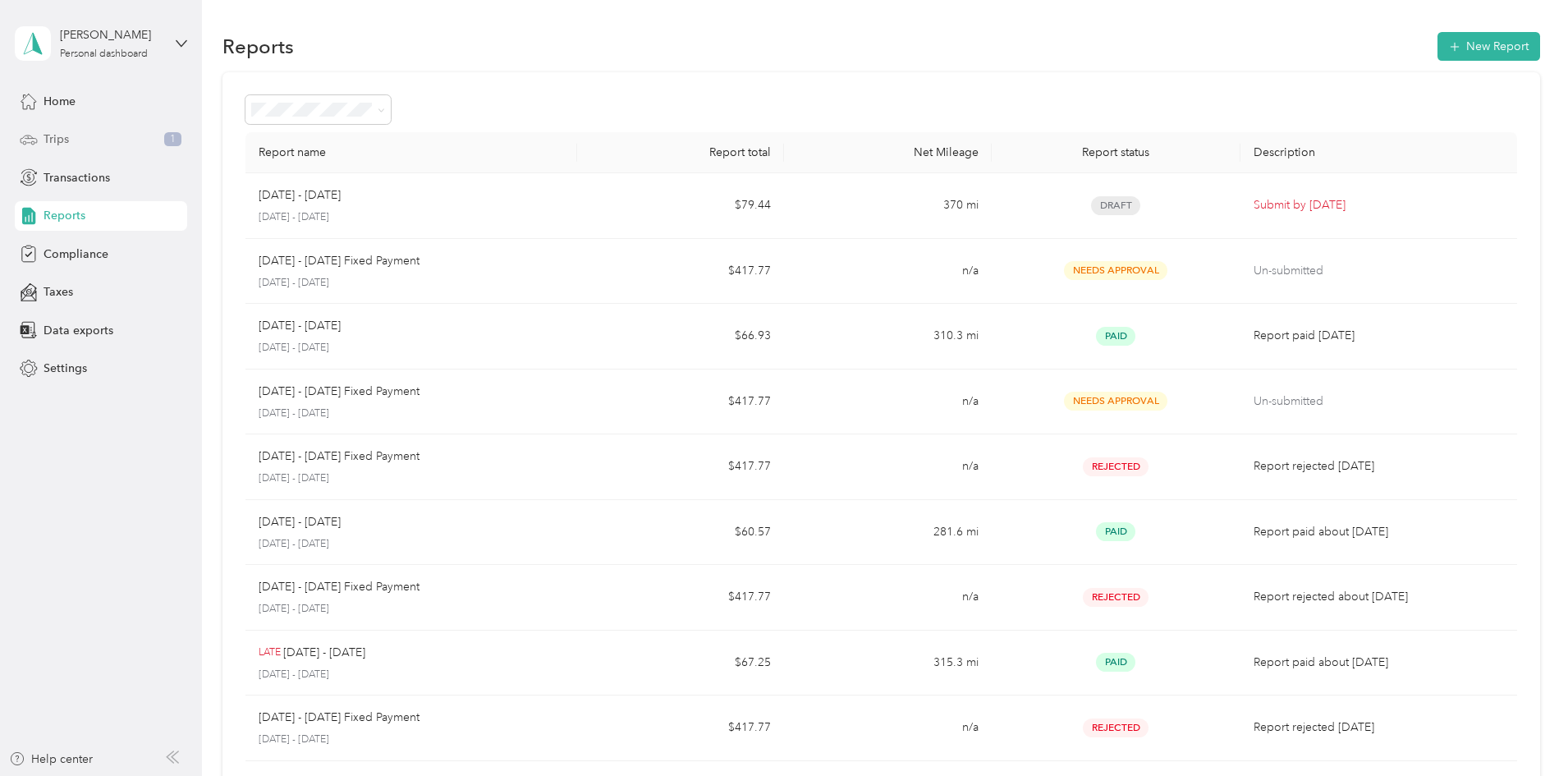
click at [91, 144] on div "Trips 1" at bounding box center [100, 139] width 173 height 30
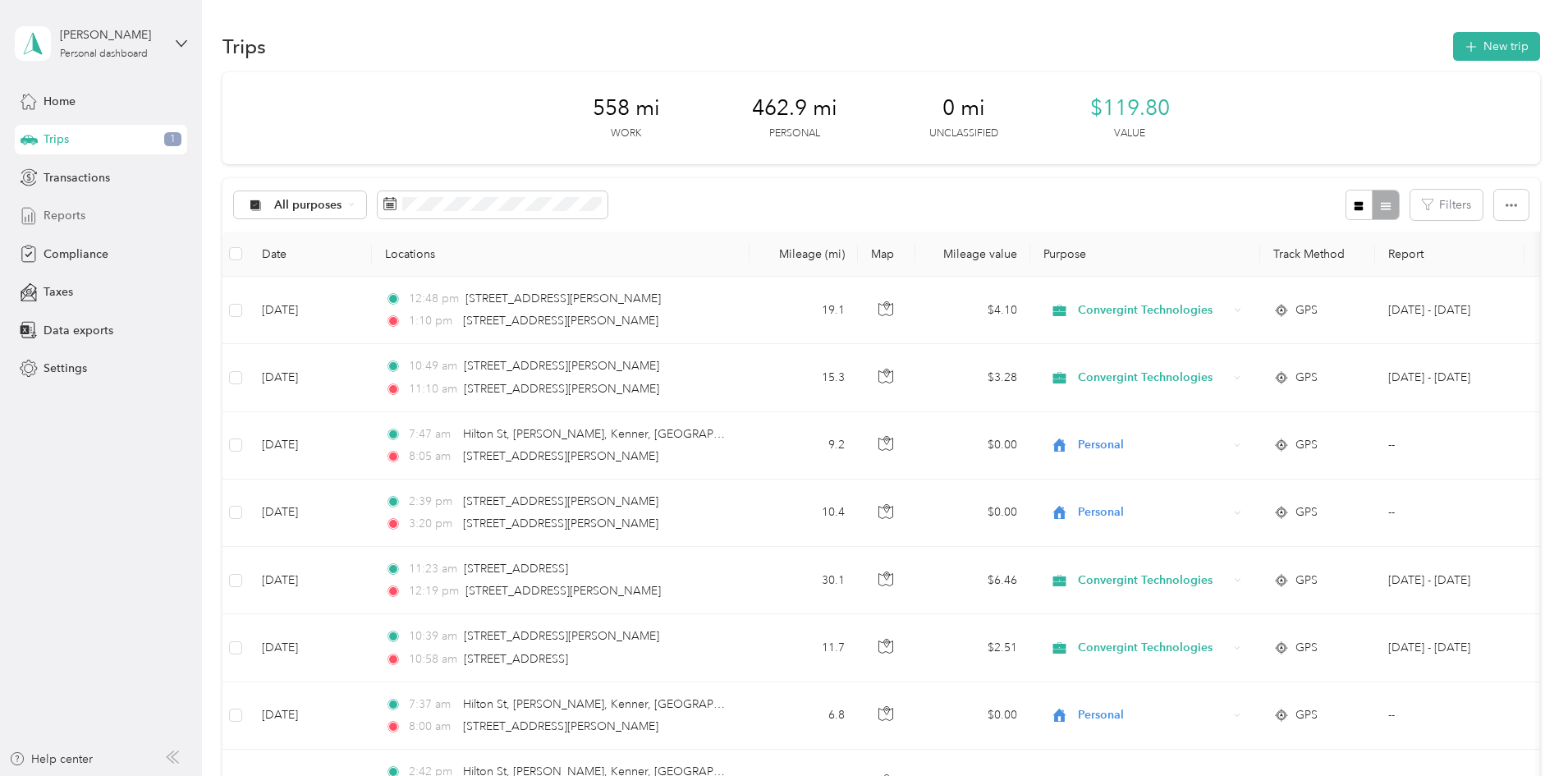
click at [80, 215] on span "Reports" at bounding box center [64, 215] width 41 height 17
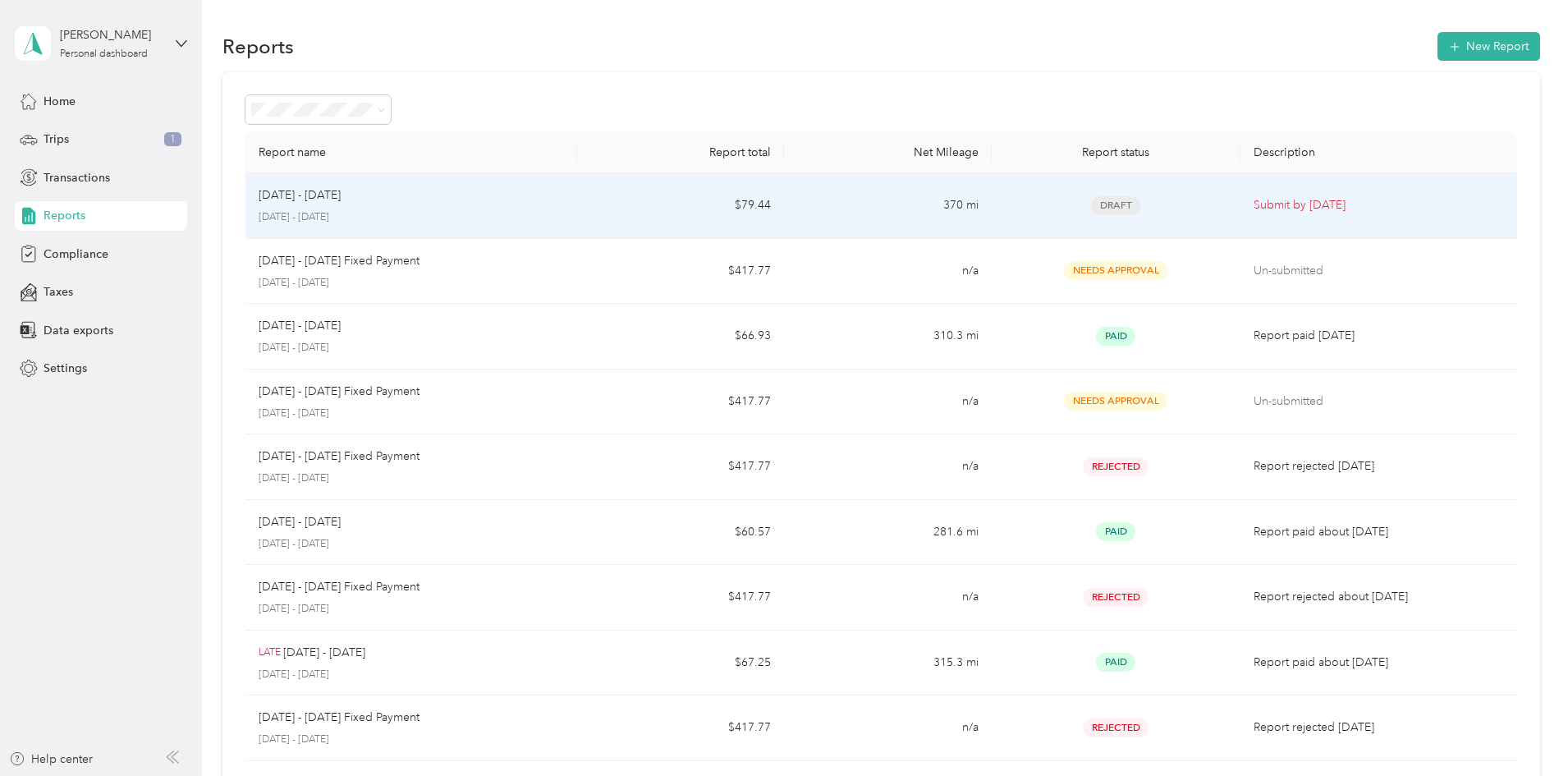
click at [1091, 210] on span "Draft" at bounding box center [1115, 206] width 49 height 19
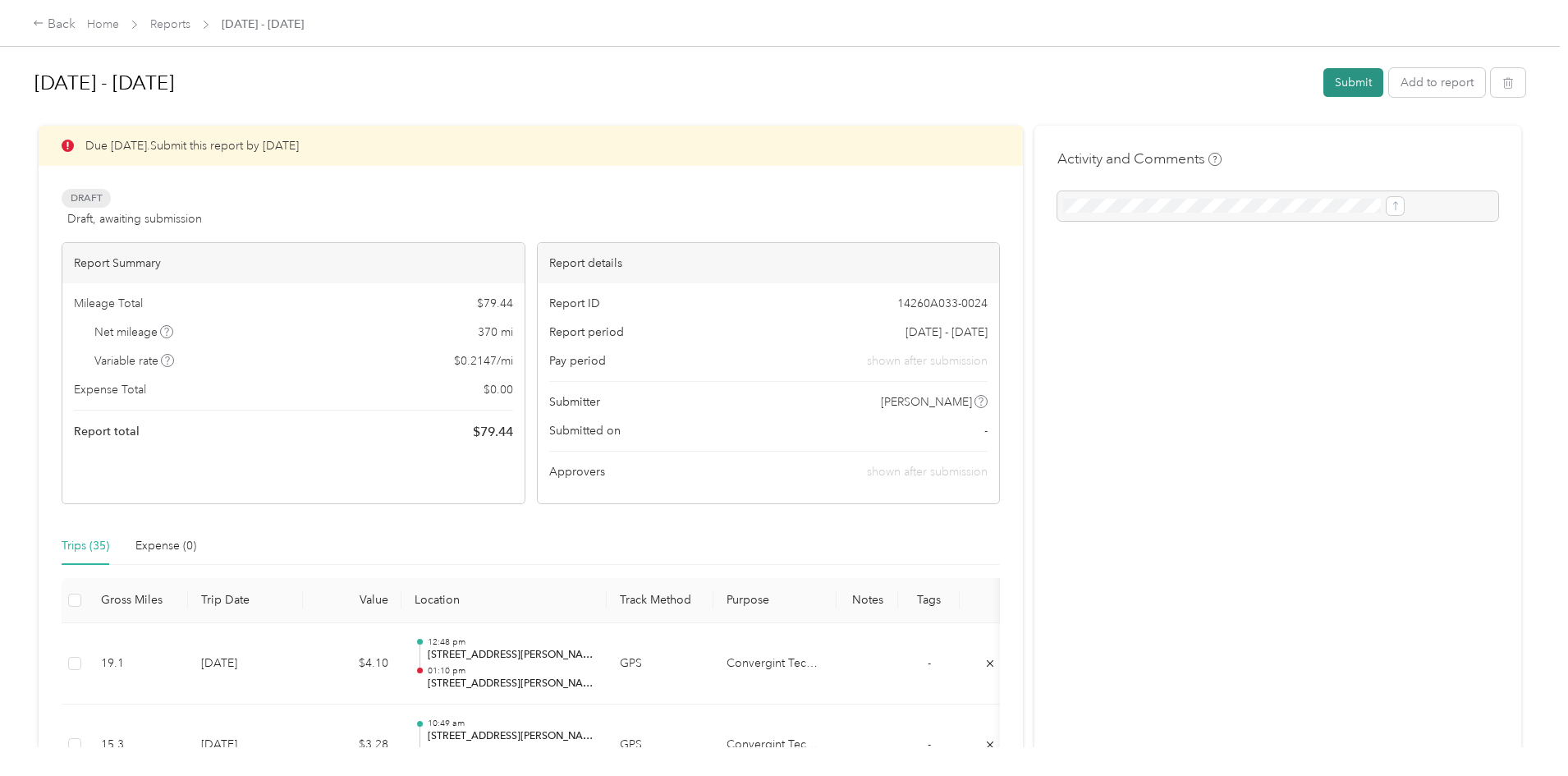
click at [1324, 84] on button "Submit" at bounding box center [1354, 83] width 60 height 29
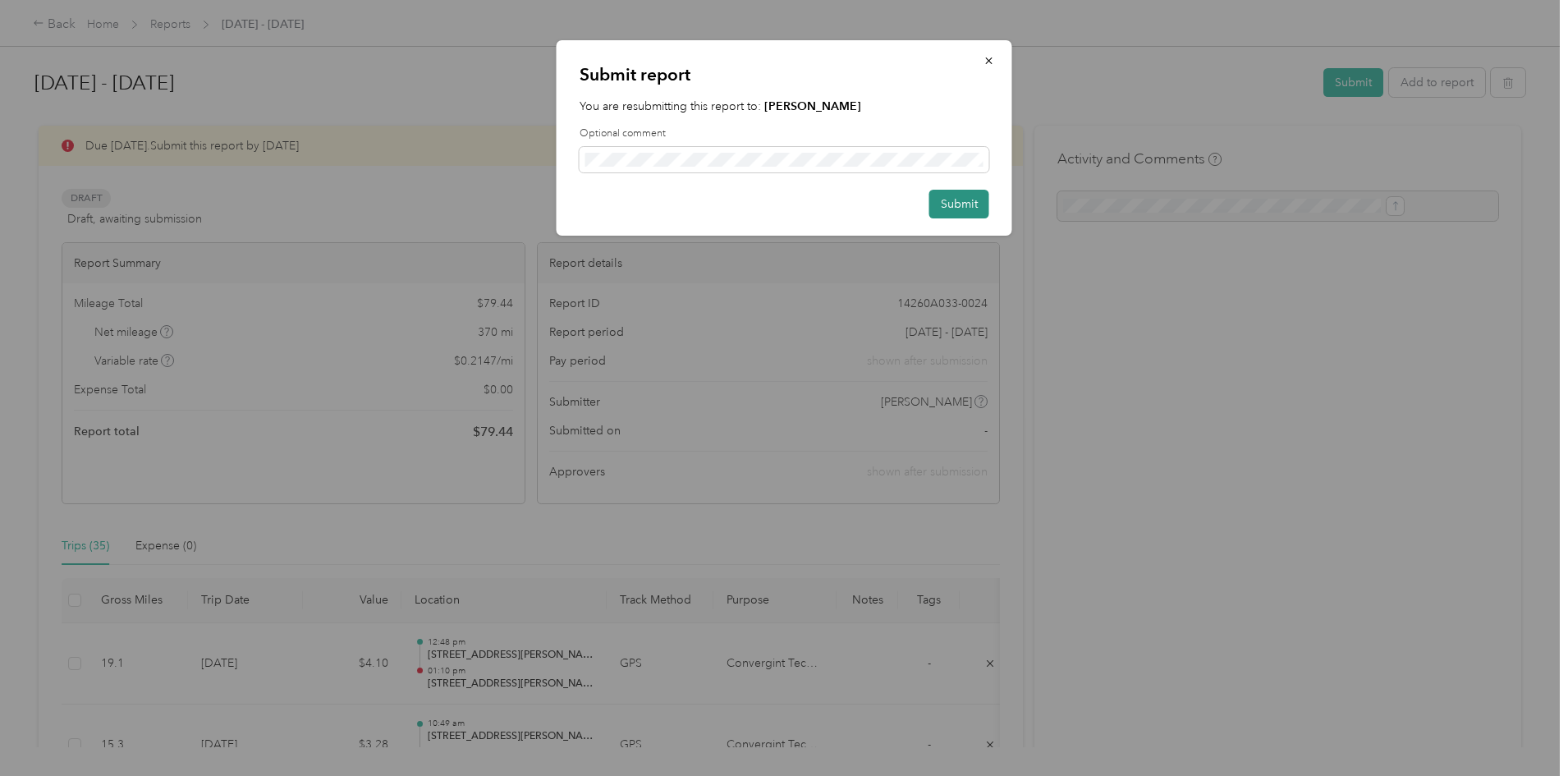
click at [964, 205] on button "Submit" at bounding box center [959, 205] width 60 height 29
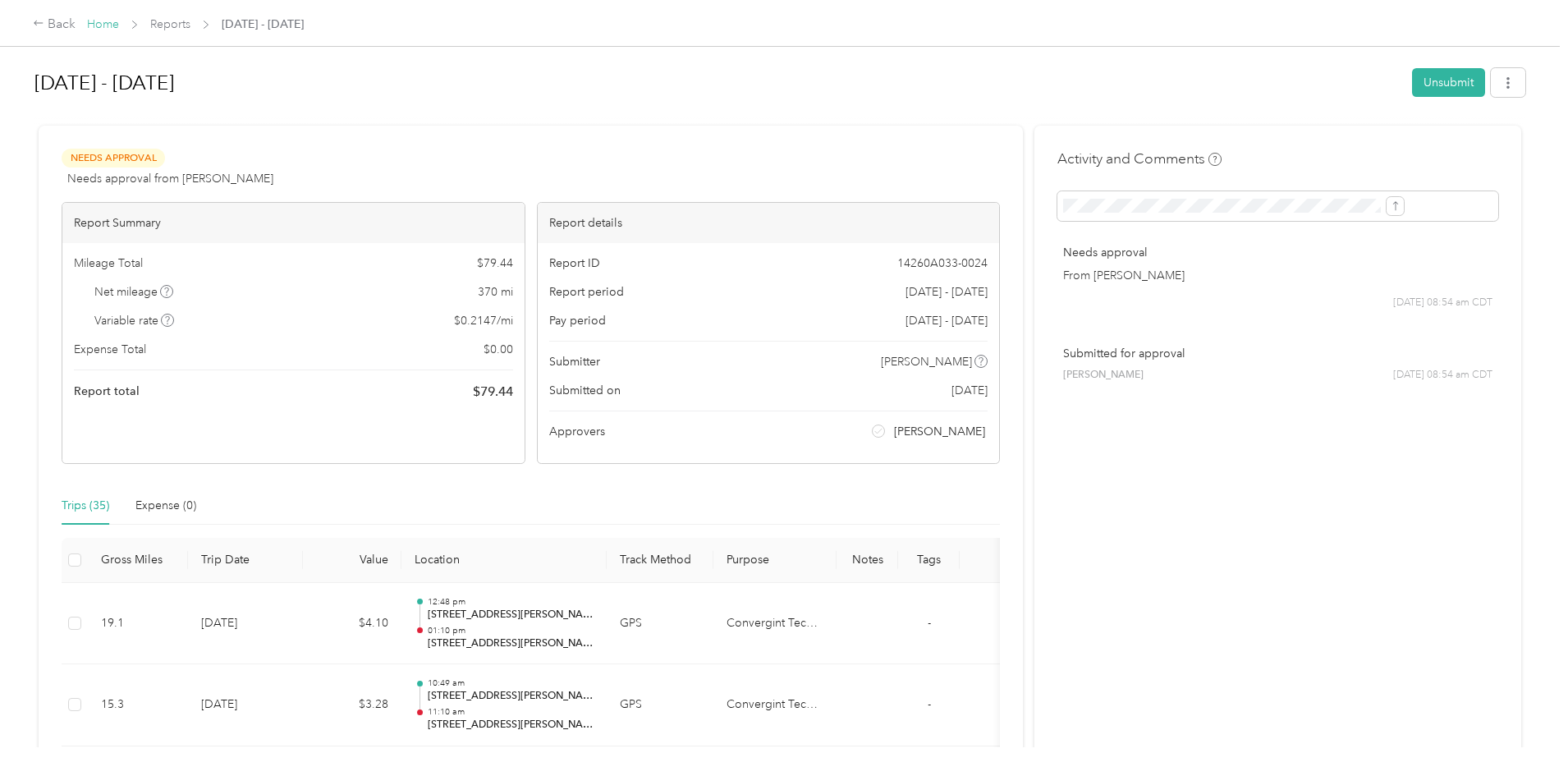
click at [119, 22] on link "Home" at bounding box center [102, 24] width 32 height 14
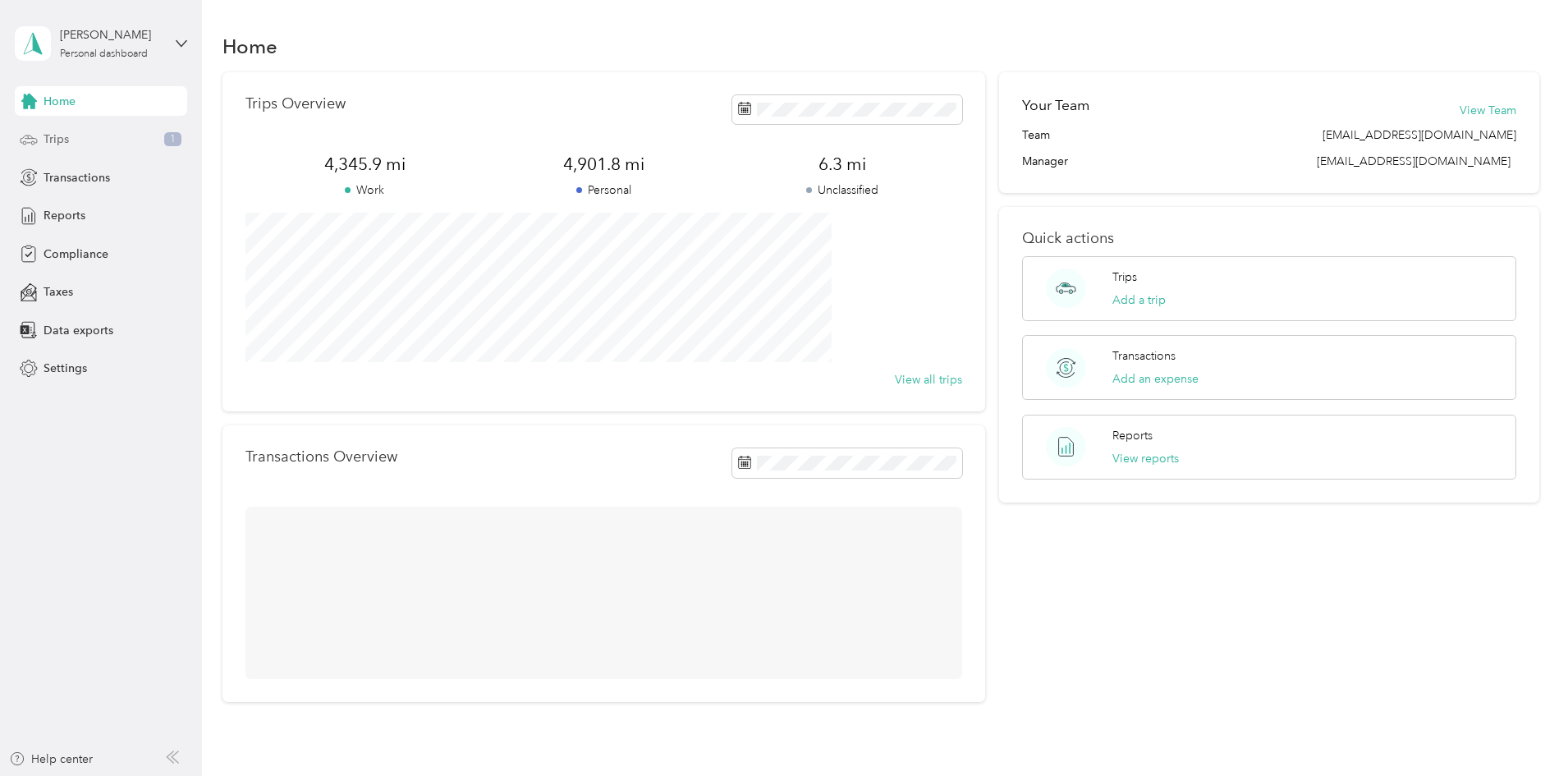
click at [86, 130] on div "Trips 1" at bounding box center [100, 139] width 173 height 30
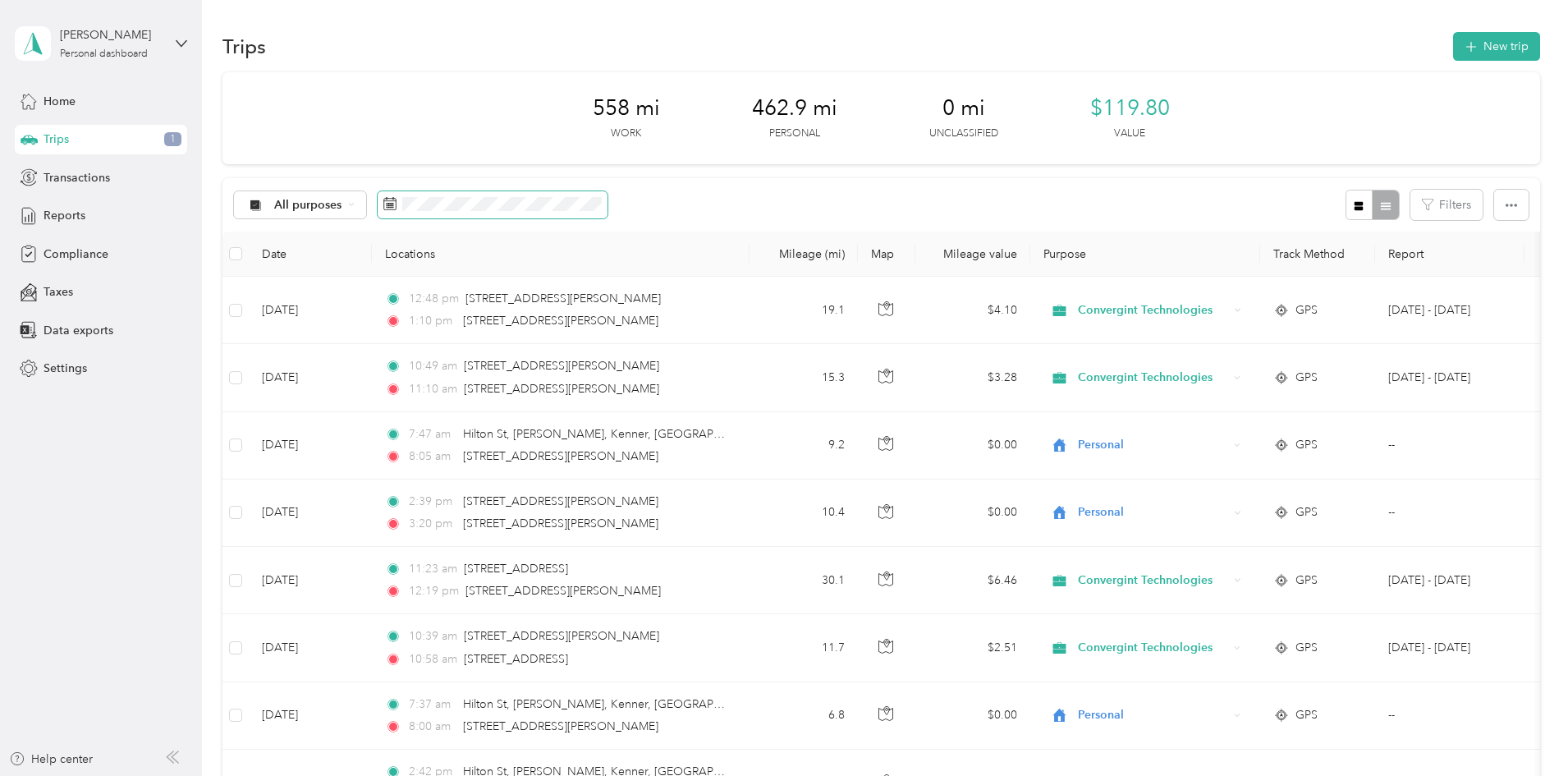
click at [397, 201] on icon at bounding box center [390, 204] width 13 height 12
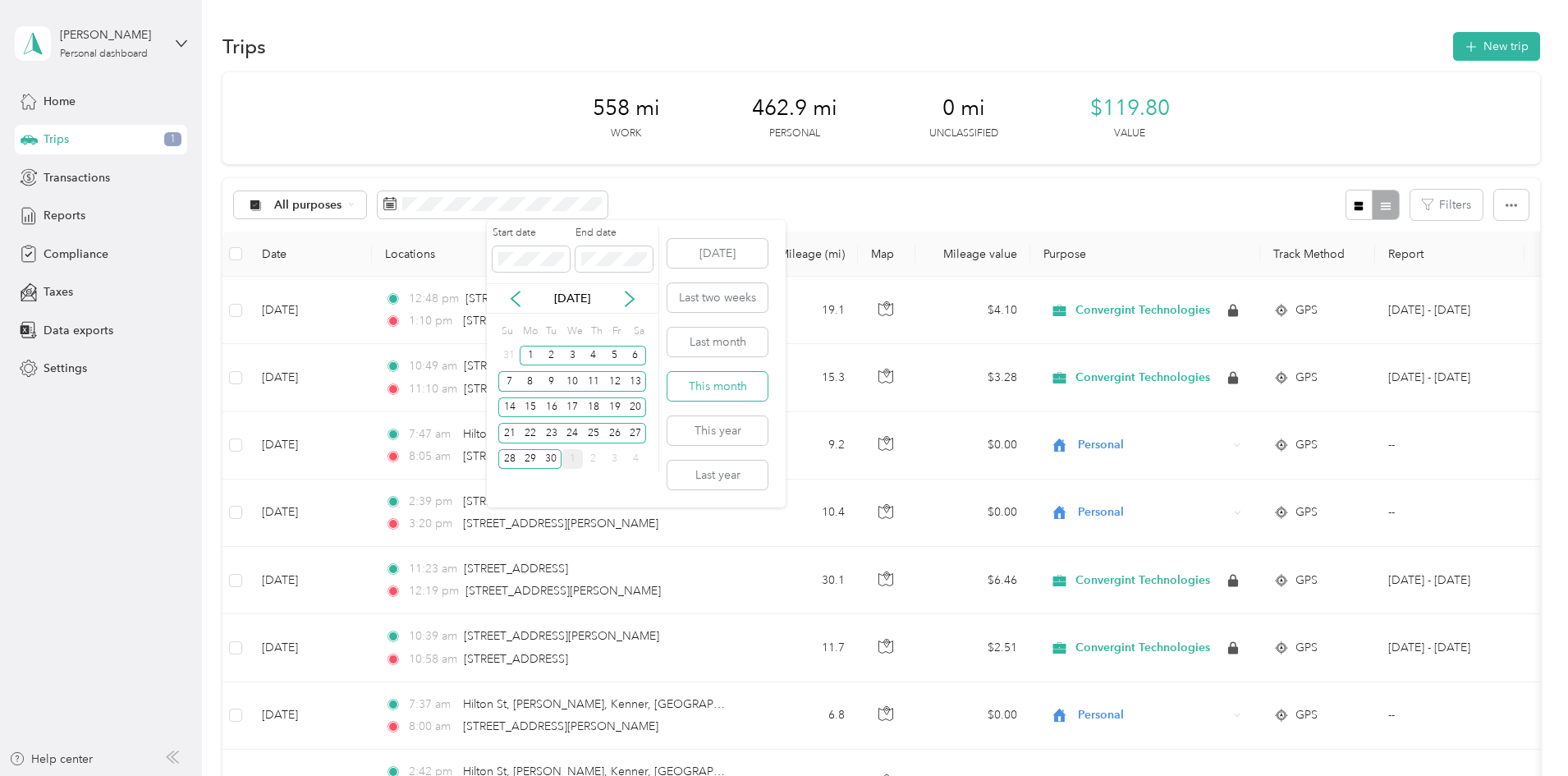
click at [726, 386] on button "This month" at bounding box center [718, 386] width 100 height 29
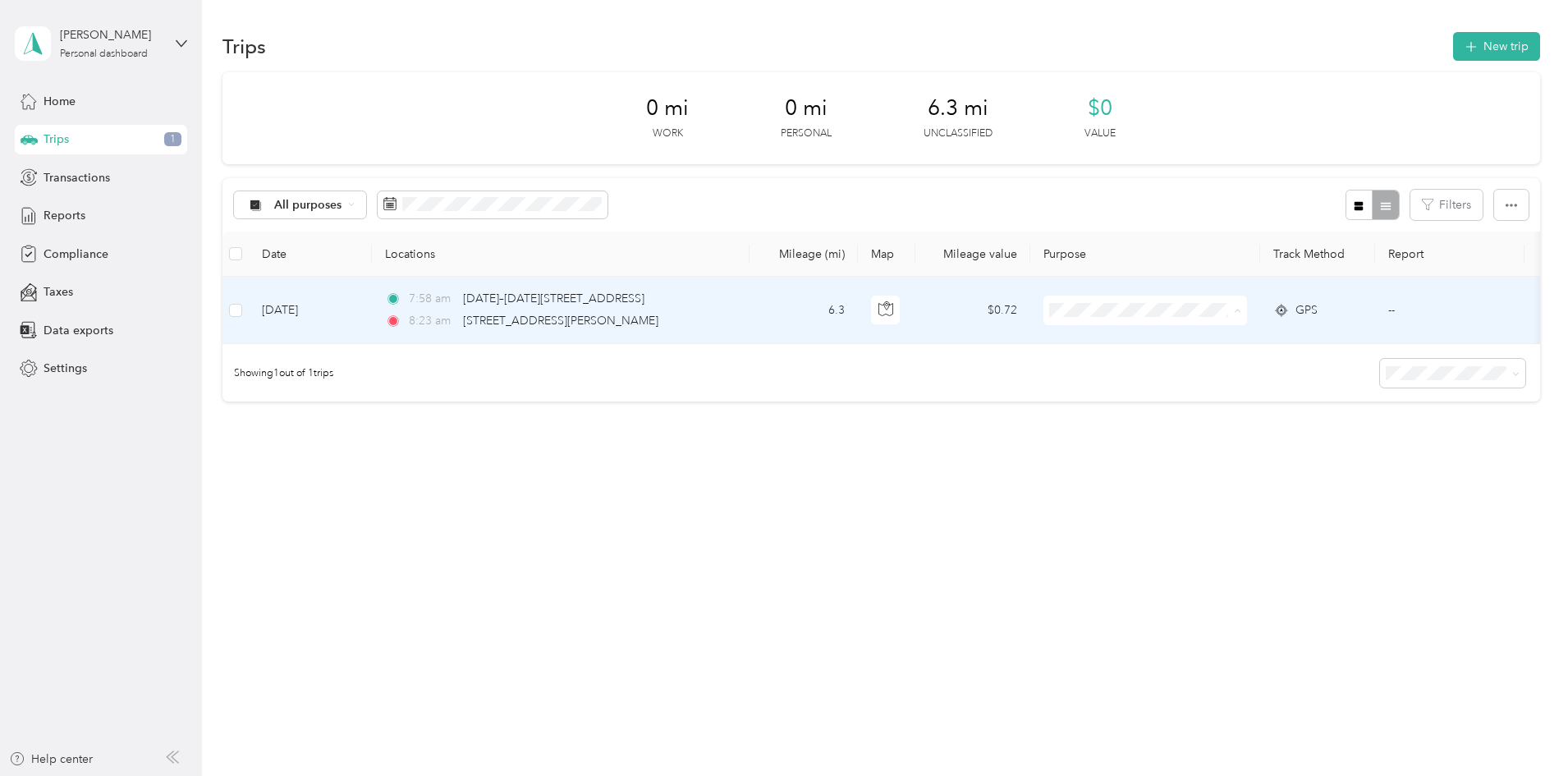
click at [1223, 368] on span "Personal" at bounding box center [1270, 370] width 151 height 17
